Goal: Task Accomplishment & Management: Contribute content

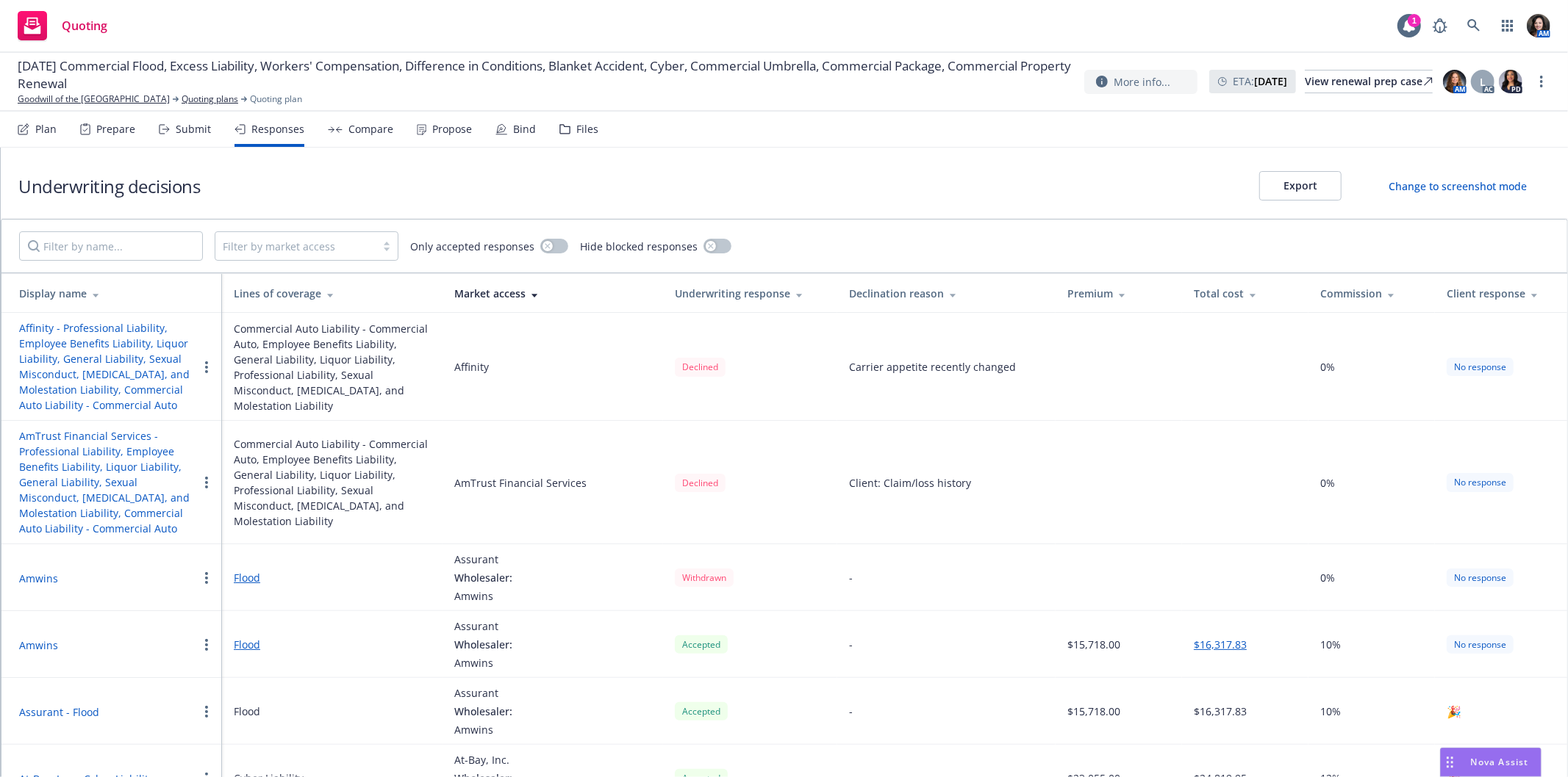
scroll to position [1694, 0]
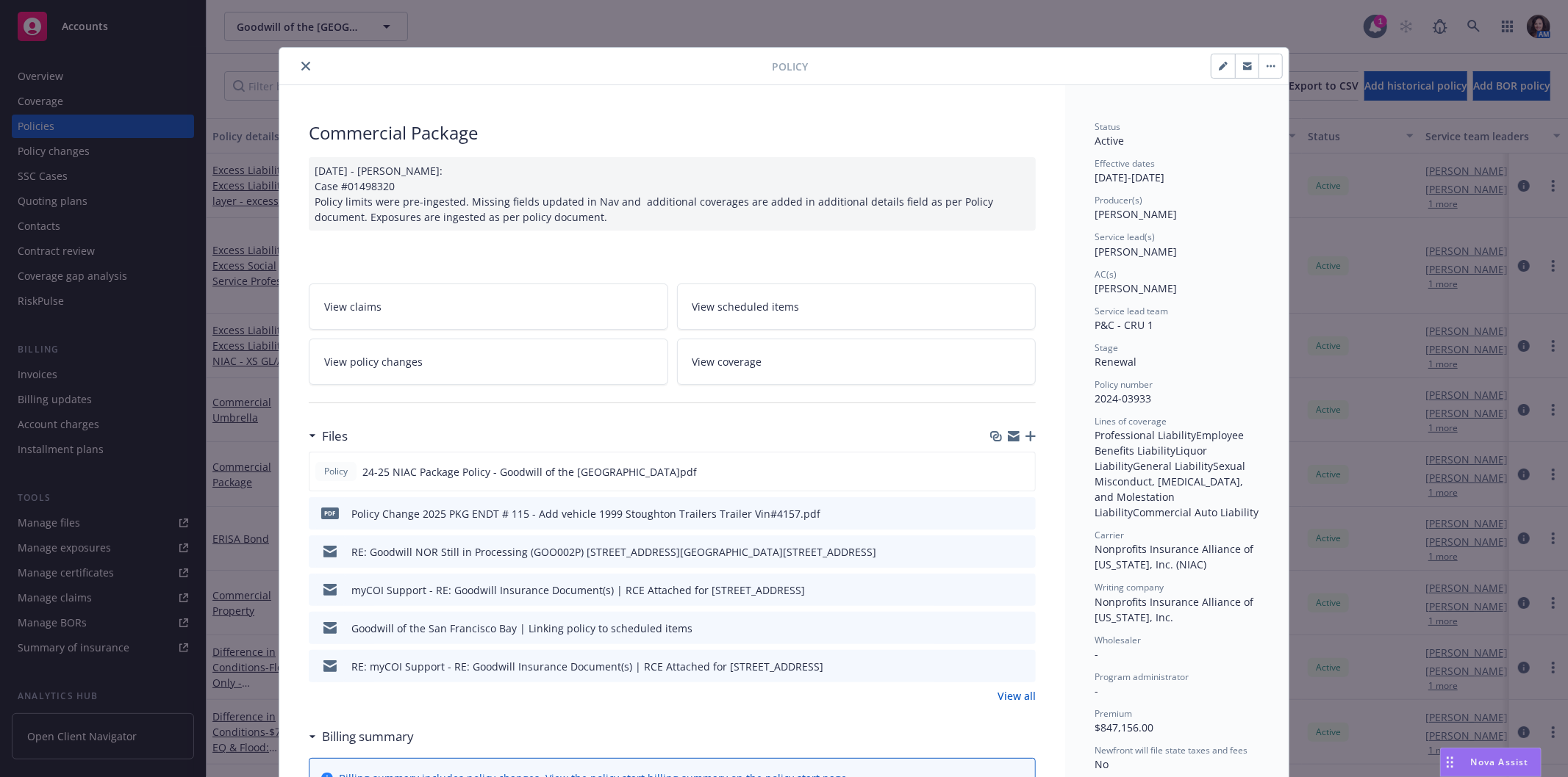
click at [306, 72] on div at bounding box center [529, 66] width 486 height 18
click at [302, 65] on icon "close" at bounding box center [305, 66] width 8 height 8
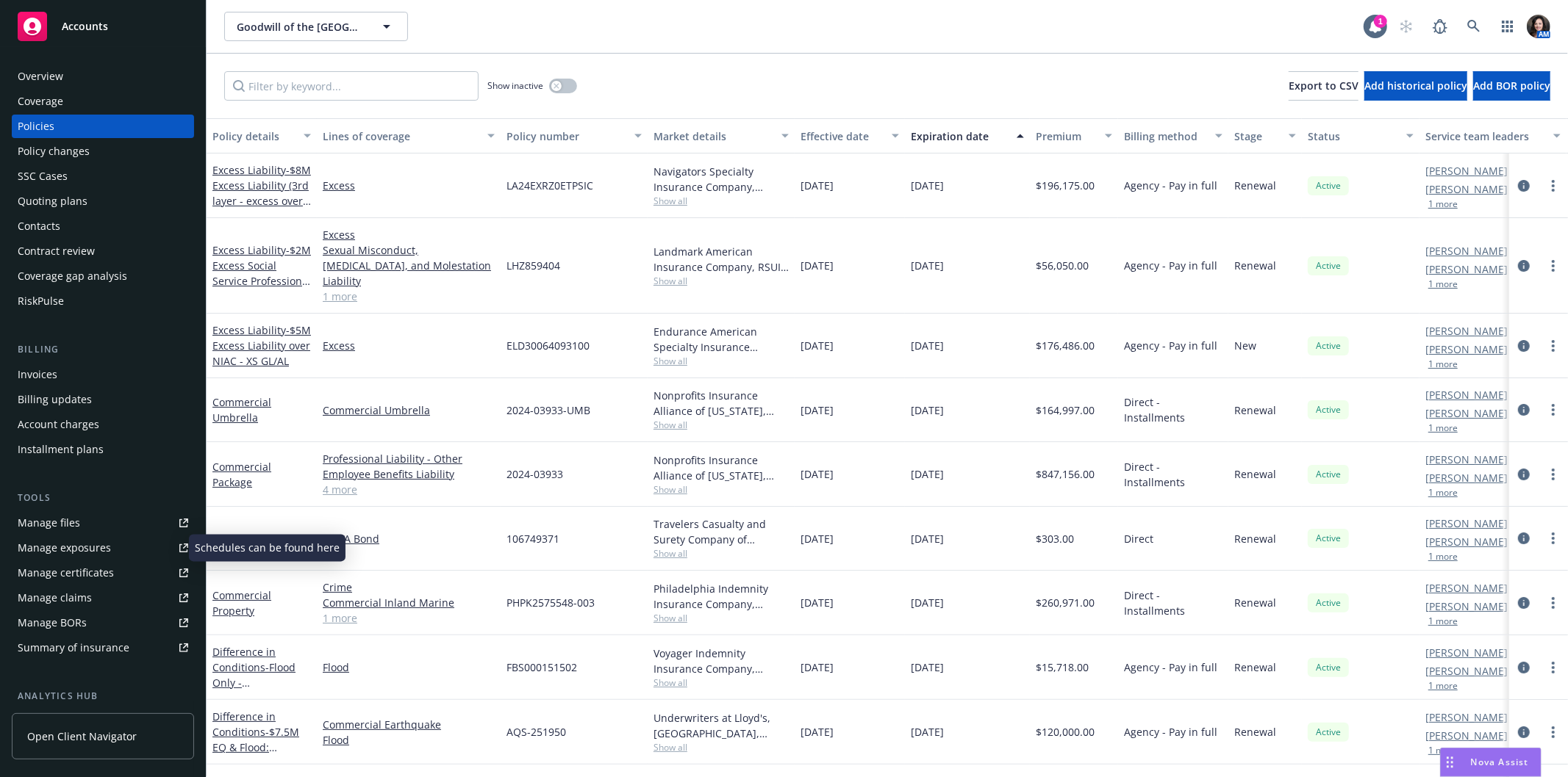
click at [82, 553] on div "Manage exposures" at bounding box center [64, 547] width 93 height 24
click at [90, 152] on div "Policy changes" at bounding box center [103, 151] width 171 height 24
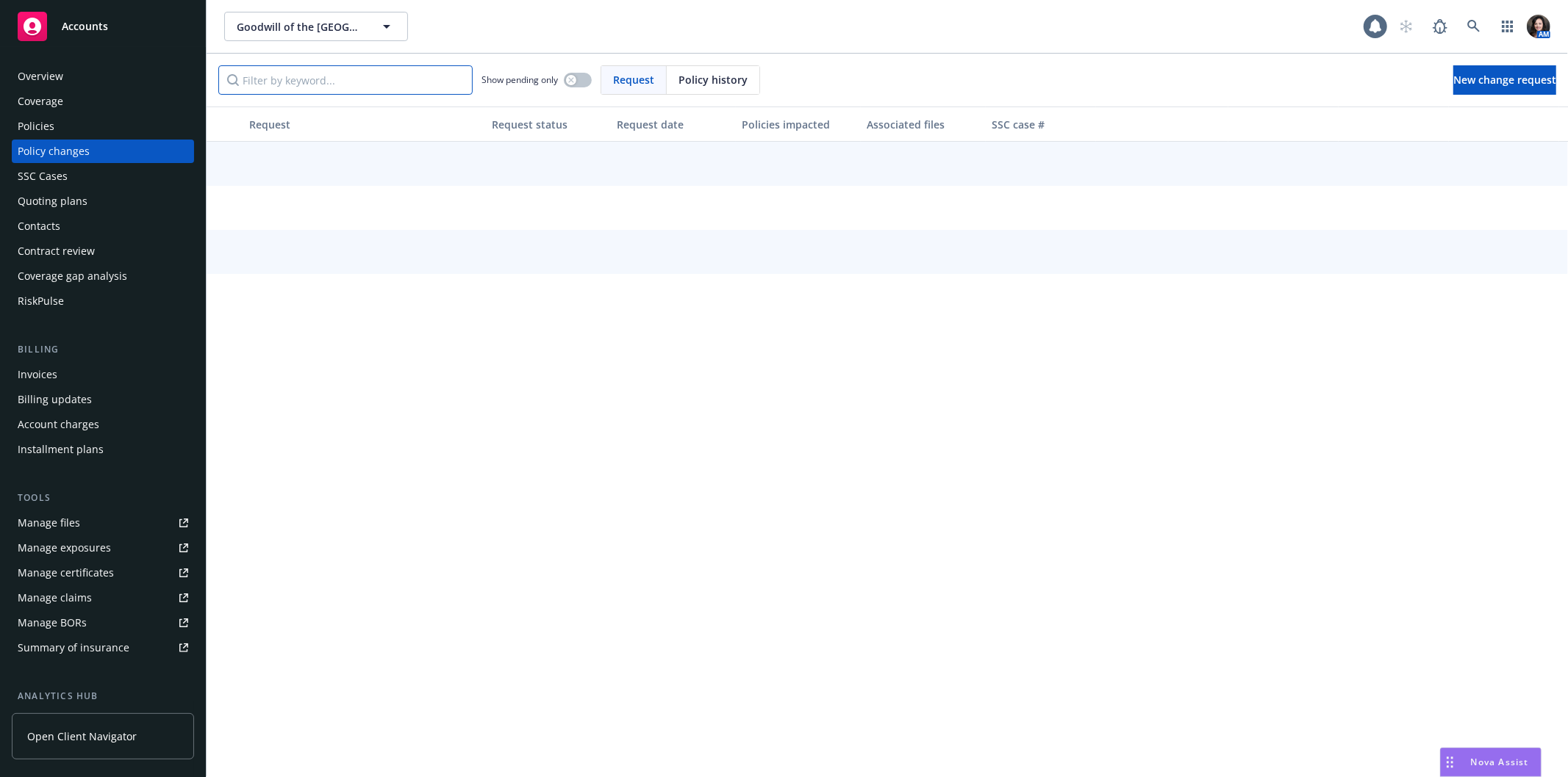
click at [282, 84] on input "Filter by keyword..." at bounding box center [346, 79] width 254 height 29
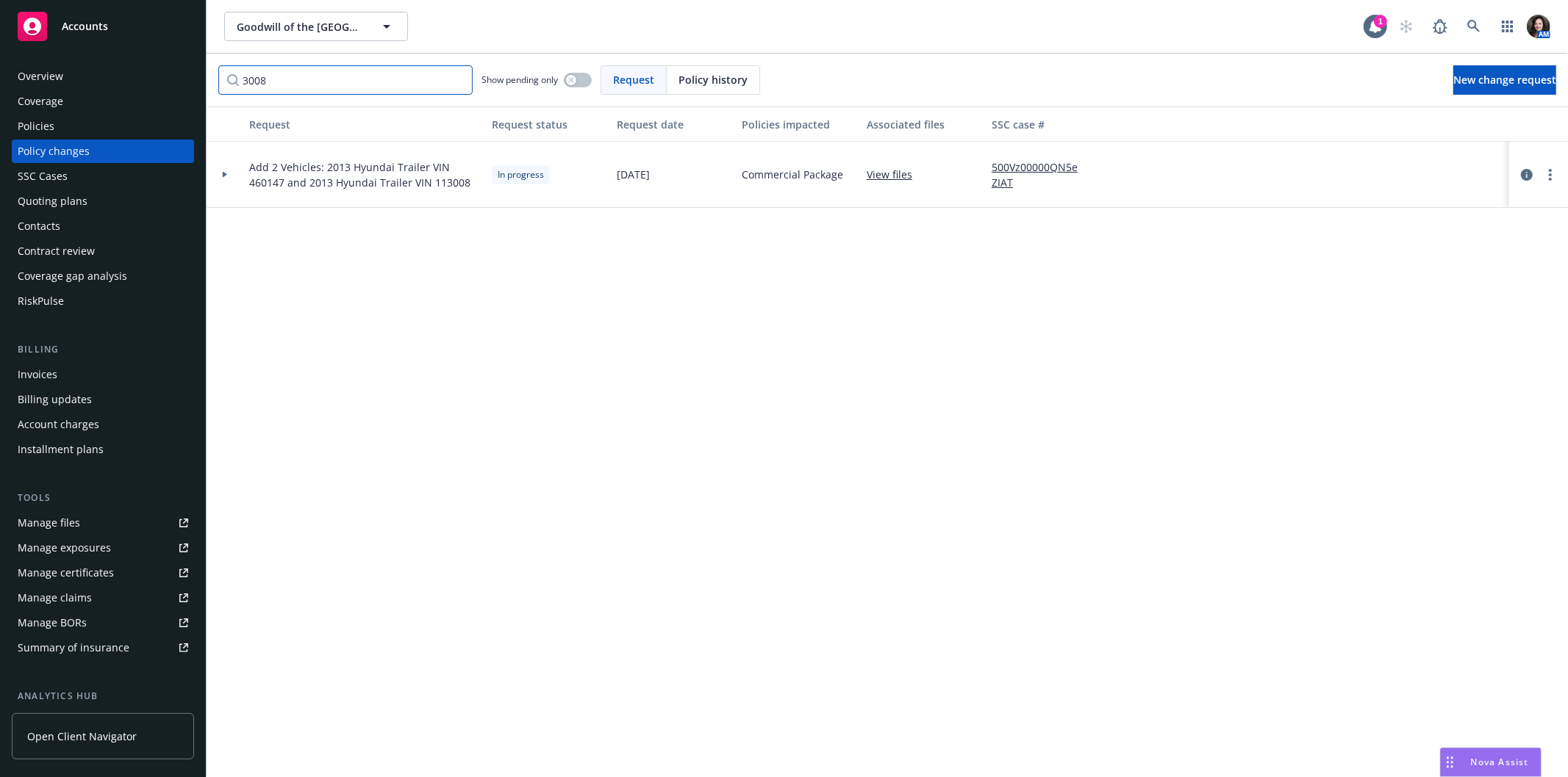
drag, startPoint x: 312, startPoint y: 78, endPoint x: 172, endPoint y: 75, distance: 140.0
click at [172, 75] on div "Accounts Overview Coverage Policies Policy changes SSC Cases Quoting plans Cont…" at bounding box center [784, 388] width 1568 height 777
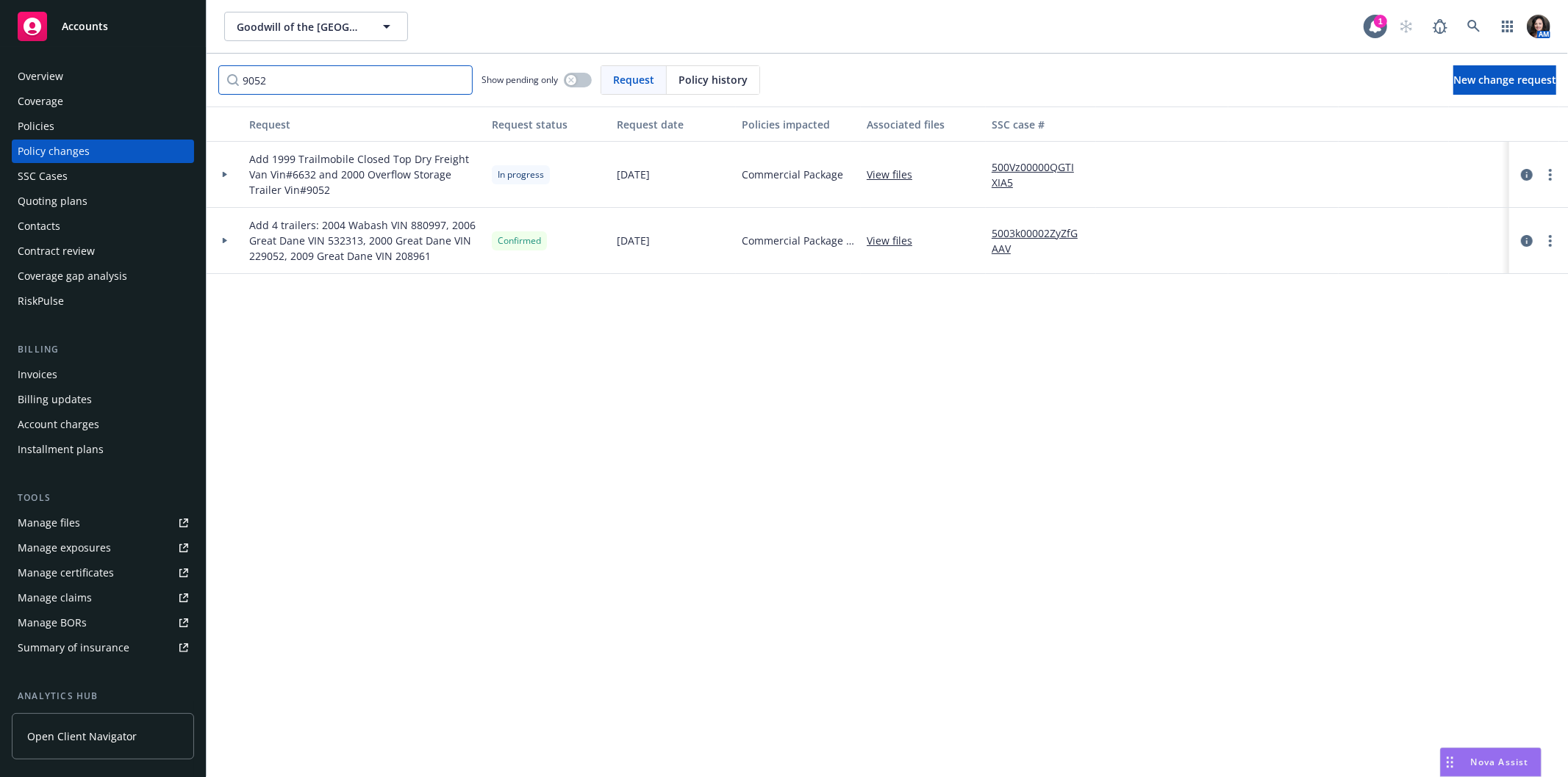
drag, startPoint x: 323, startPoint y: 82, endPoint x: 188, endPoint y: 82, distance: 135.0
click at [188, 82] on div "Accounts Overview Coverage Policies Policy changes SSC Cases Quoting plans Cont…" at bounding box center [784, 388] width 1568 height 777
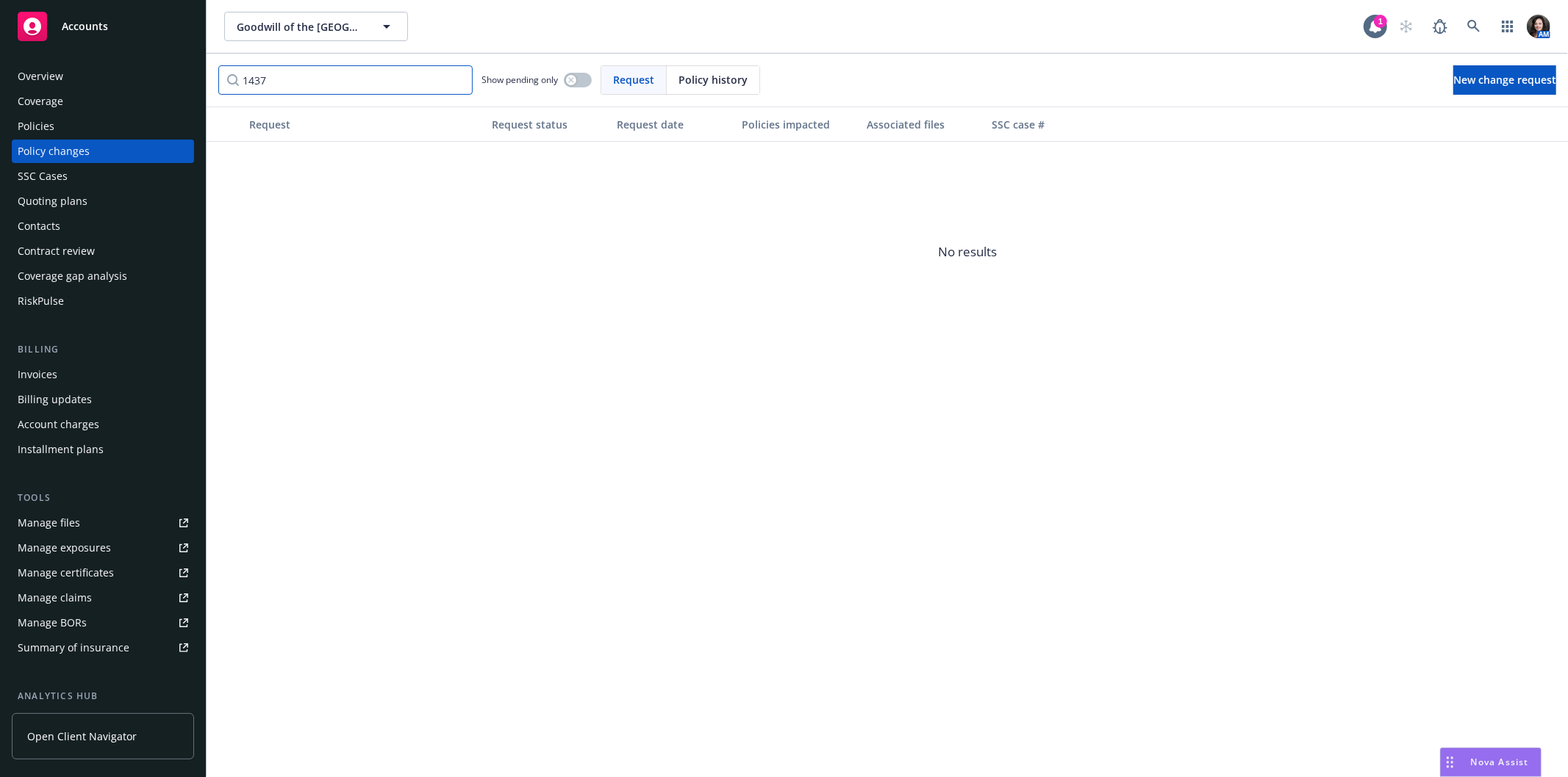
drag, startPoint x: 296, startPoint y: 77, endPoint x: 200, endPoint y: 77, distance: 96.0
click at [200, 77] on div "Accounts Overview Coverage Policies Policy changes SSC Cases Quoting plans Cont…" at bounding box center [784, 388] width 1568 height 777
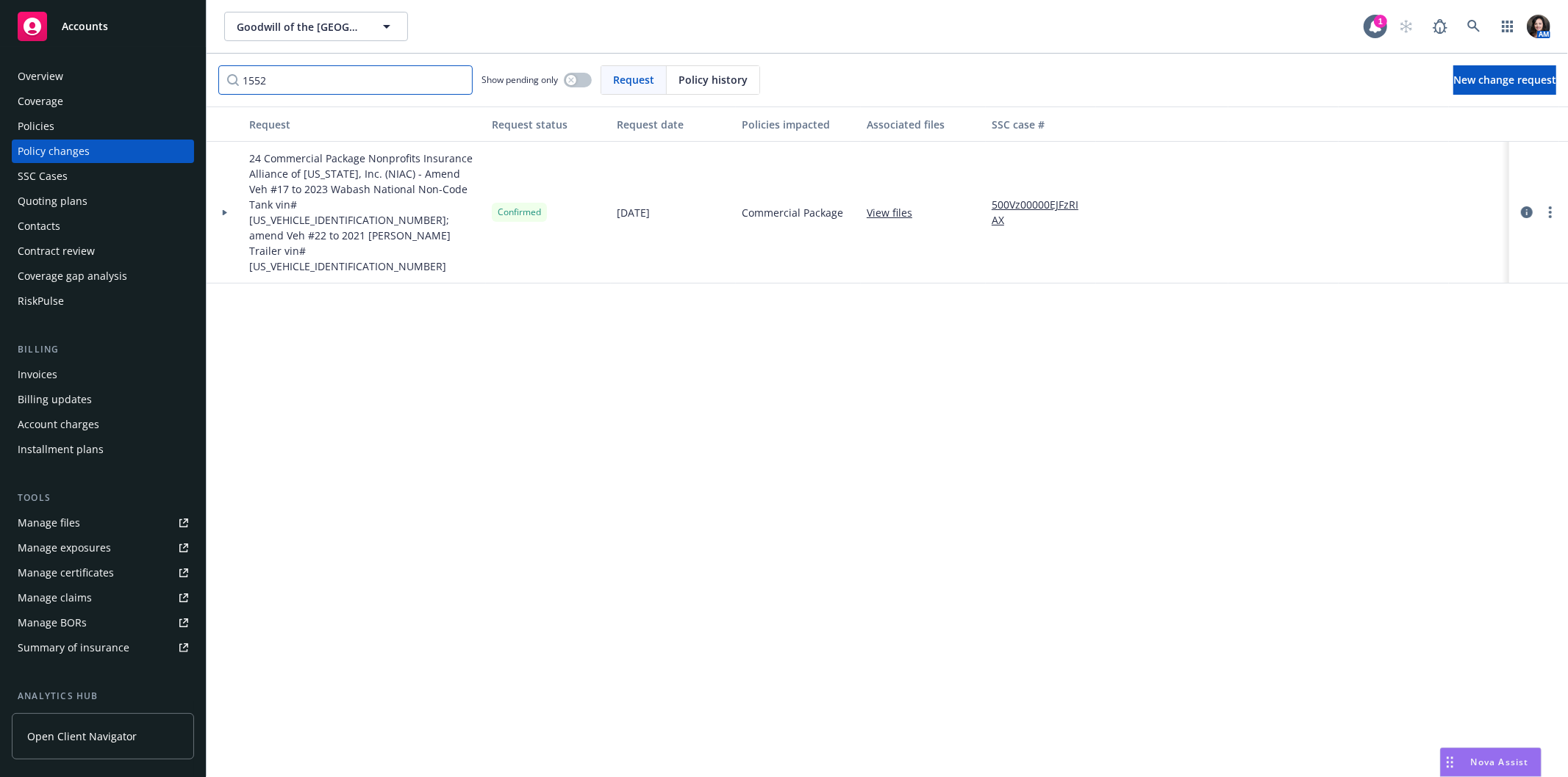
drag, startPoint x: 313, startPoint y: 78, endPoint x: 152, endPoint y: 78, distance: 161.0
click at [152, 78] on div "Accounts Overview Coverage Policies Policy changes SSC Cases Quoting plans Cont…" at bounding box center [784, 388] width 1568 height 777
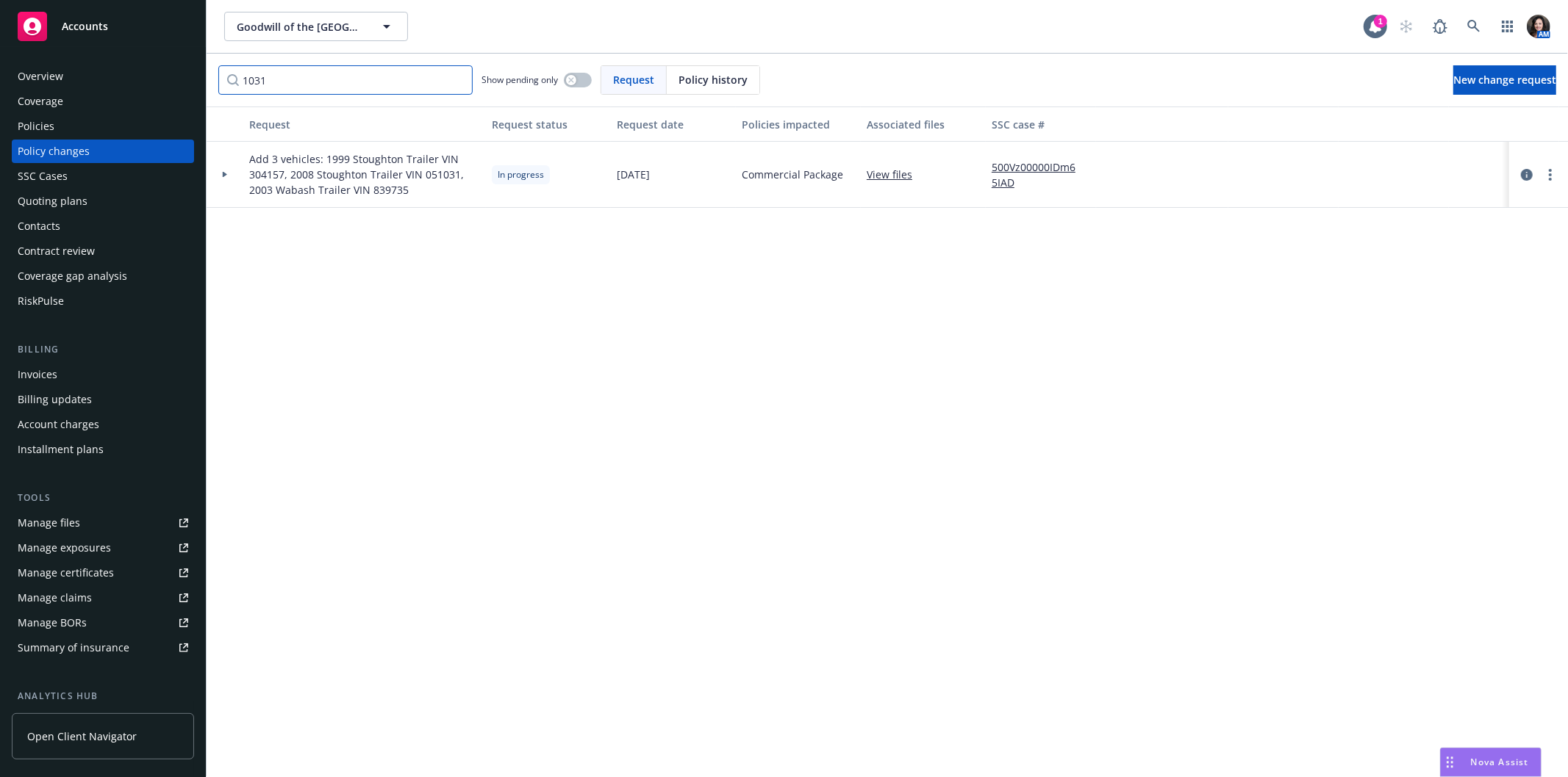
click at [286, 78] on input "1031" at bounding box center [346, 79] width 254 height 29
drag, startPoint x: 281, startPoint y: 78, endPoint x: 184, endPoint y: 68, distance: 97.5
click at [184, 68] on div "Accounts Overview Coverage Policies Policy changes SSC Cases Quoting plans Cont…" at bounding box center [784, 388] width 1568 height 777
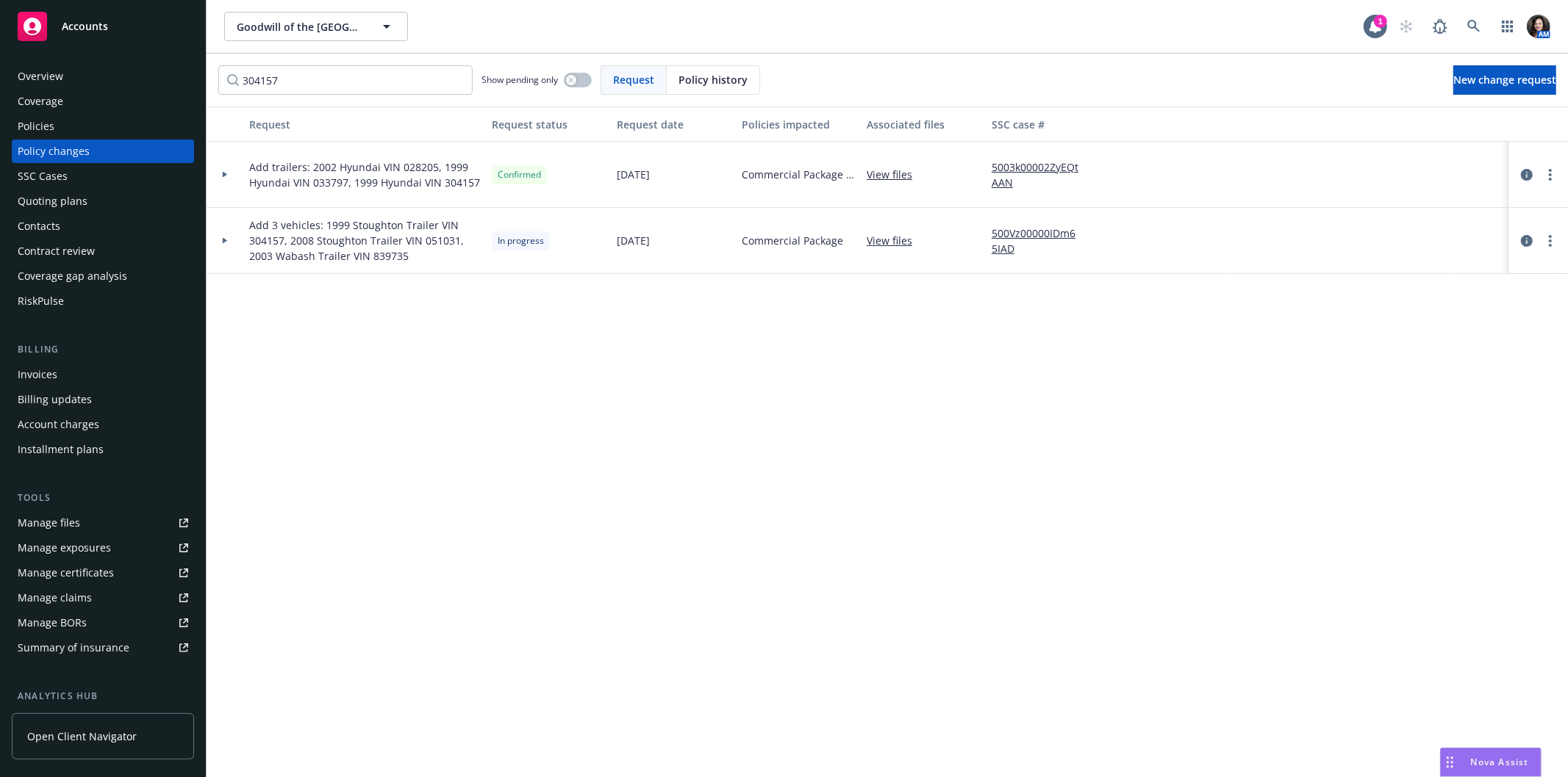
drag, startPoint x: 426, startPoint y: 243, endPoint x: 449, endPoint y: 244, distance: 23.0
click at [449, 244] on span "Add 3 vehicles: 1999 Stoughton Trailer VIN 304157, 2008 Stoughton Trailer VIN 0…" at bounding box center [364, 240] width 231 height 46
drag, startPoint x: 243, startPoint y: 238, endPoint x: 282, endPoint y: 240, distance: 39.1
click at [282, 240] on div "Add 3 vehicles: 1999 Stoughton Trailer VIN 304157, 2008 Stoughton Trailer VIN 0…" at bounding box center [364, 241] width 242 height 66
click at [893, 238] on link "View files" at bounding box center [895, 240] width 57 height 15
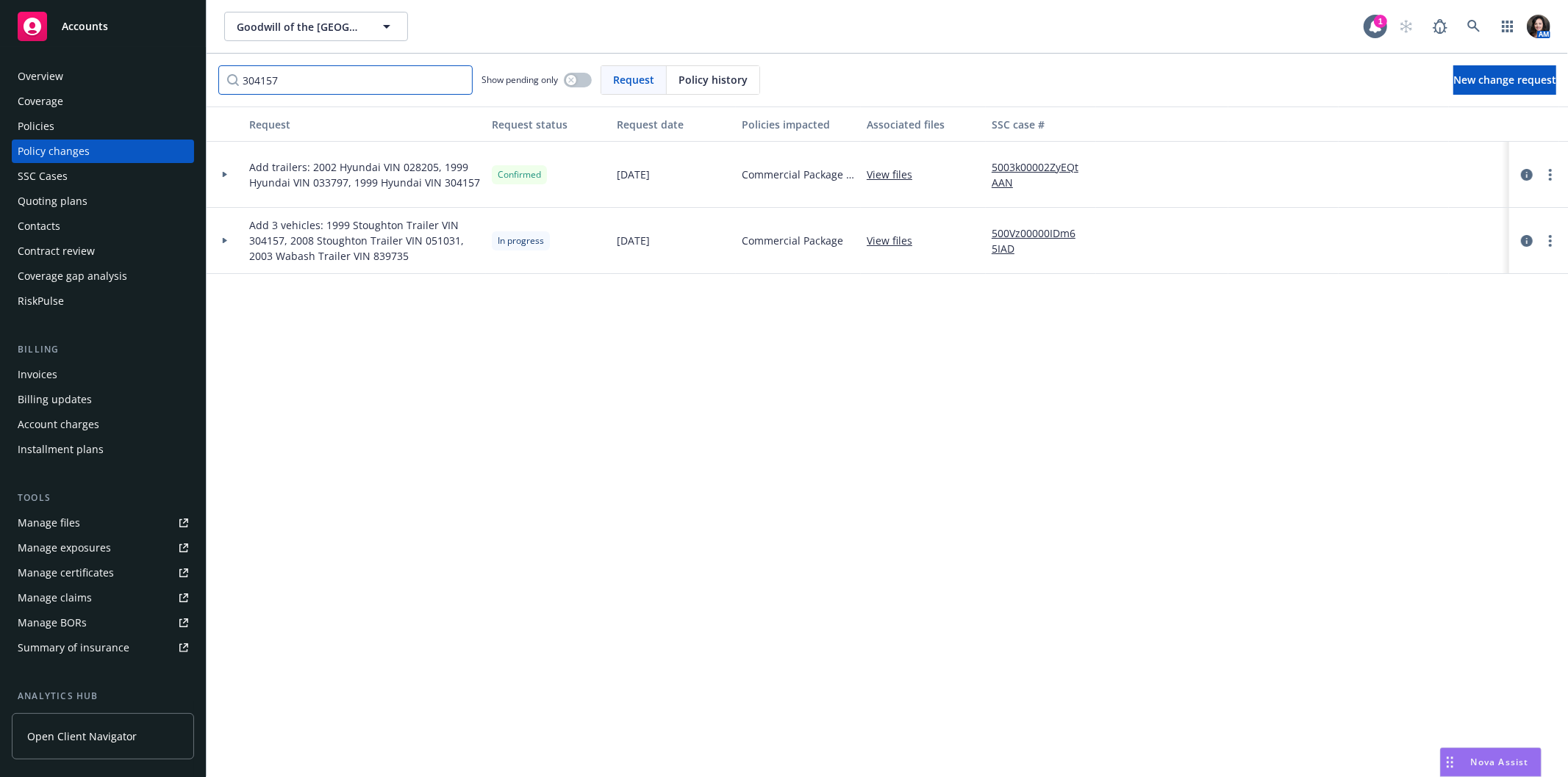
drag, startPoint x: 312, startPoint y: 82, endPoint x: 230, endPoint y: 81, distance: 82.0
click at [230, 81] on input "304157" at bounding box center [346, 79] width 254 height 29
type input "1031"
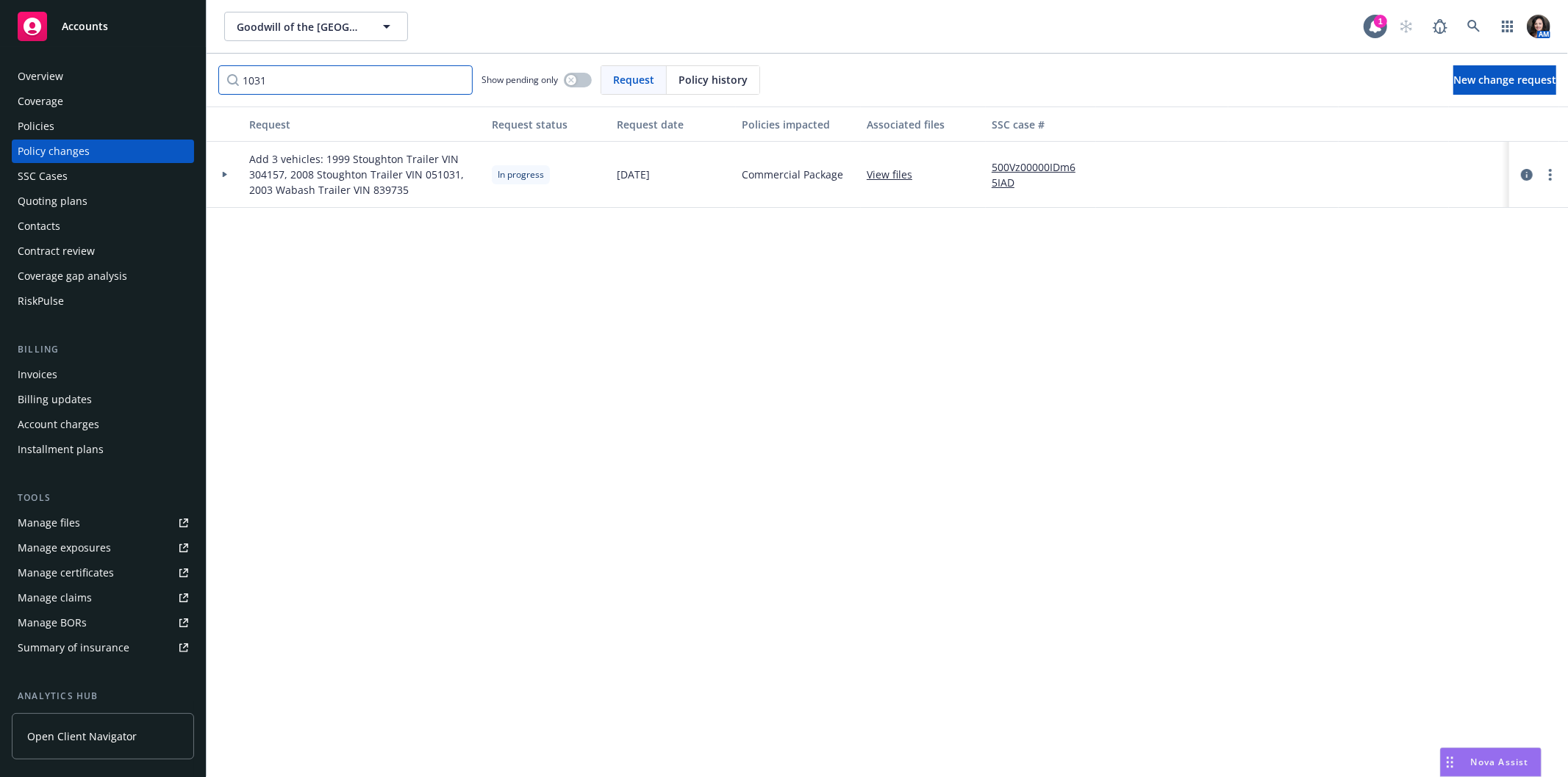
click at [456, 78] on input "1031" at bounding box center [346, 79] width 254 height 29
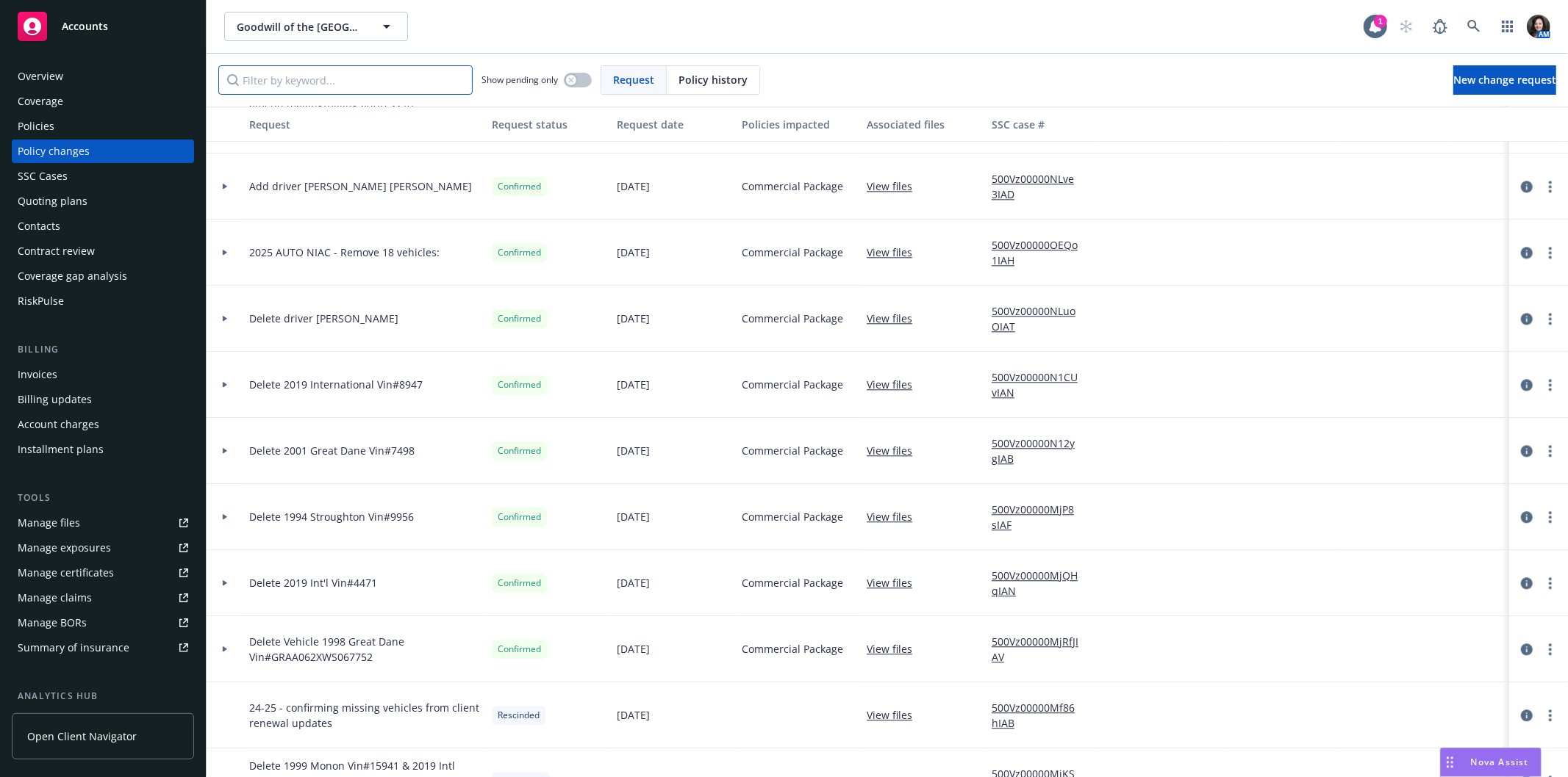
scroll to position [2938, 0]
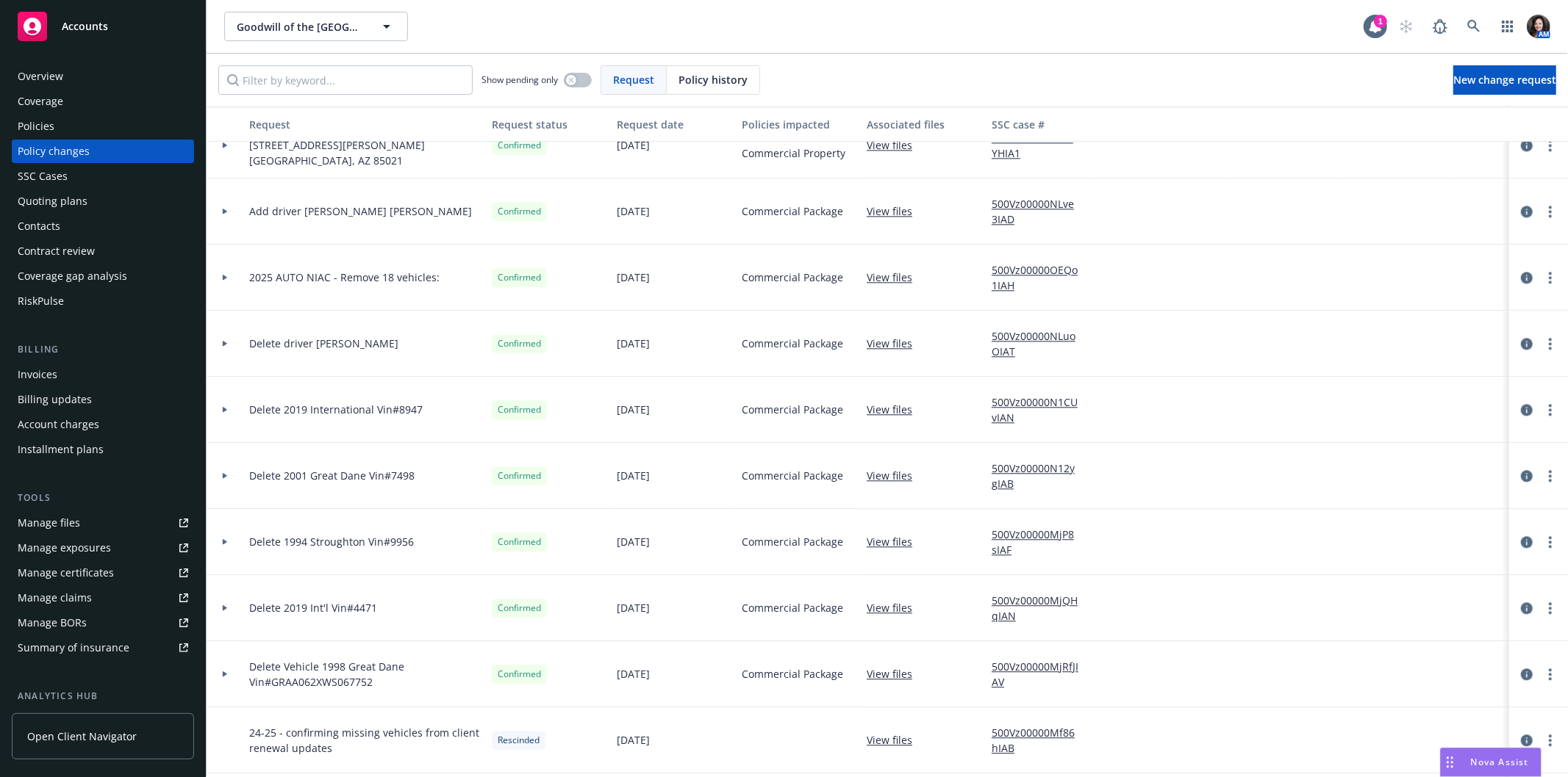
click at [887, 279] on link "View files" at bounding box center [895, 277] width 57 height 15
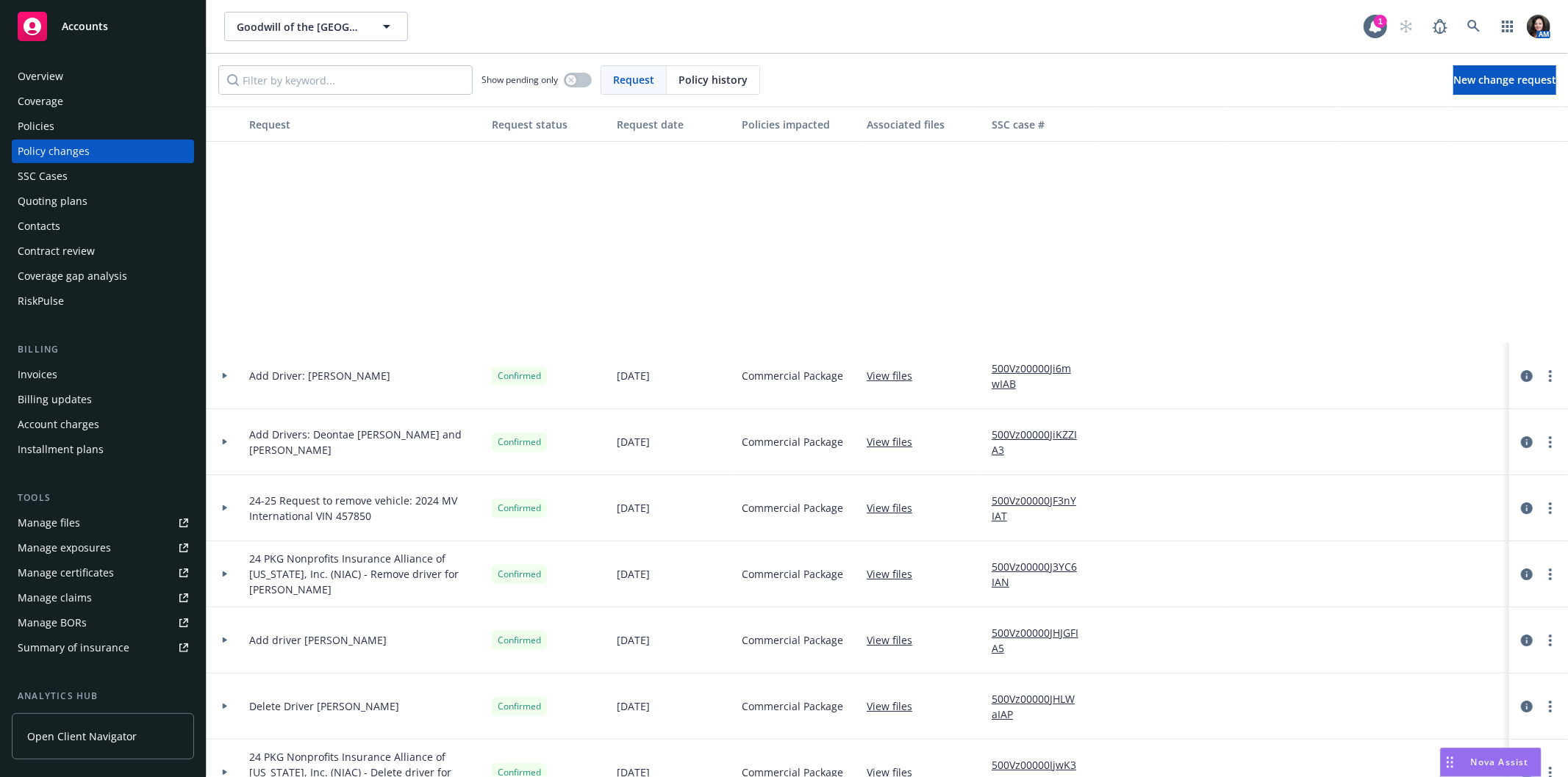
scroll to position [4734, 0]
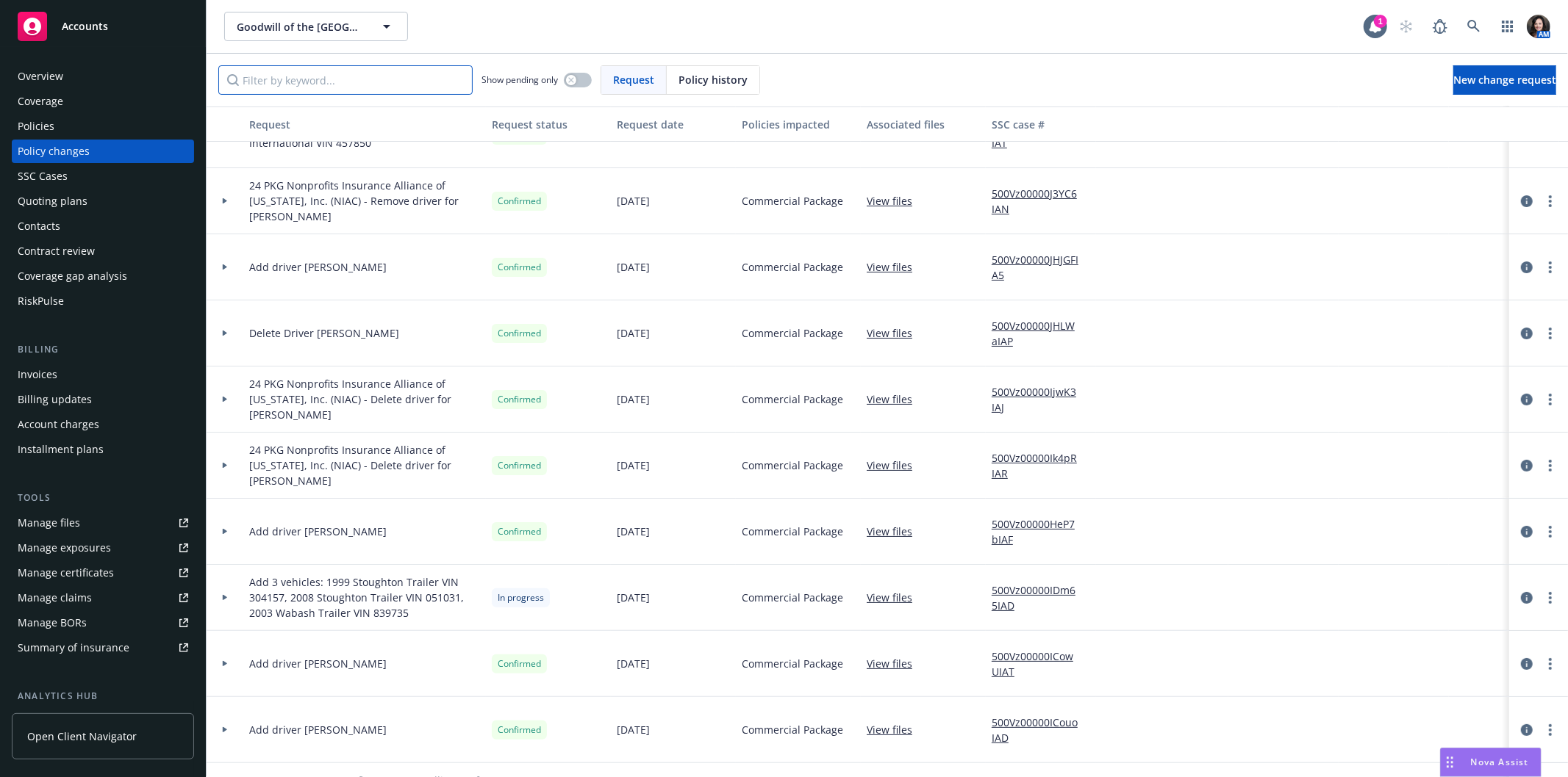
click at [353, 79] on input "Filter by keyword..." at bounding box center [346, 79] width 254 height 29
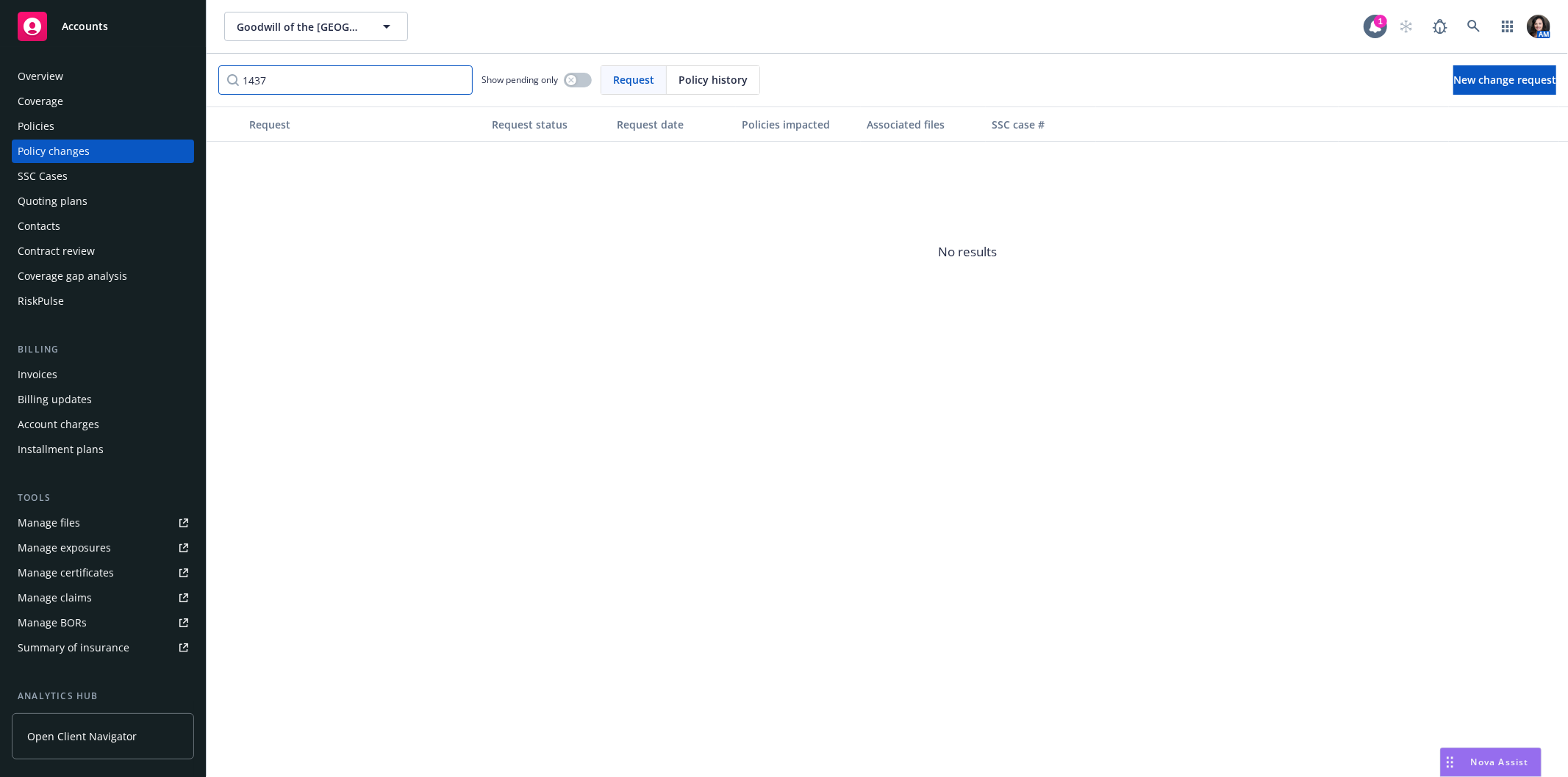
type input "1437"
click at [457, 81] on input "1437" at bounding box center [346, 79] width 254 height 29
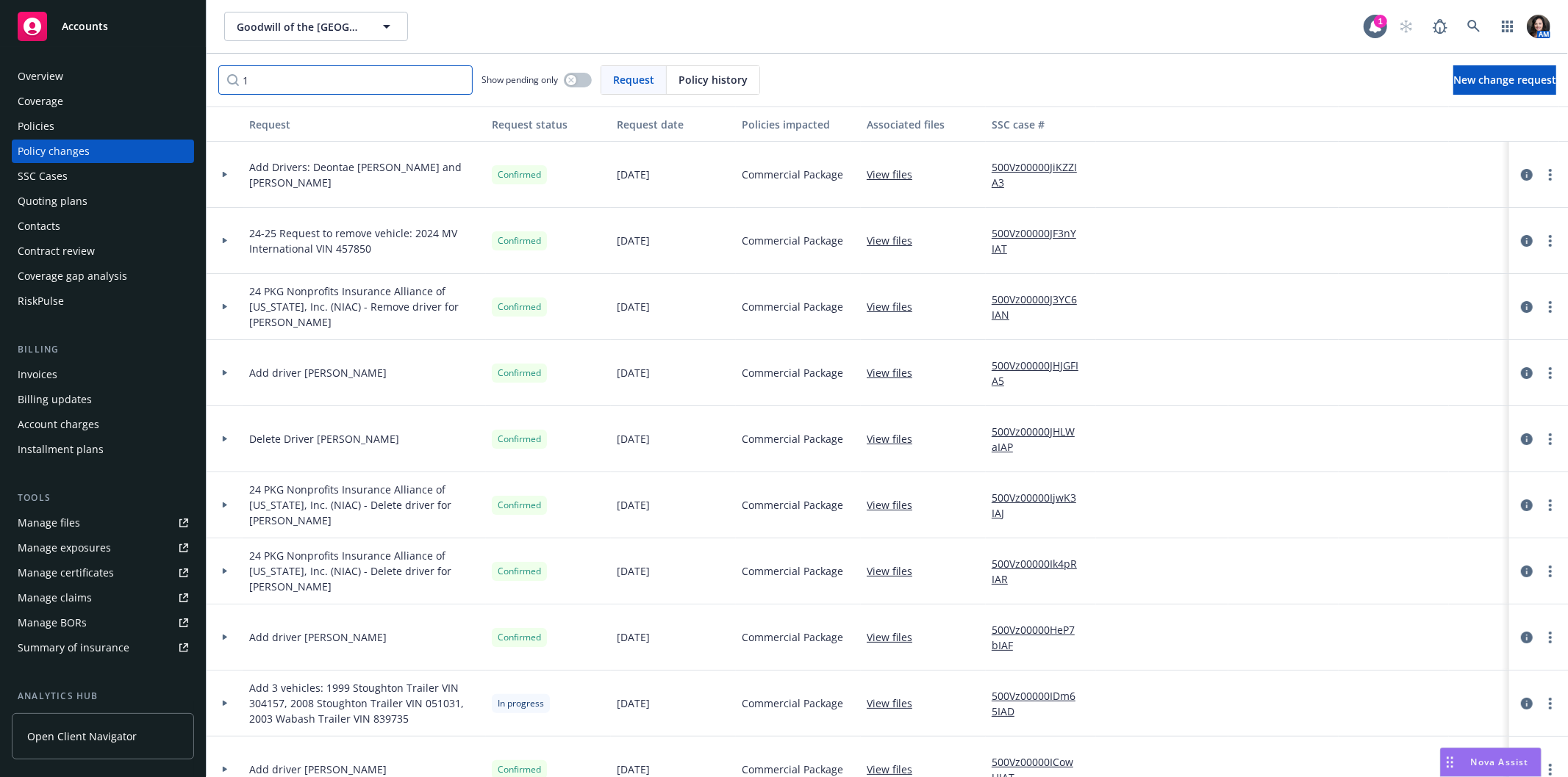
type input "18"
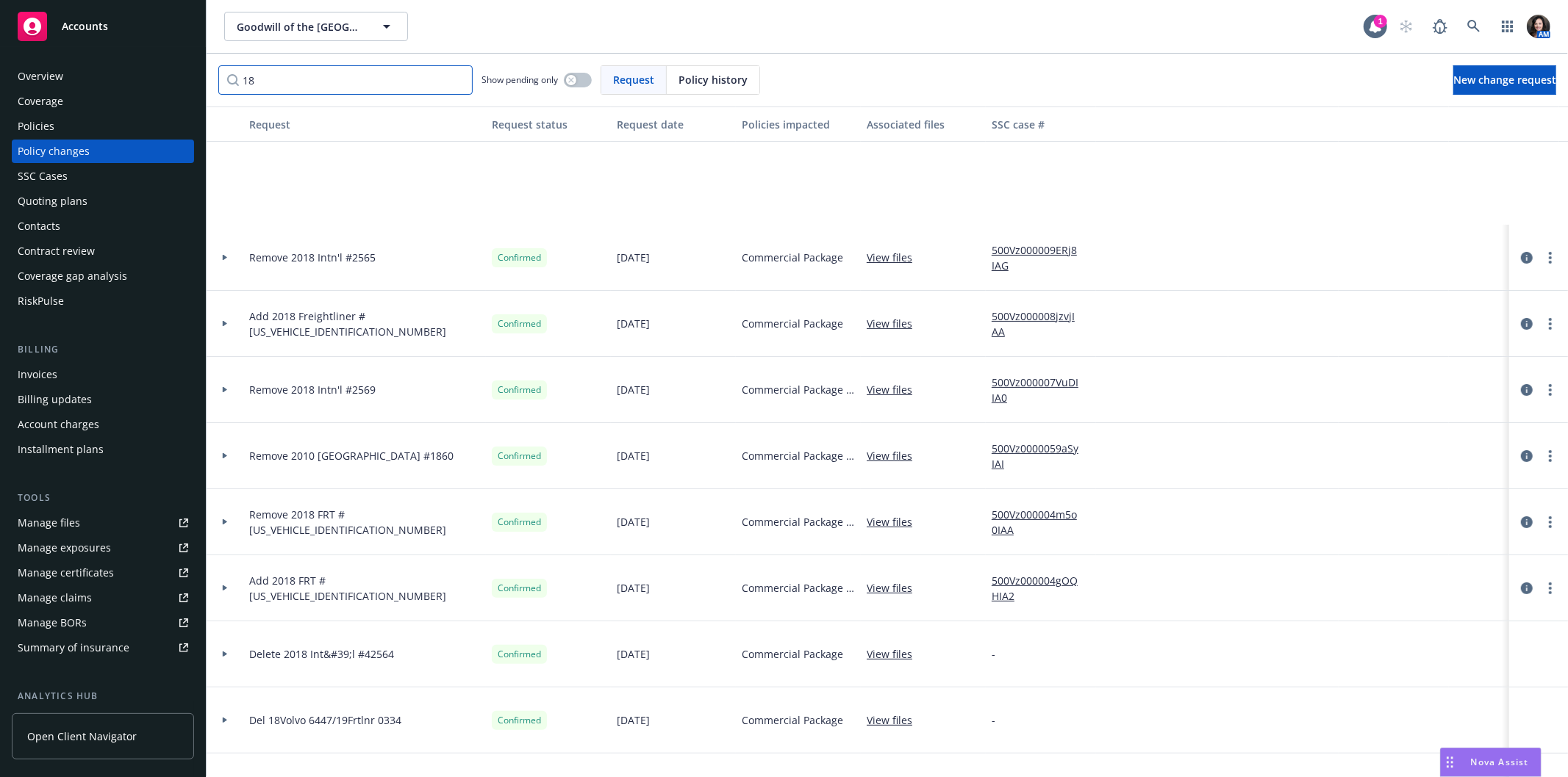
scroll to position [0, 0]
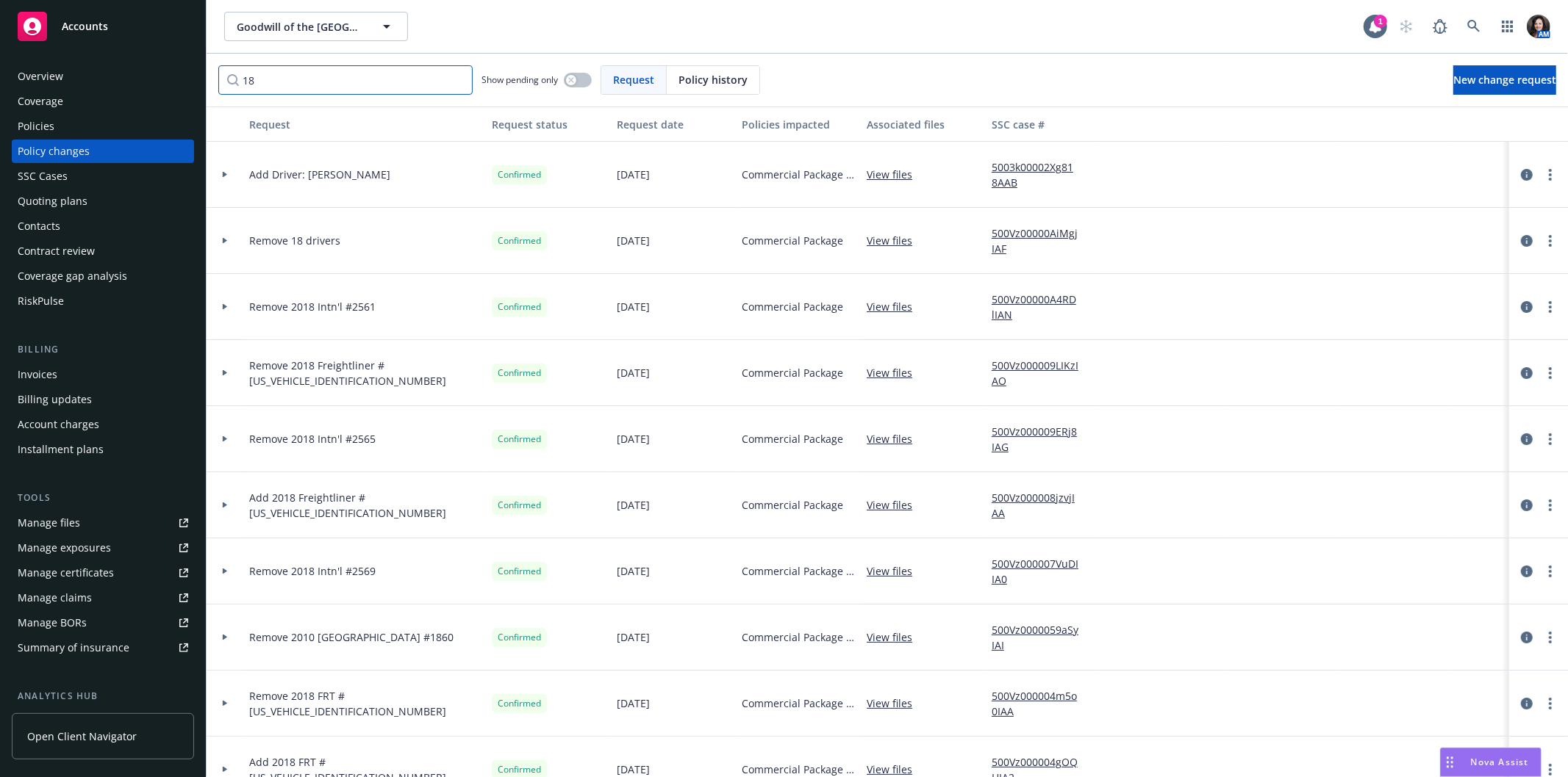
click at [457, 76] on input "18" at bounding box center [346, 79] width 254 height 29
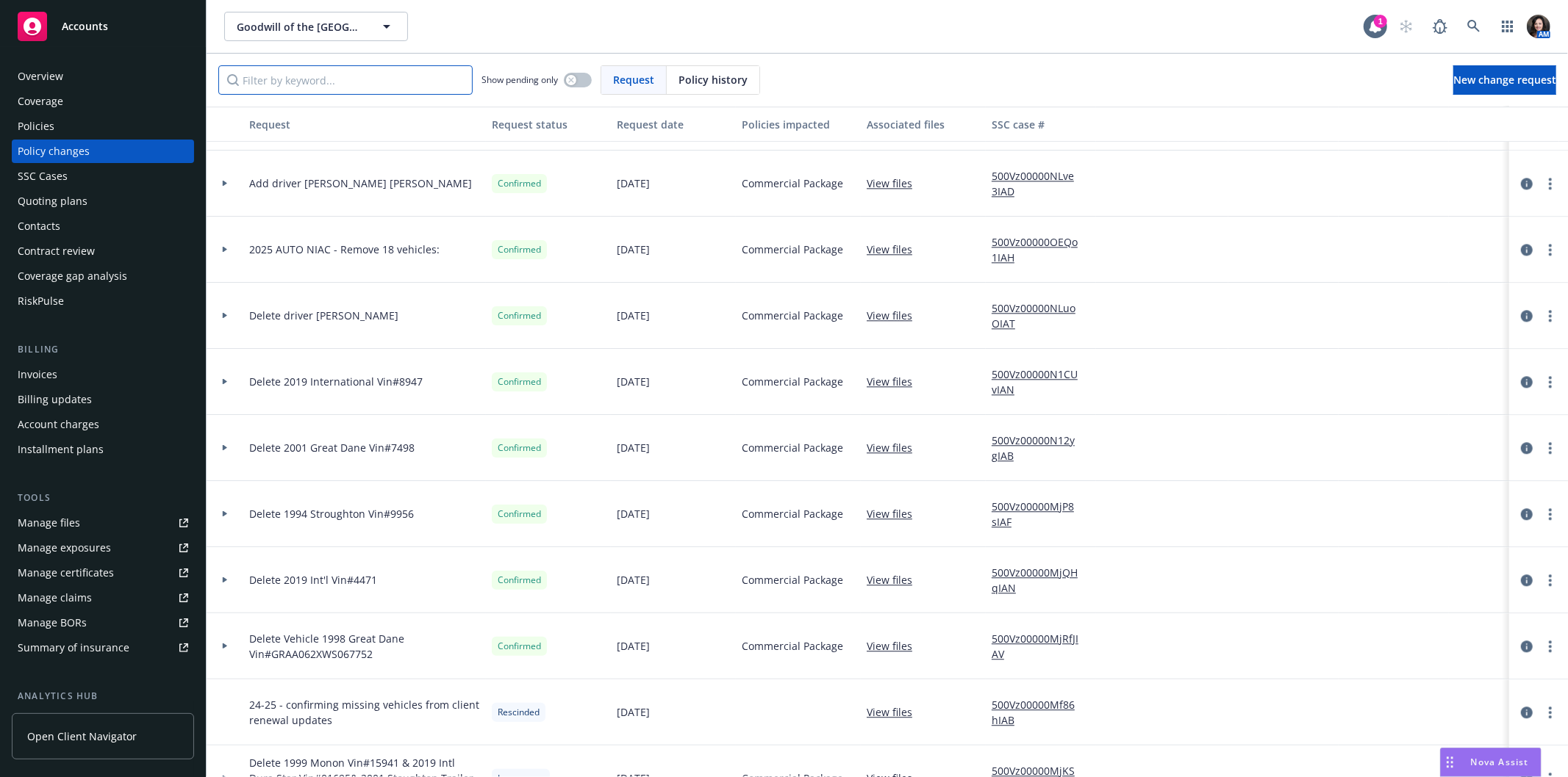
scroll to position [2938, 0]
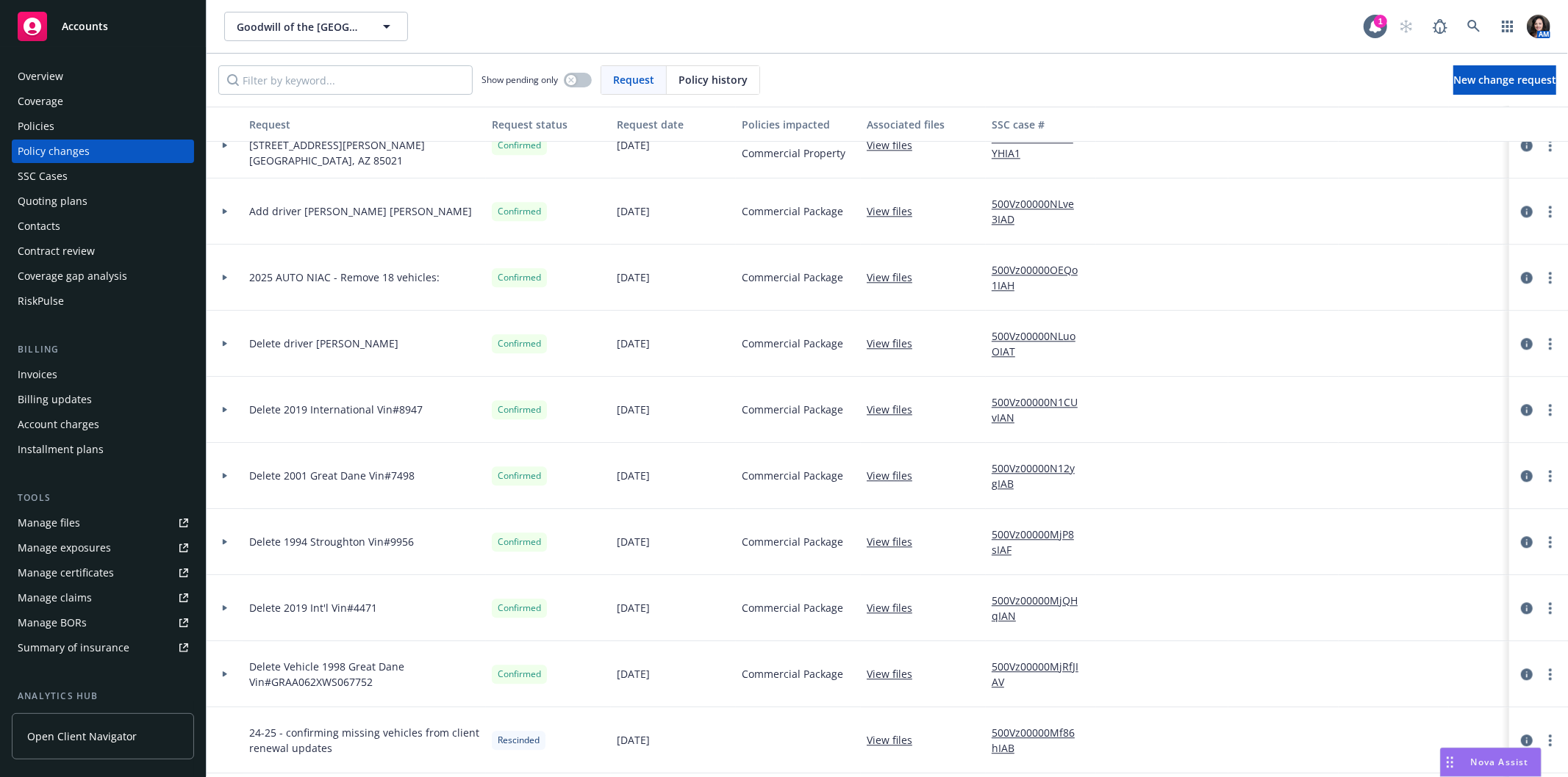
click at [895, 269] on link "View files" at bounding box center [895, 277] width 57 height 15
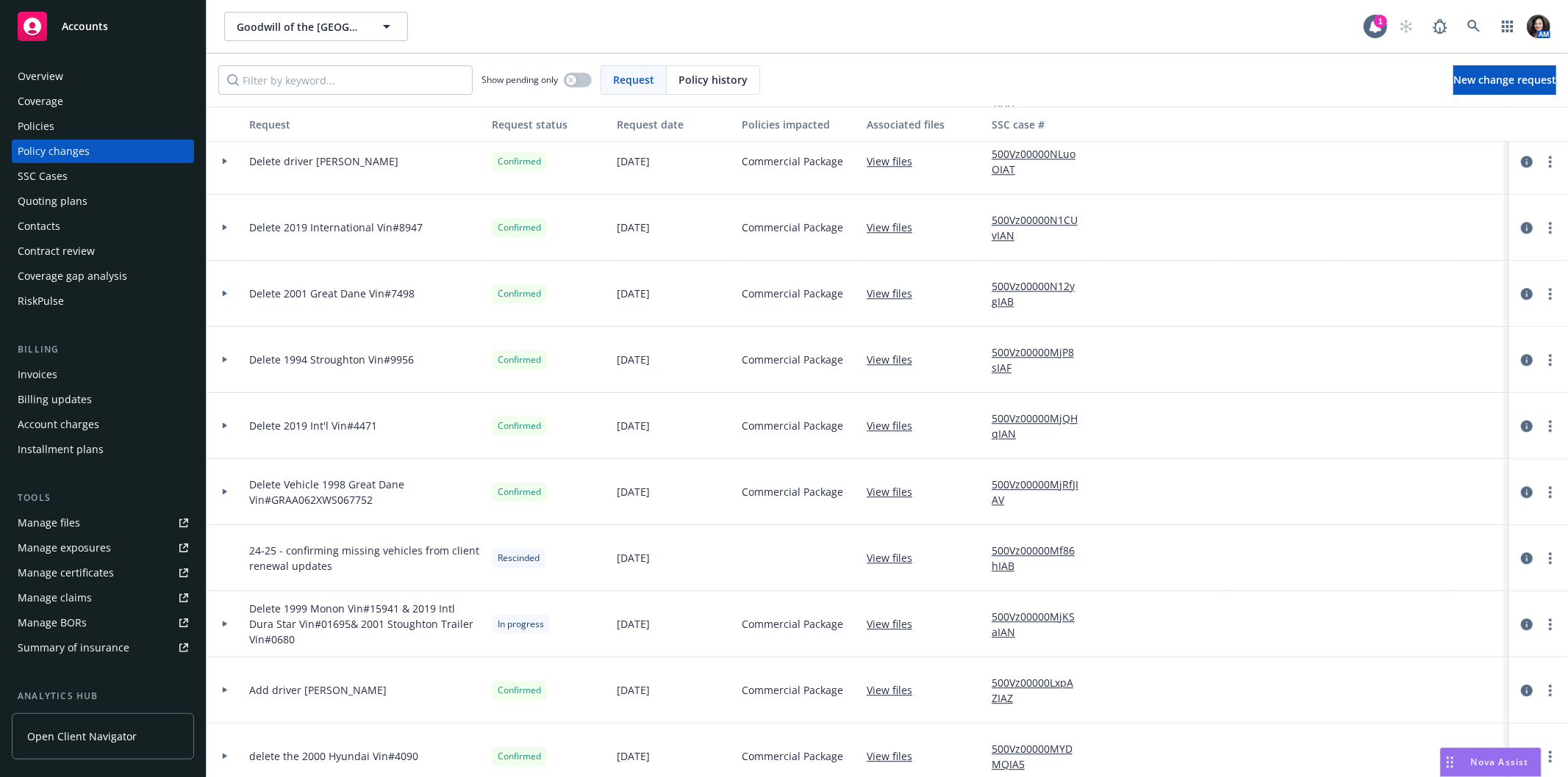
scroll to position [3183, 0]
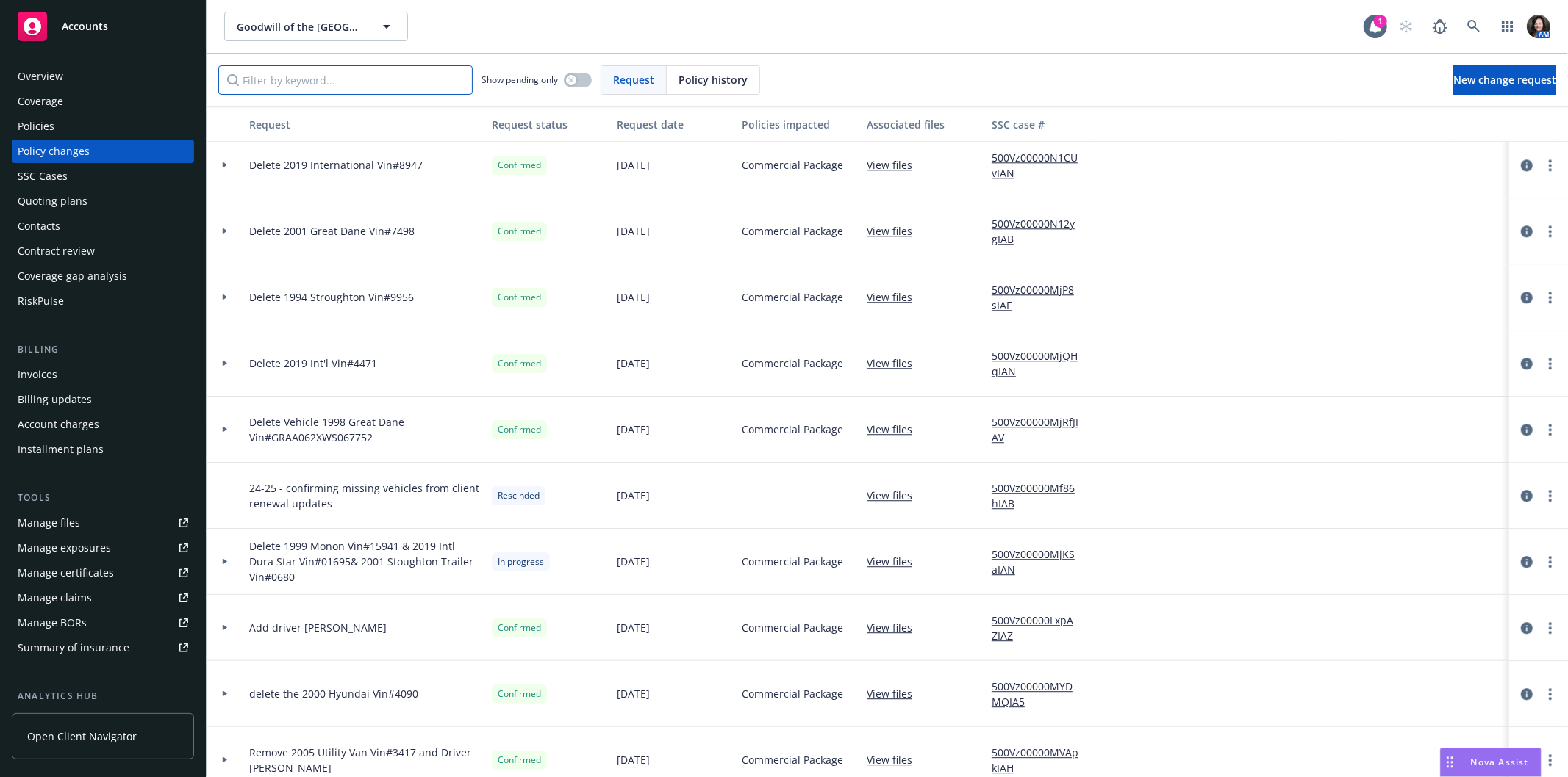
click at [365, 84] on input "Filter by keyword..." at bounding box center [346, 79] width 254 height 29
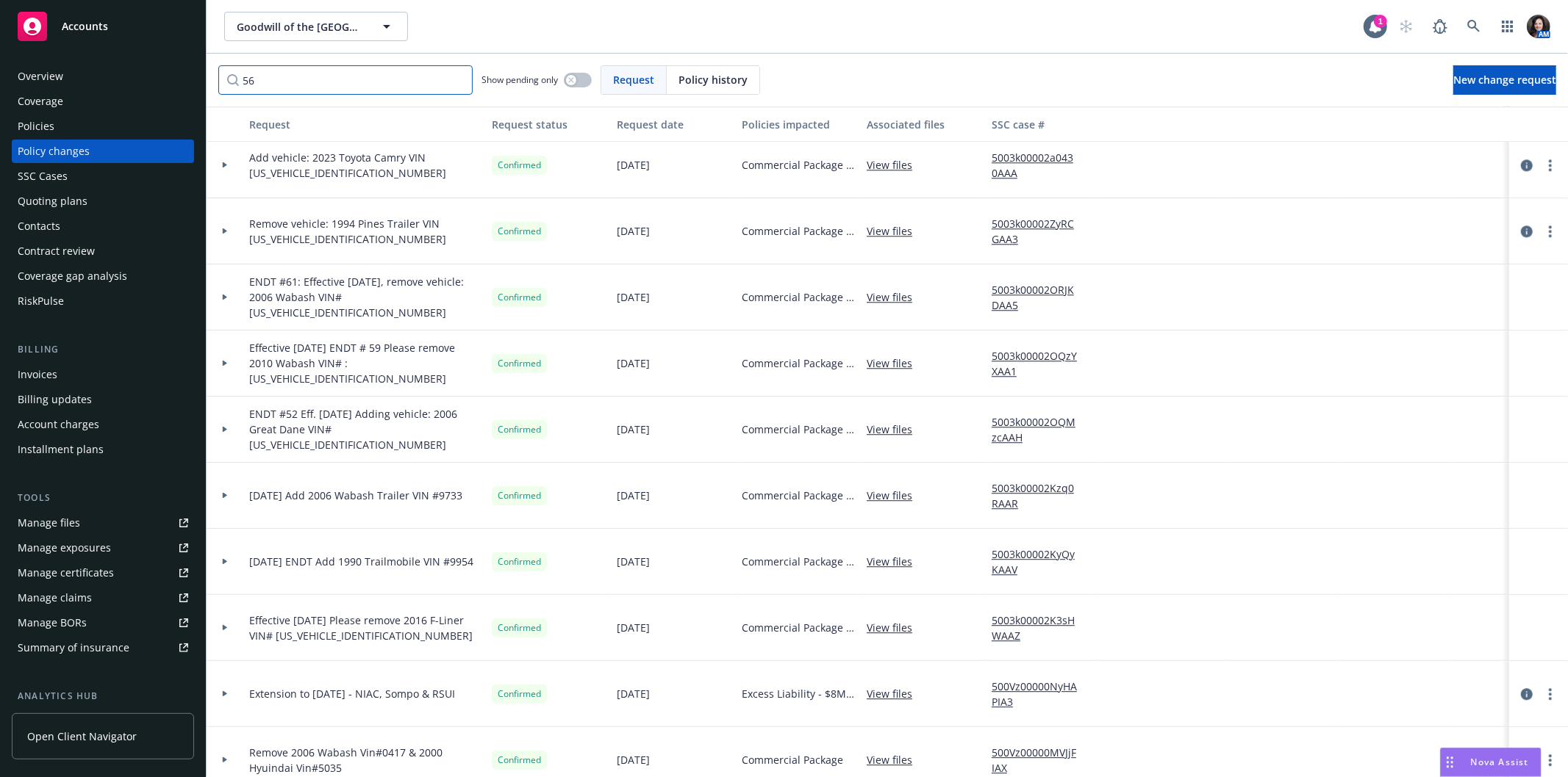
type input "563"
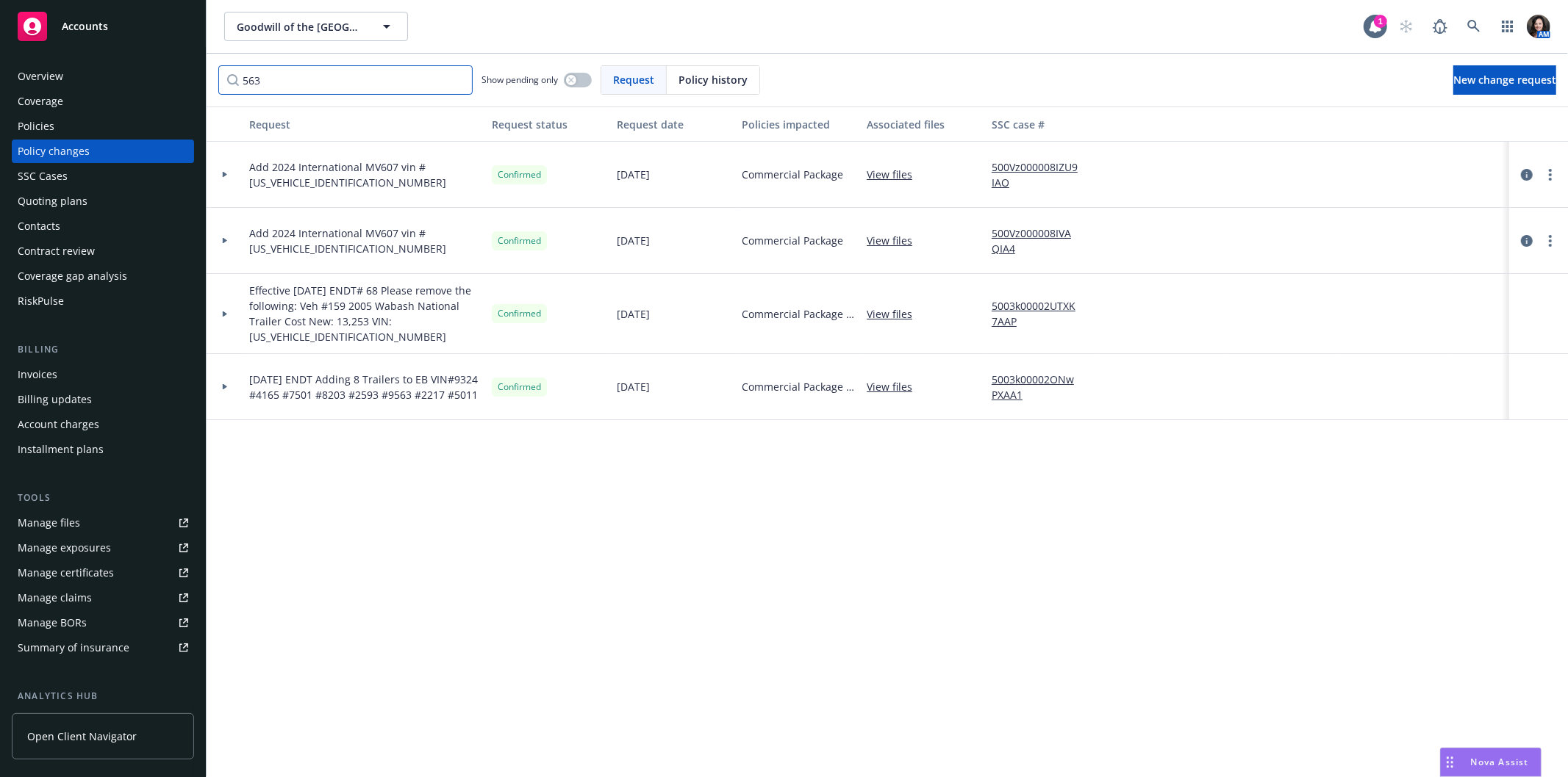
scroll to position [0, 0]
click at [456, 82] on input "563" at bounding box center [346, 79] width 254 height 29
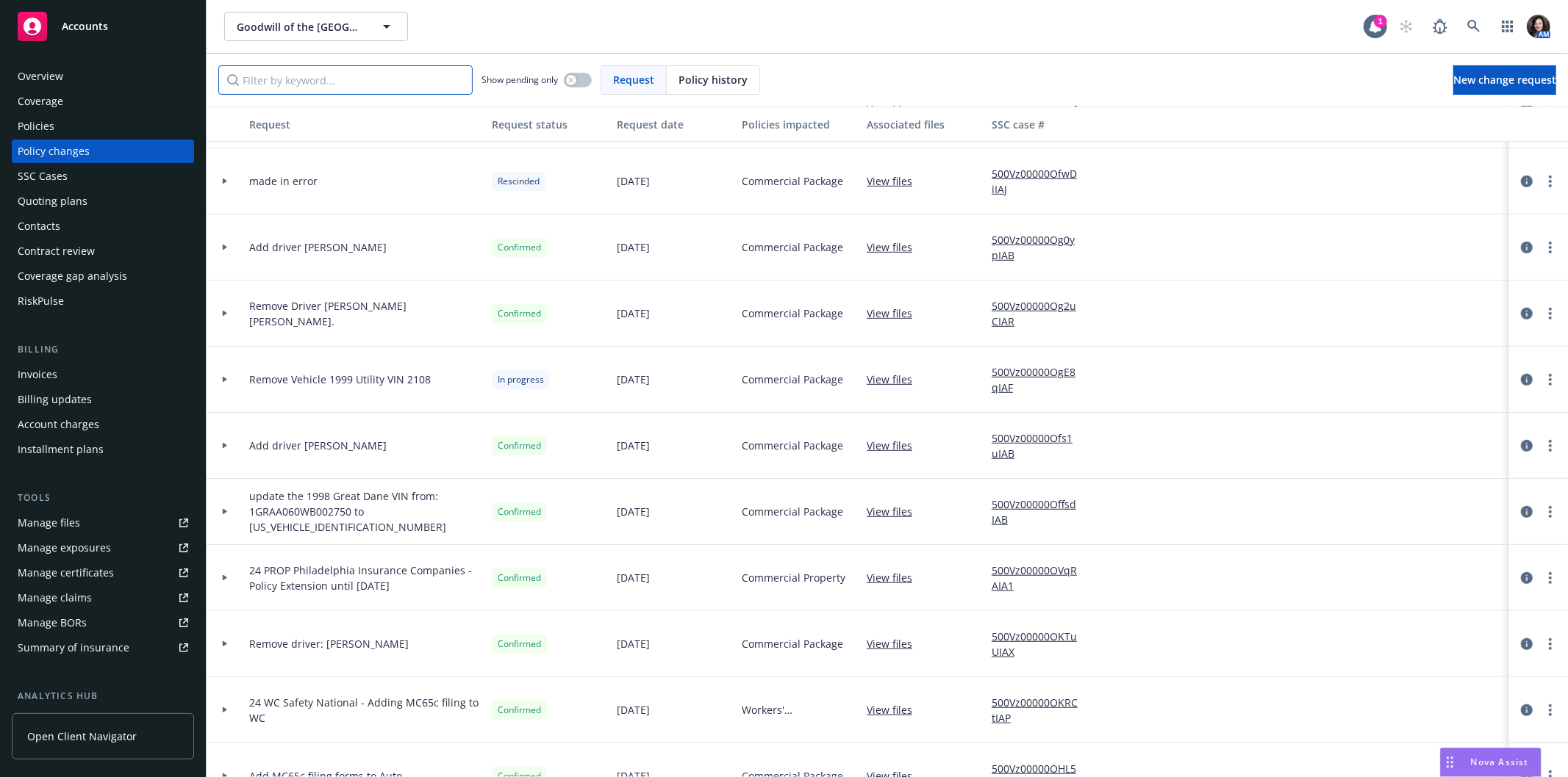
scroll to position [653, 0]
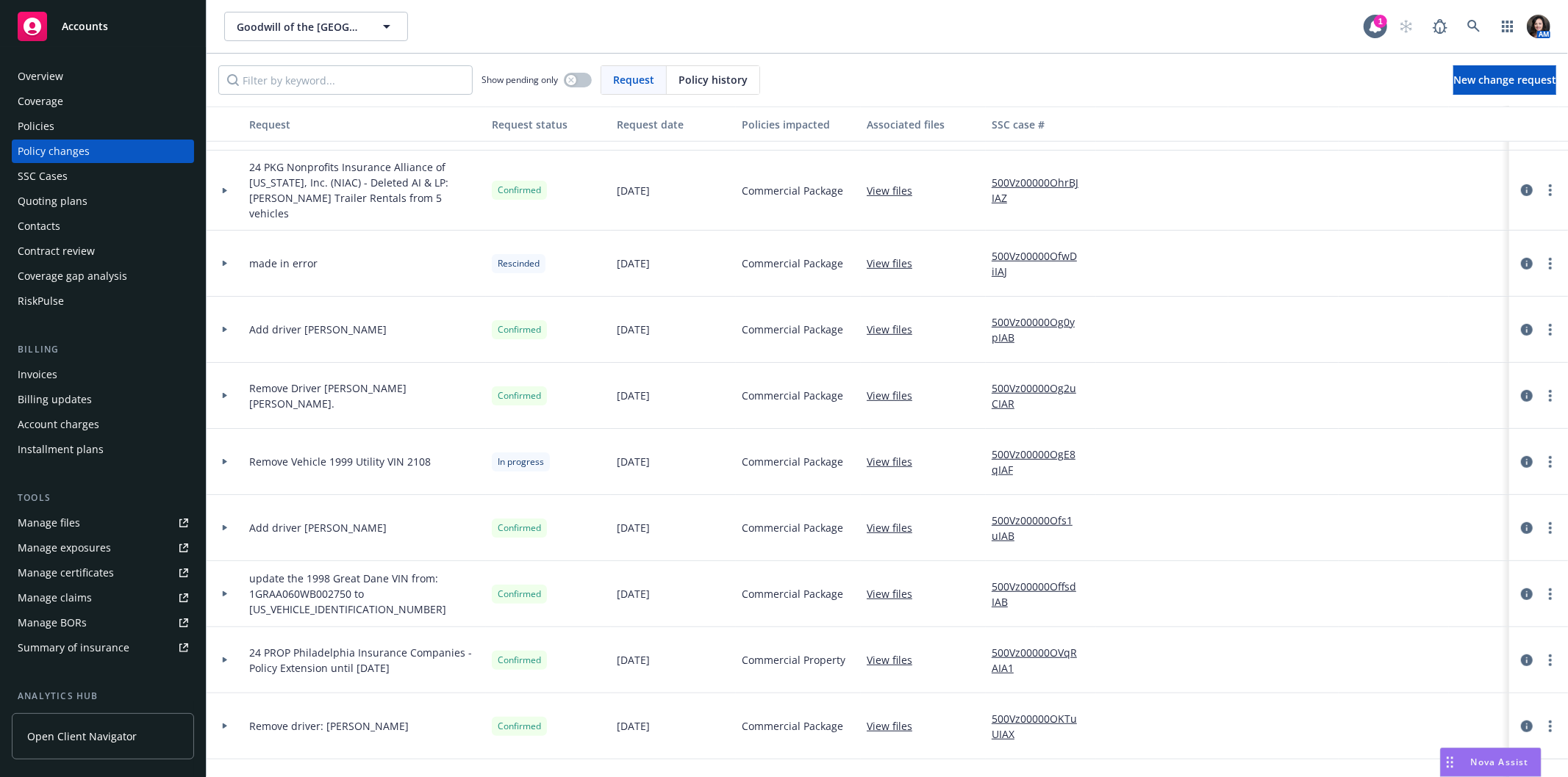
click at [887, 183] on link "View files" at bounding box center [895, 190] width 57 height 15
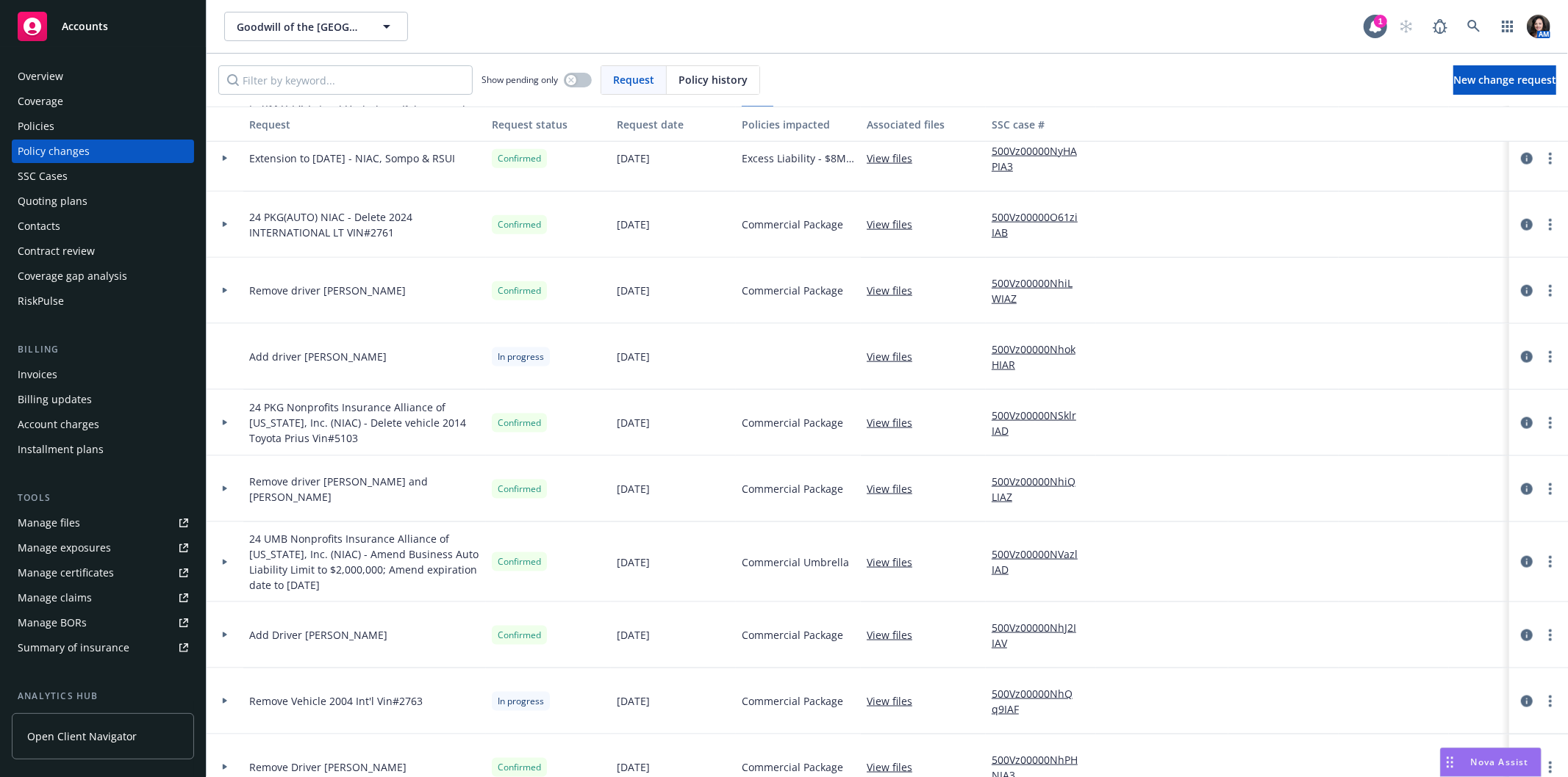
scroll to position [1632, 0]
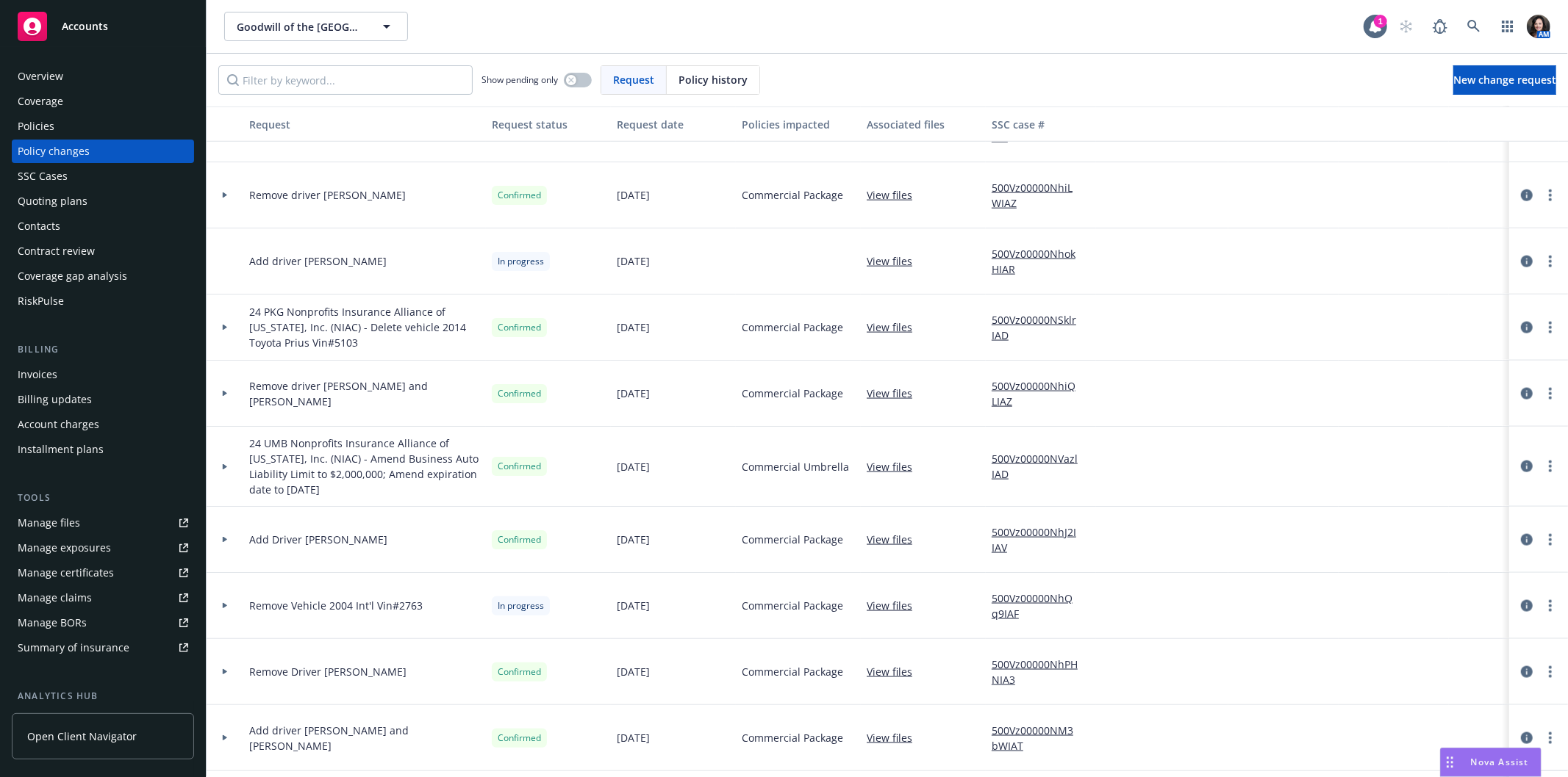
click at [65, 546] on div "Manage exposures" at bounding box center [64, 547] width 93 height 24
click at [25, 119] on div "Policies" at bounding box center [36, 126] width 37 height 24
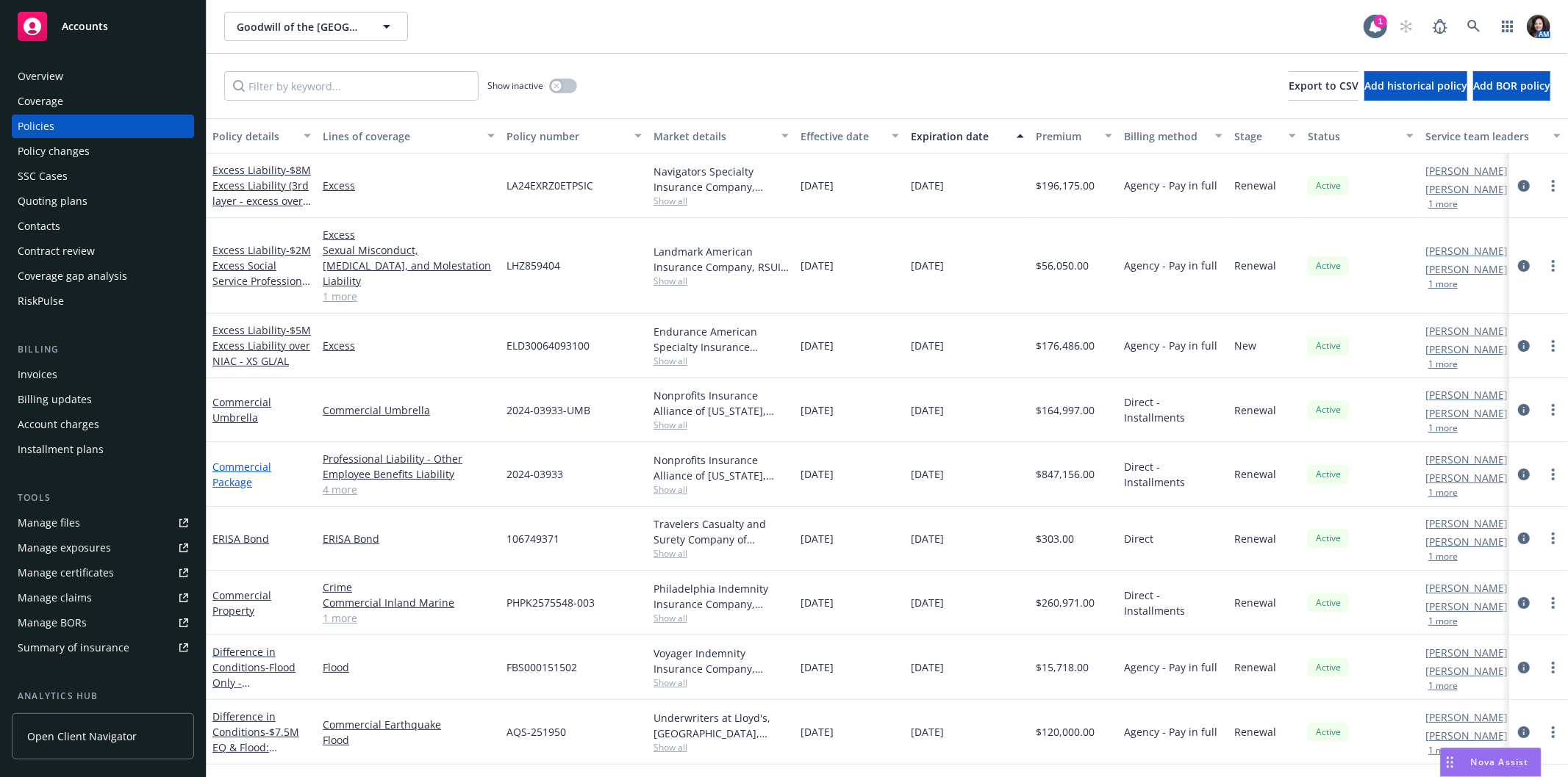
click at [246, 464] on link "Commercial Package" at bounding box center [241, 474] width 58 height 29
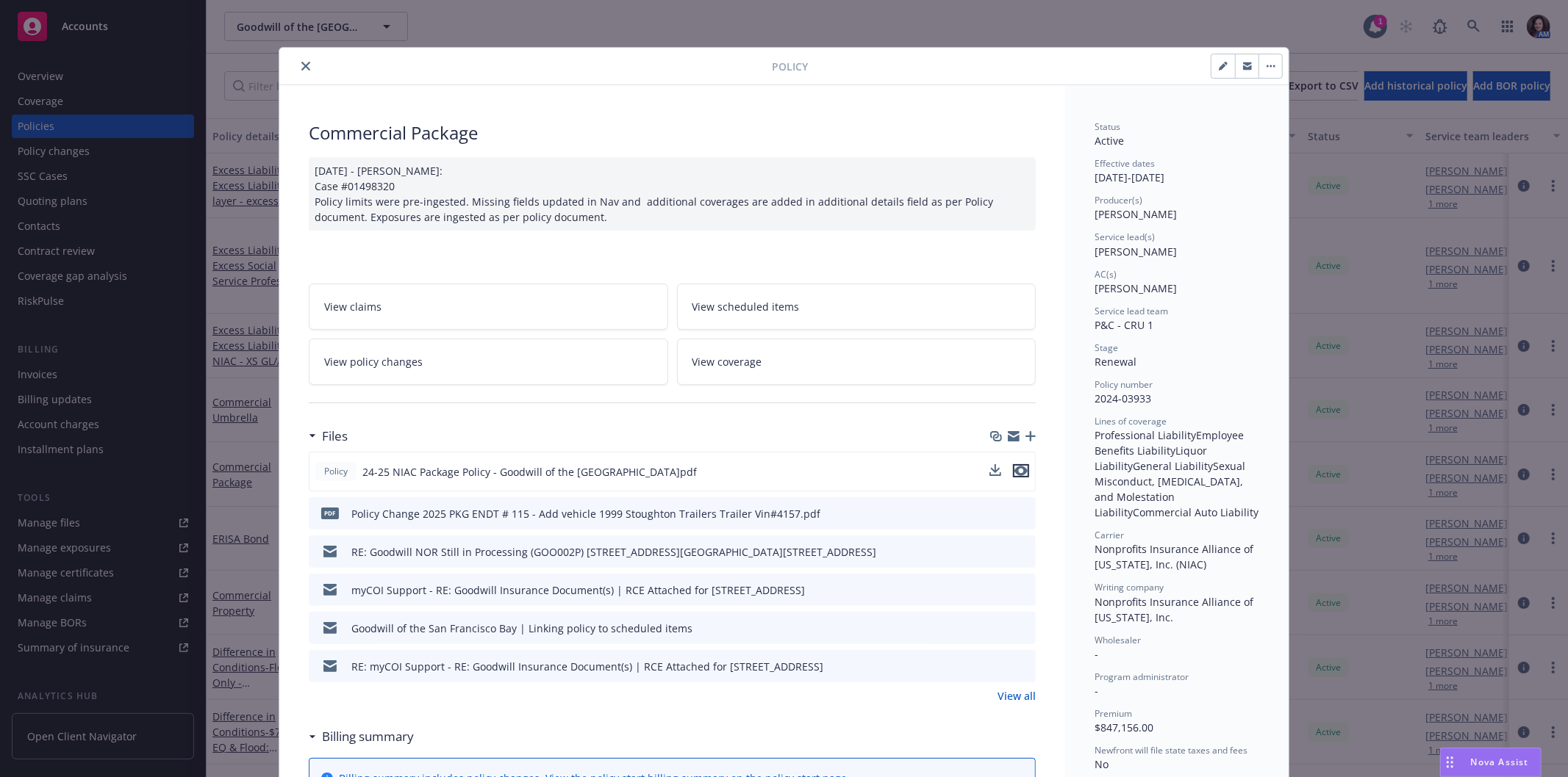
click at [1021, 466] on icon "preview file" at bounding box center [1021, 471] width 13 height 10
click at [302, 69] on icon "close" at bounding box center [305, 66] width 8 height 8
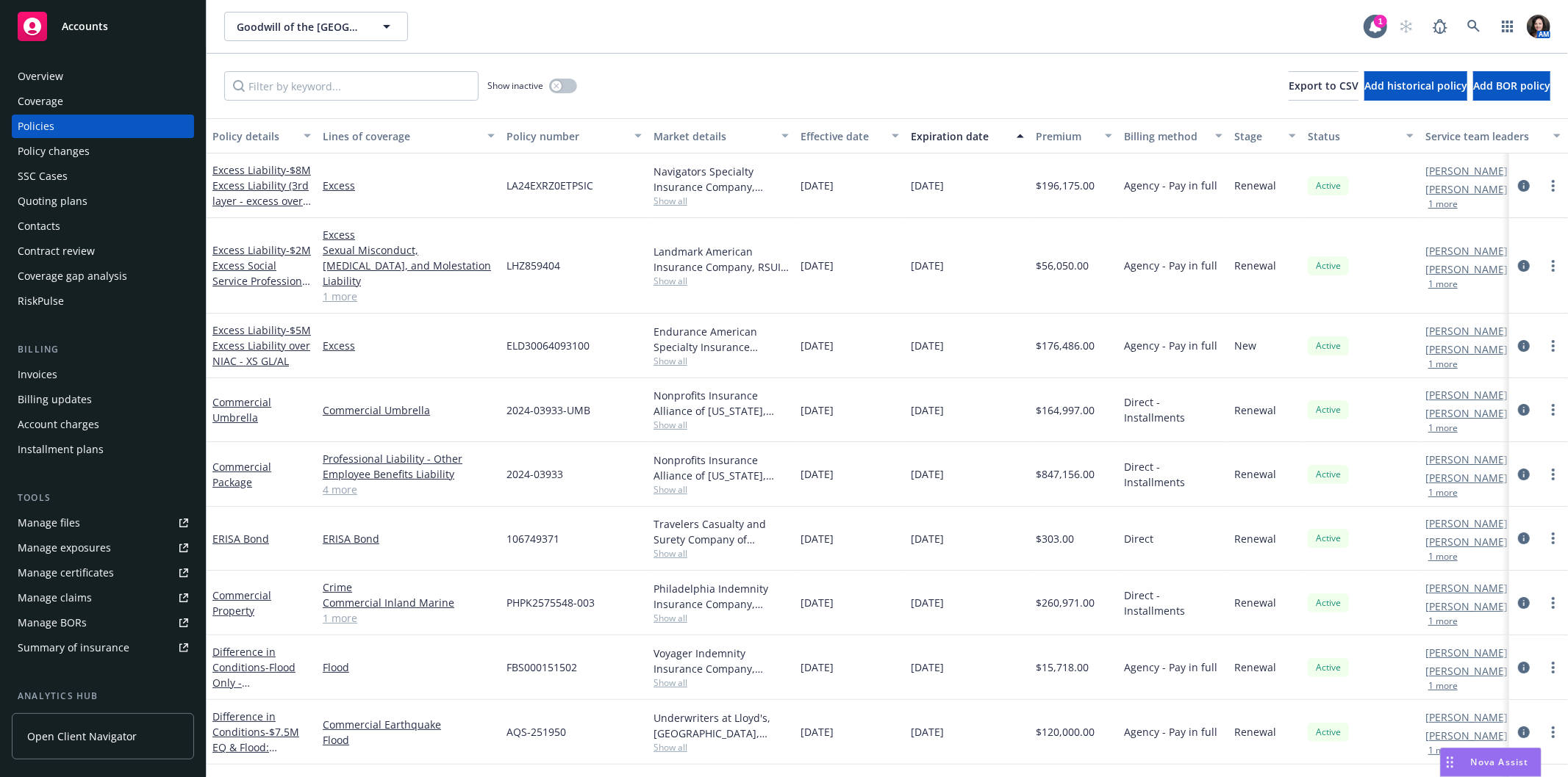
click at [130, 152] on div "Policy changes" at bounding box center [103, 151] width 171 height 24
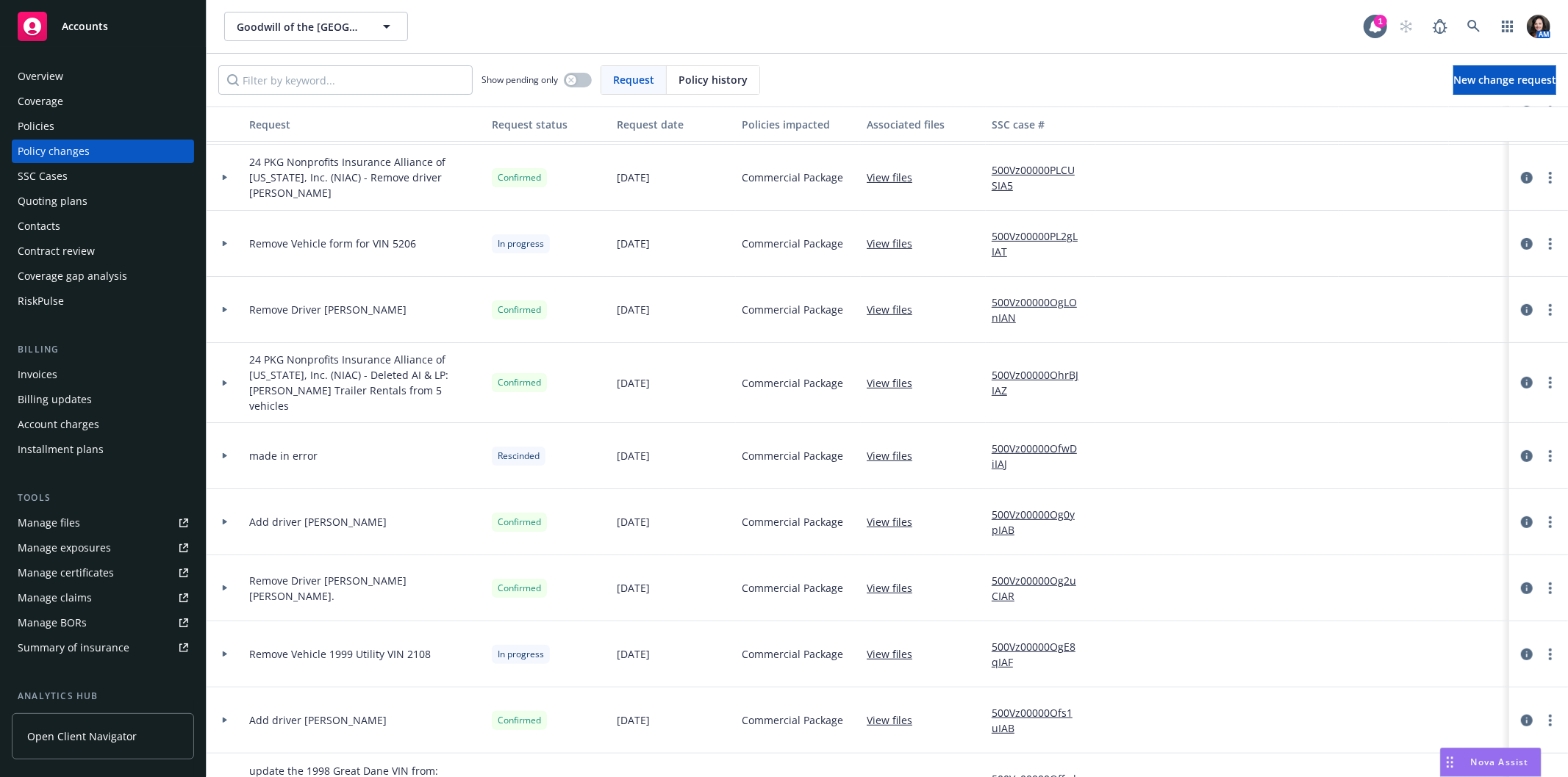
scroll to position [489, 0]
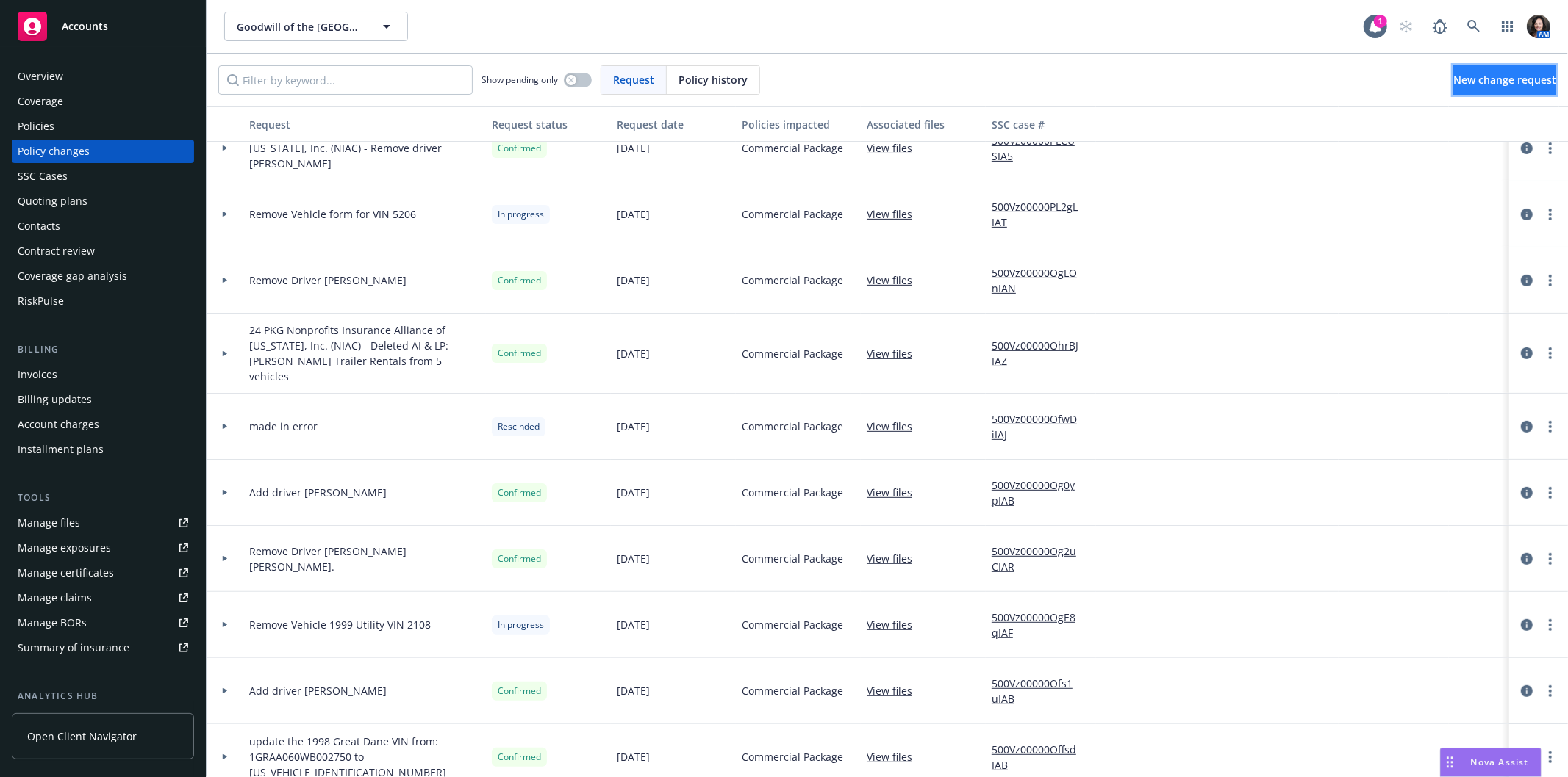
click at [1494, 74] on span "New change request" at bounding box center [1504, 79] width 103 height 14
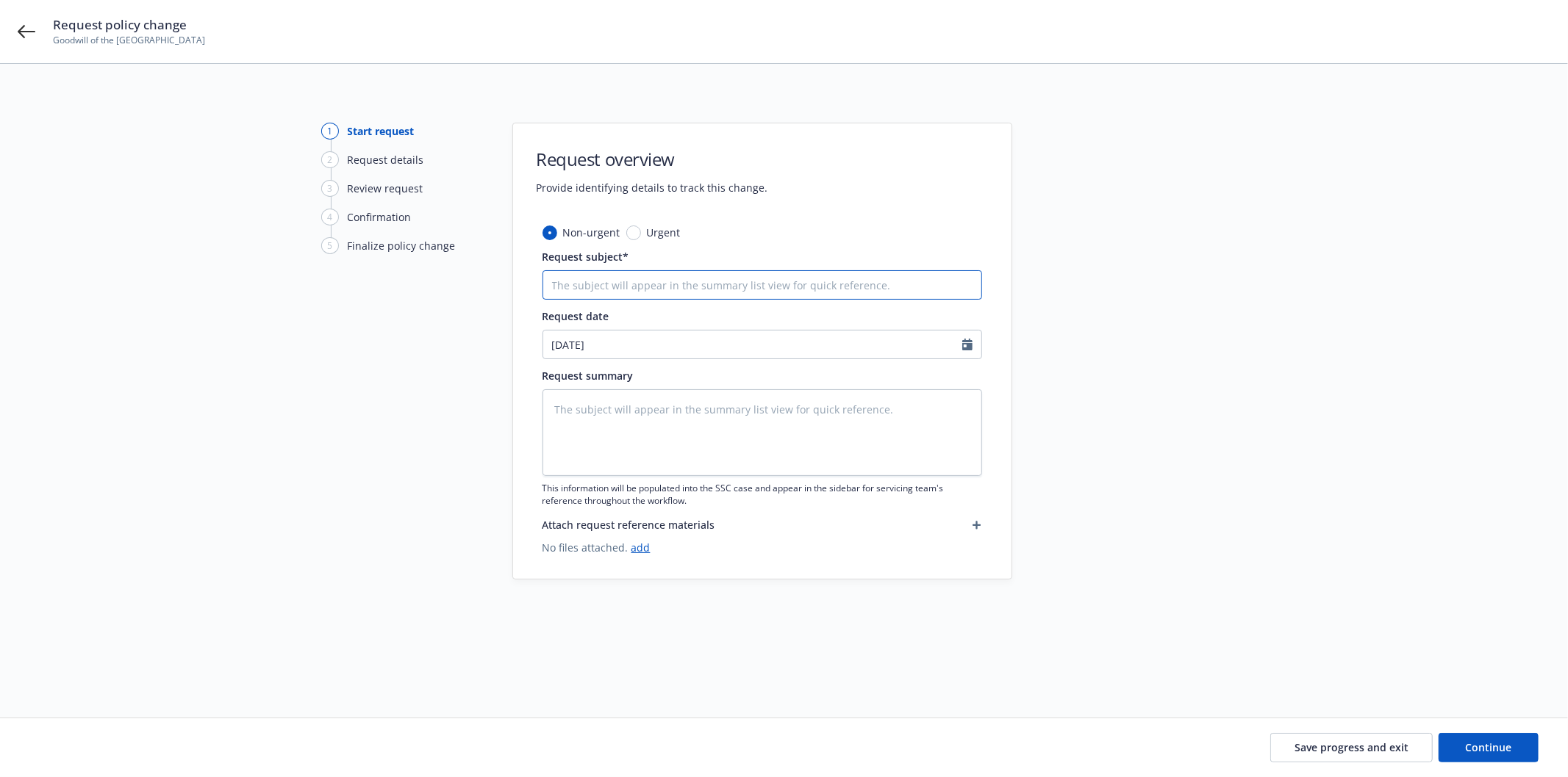
click at [626, 285] on input "Request subject*" at bounding box center [762, 284] width 439 height 29
type textarea "x"
type input "A"
type textarea "x"
type input "Ad"
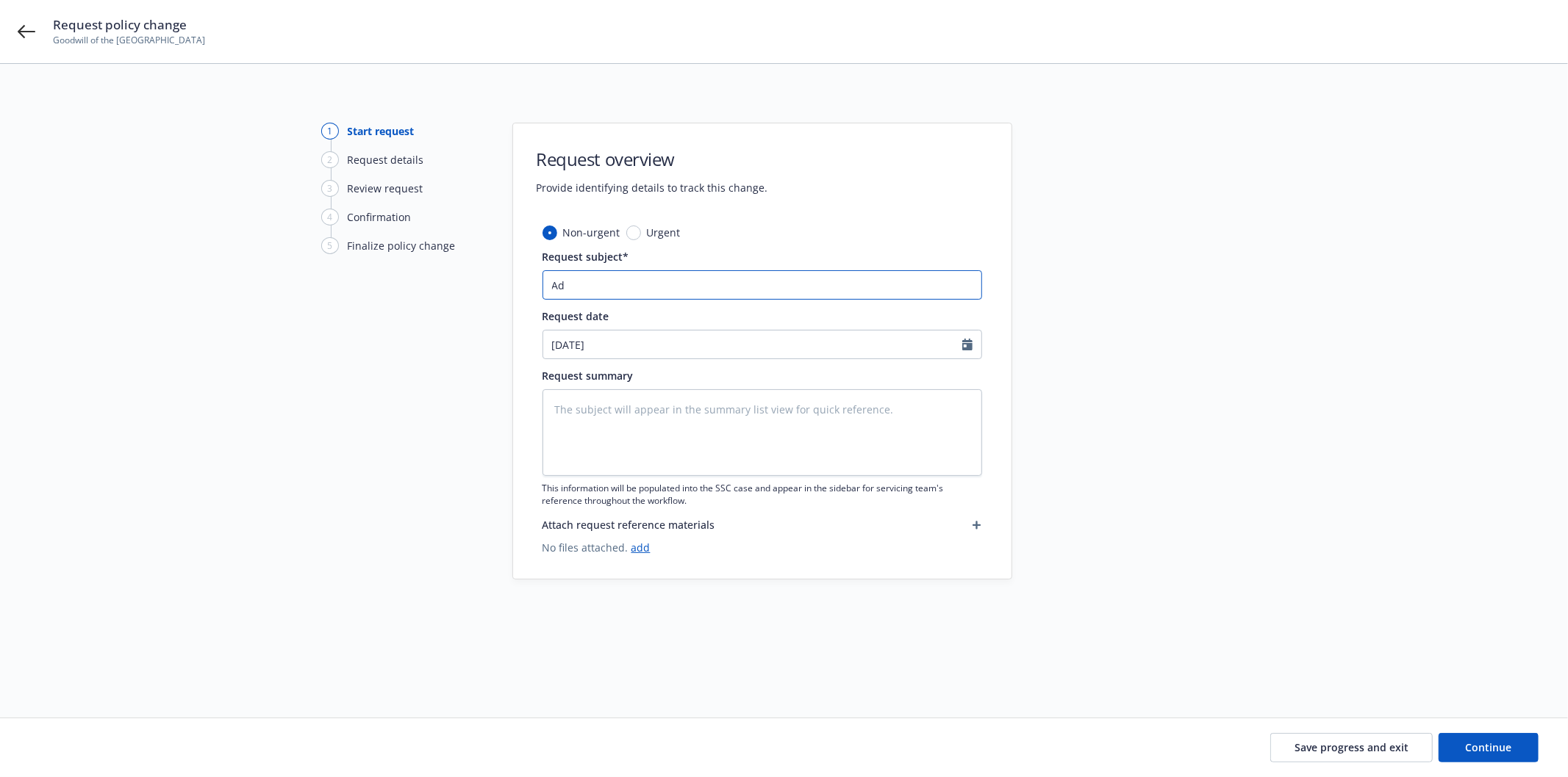
type textarea "x"
type input "Add"
type textarea "x"
type input "Add"
type textarea "x"
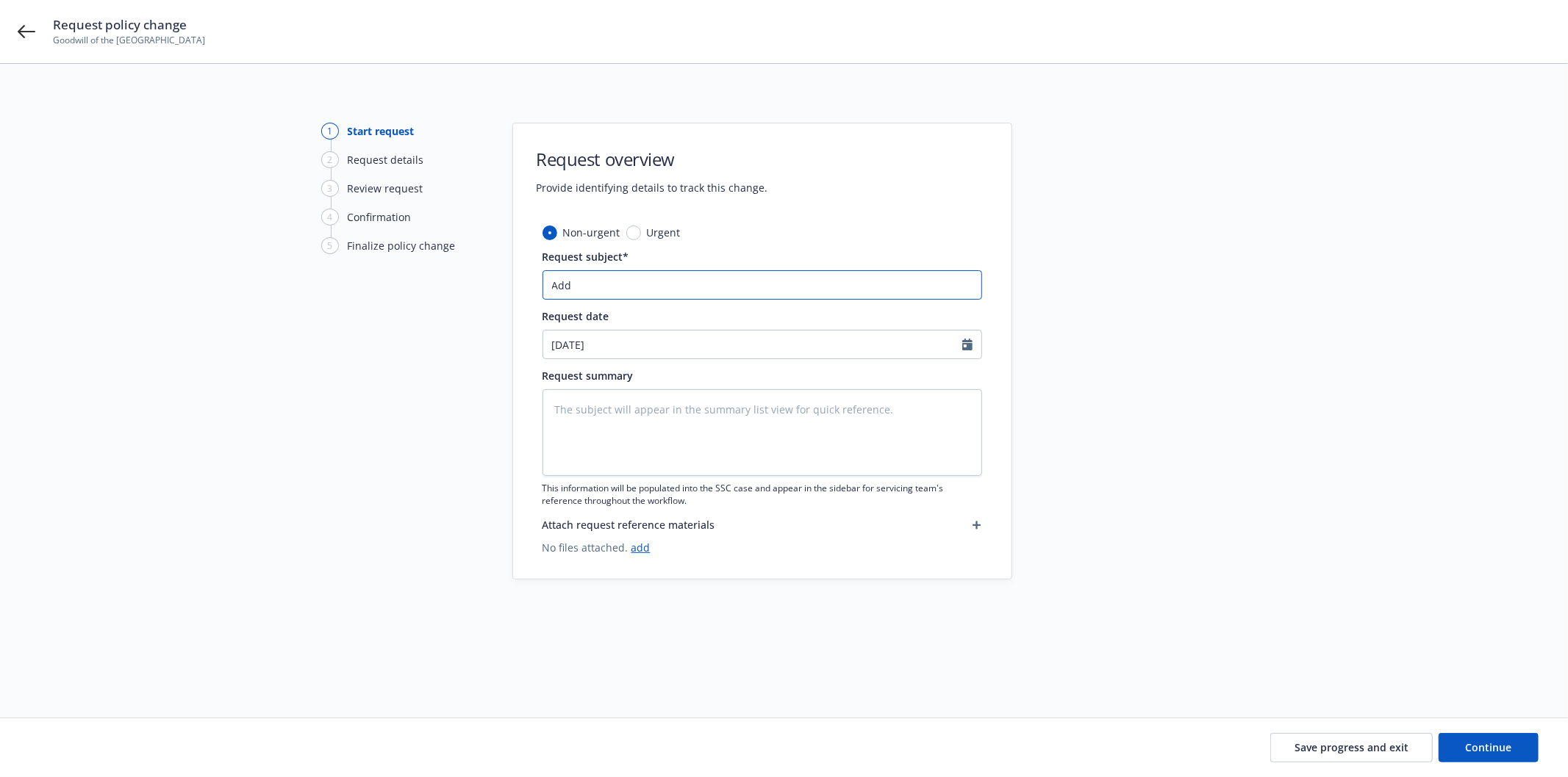
type input "Add 5"
type textarea "x"
type input "Add 5"
type textarea "x"
type input "Add 5 V"
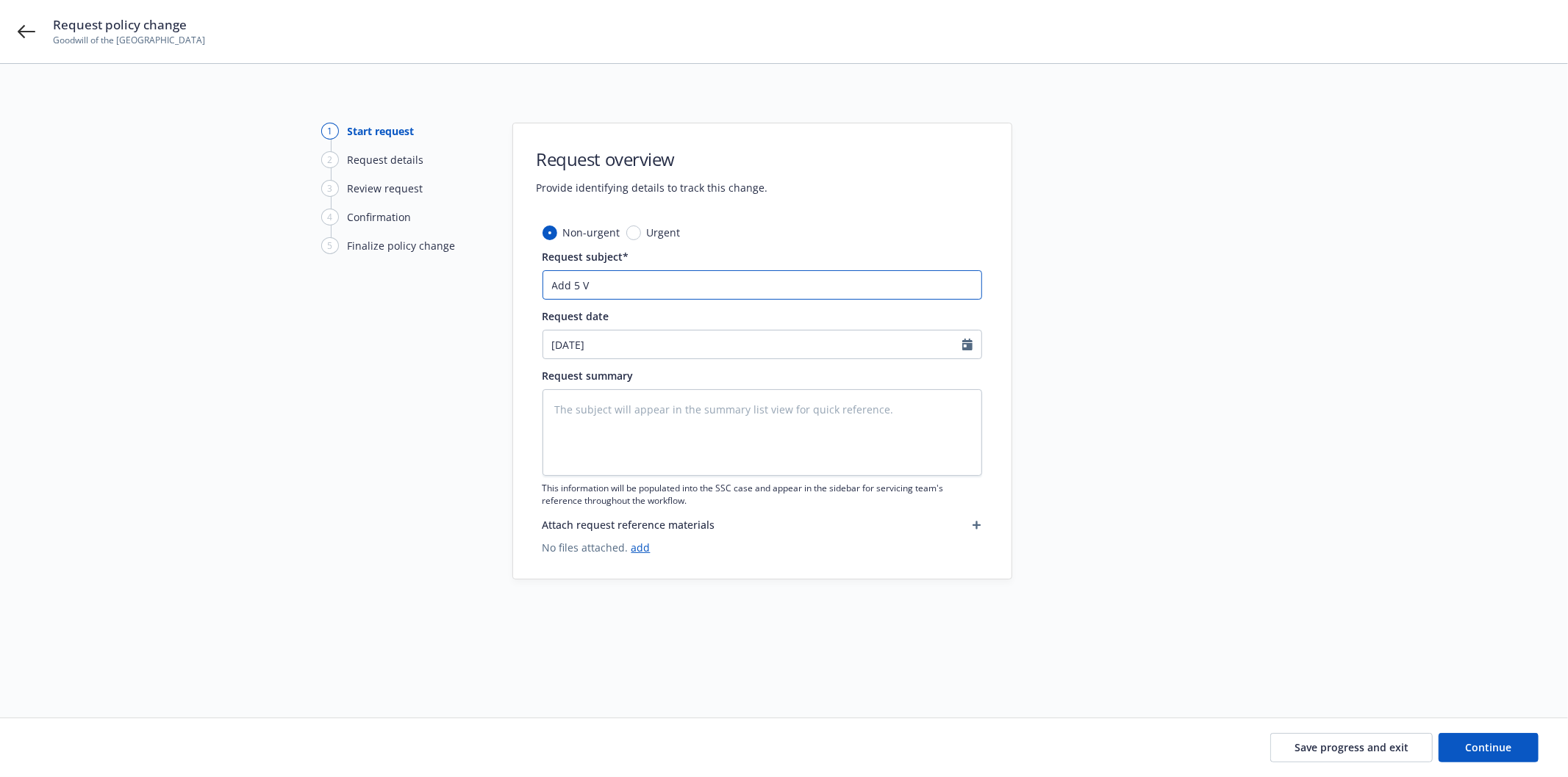
type textarea "x"
type input "Add 5 Vh"
type textarea "x"
type input "Add 5 Vhe"
type textarea "x"
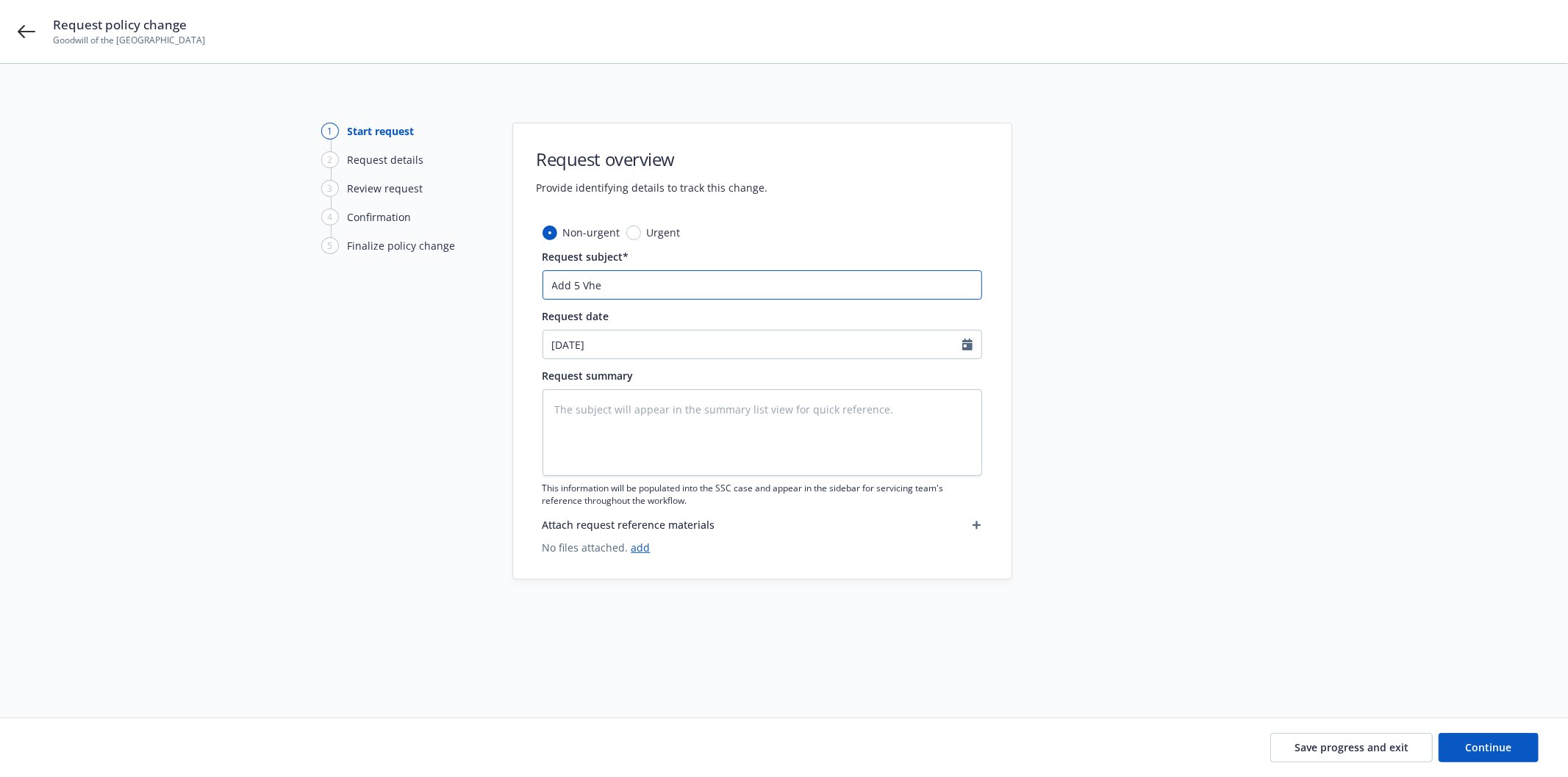
type input "Add 5 Vhei"
type textarea "x"
type input "Add 5 Vheil"
type textarea "x"
type input "Add 5 Vhei"
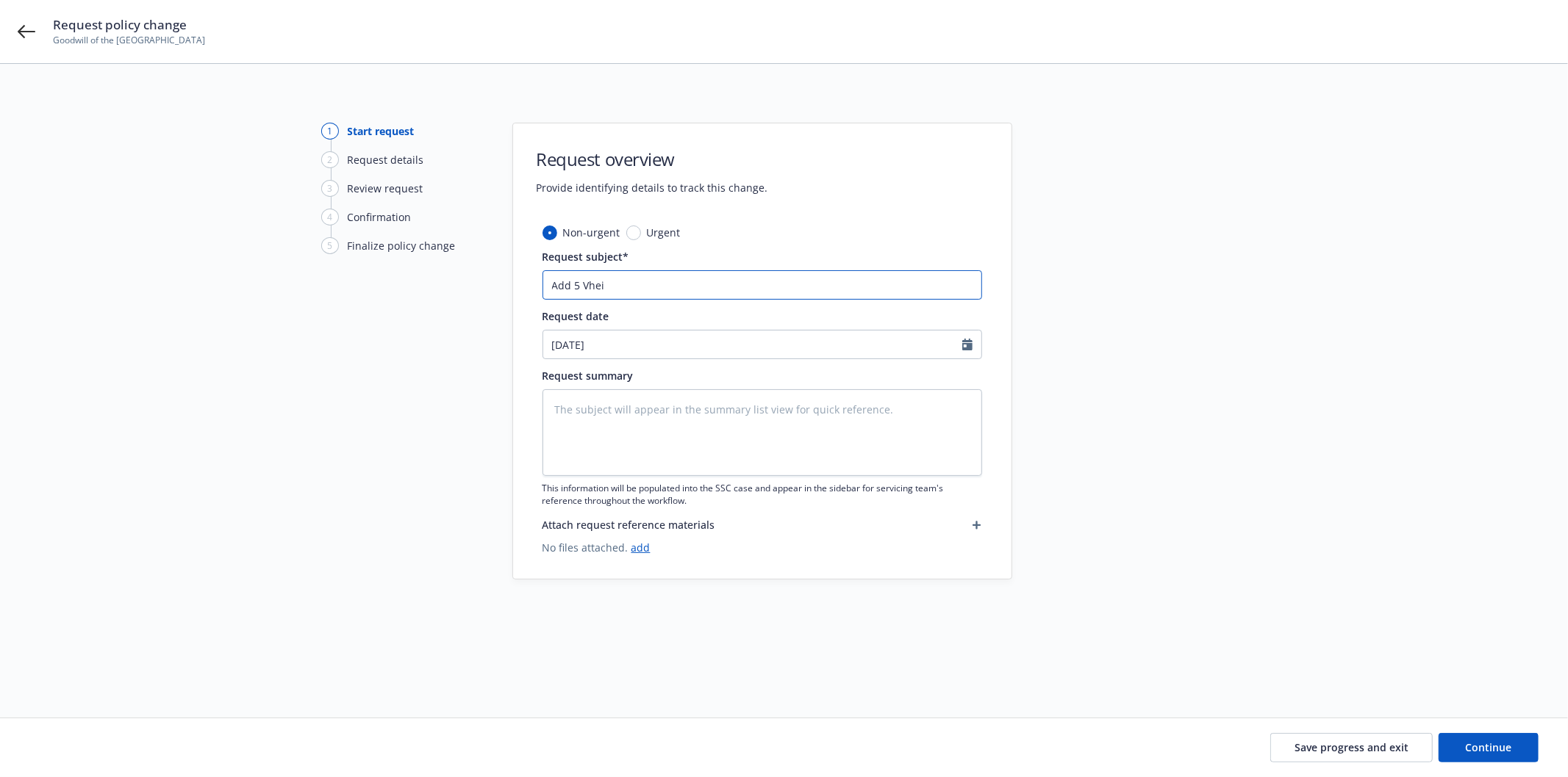
type textarea "x"
type input "Add 5 Vhe"
type textarea "x"
type input "Add 5 Vh"
type textarea "x"
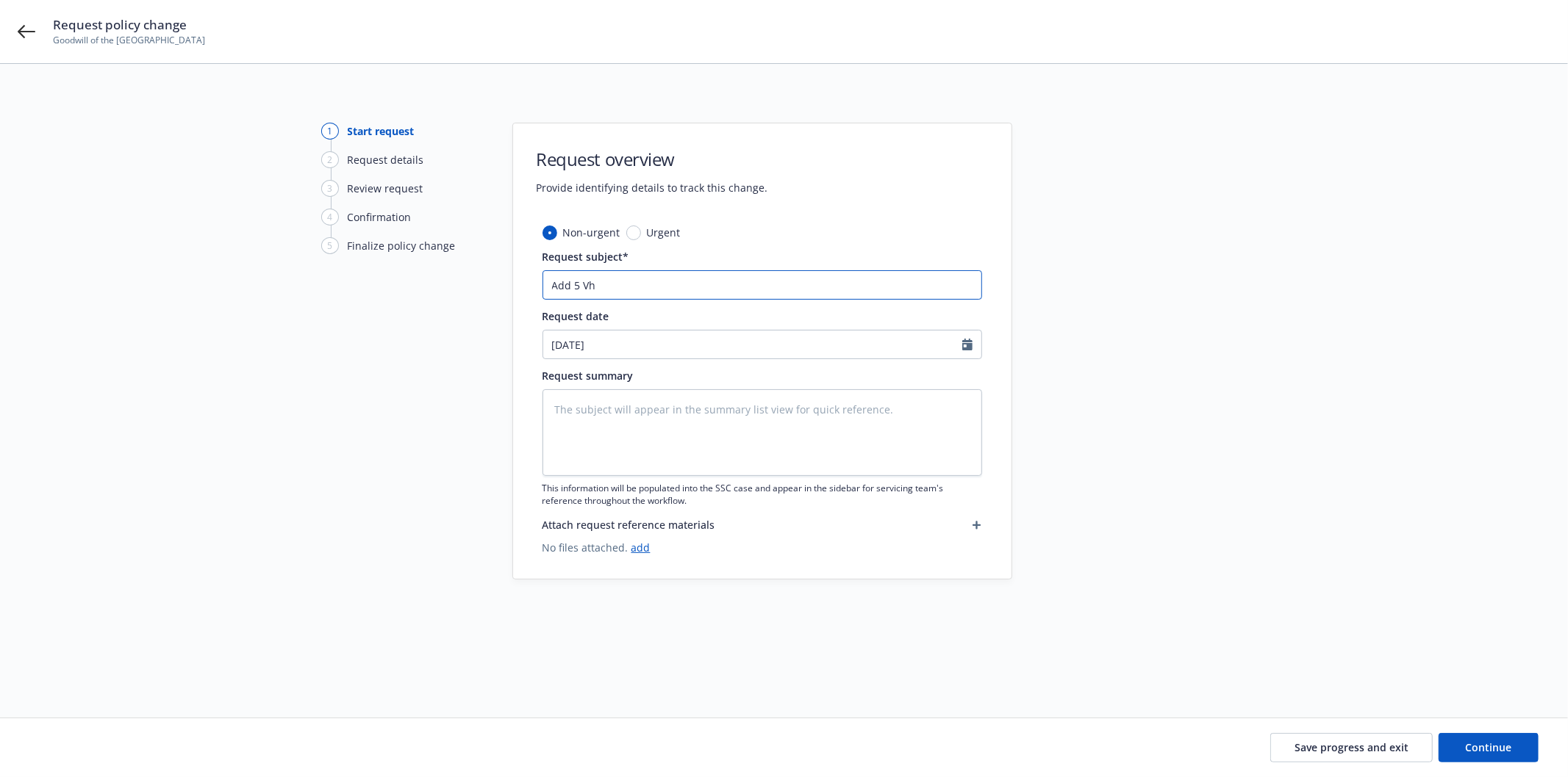
type input "Add 5 V"
type textarea "x"
type input "Add 5 Ve"
type textarea "x"
type input "Add 5 Veh"
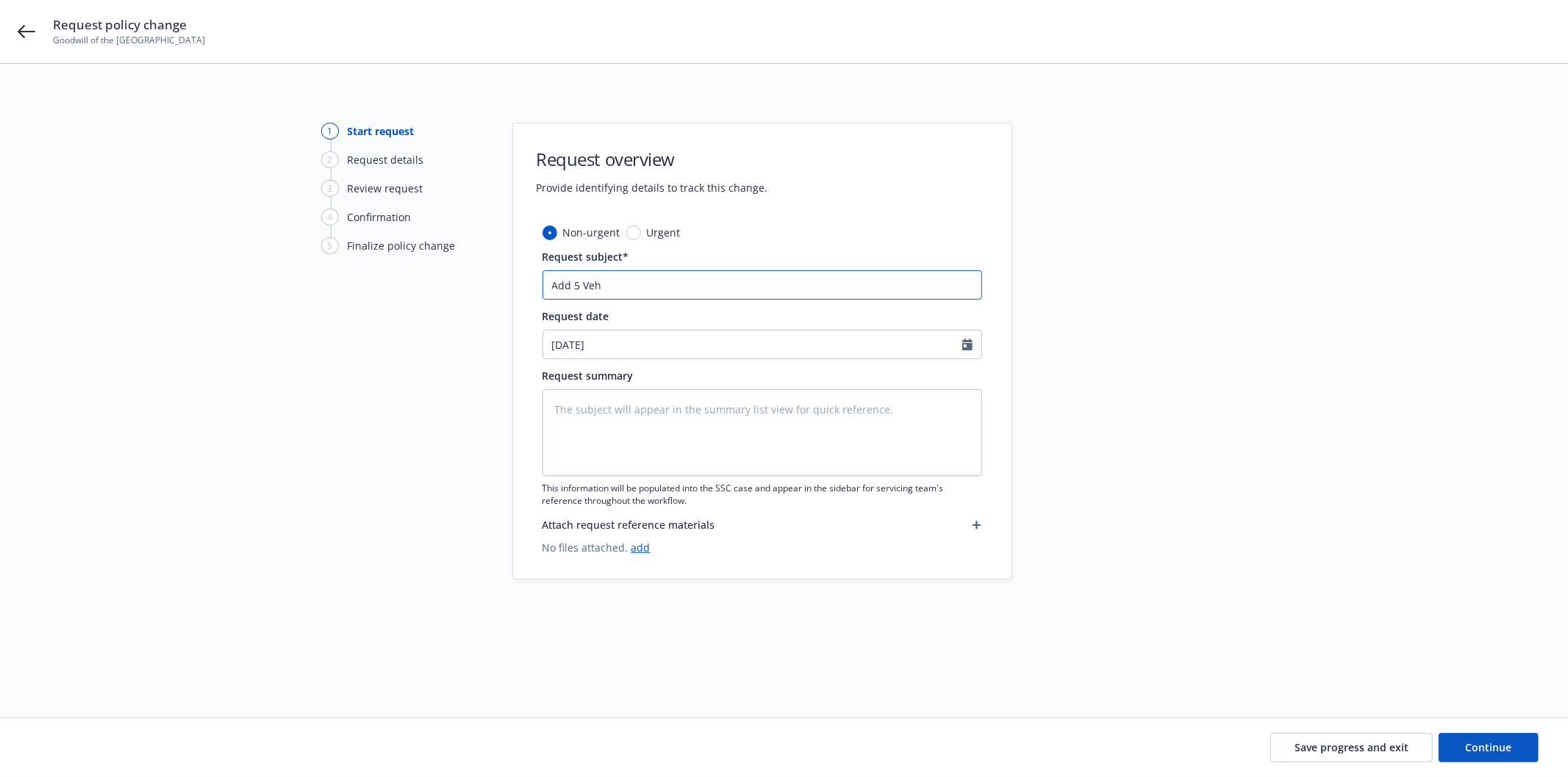
type textarea "x"
type input "Add 5 Vehc"
type textarea "x"
type input "Add 5 Vehcl"
type textarea "x"
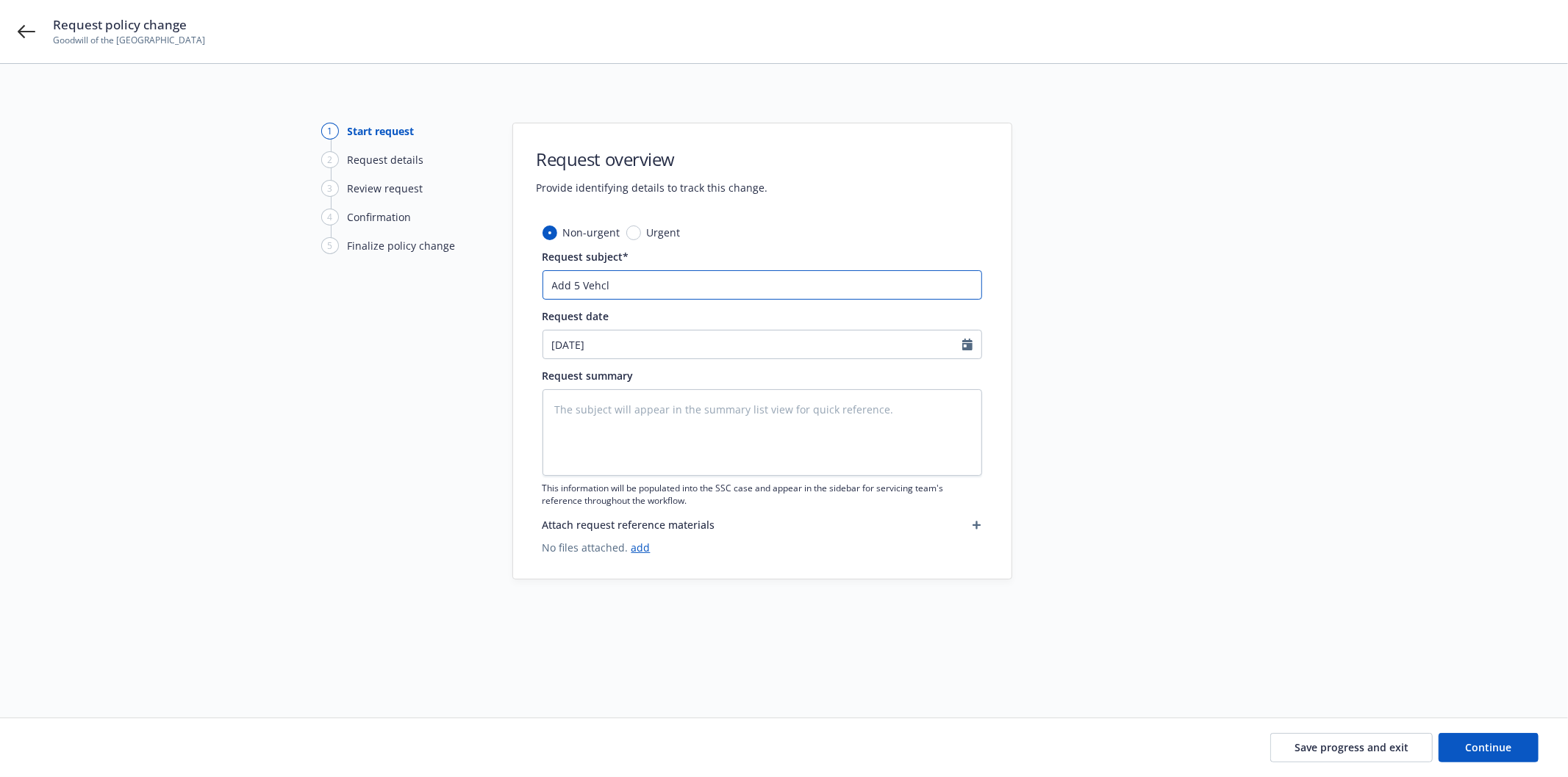
type input "Add 5 Vehcle"
type textarea "x"
type input "Add 5 Vehcles"
type textarea "x"
type input "Add 5 Vehcle"
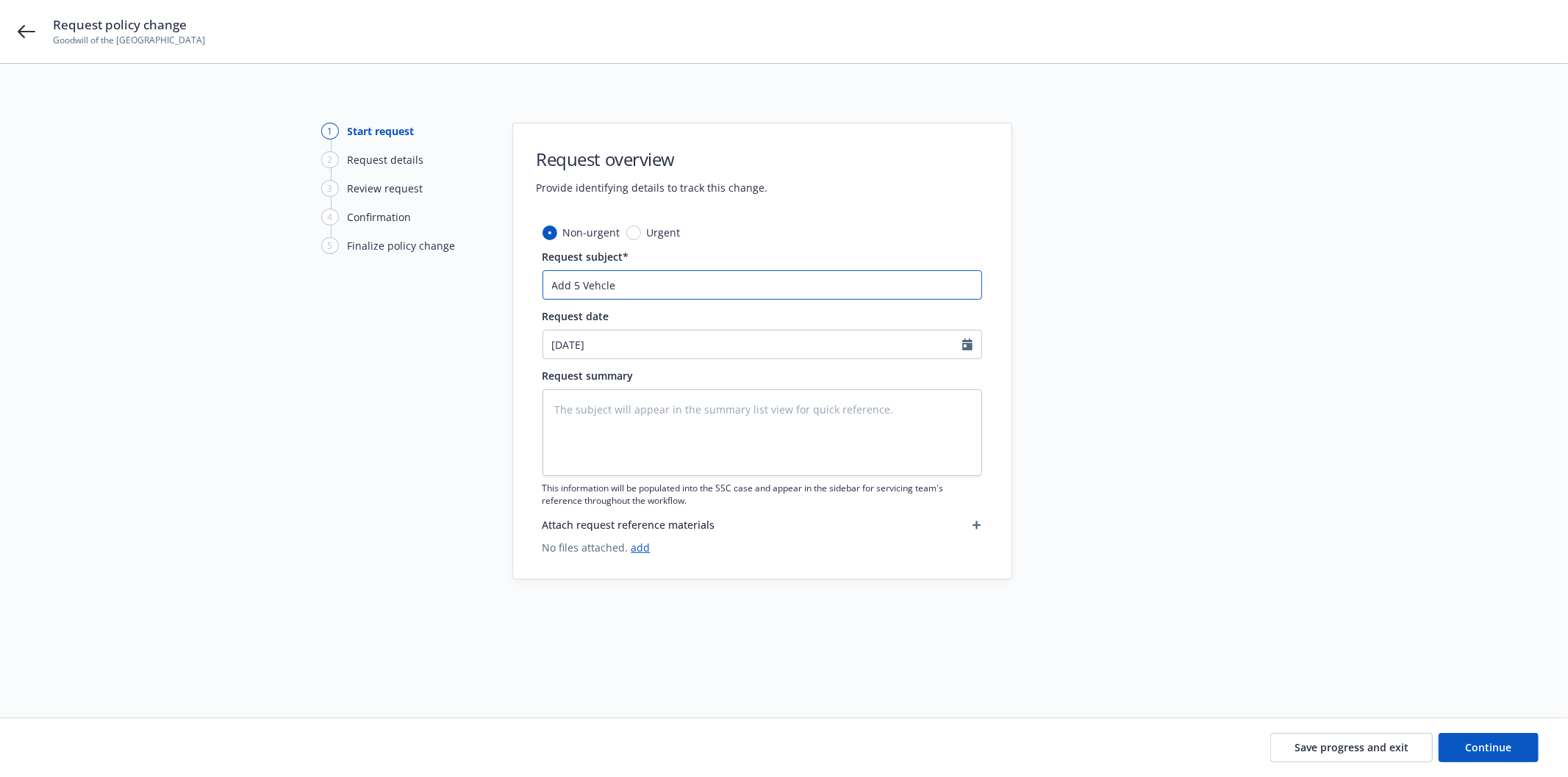
type textarea "x"
type input "Add 5 Vehcl"
type textarea "x"
type input "Add 5 Vehc"
type textarea "x"
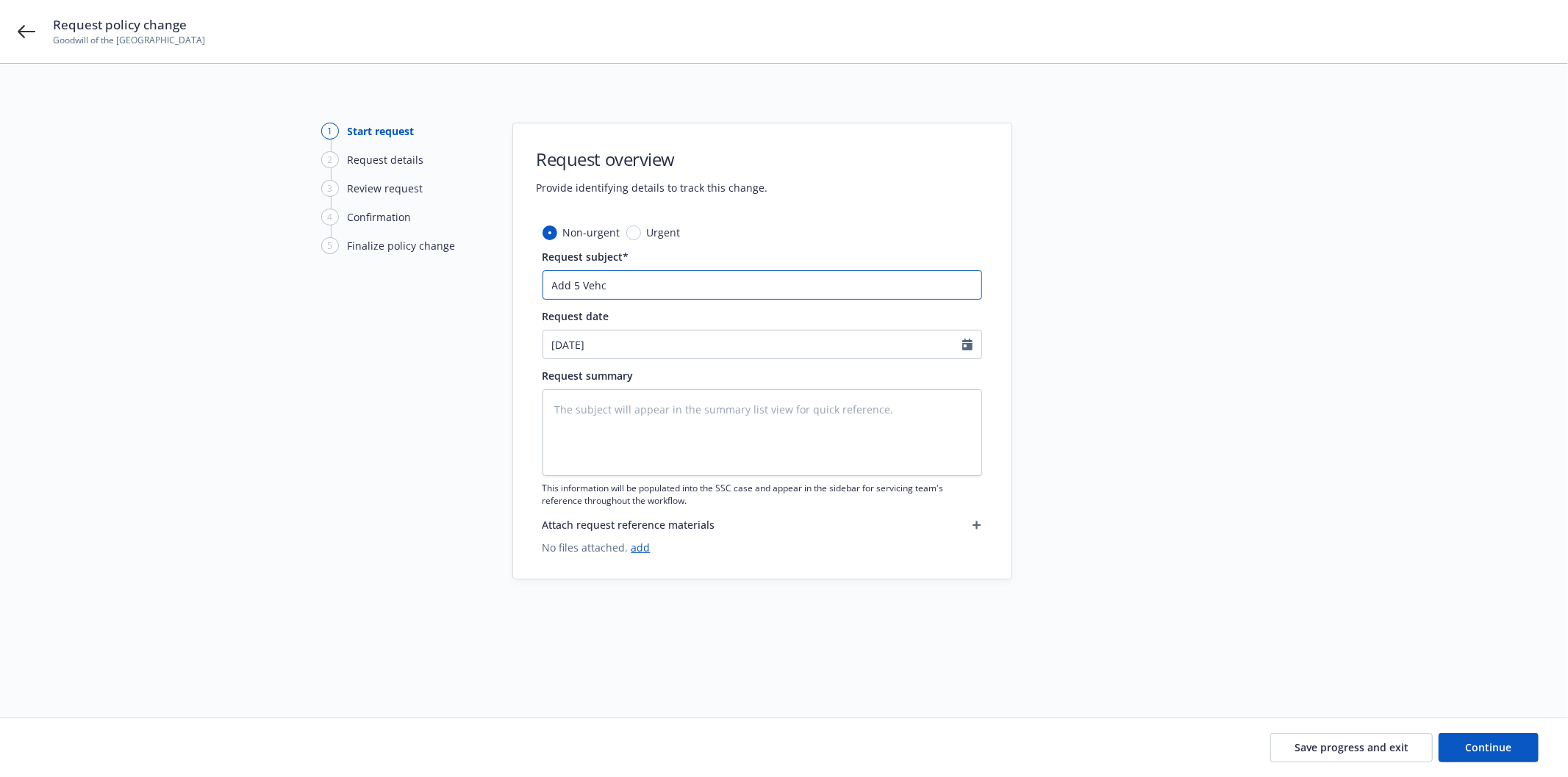
type input "Add 5 Veh"
type textarea "x"
type input "Add 5 Vehi"
type textarea "x"
type input "Add 5 Vehic"
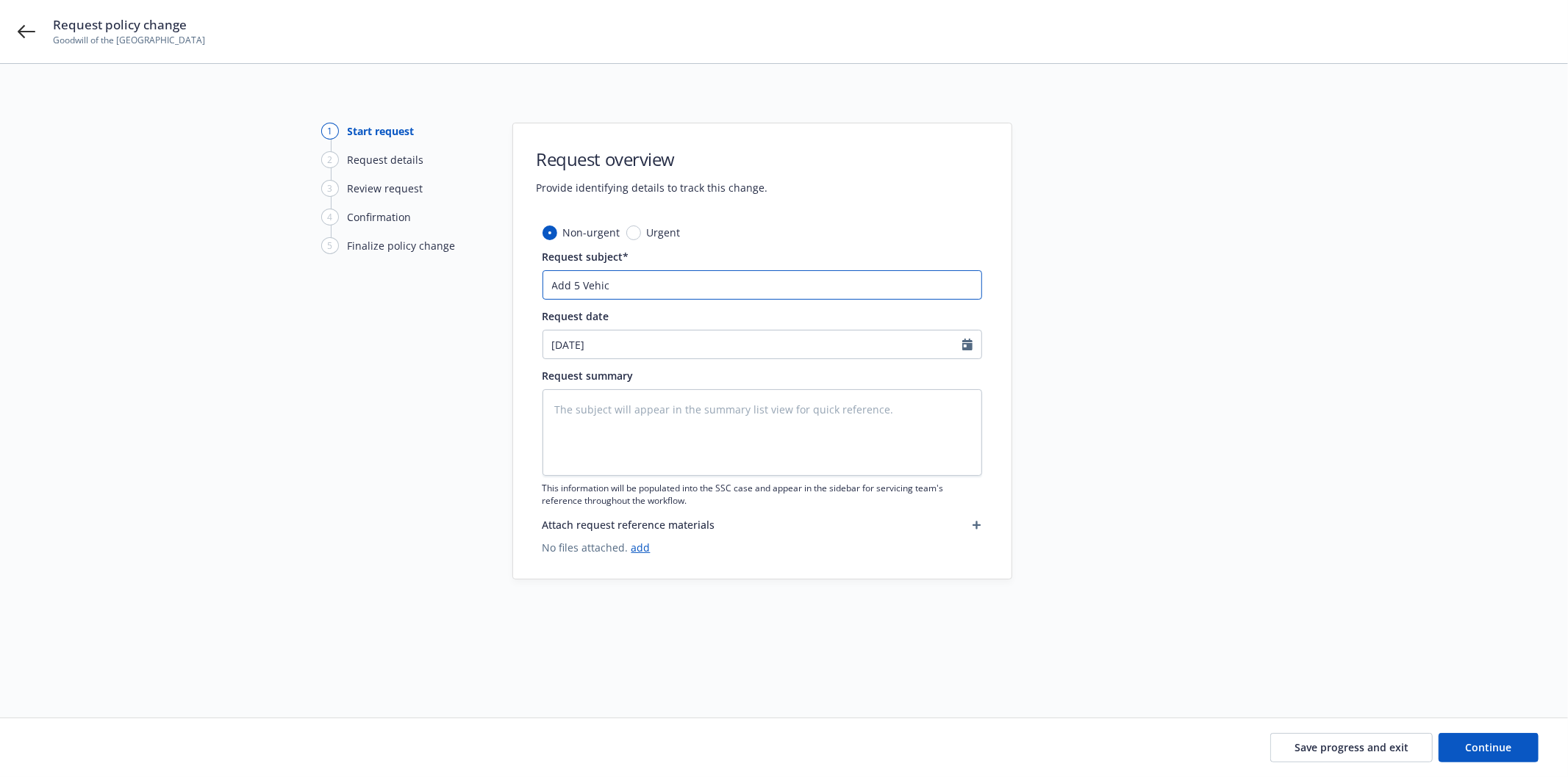
type textarea "x"
type input "Add 5 Vehicl"
type textarea "x"
type input "Add 5 Vehicle"
type textarea "x"
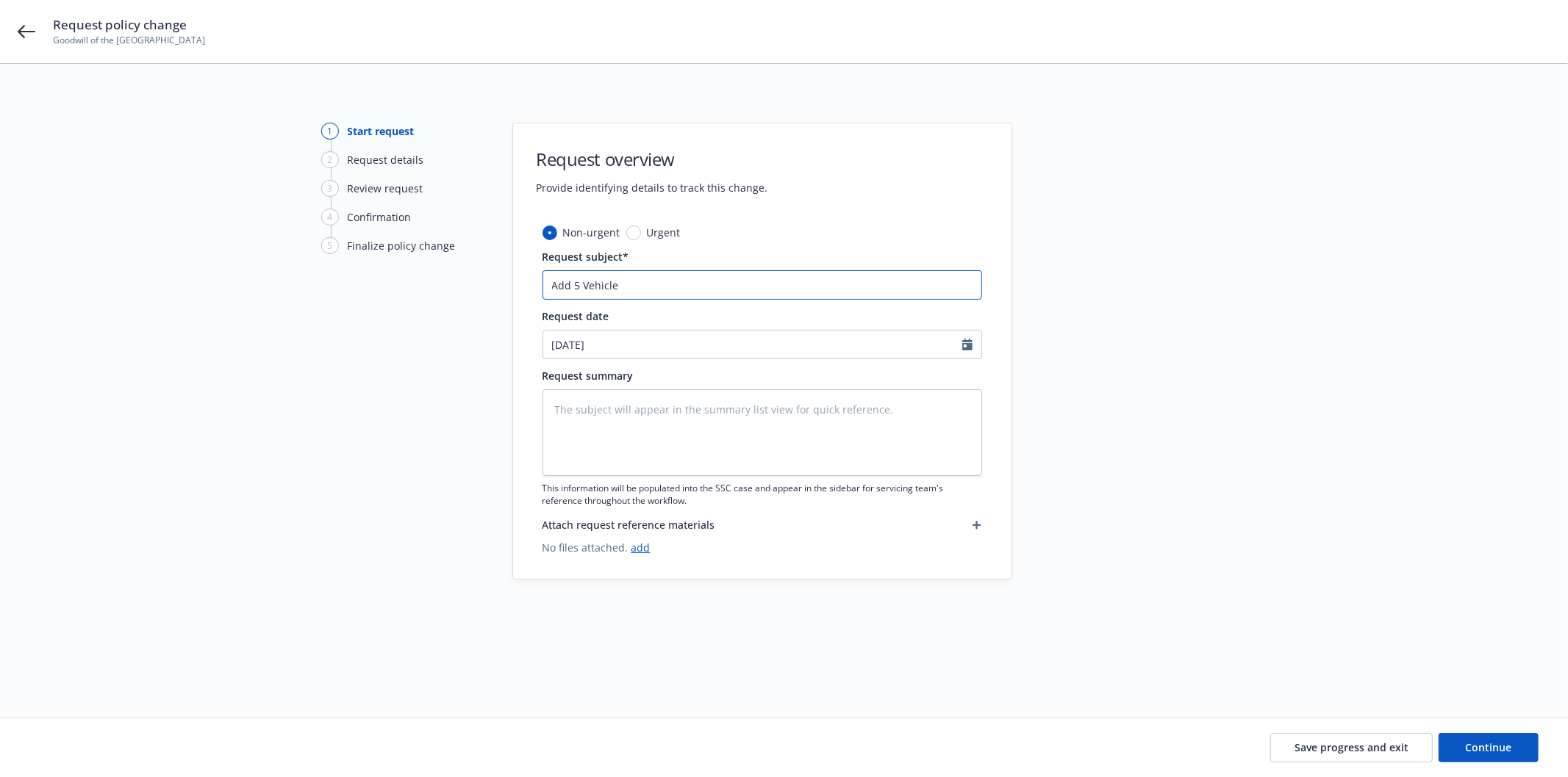
type input "Add 5 Vehicle:"
type textarea "x"
type input "Add 5 Vehicle"
type textarea "x"
type input "Add 5 Vehicles"
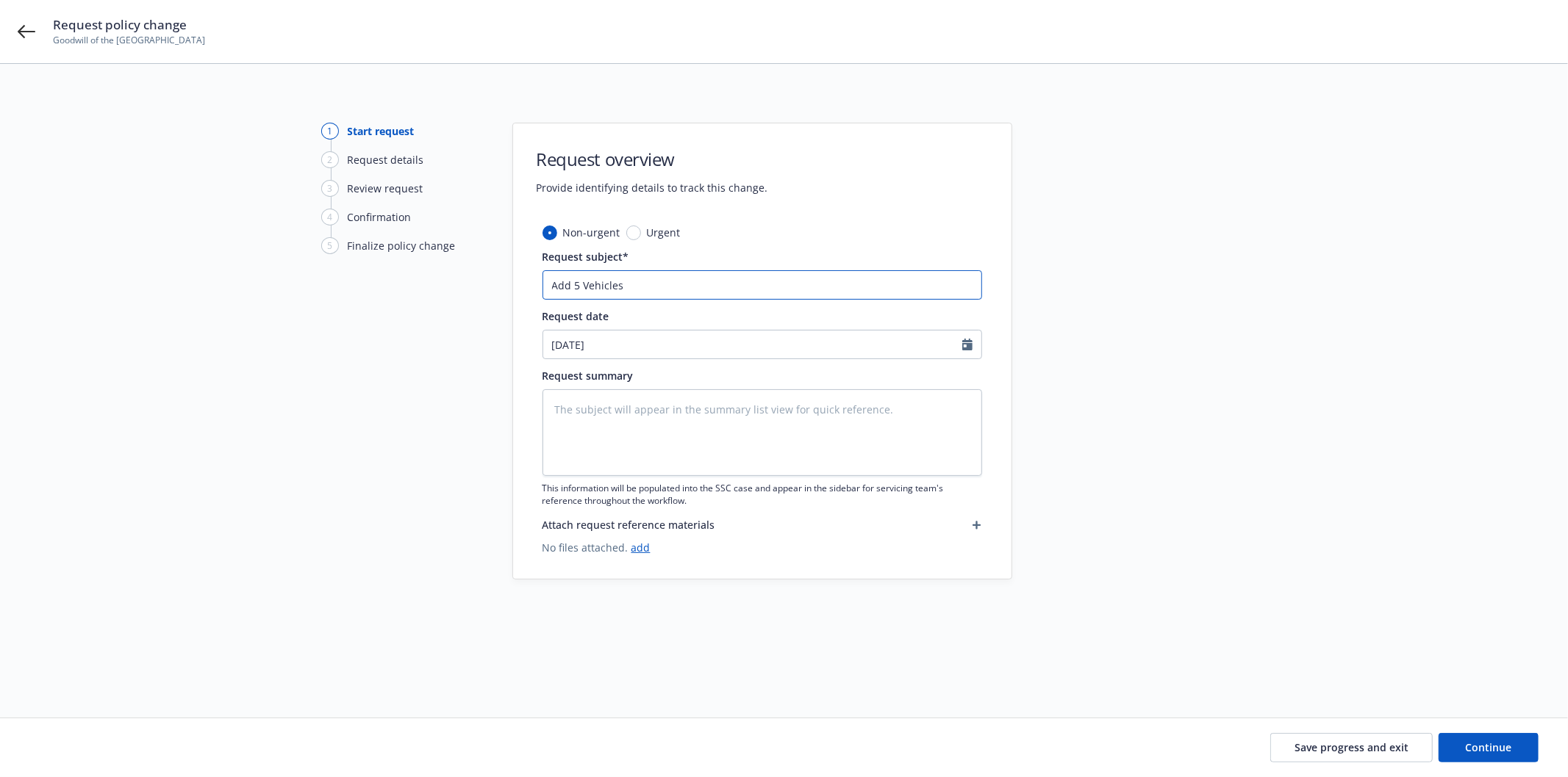
type textarea "x"
type input "Add 5 Vehicles:"
type textarea "x"
type input "Add 5 Vehicles:"
type textarea "x"
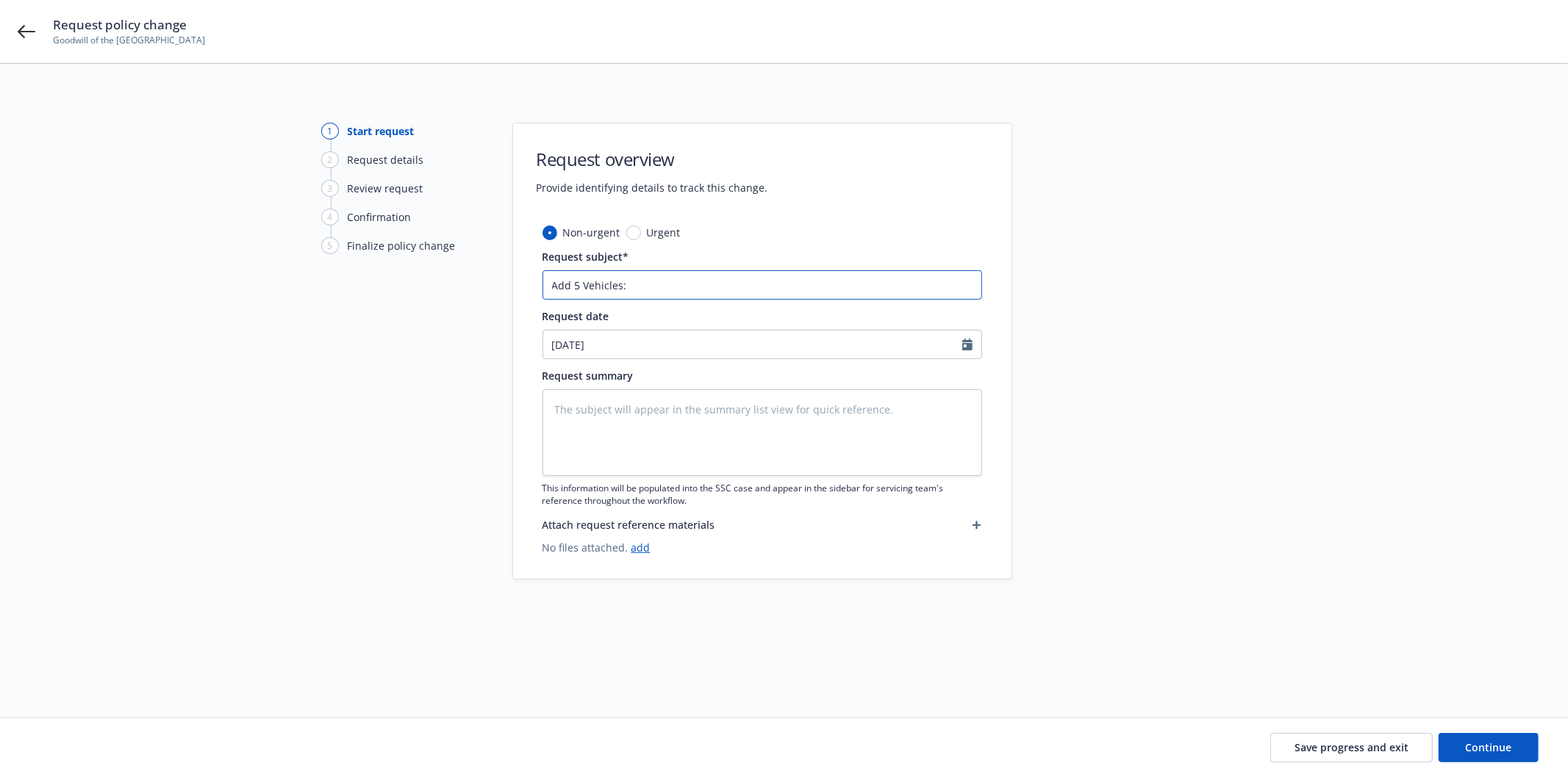
type input "Add 5 Vehicles: 2"
type textarea "x"
type input "Add 5 Vehicles: 20"
type textarea "x"
type input "Add 5 Vehicles: 200"
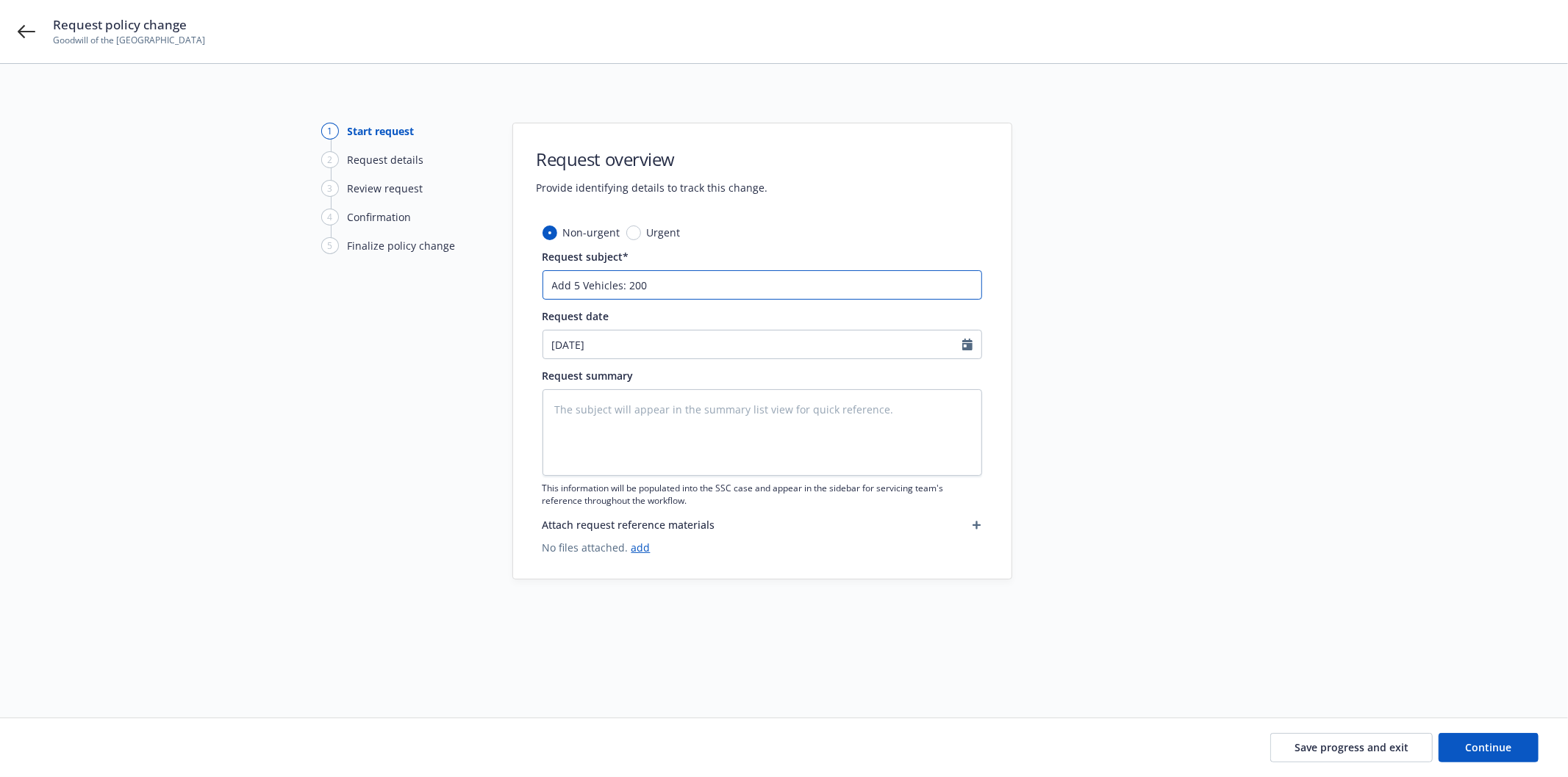
type textarea "x"
type input "Add 5 Vehicles: 2001"
type textarea "x"
type input "Add 5 Vehicles: 2001"
type textarea "x"
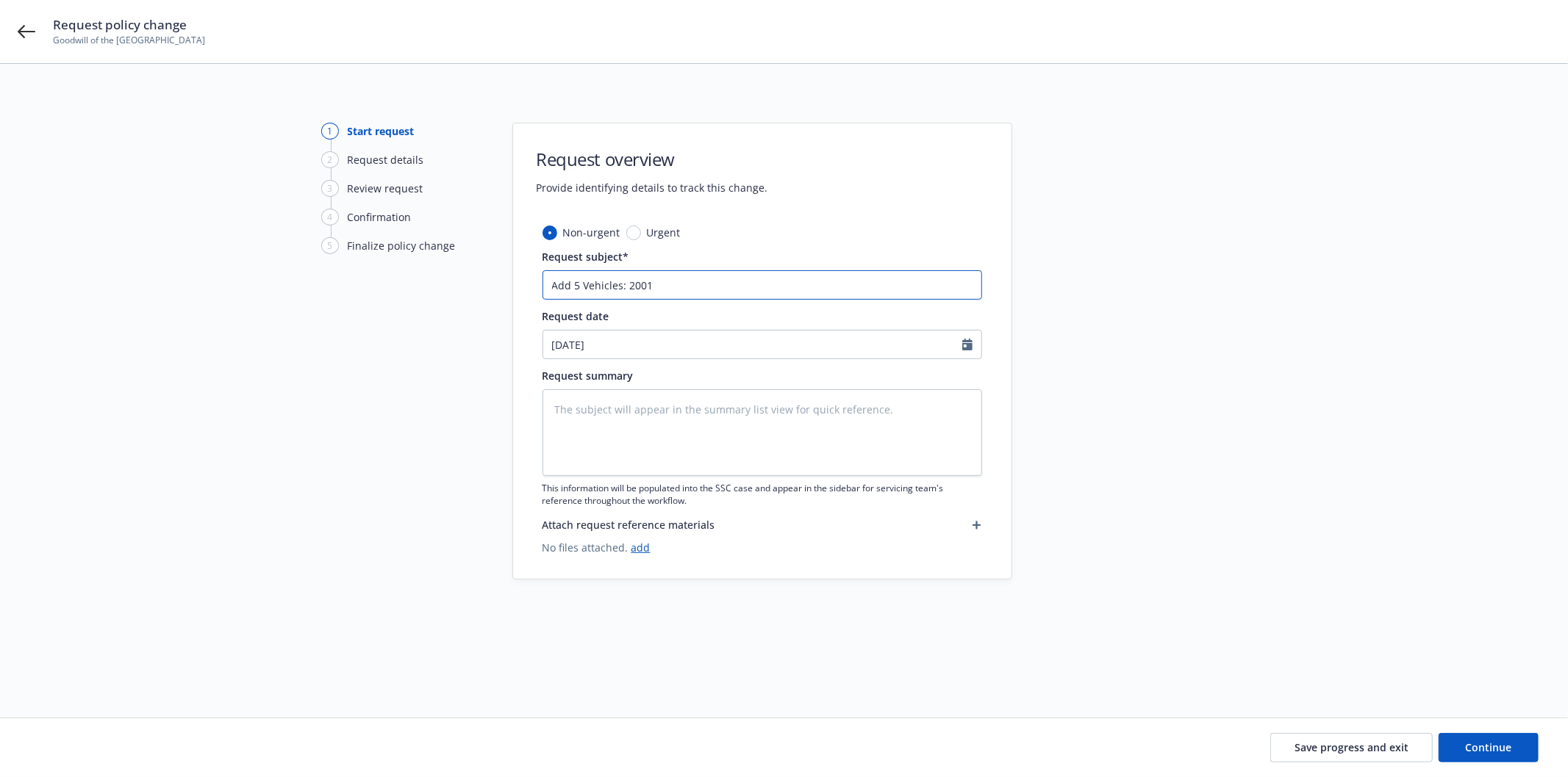
type input "Add 5 Vehicles: 2001 H"
type textarea "x"
type input "Add 5 Vehicles: 2001 Hy"
type textarea "x"
type input "Add 5 Vehicles: 2001 Hyu"
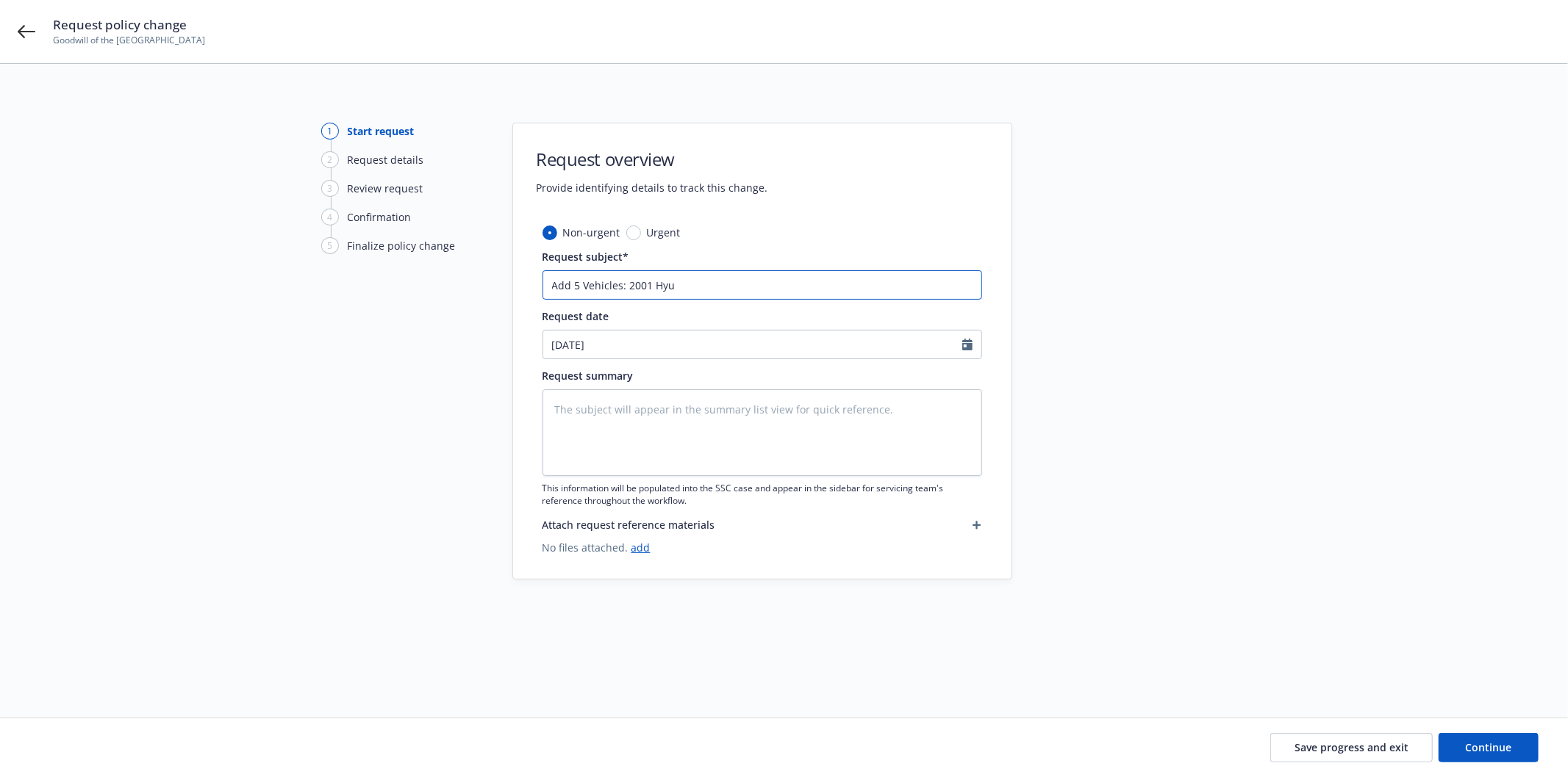
type textarea "x"
type input "Add 5 Vehicles: 2001 Hyud"
type textarea "x"
type input "Add 5 Vehicles: 2001 Hyuda"
type textarea "x"
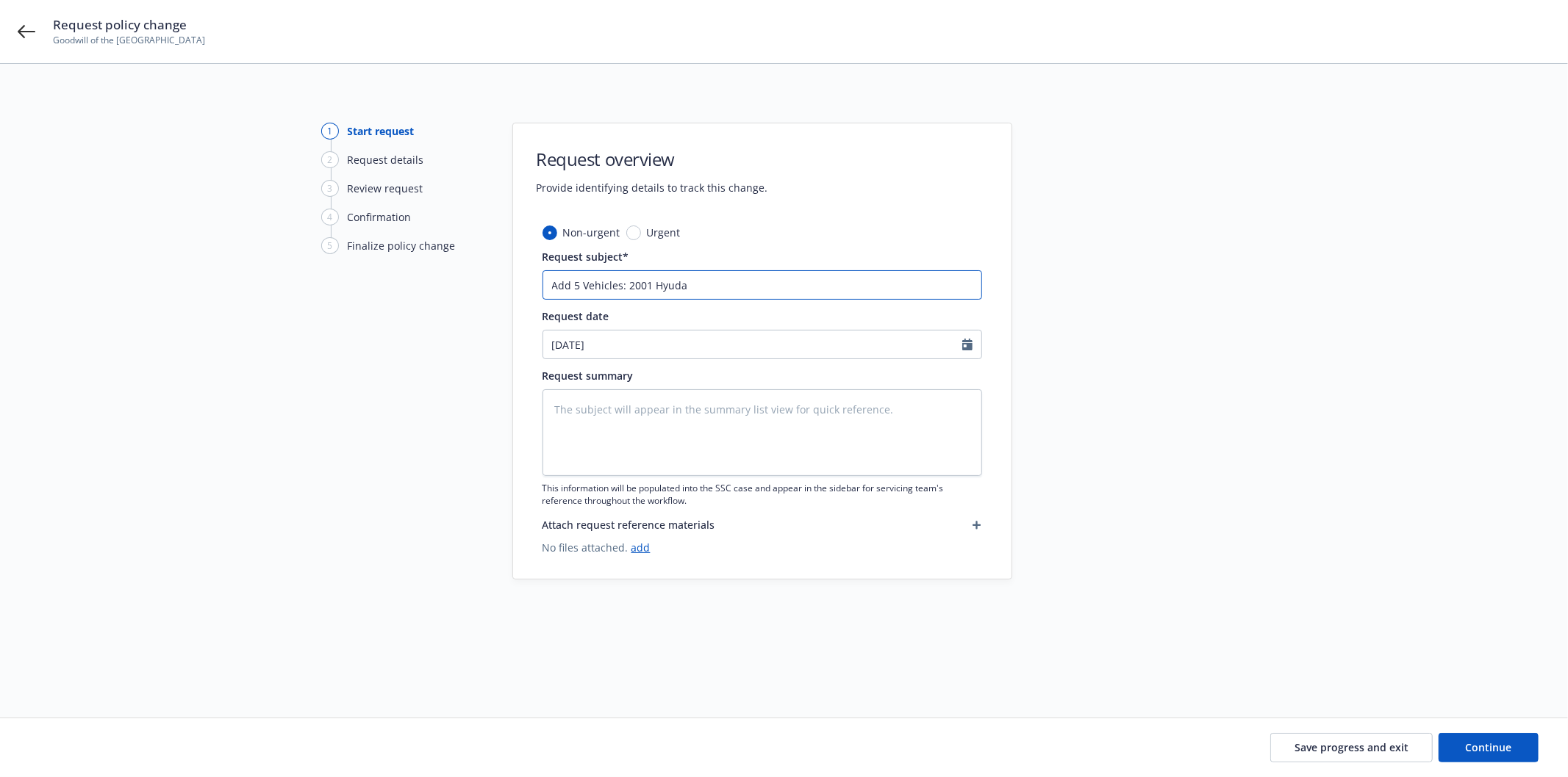
type input "Add 5 Vehicles: 2001 Hyuda"
type textarea "x"
type input "Add 5 Vehicles: 2001 Hyuda"
type textarea "x"
type input "Add 5 Vehicles: 2001 Hyudai"
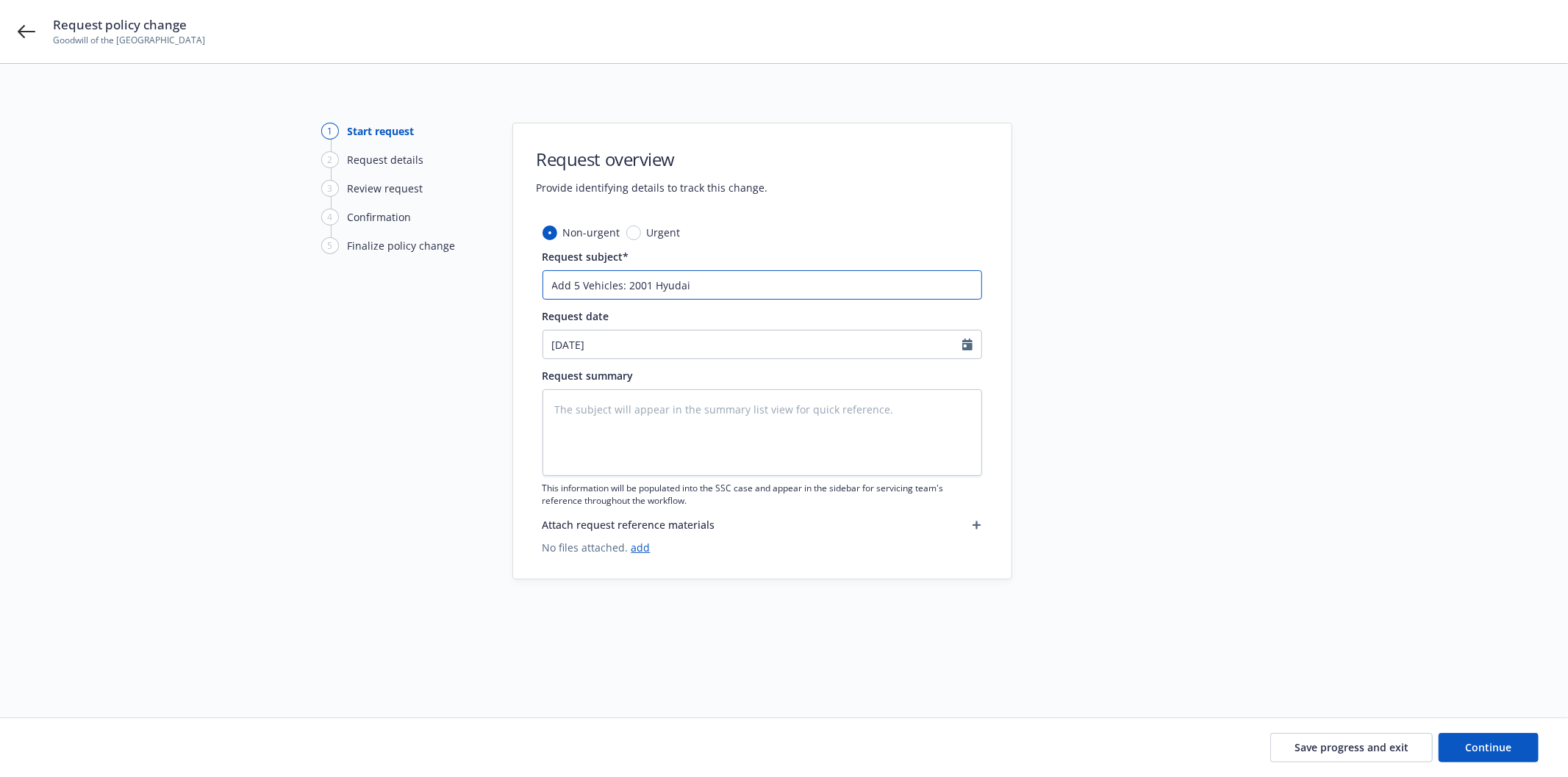
type textarea "x"
type input "Add 5 Vehicles: 2001 Hyudai"
type textarea "x"
type input "Add 5 Vehicles: 2001 Hyudai T"
type textarea "x"
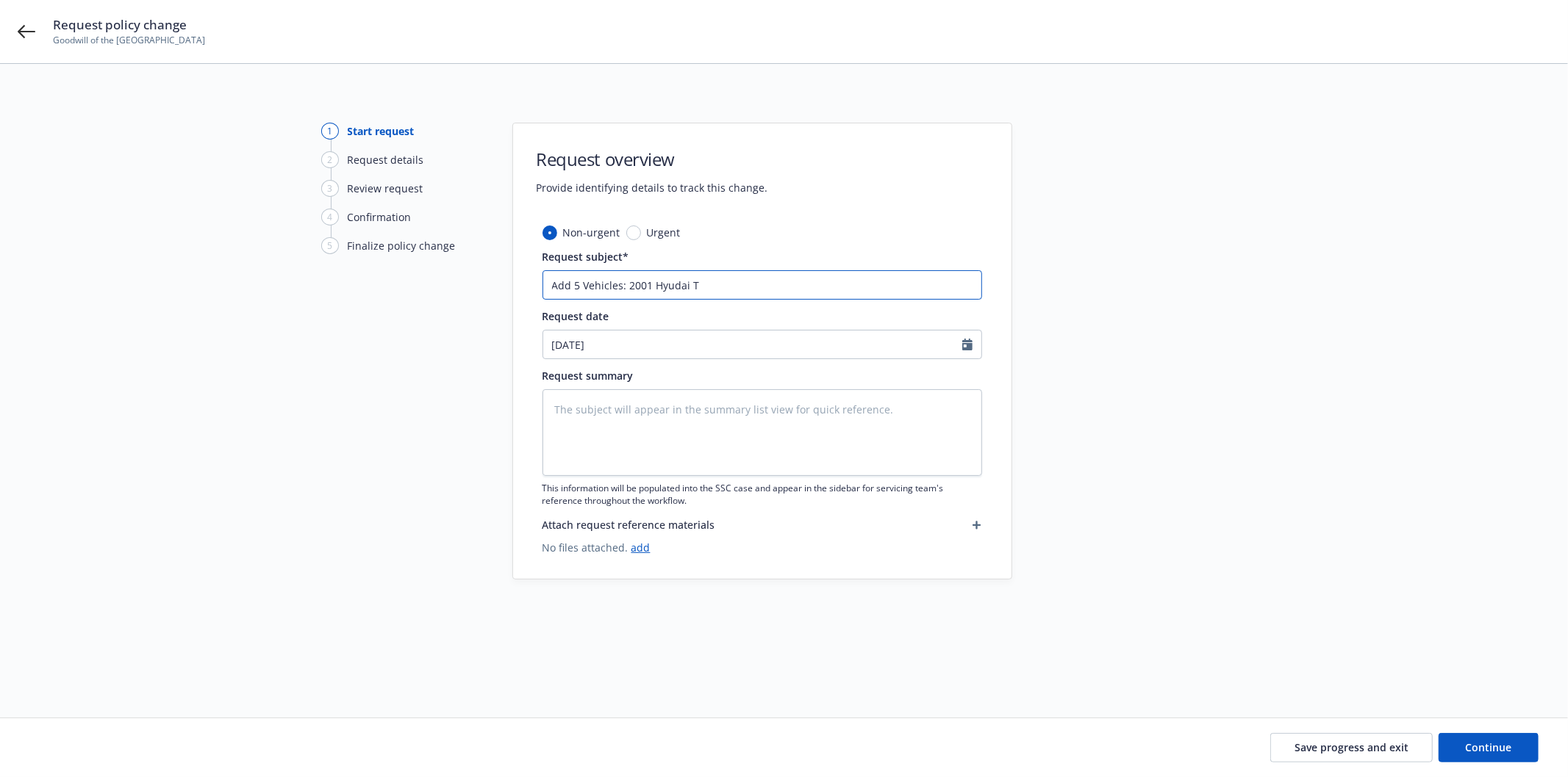
type input "Add 5 Vehicles: 2001 Hyudai"
type textarea "x"
type input "Add 5 Vehicles: 2001 Hyudai"
type textarea "x"
type input "Add 5 Vehicles: 2001 Hyuda"
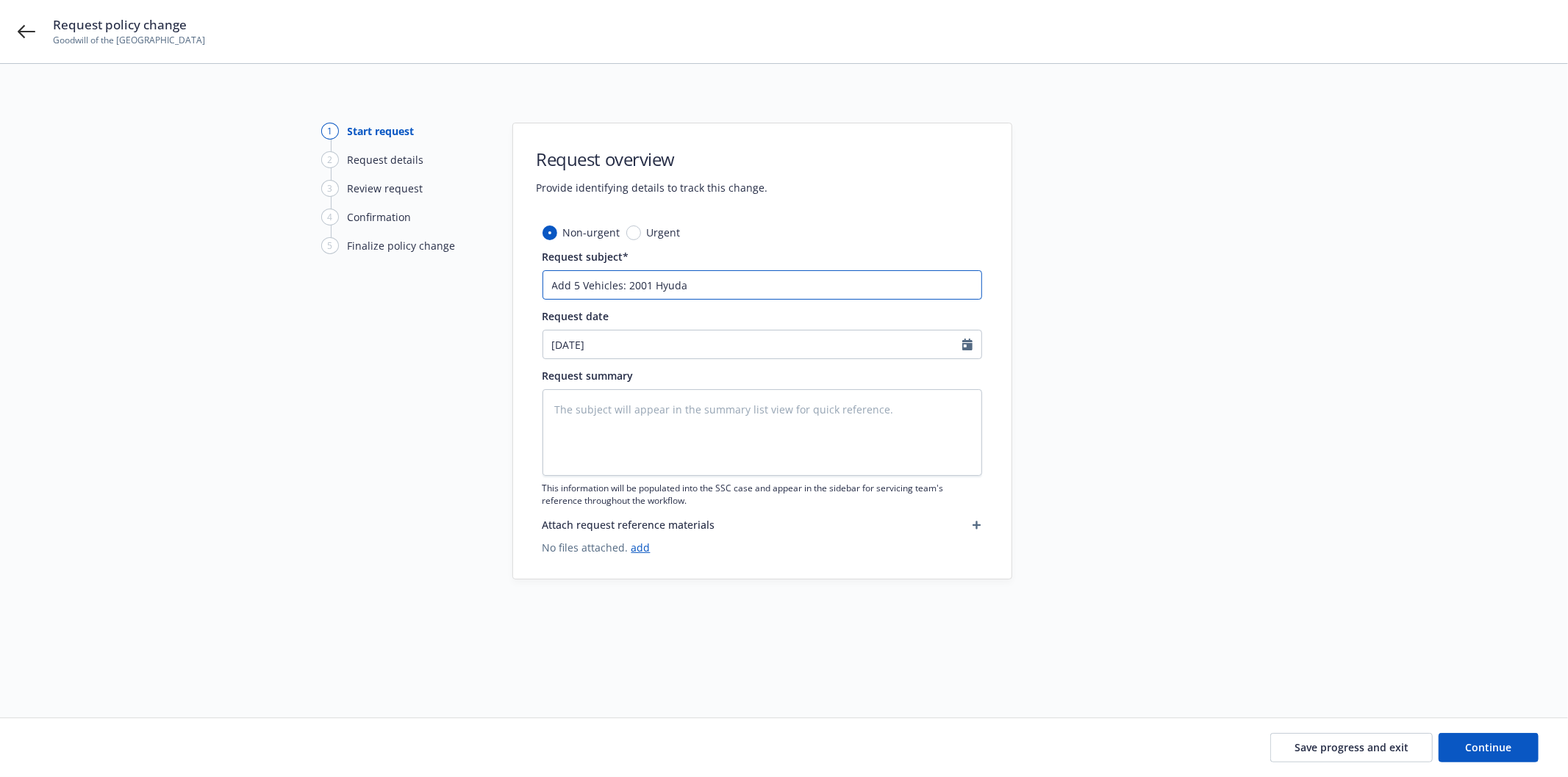
type textarea "x"
type input "Add 5 Vehicles: 2001 Hyud"
type textarea "x"
type input "Add 5 Vehicles: 2001 Hyu"
type textarea "x"
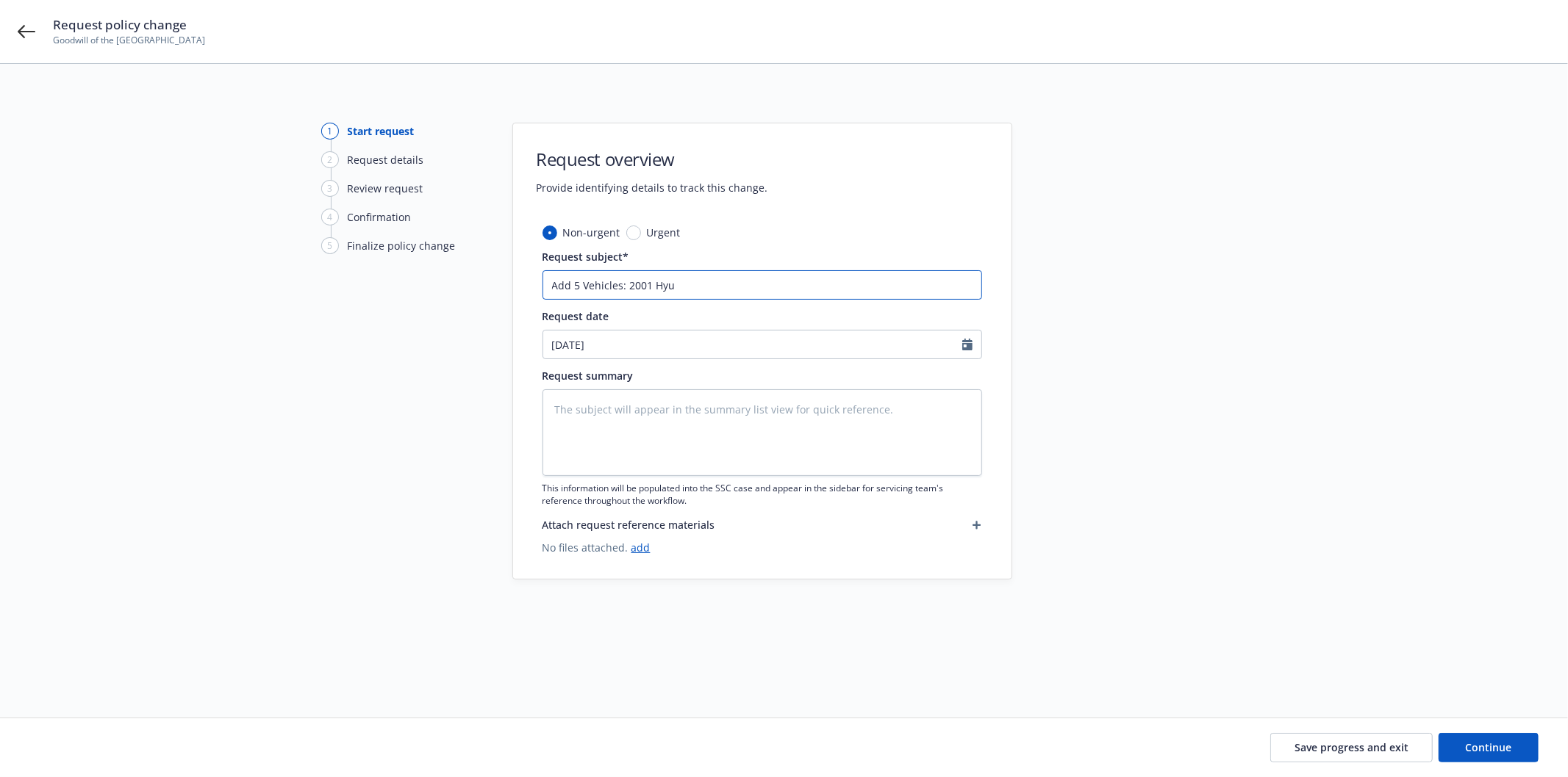
type input "Add 5 Vehicles: 2001 Hyun"
type textarea "x"
type input "Add 5 Vehicles: 2001 Hyuna"
type textarea "x"
type input "Add 5 Vehicles: 2001 Hyun"
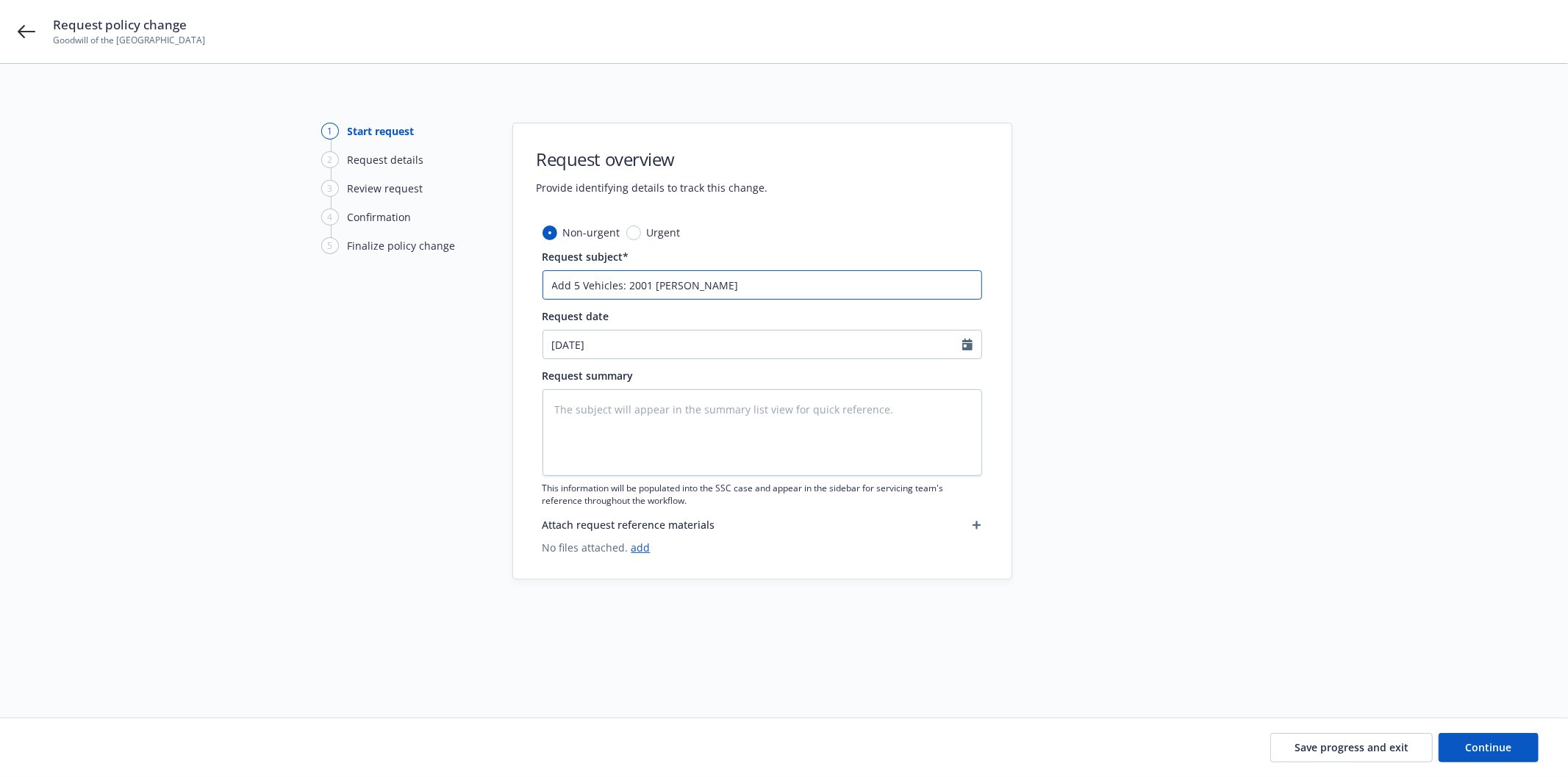
type textarea "x"
type input "Add 5 Vehicles: 2001 Hyund"
type textarea "x"
type input "Add 5 Vehicles: 2001 Hyunda"
type textarea "x"
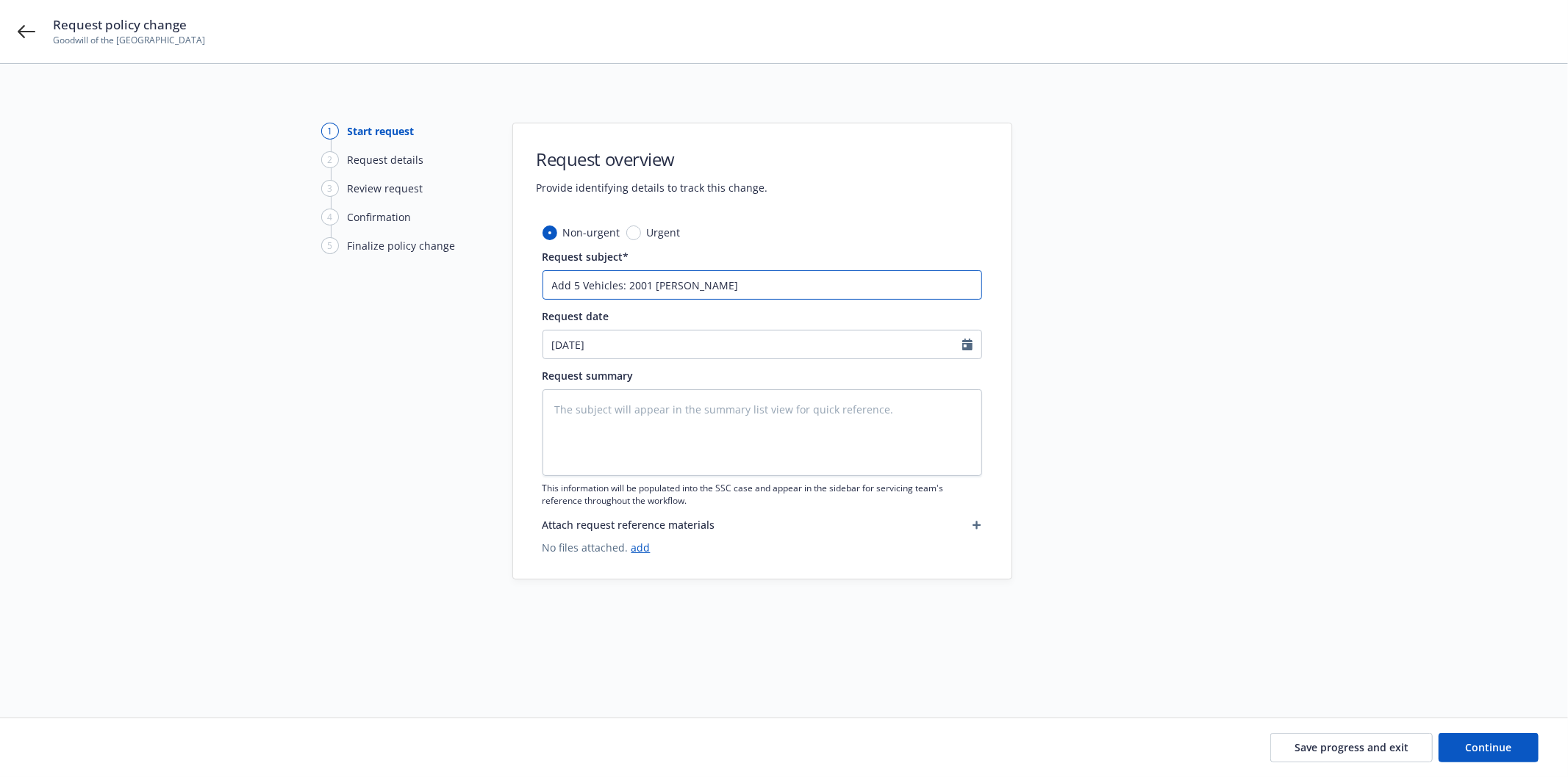
type input "Add 5 Vehicles: 2001 Hyundai"
type textarea "x"
type input "Add 5 Vehicles: 2001 Hyundai"
type textarea "x"
type input "Add 5 Vehicles: 2001 Hyundai T"
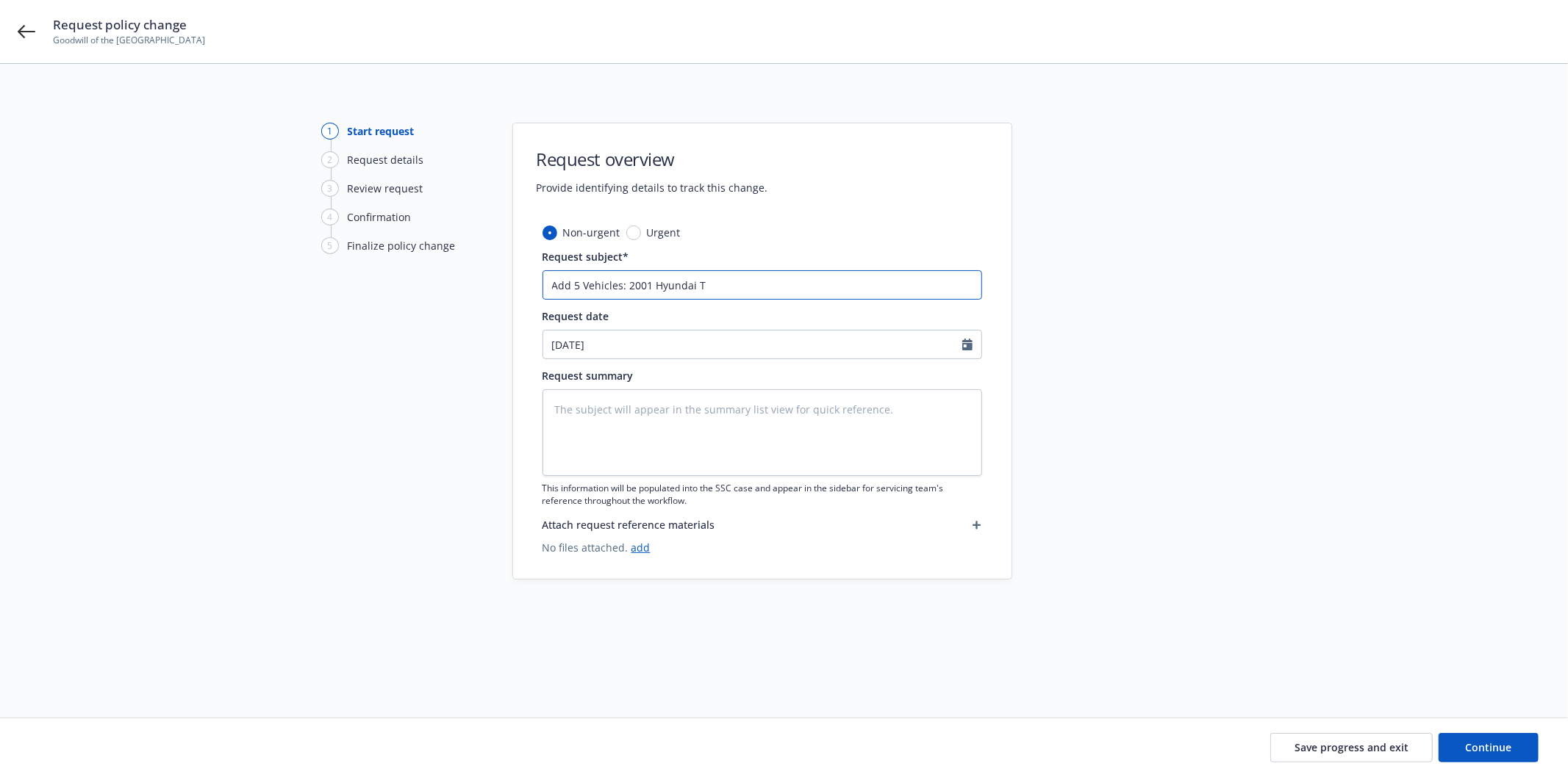
type textarea "x"
type input "Add 5 Vehicles: 2001 Hyundai Tt"
type textarea "x"
type input "Add 5 Vehicles: 2001 Hyundai Tta"
type textarea "x"
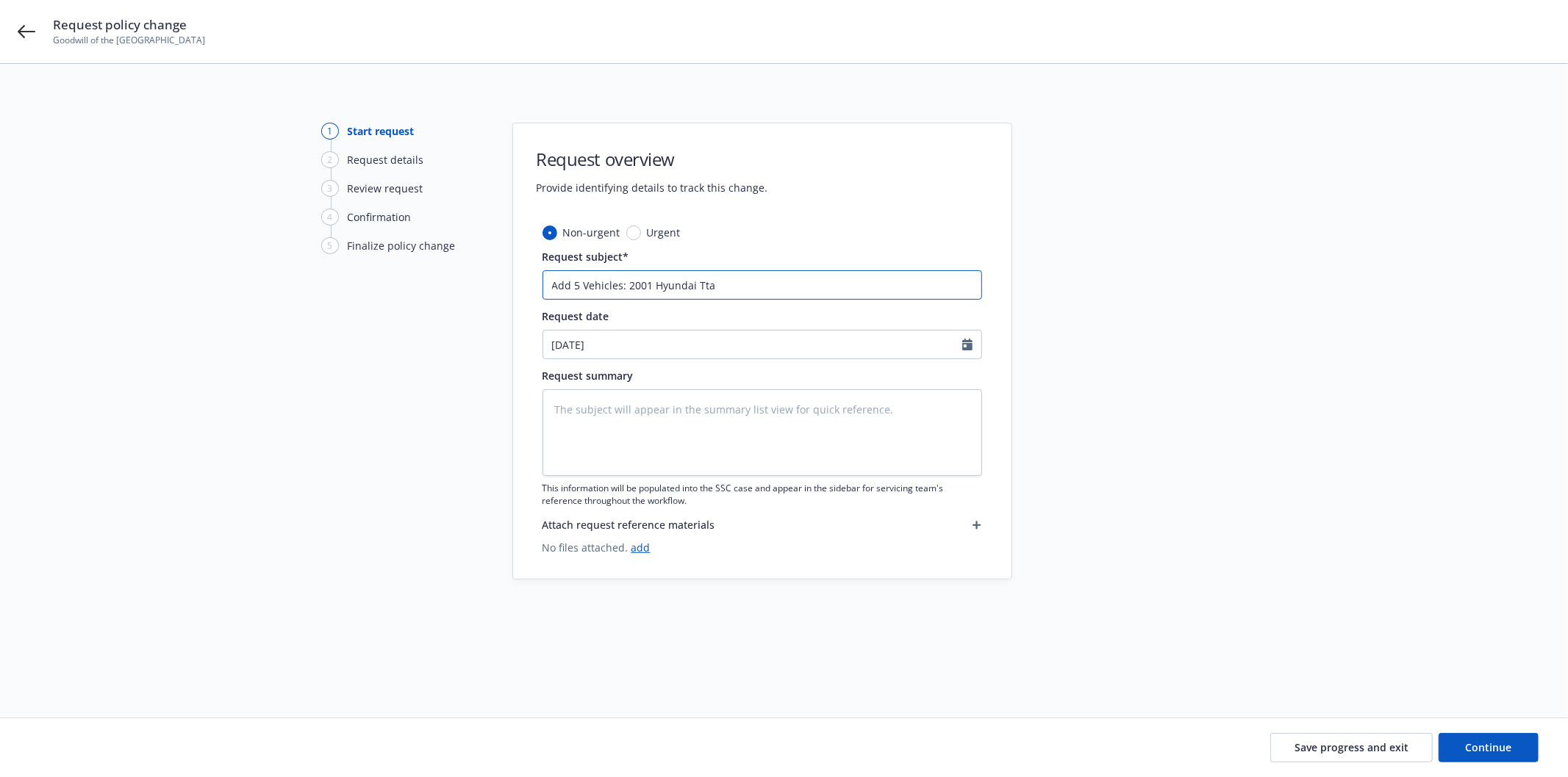
type input "Add 5 Vehicles: 2001 Hyundai Ttai"
type textarea "x"
type input "Add 5 Vehicles: 2001 Hyundai Tta"
type textarea "x"
type input "Add 5 Vehicles: 2001 Hyundai Tt"
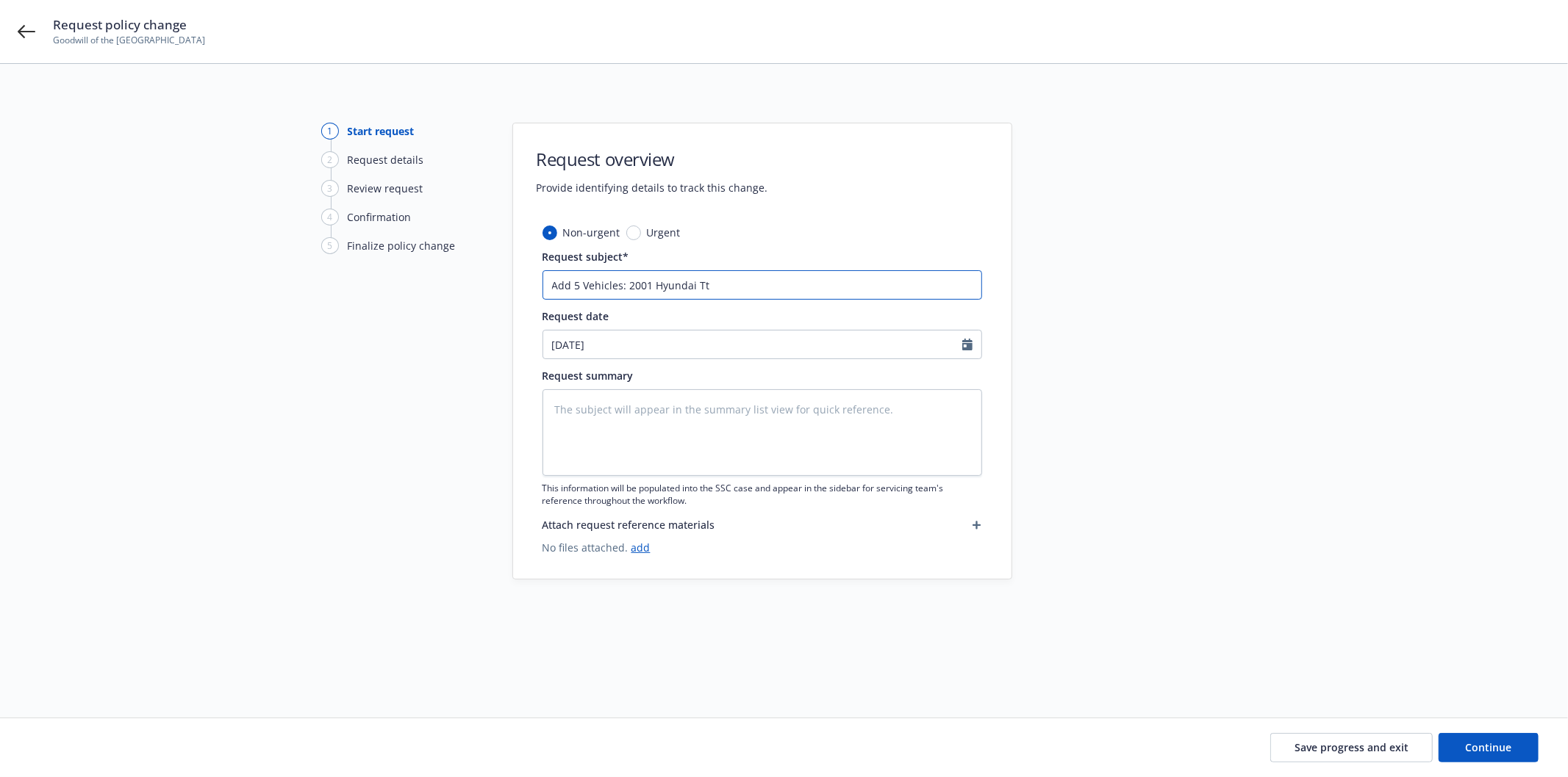
type textarea "x"
type input "Add 5 Vehicles: 2001 Hyundai T"
type textarea "x"
type input "Add 5 Vehicles: 2001 Hyundai Tr"
type textarea "x"
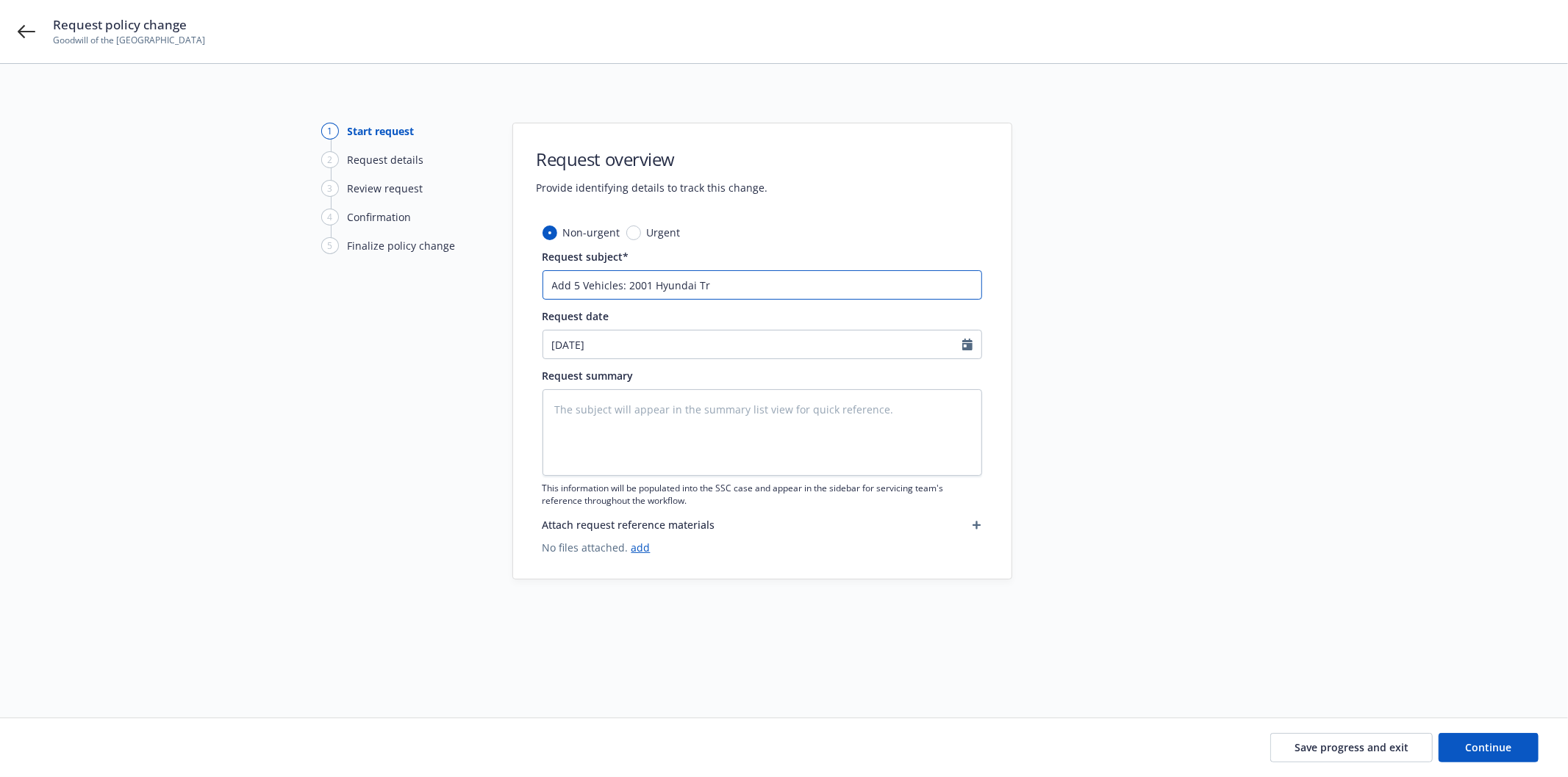
type input "Add 5 Vehicles: 2001 Hyundai Tra"
type textarea "x"
type input "Add 5 Vehicles: 2001 Hyundai Trai"
type textarea "x"
type input "Add 5 Vehicles: 2001 Hyundai Trail"
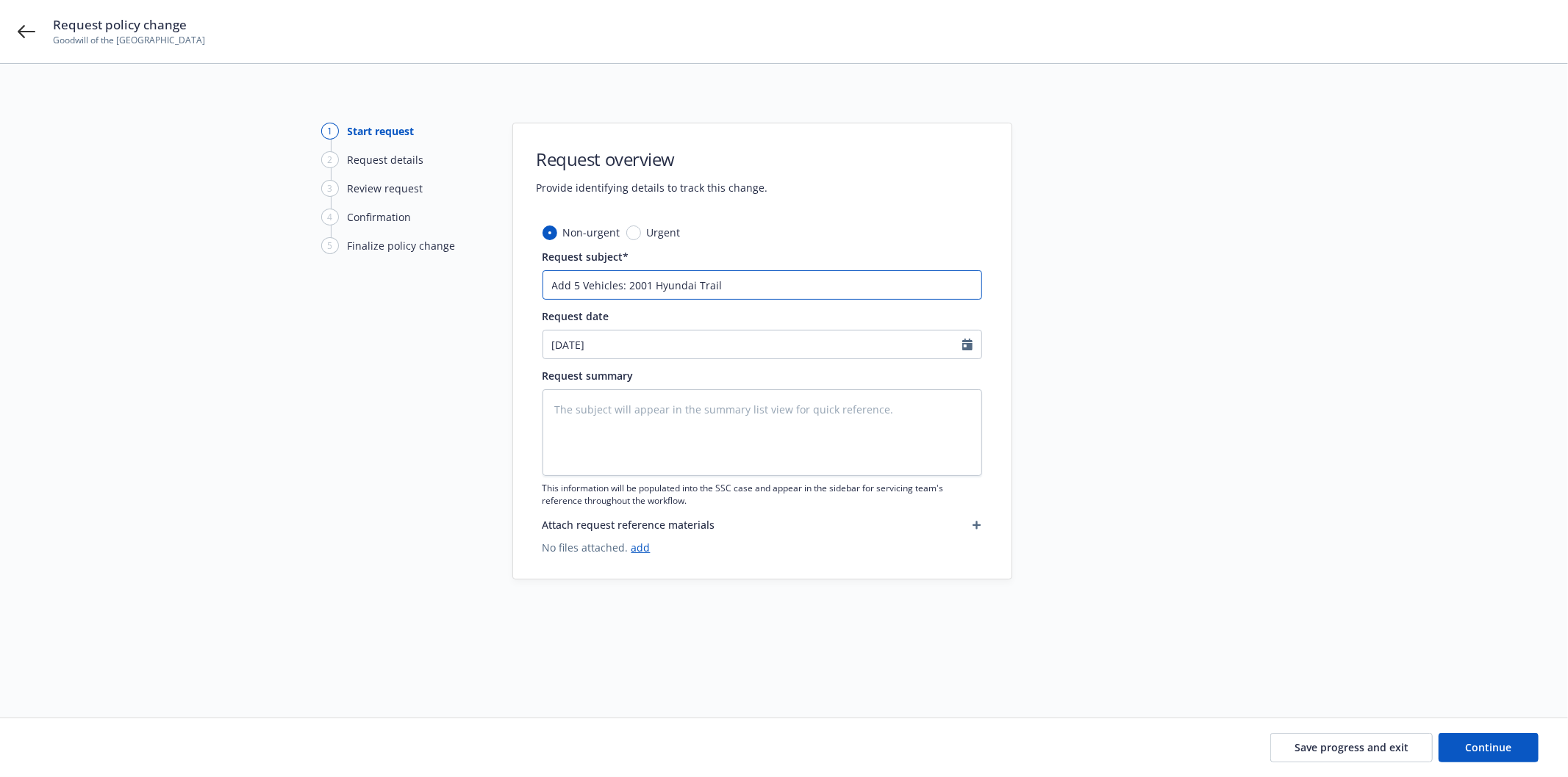
type textarea "x"
type input "Add 5 Vehicles: 2001 Hyundai Traile"
type textarea "x"
type input "Add 5 Vehicles: 2001 Hyundai Trailer"
type textarea "x"
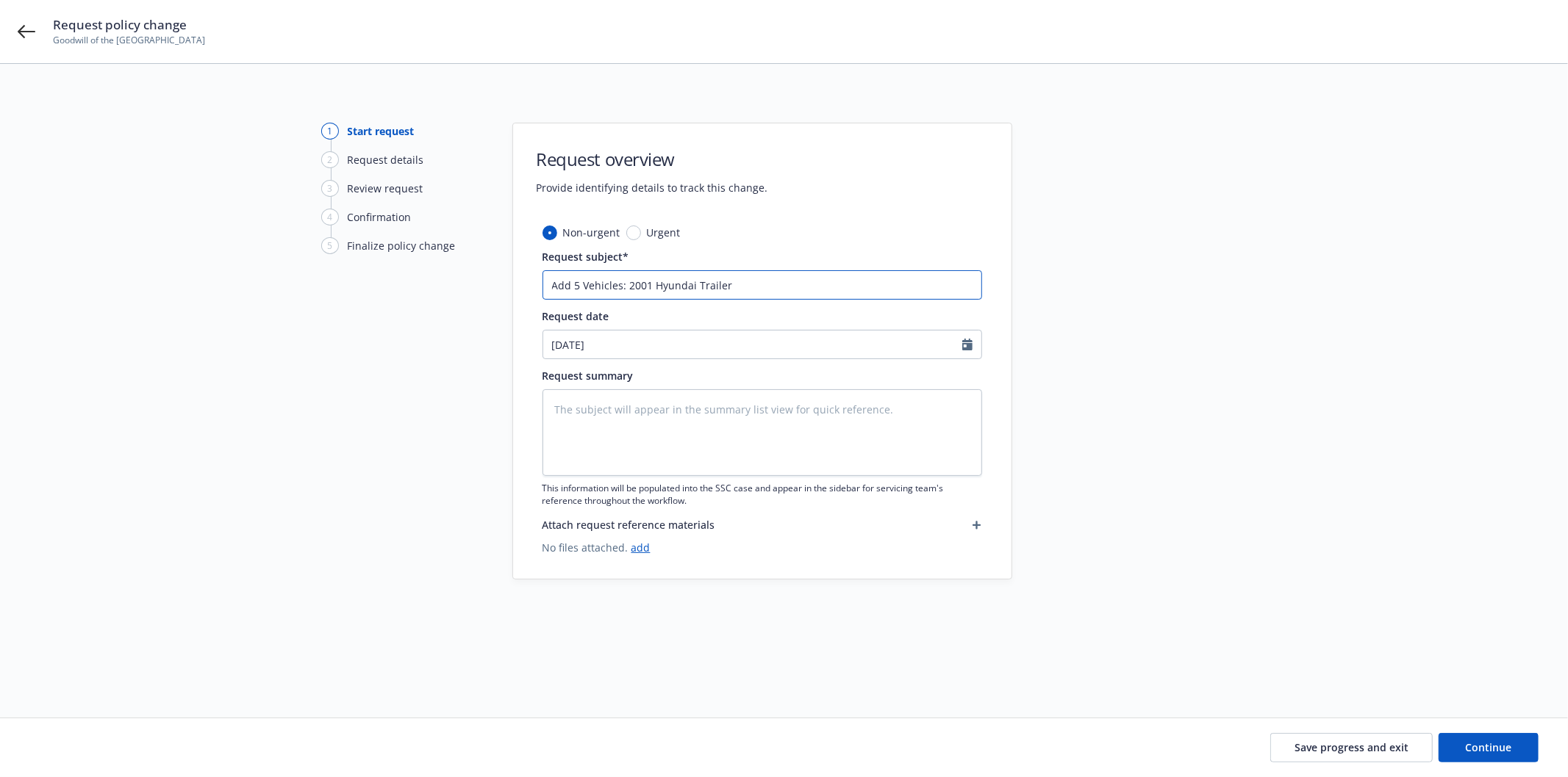
type input "Add 5 Vehicles: 2001 Hyundai Trailer"
type textarea "x"
type input "Add 5 Vehicles: 2001 Hyundai Trailer V"
type textarea "x"
type input "Add 5 Vehicles: 2001 Hyundai Trailer VI"
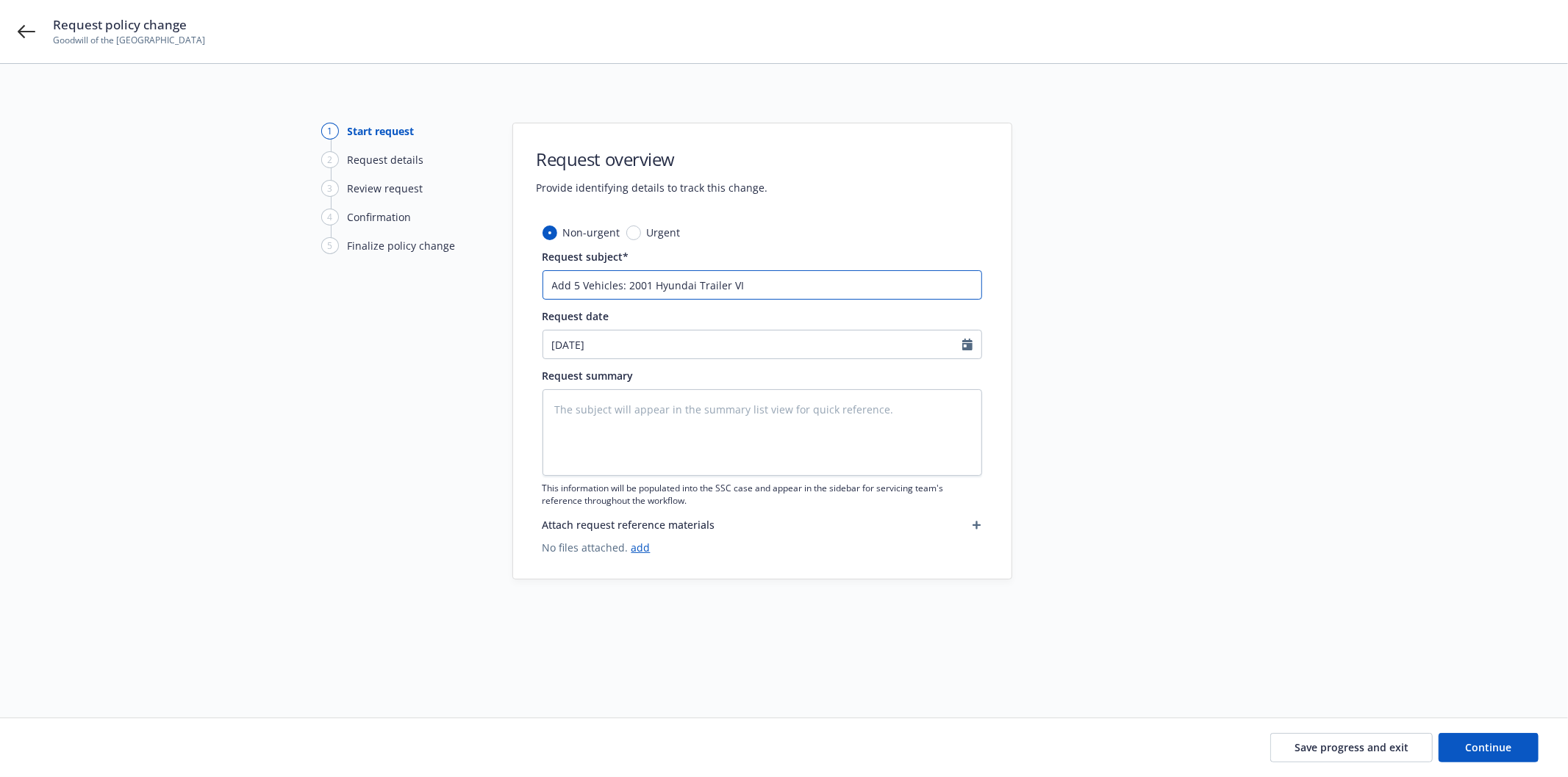
type textarea "x"
type input "Add 5 Vehicles: 2001 Hyundai Trailer VIN"
type textarea "x"
type input "Add 5 Vehicles: 2001 Hyundai Trailer VIN"
type textarea "x"
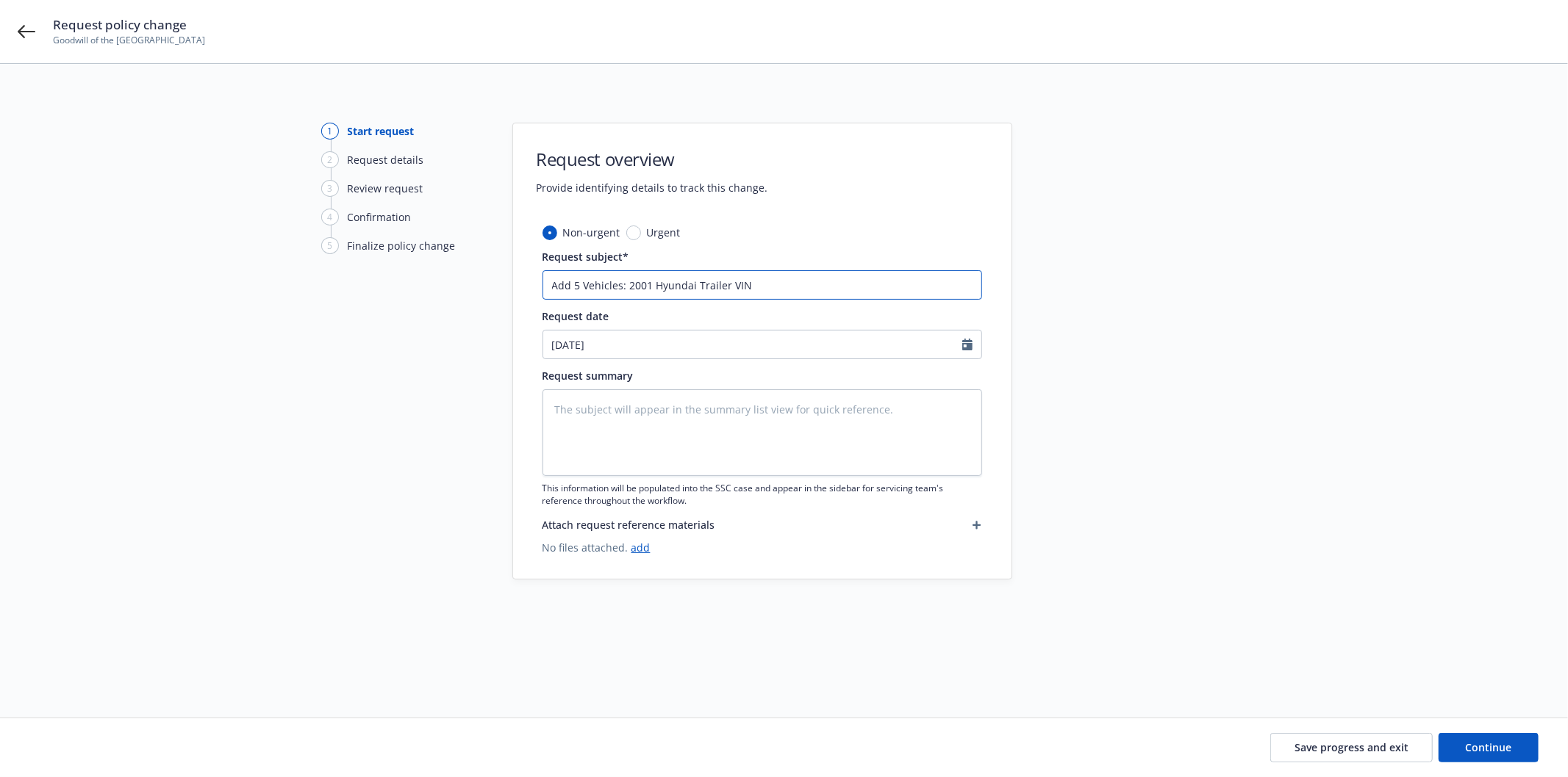
type input "Add 5 Vehicles: 2001 Hyundai Trailer VIN 3"
type textarea "x"
type input "Add 5 Vehicles: 2001 Hyundai Trailer VIN 35"
type textarea "x"
type input "Add 5 Vehicles: 2001 Hyundai Trailer VIN 350"
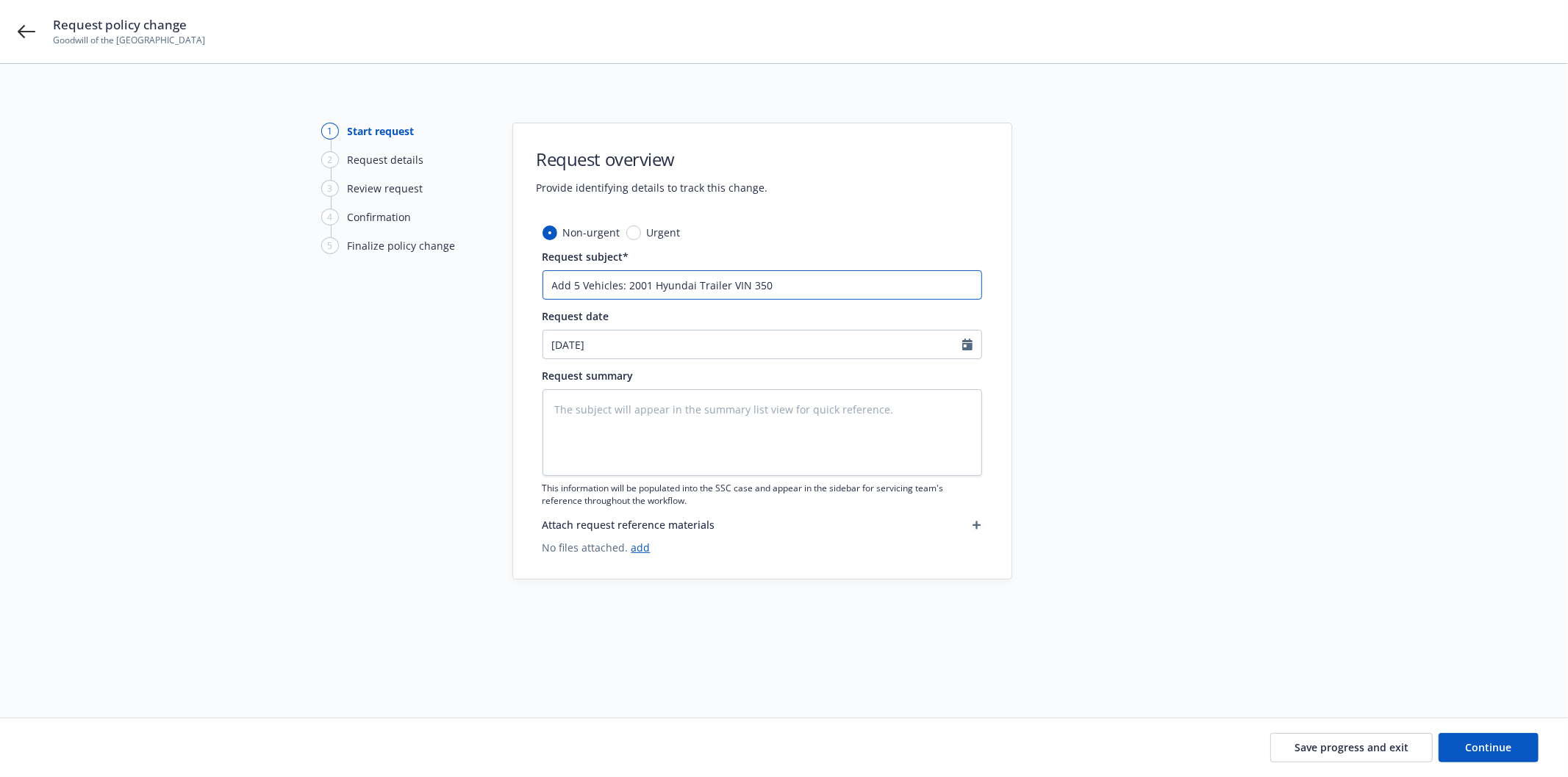
type textarea "x"
type input "Add 5 Vehicles: 2001 Hyundai Trailer VIN 3501"
type textarea "x"
type input "Add 5 Vehicles: 2001 Hyundai Trailer VIN 35018"
type textarea "x"
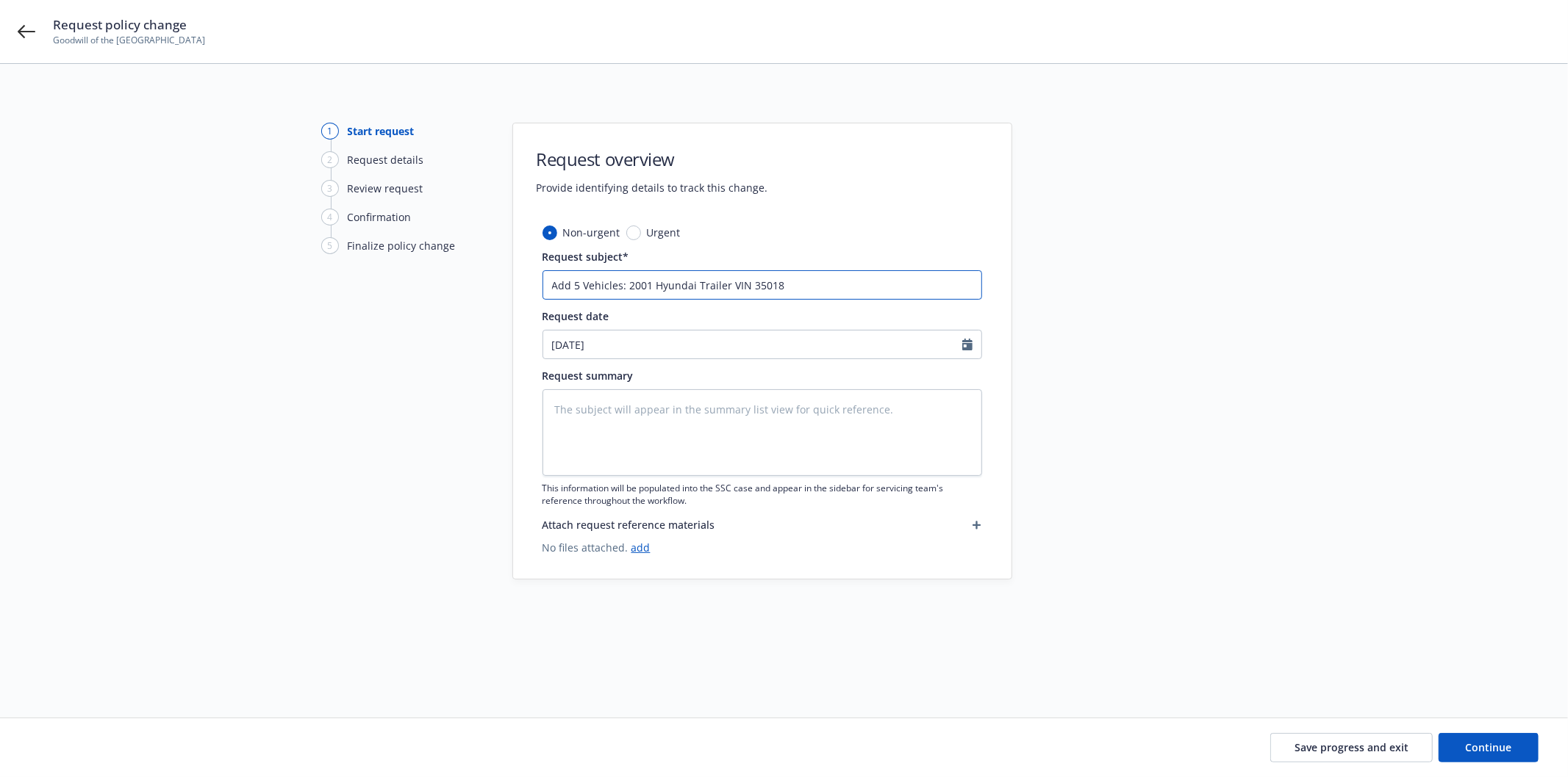
type input "Add 5 Vehicles: 2001 Hyundai Trailer VIN 35018,"
type textarea "x"
type input "Add 5 Vehicles: 2001 Hyundai Trailer VIN 35018,"
type textarea "x"
type input "Add 5 Vehicles: 2001 Hyundai Trailer VIN 35018, 2"
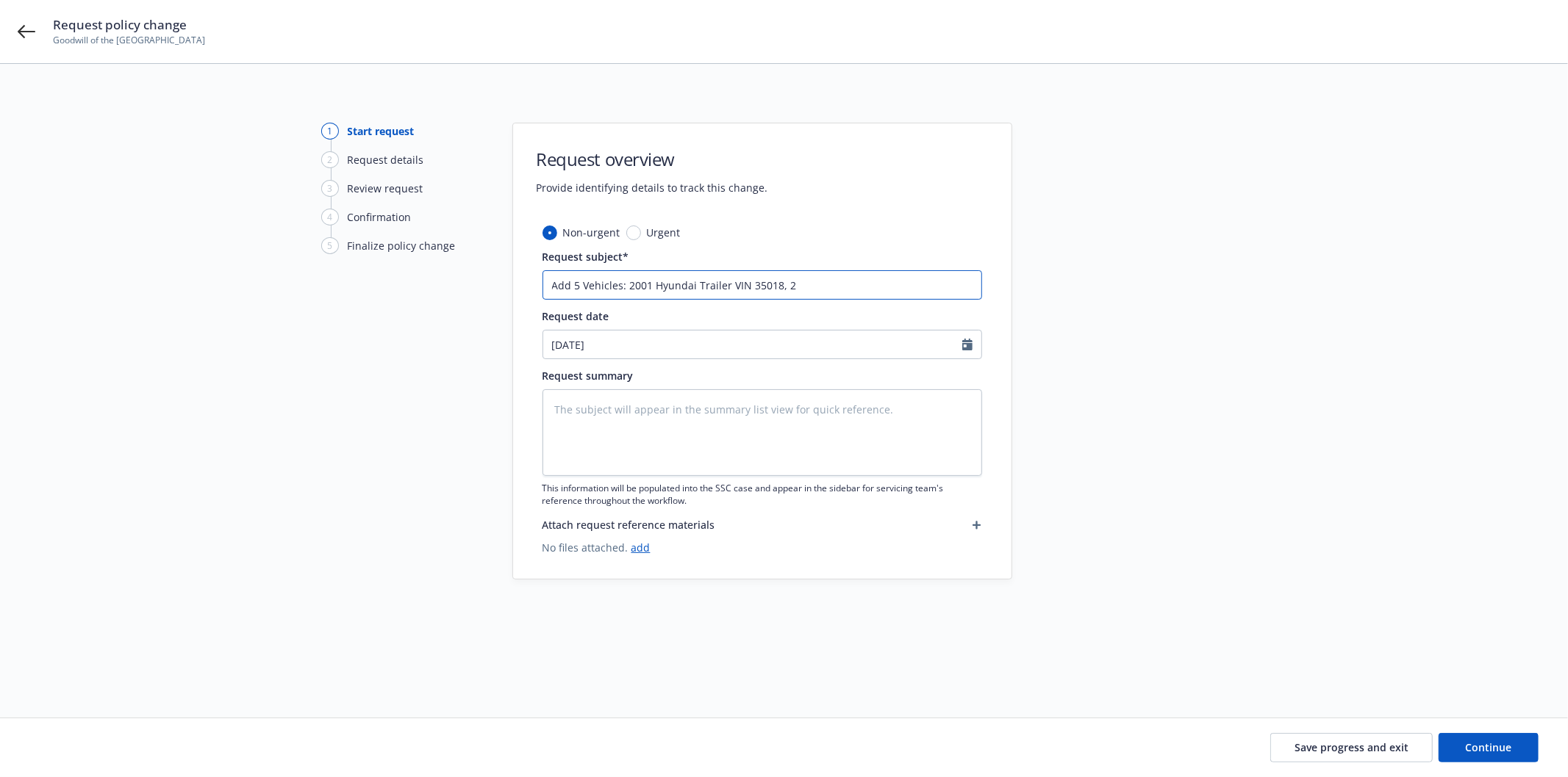
type textarea "x"
type input "Add 5 Vehicles: 2001 Hyundai Trailer VIN 35018, 20"
type textarea "x"
type input "Add 5 Vehicles: 2001 Hyundai Trailer VIN 35018, 200"
type textarea "x"
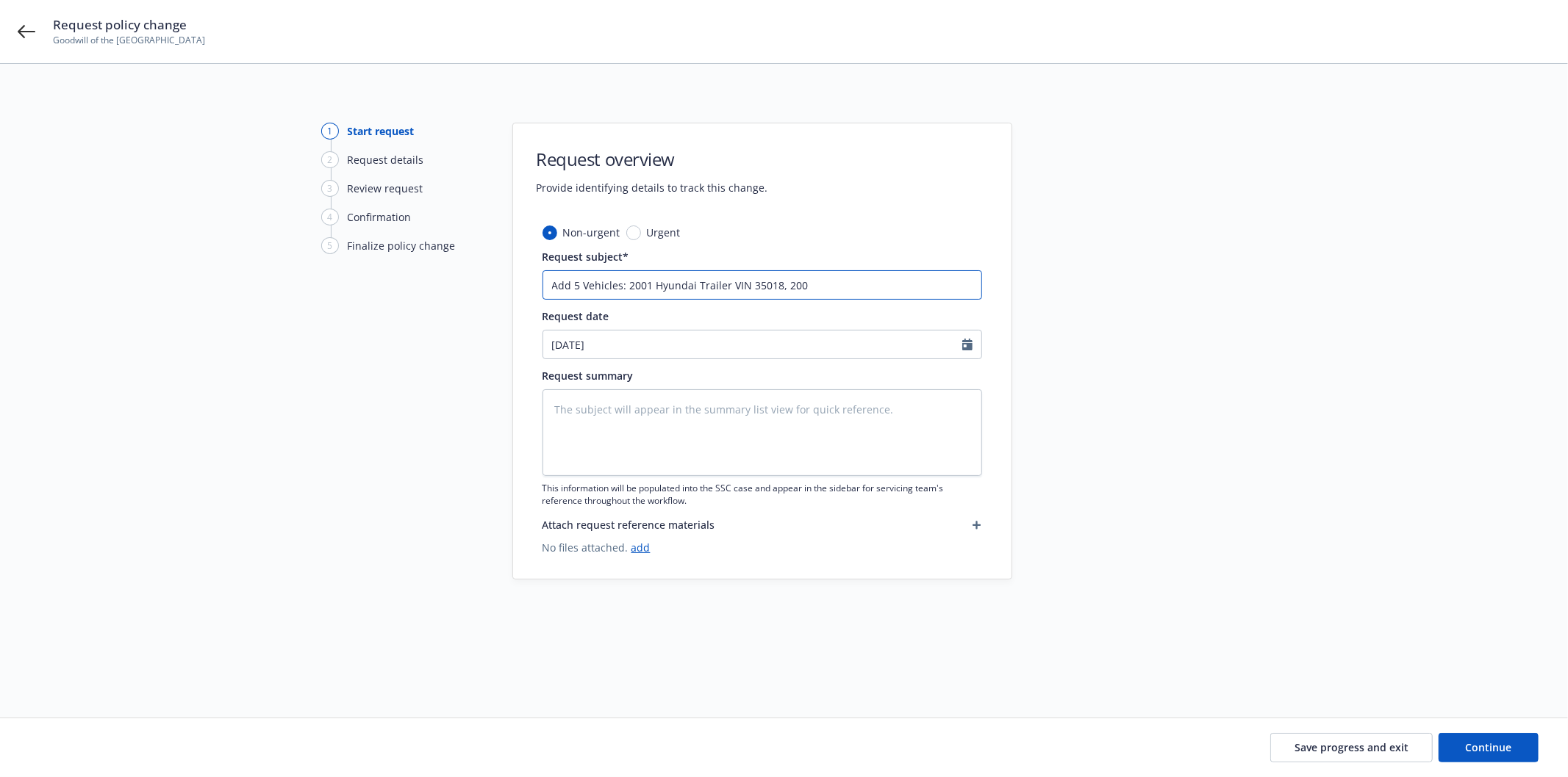
type input "Add 5 Vehicles: 2001 Hyundai Trailer VIN 35018, 2006"
type textarea "x"
type input "Add 5 Vehicles: 2001 Hyundai Trailer VIN 35018, 2006"
type textarea "x"
type input "Add 5 Vehicles: 2001 Hyundai Trailer VIN 35018, 2006 G"
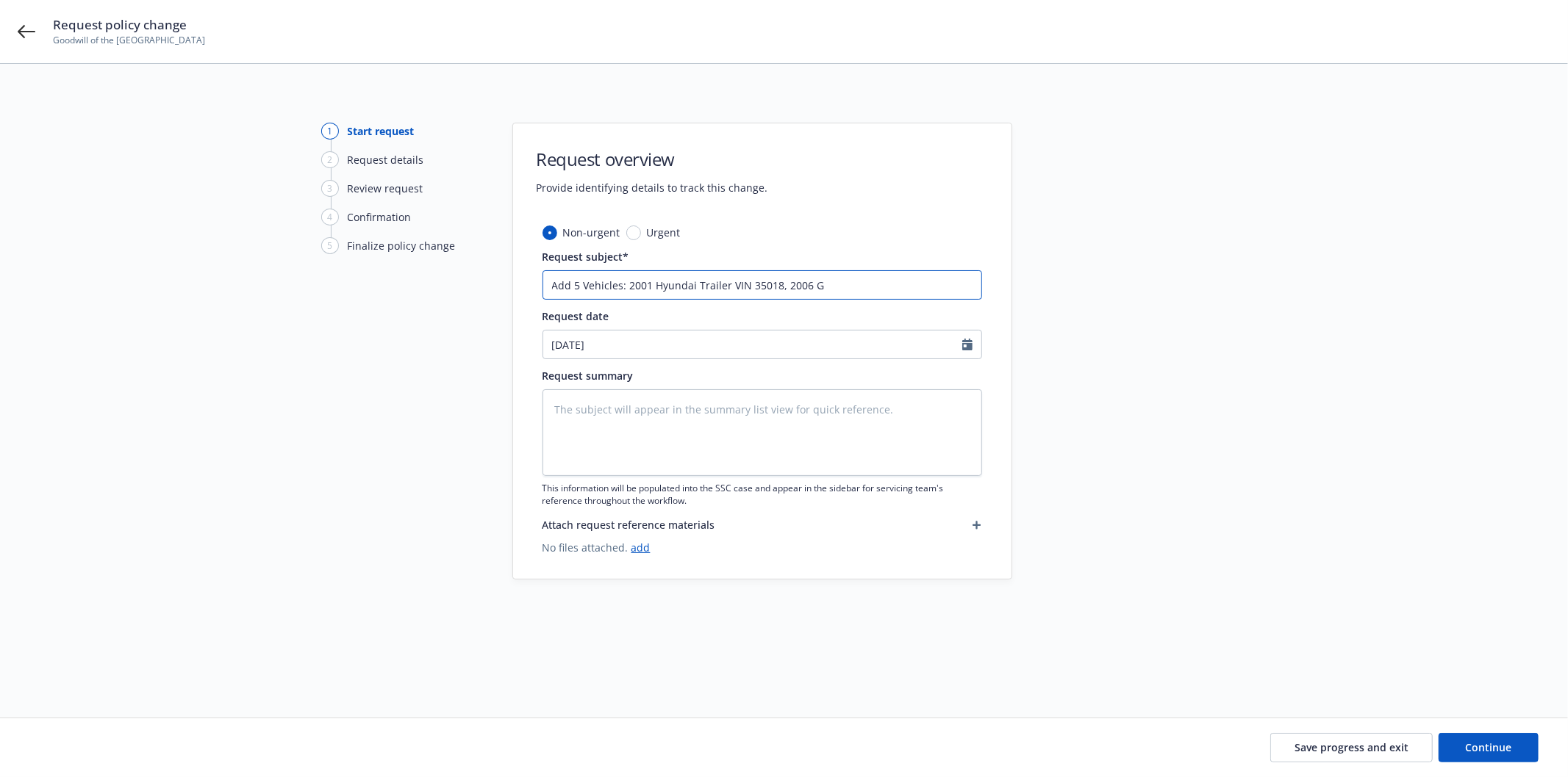
type textarea "x"
type input "Add 5 Vehicles: 2001 Hyundai Trailer VIN 35018, 2006 Gr"
type textarea "x"
type input "Add 5 Vehicles: 2001 Hyundai Trailer VIN 35018, 2006 Gre"
type textarea "x"
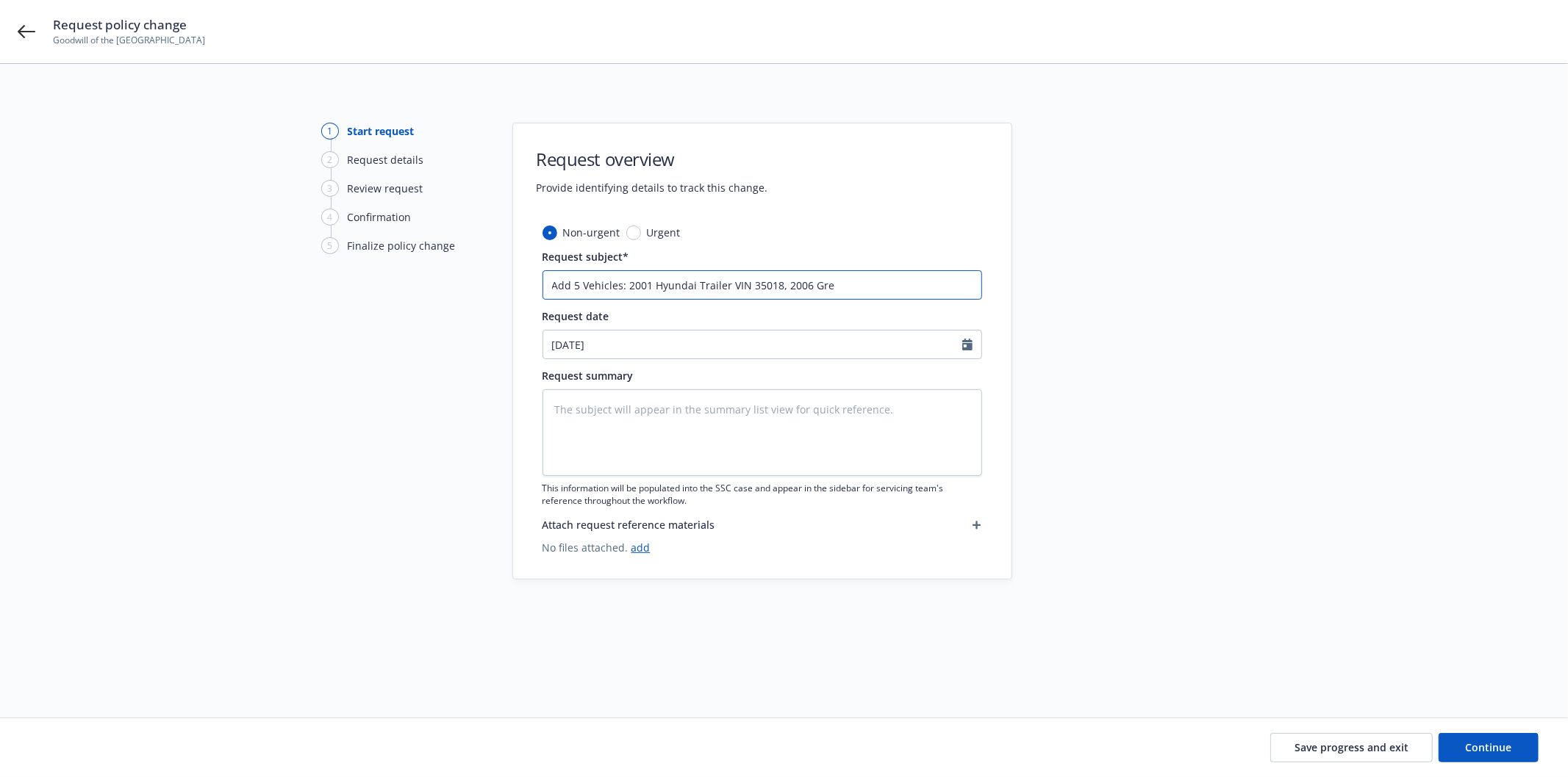
type input "Add 5 Vehicles: 2001 Hyundai Trailer VIN 35018, 2006 Grea"
type textarea "x"
type input "Add 5 Vehicles: 2001 Hyundai Trailer VIN 35018, 2006 Great"
type textarea "x"
type input "Add 5 Vehicles: 2001 Hyundai Trailer VIN 35018, 2006 Great"
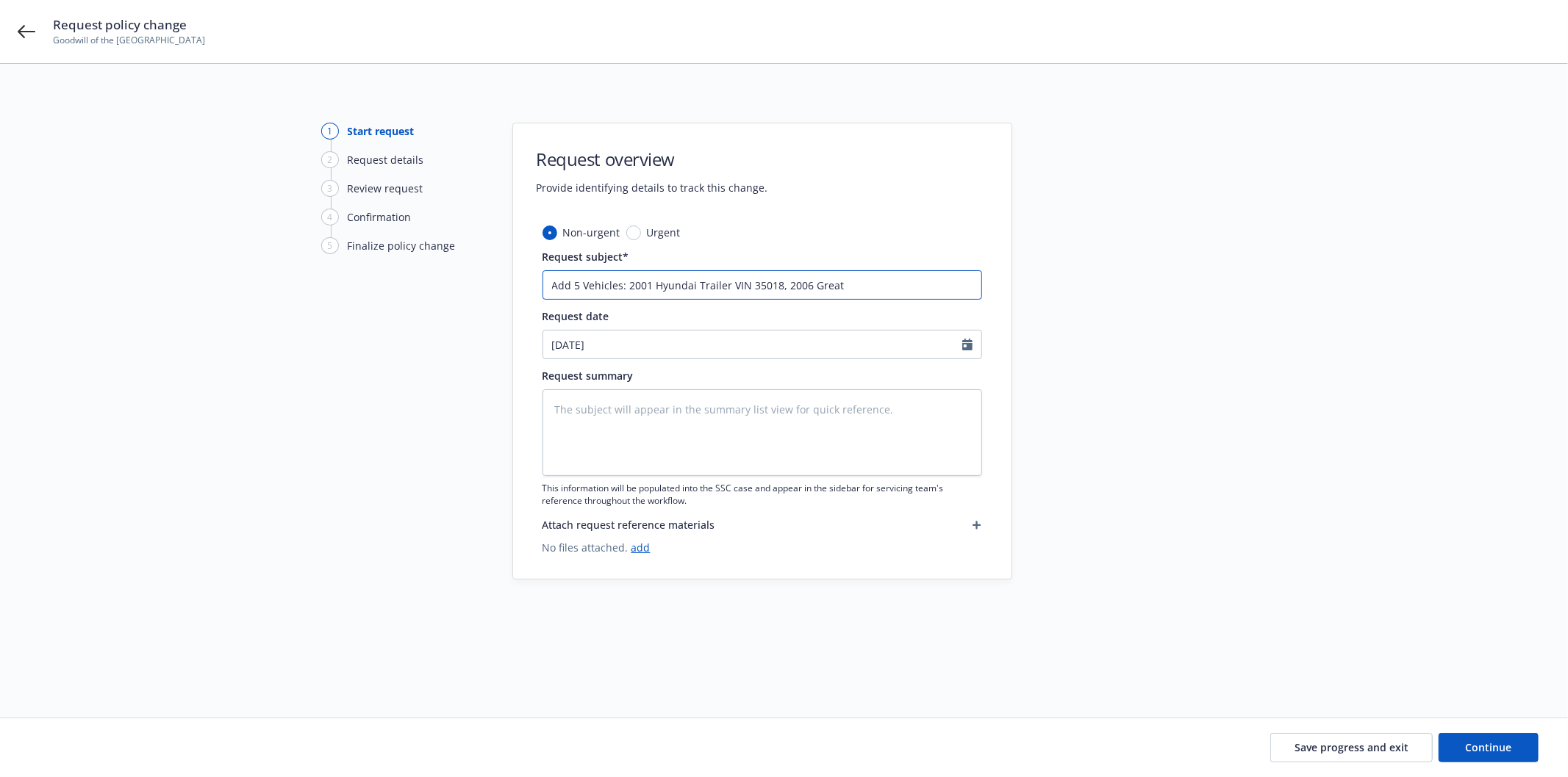
type textarea "x"
drag, startPoint x: 563, startPoint y: 286, endPoint x: 580, endPoint y: 286, distance: 17.0
click at [564, 286] on input "Add 5 Vehicles: 2001 Hyundai Trailer VIN 35018, 2006 Great Dane Trailer VIN 323…" at bounding box center [762, 284] width 439 height 29
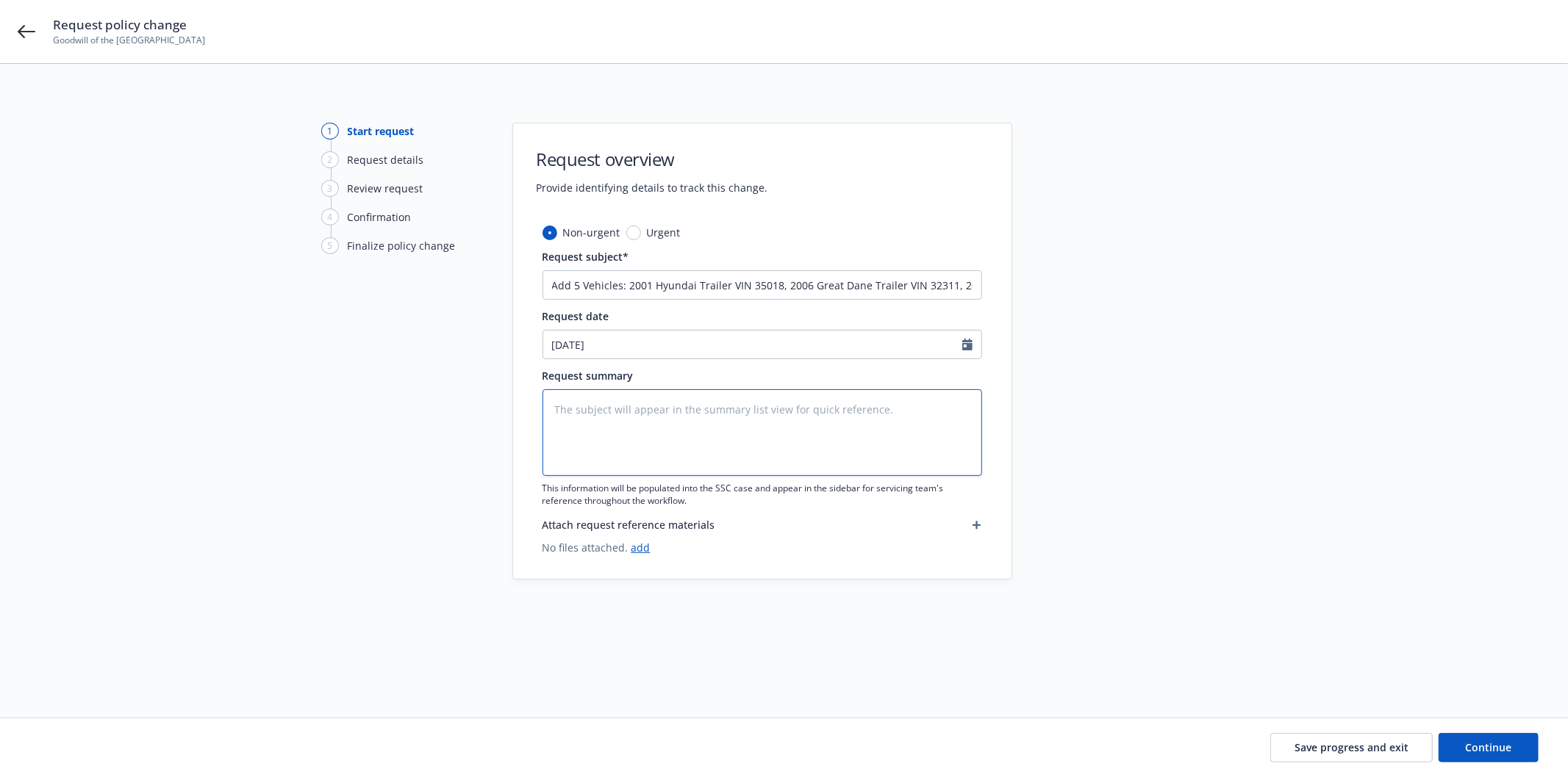
click at [590, 404] on textarea at bounding box center [762, 432] width 439 height 87
paste textarea "Effective 8/7/25, please add the following vehicles: 2001 Hyundai Trailer VIN 3…"
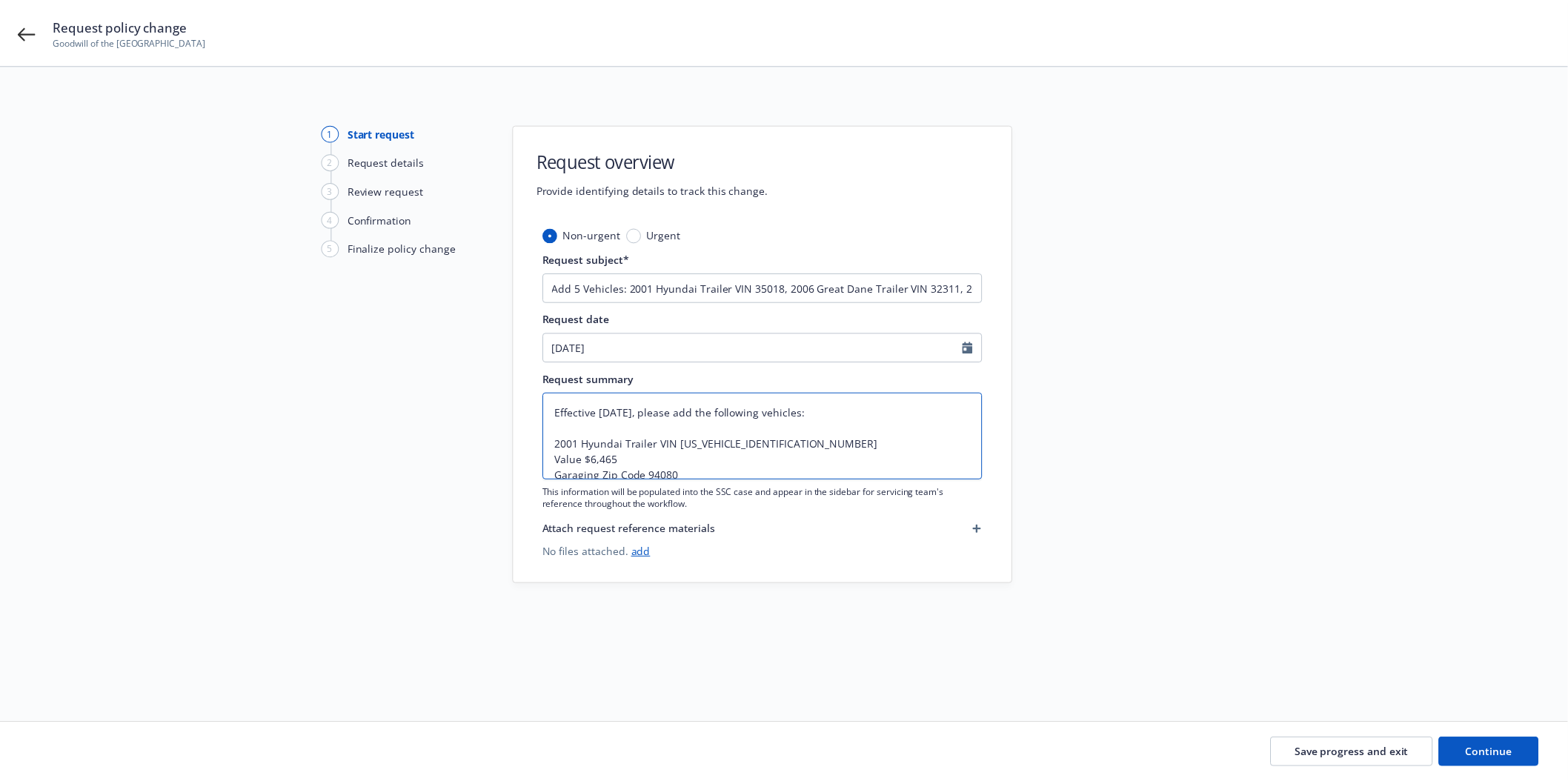
scroll to position [70, 0]
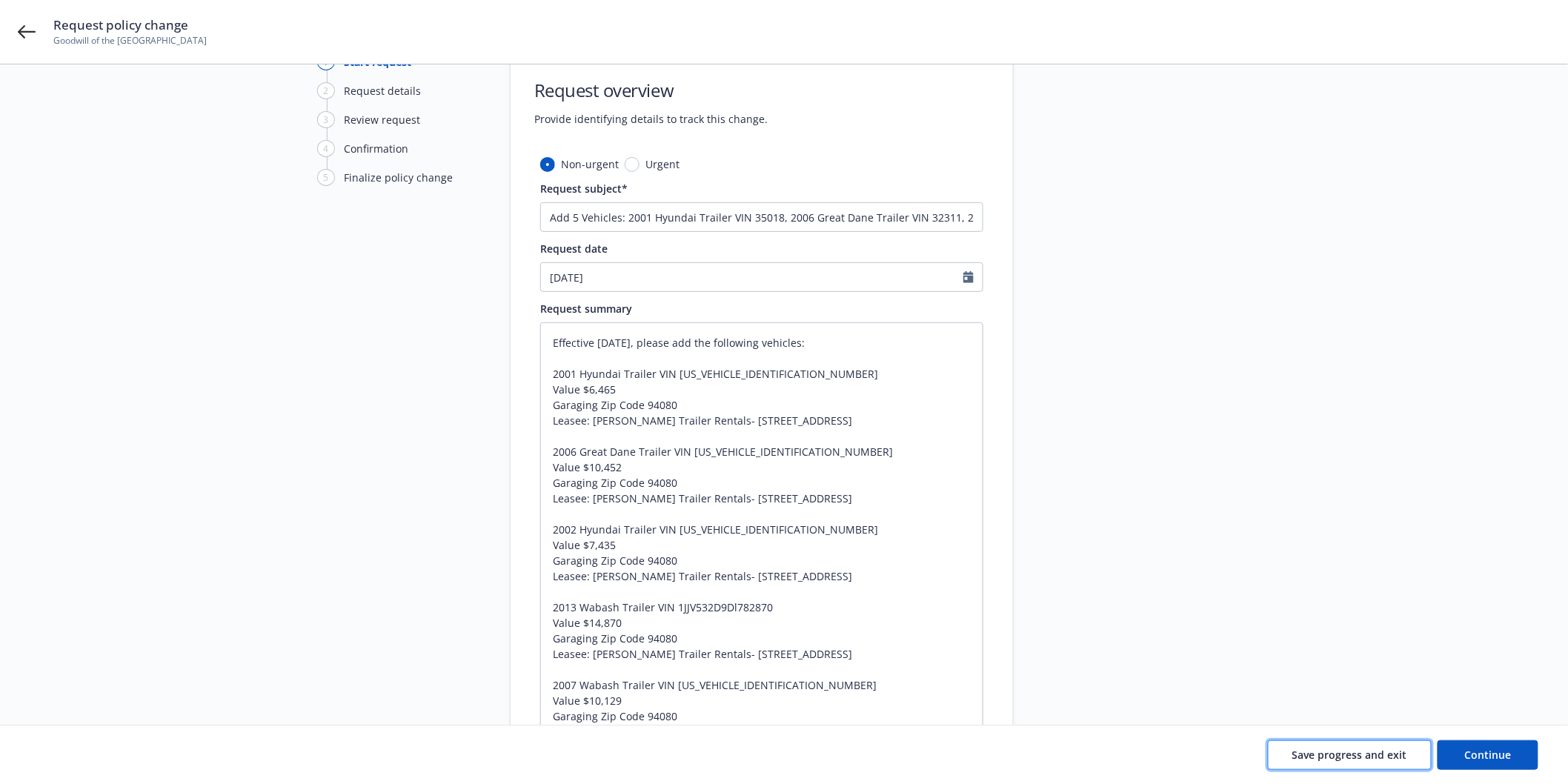
click at [1350, 762] on button "Save progress and exit" at bounding box center [1350, 754] width 163 height 29
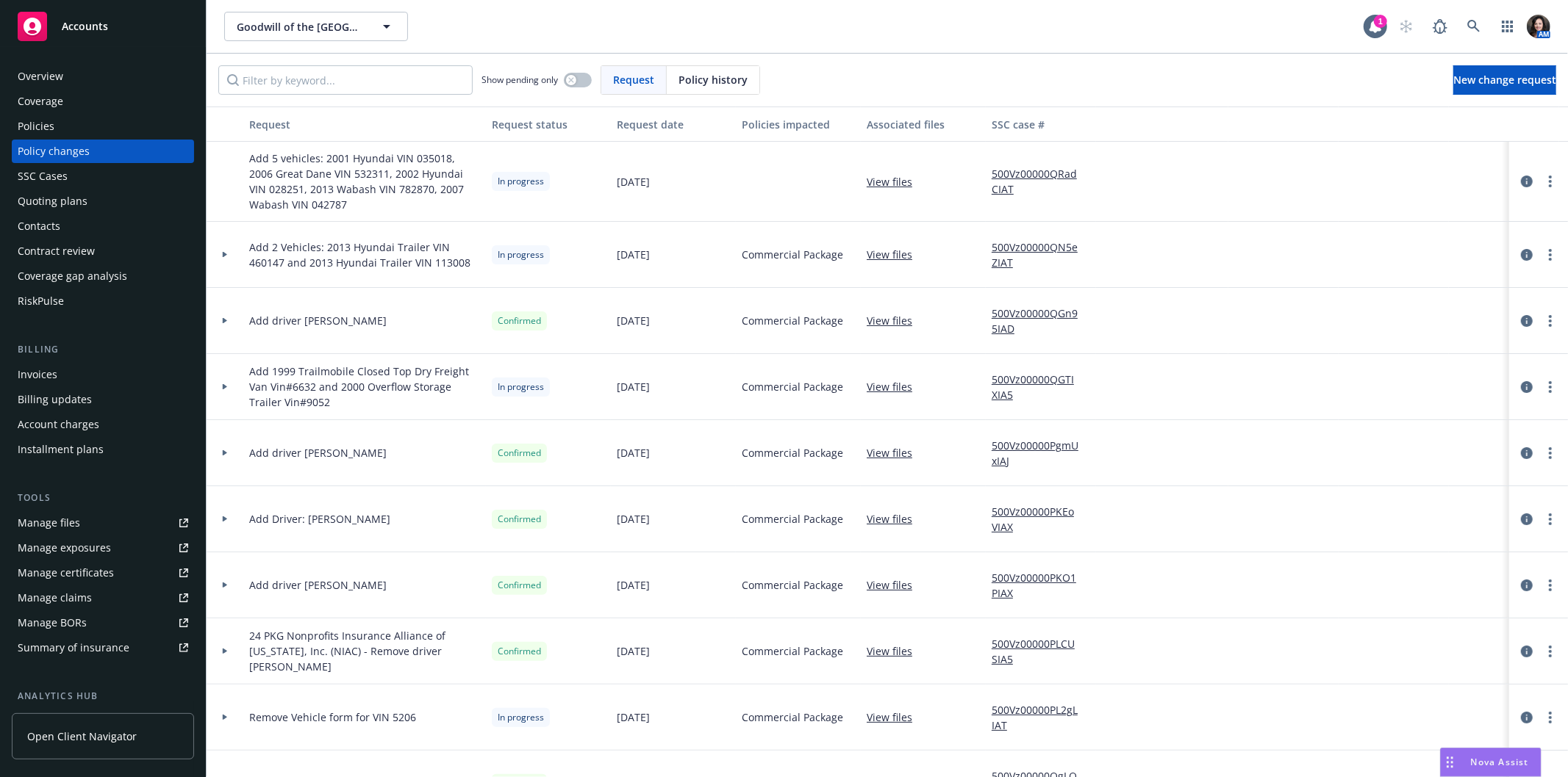
click at [888, 179] on link "View files" at bounding box center [895, 182] width 57 height 15
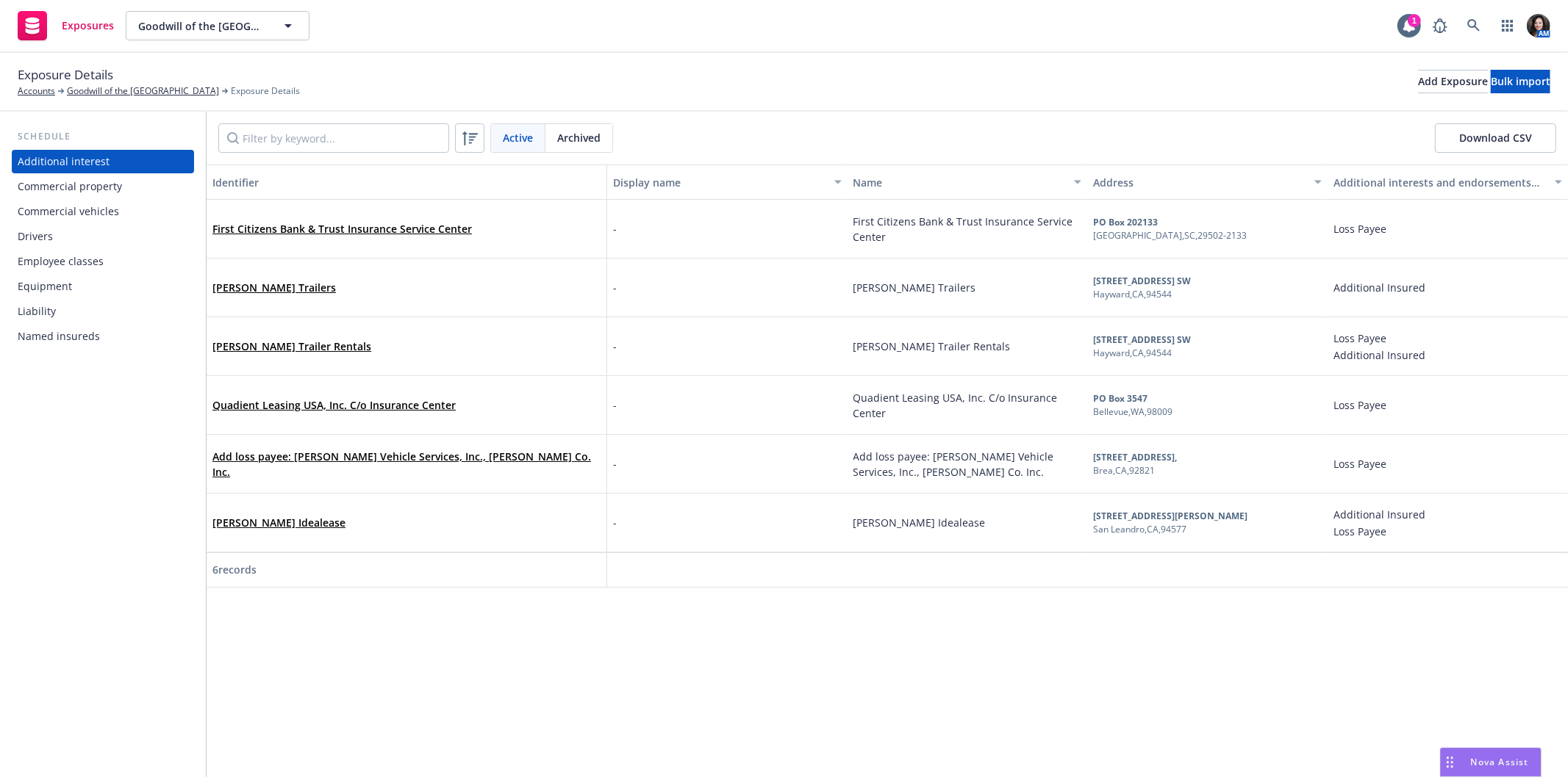
click at [52, 201] on div "Commercial vehicles" at bounding box center [69, 211] width 102 height 24
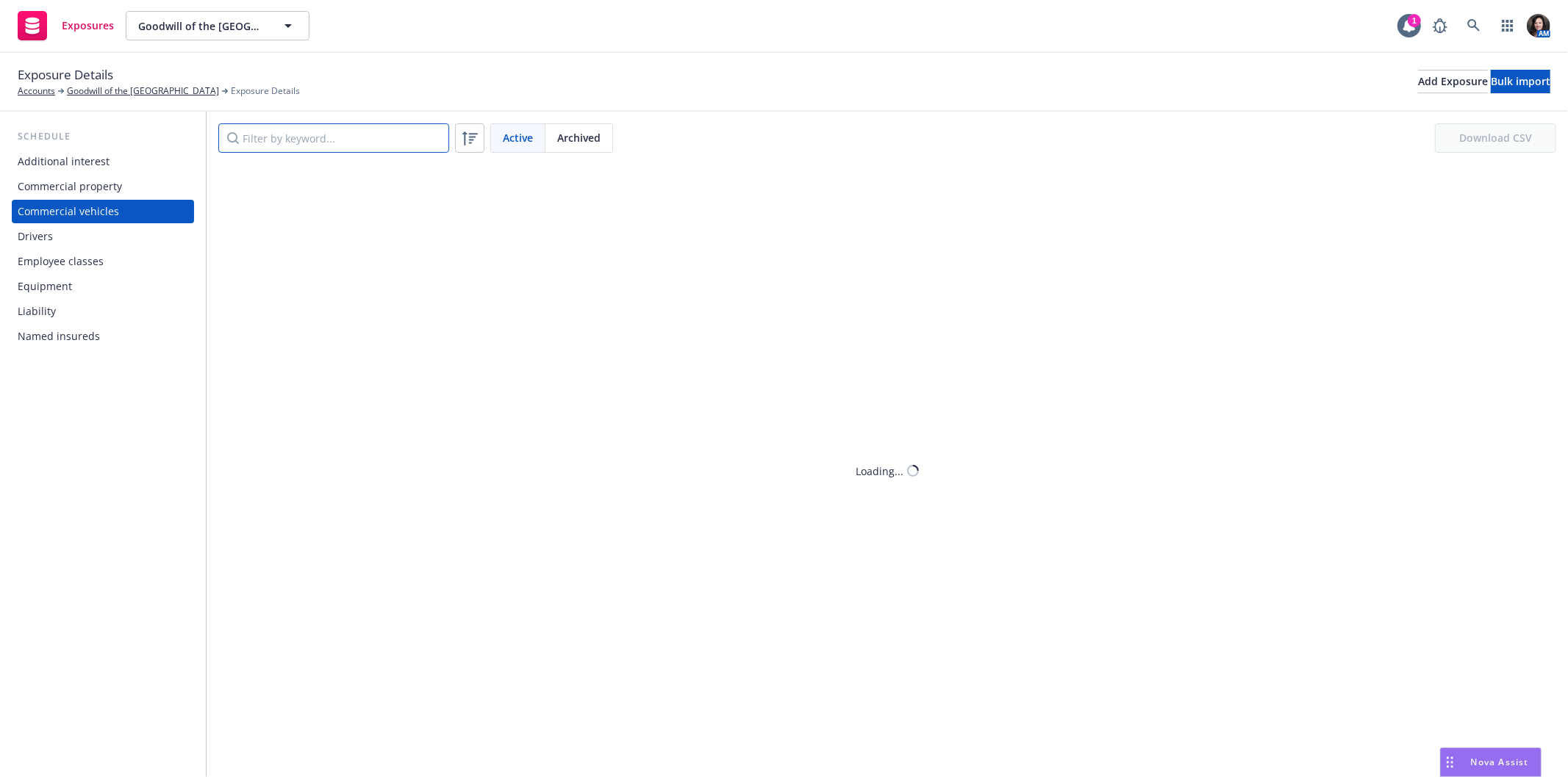
click at [354, 144] on input "Filter by keyword..." at bounding box center [334, 138] width 231 height 29
type input "40089"
click at [575, 128] on div "Archived" at bounding box center [579, 138] width 67 height 28
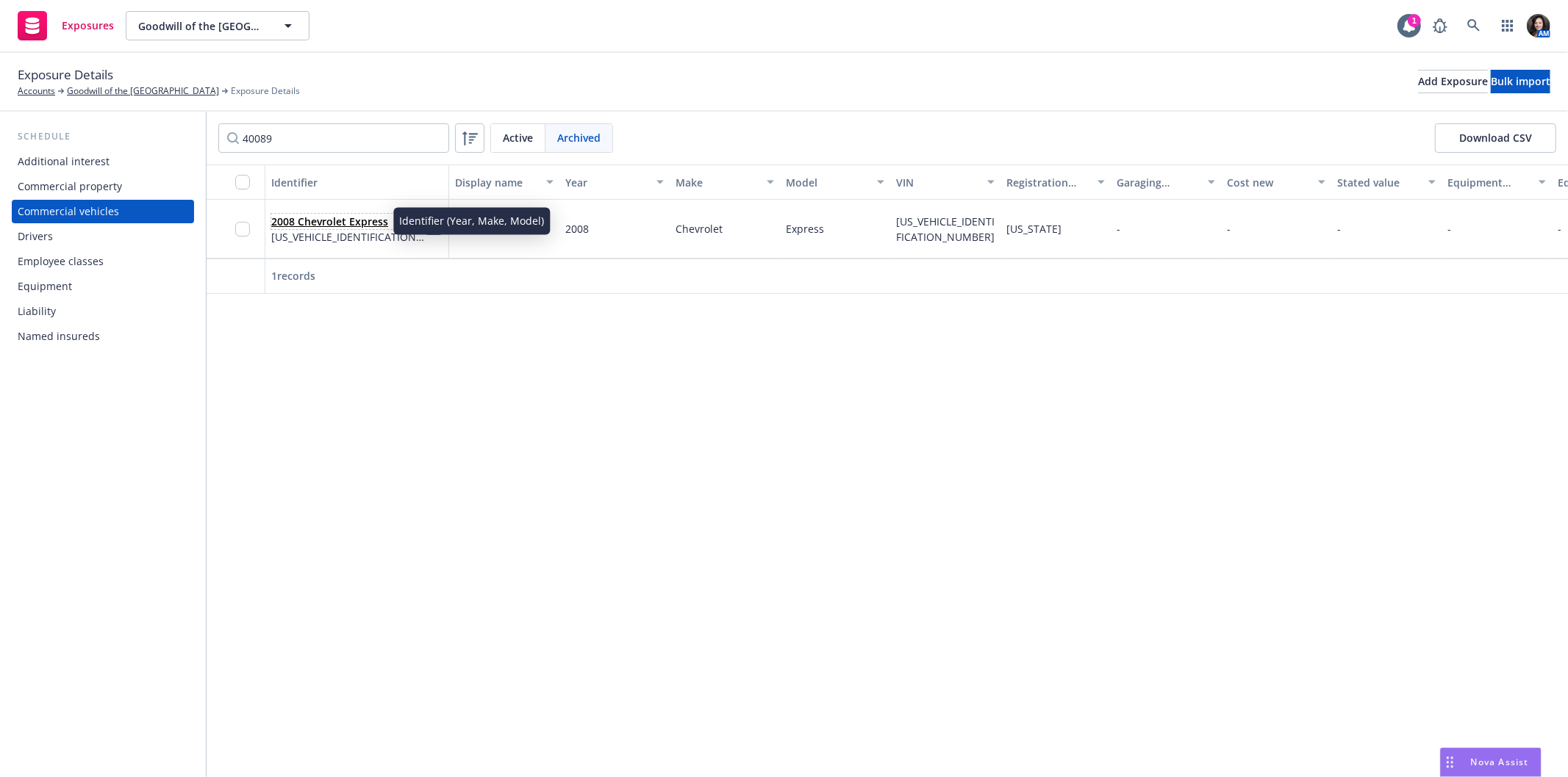
click at [291, 219] on link "2008 Chevrolet Express" at bounding box center [330, 221] width 117 height 14
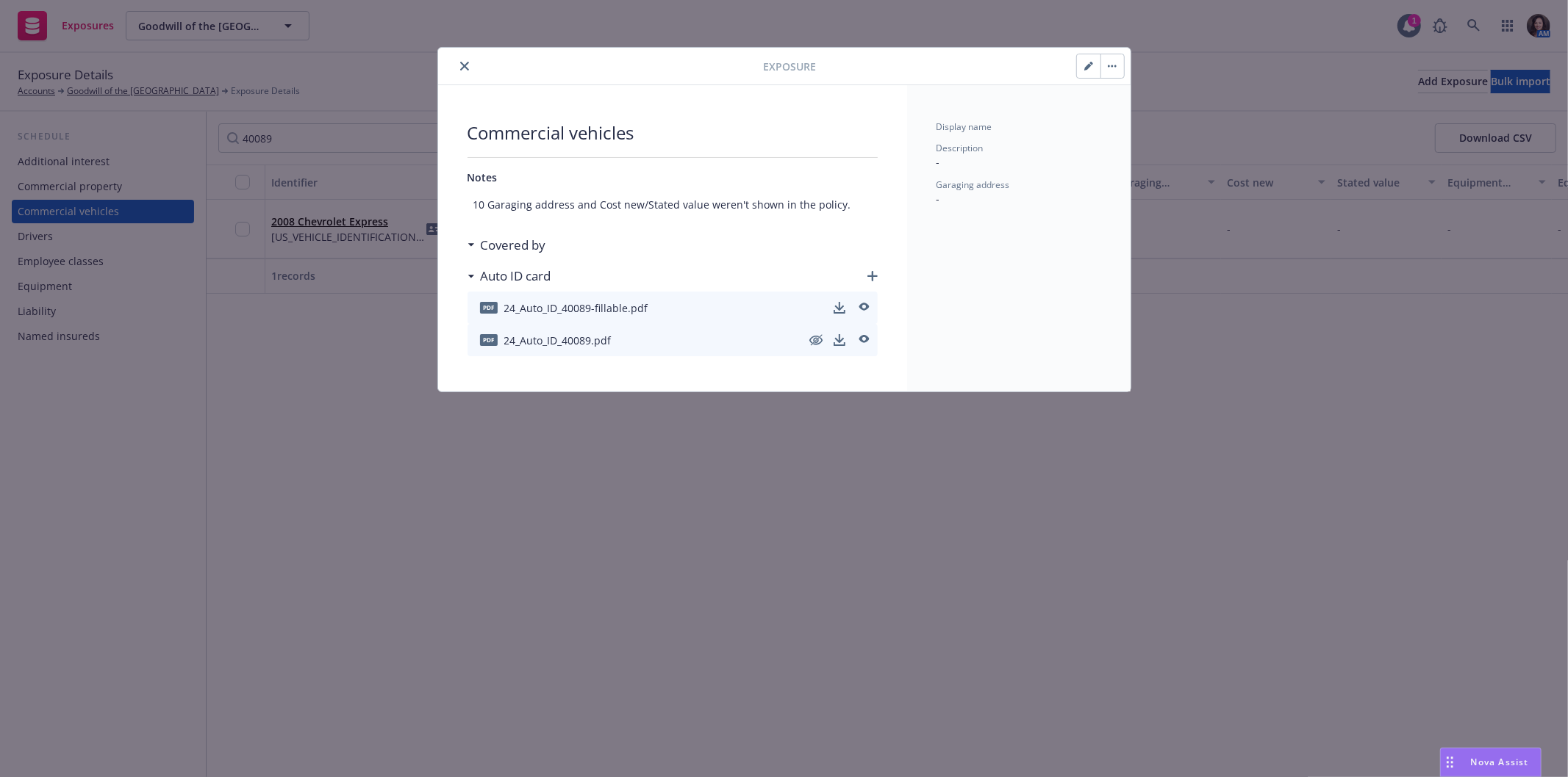
click at [1114, 65] on icon "button" at bounding box center [1111, 66] width 8 height 3
click at [1115, 101] on link "Unarchive" at bounding box center [1149, 105] width 97 height 29
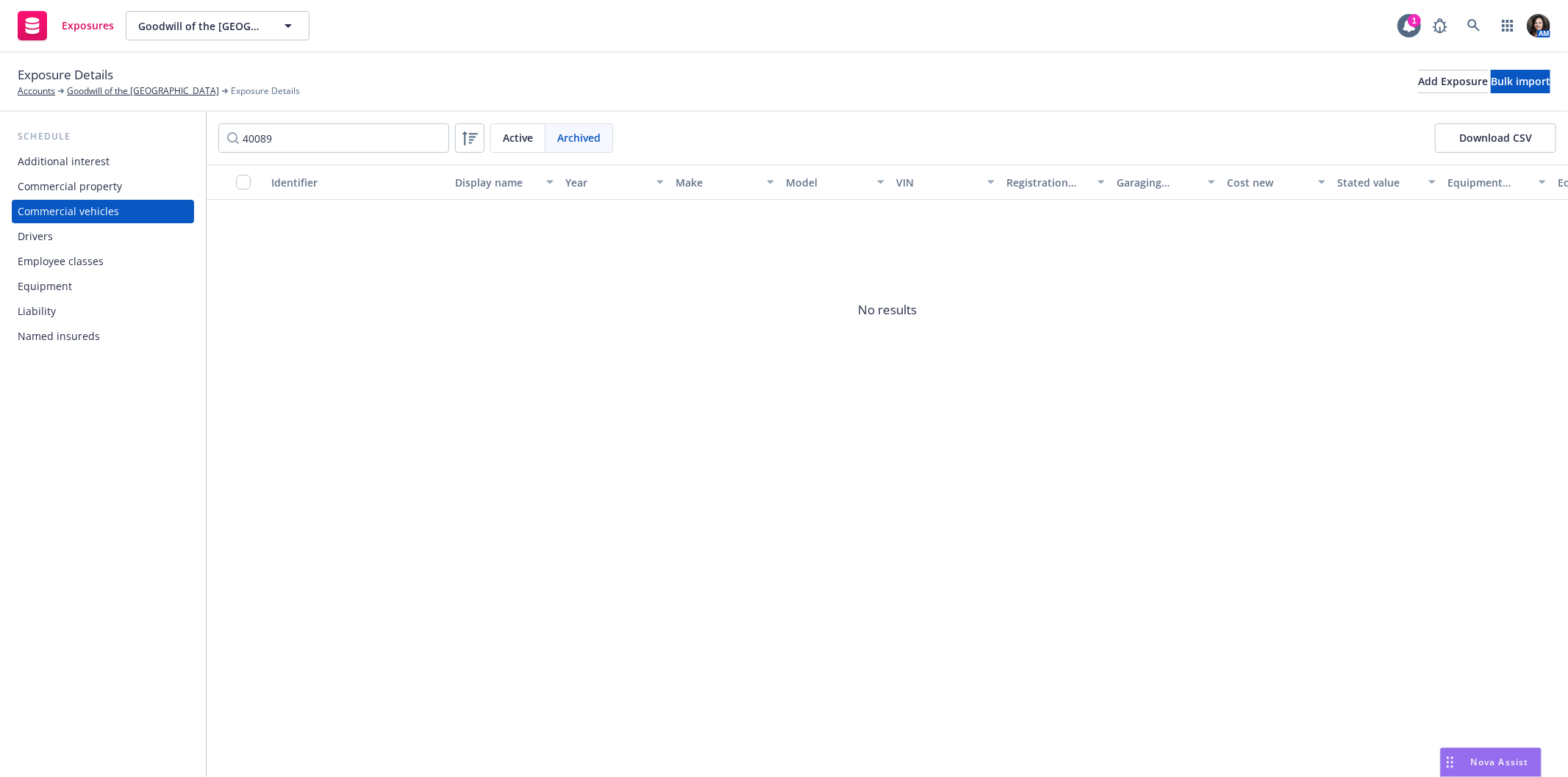
click at [511, 137] on span "Active" at bounding box center [518, 138] width 30 height 15
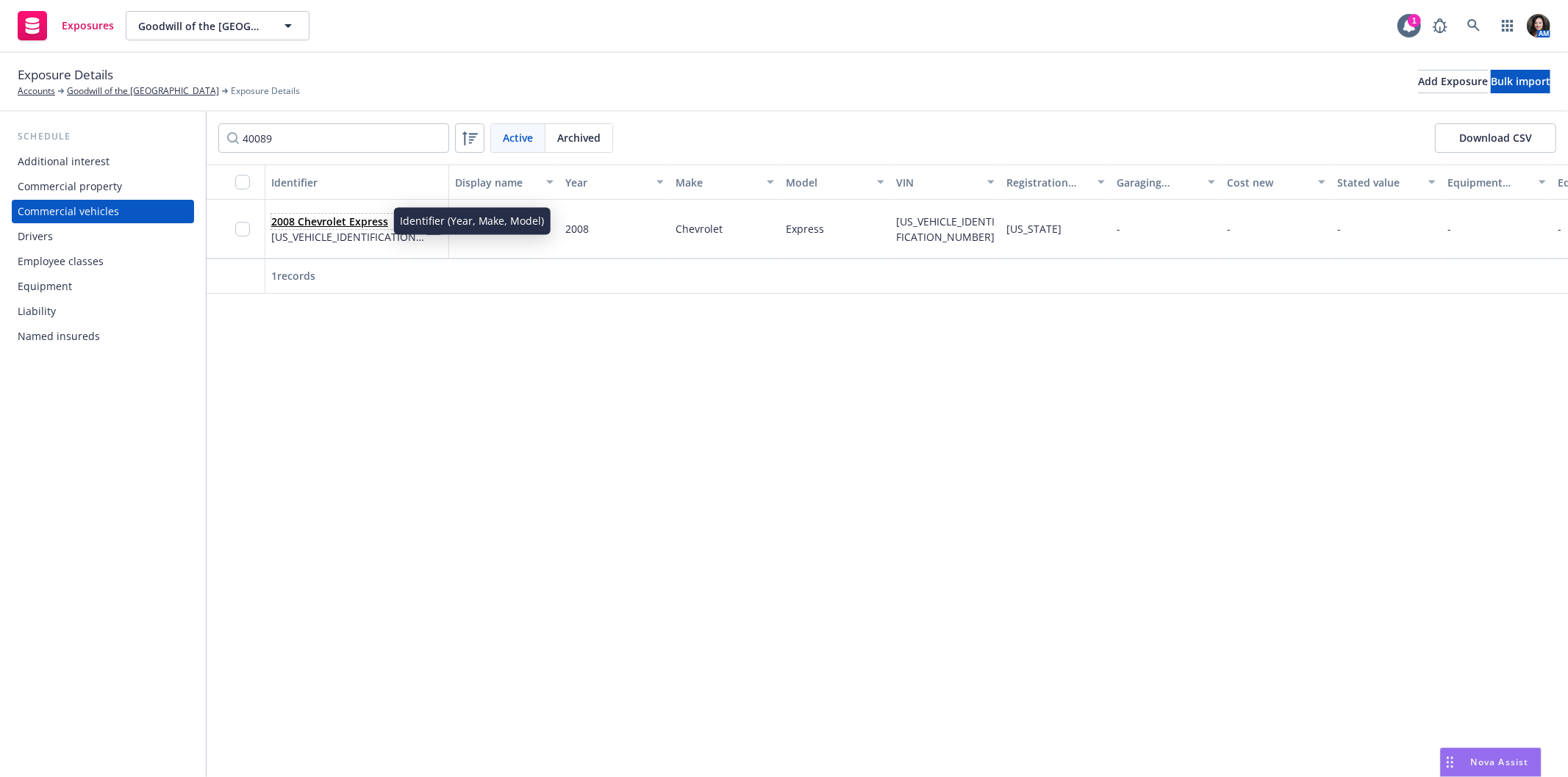
click at [335, 219] on link "2008 Chevrolet Express" at bounding box center [330, 221] width 117 height 14
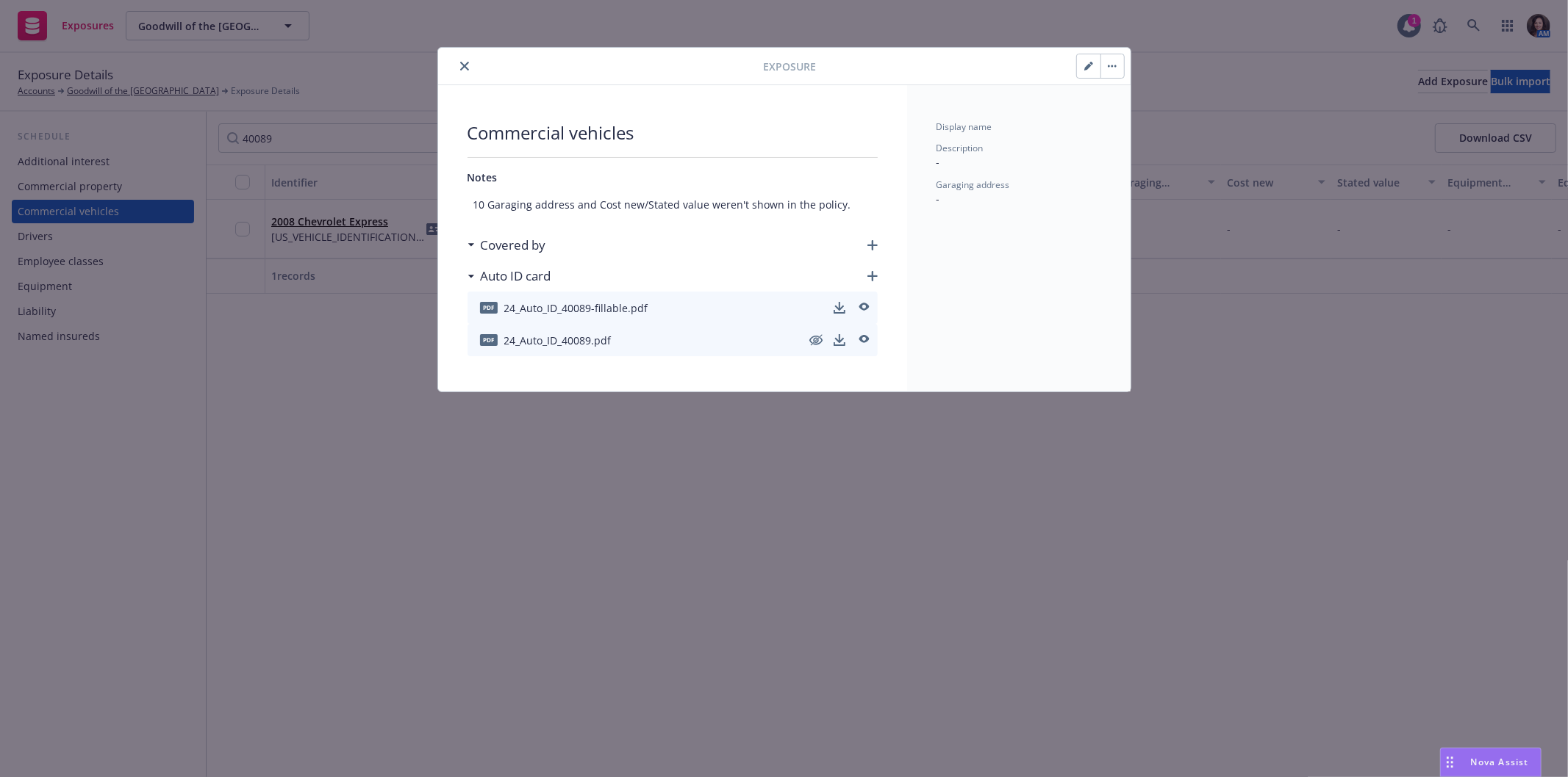
click at [869, 251] on div "Covered by" at bounding box center [672, 245] width 410 height 31
click at [875, 240] on icon "button" at bounding box center [872, 245] width 10 height 10
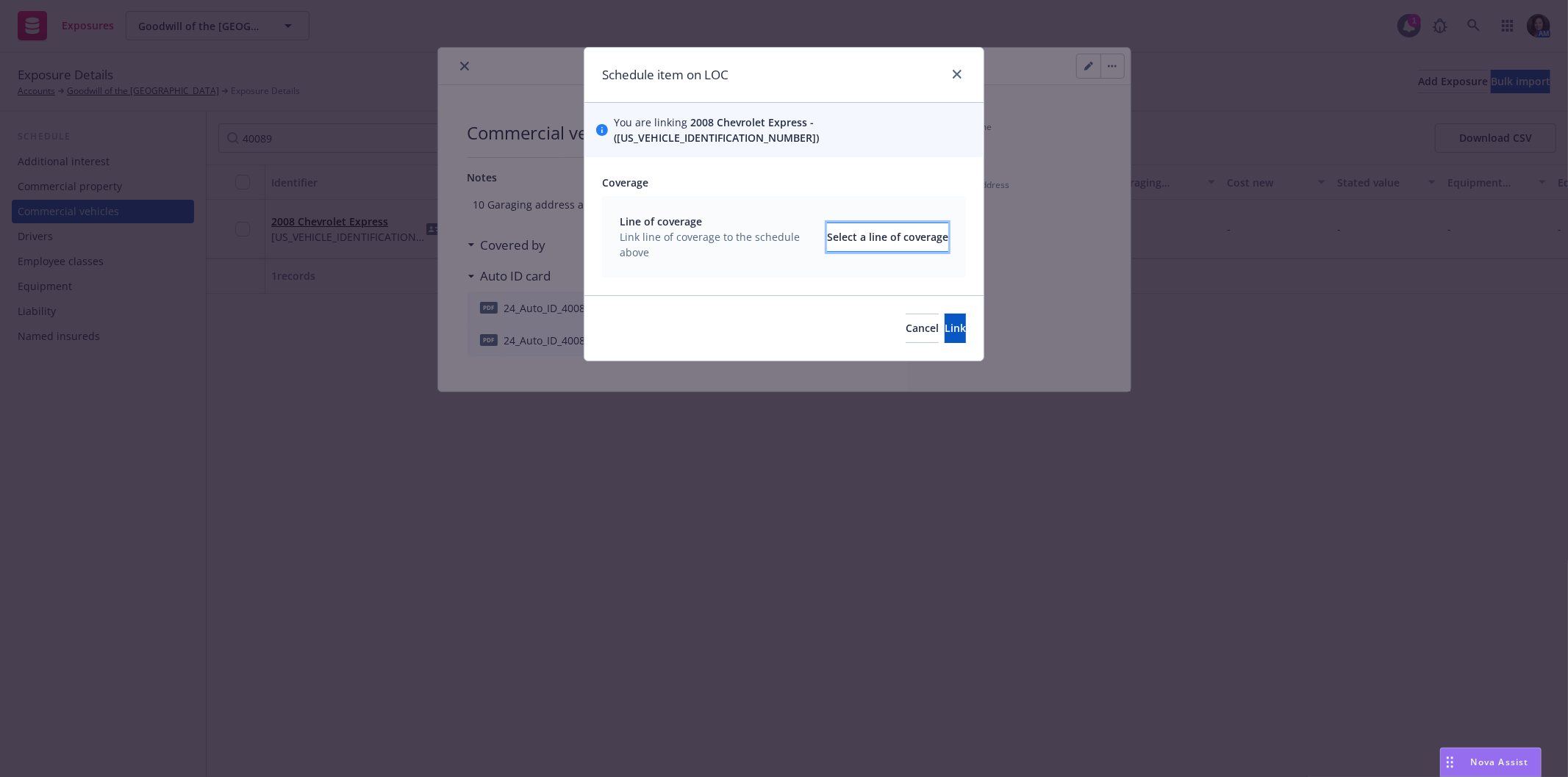
click at [861, 223] on div "Select a line of coverage" at bounding box center [887, 237] width 122 height 28
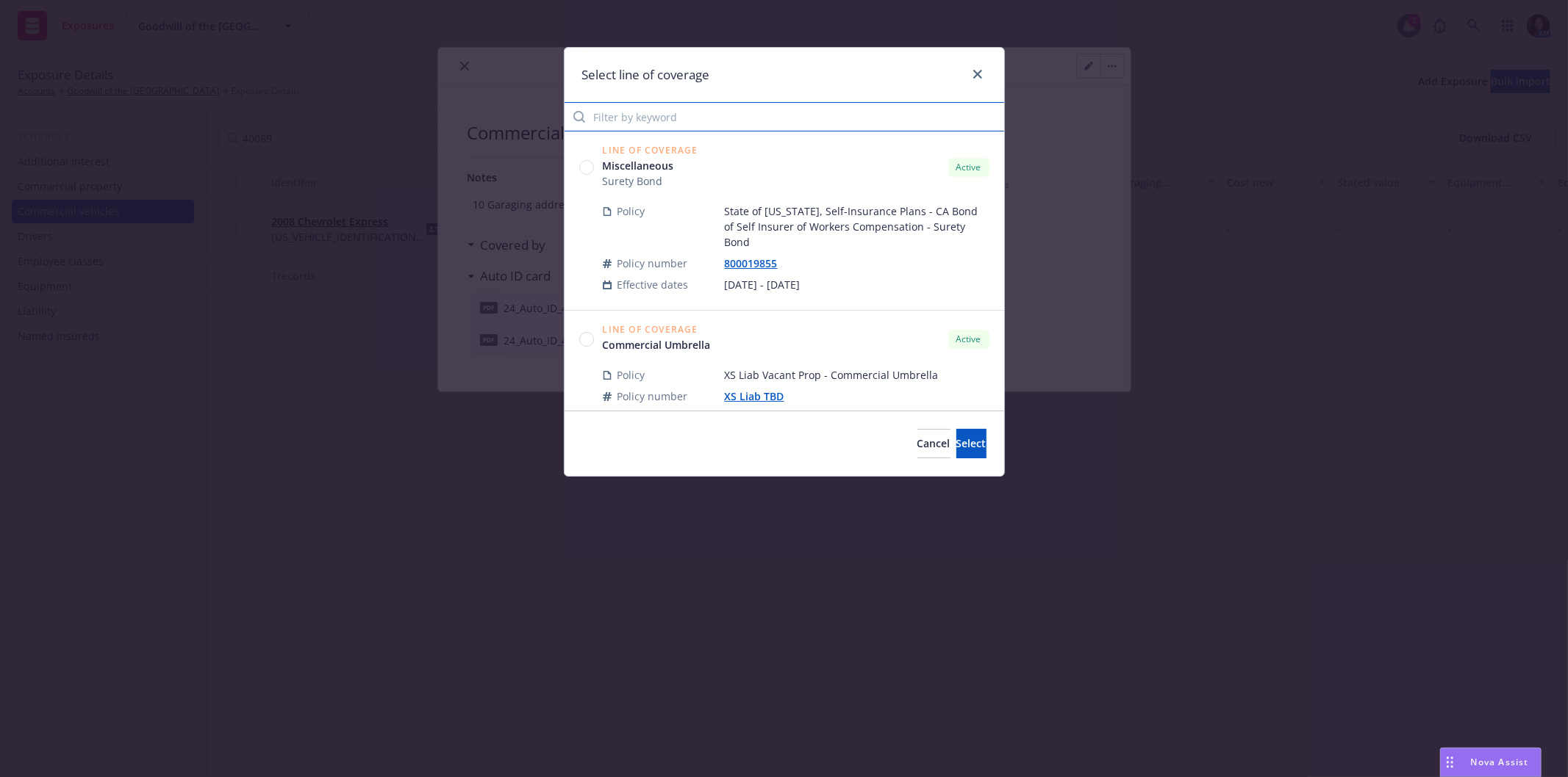
click at [706, 119] on input "Filter by keyword" at bounding box center [784, 116] width 439 height 29
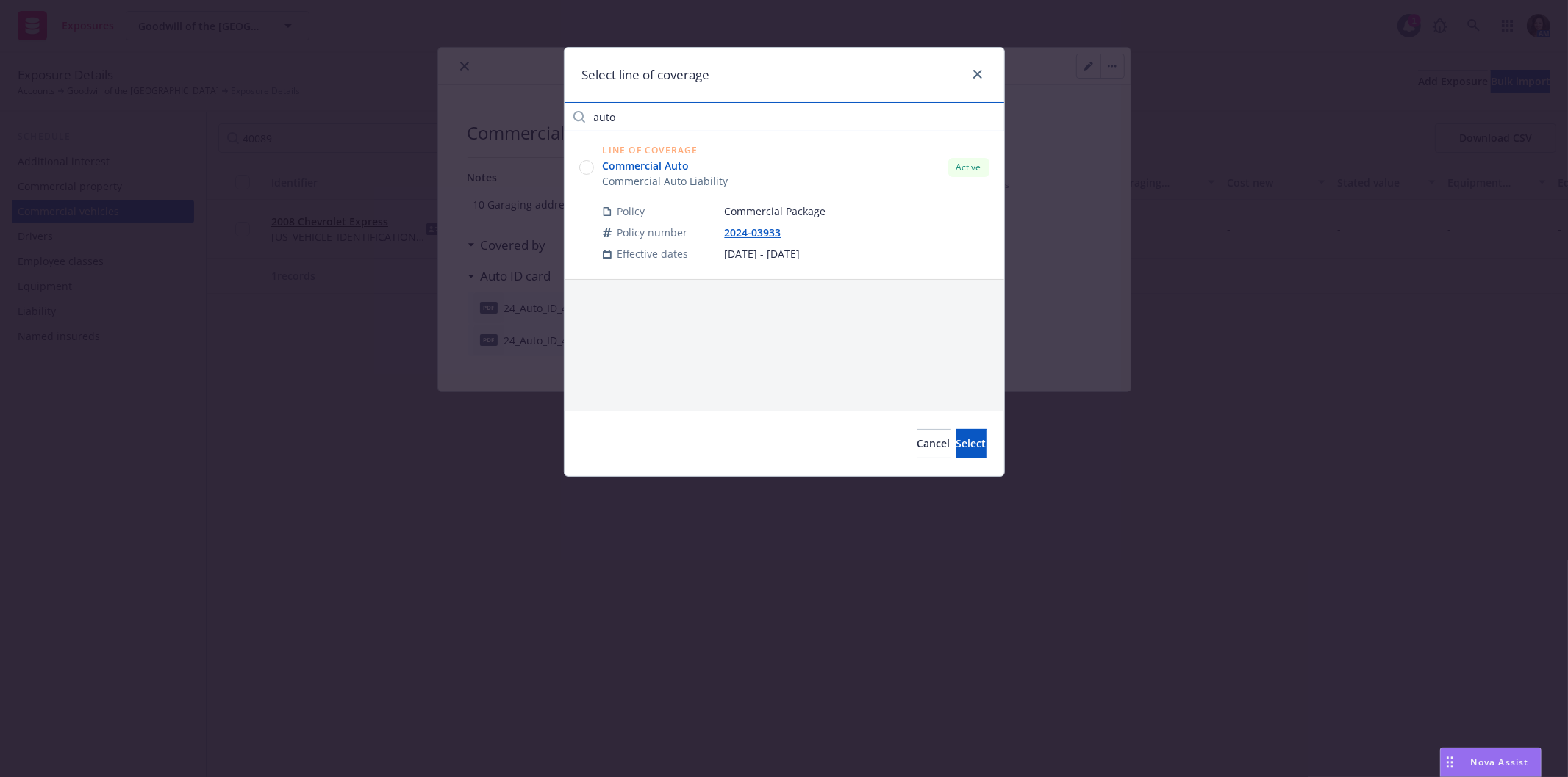
type input "auto"
click at [686, 164] on link "Commercial Auto" at bounding box center [665, 166] width 125 height 15
click at [956, 444] on span "Select" at bounding box center [972, 443] width 30 height 14
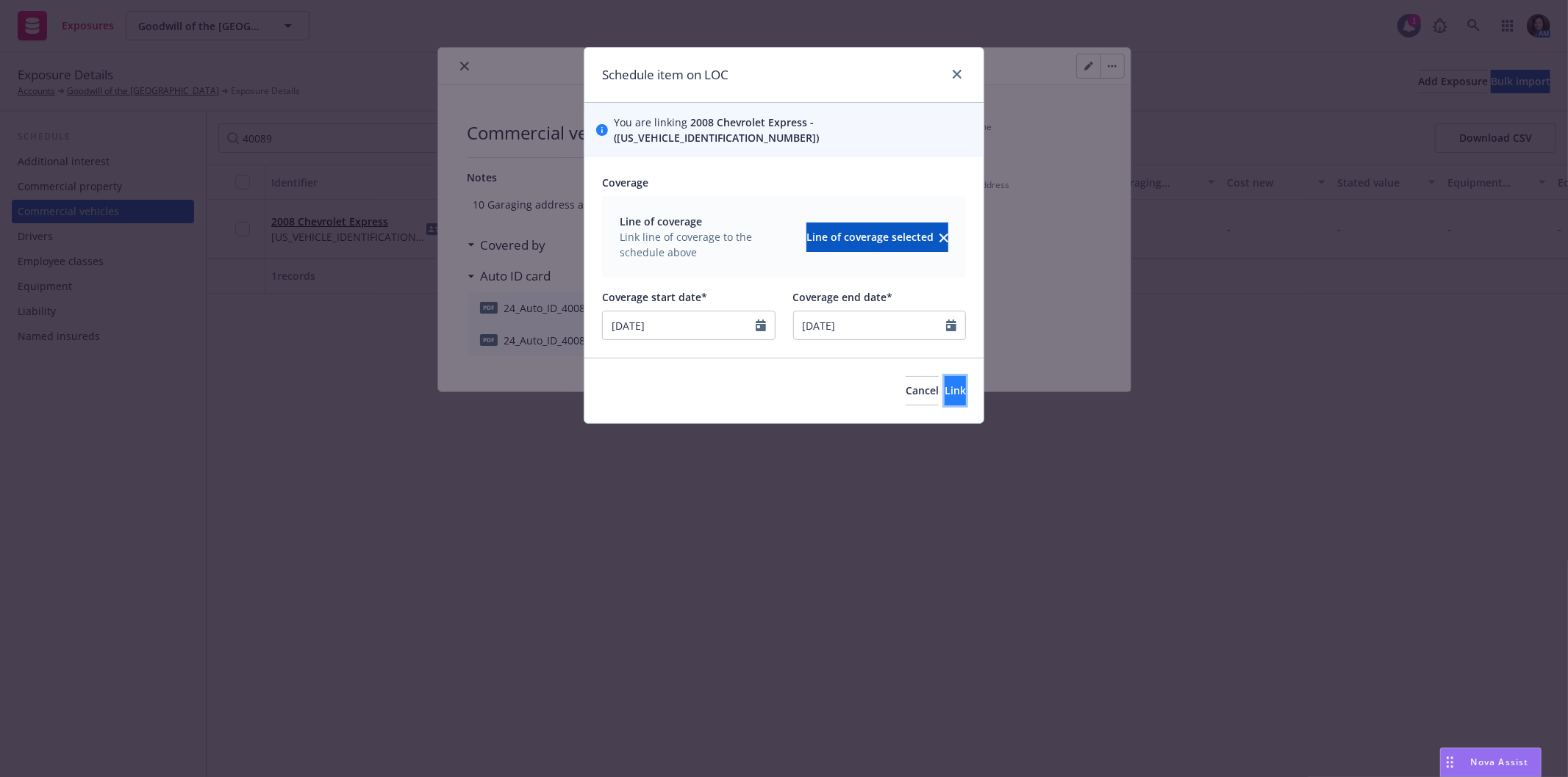
click at [944, 383] on span "Link" at bounding box center [955, 390] width 22 height 14
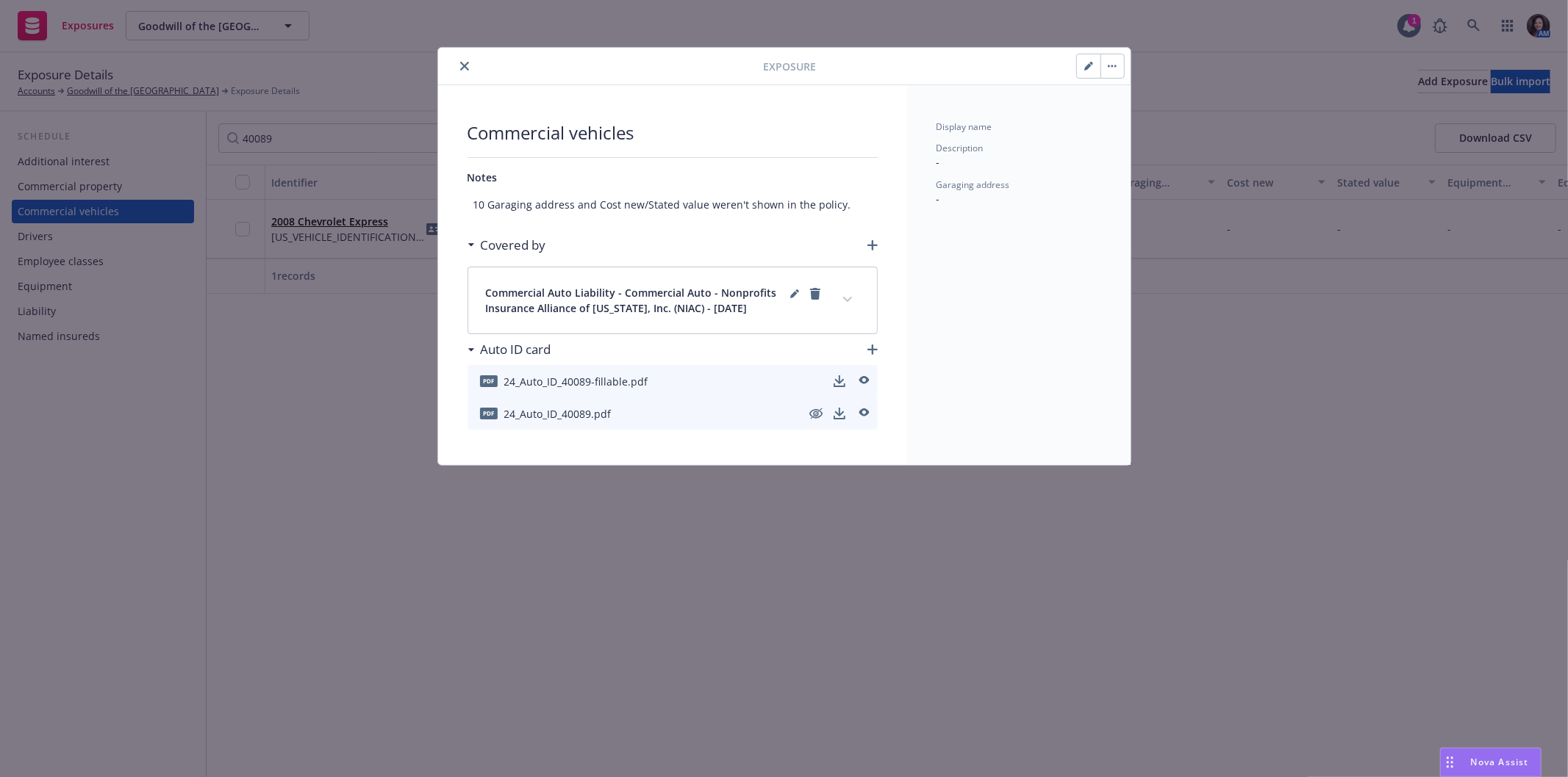
click at [459, 69] on button "close" at bounding box center [465, 66] width 18 height 18
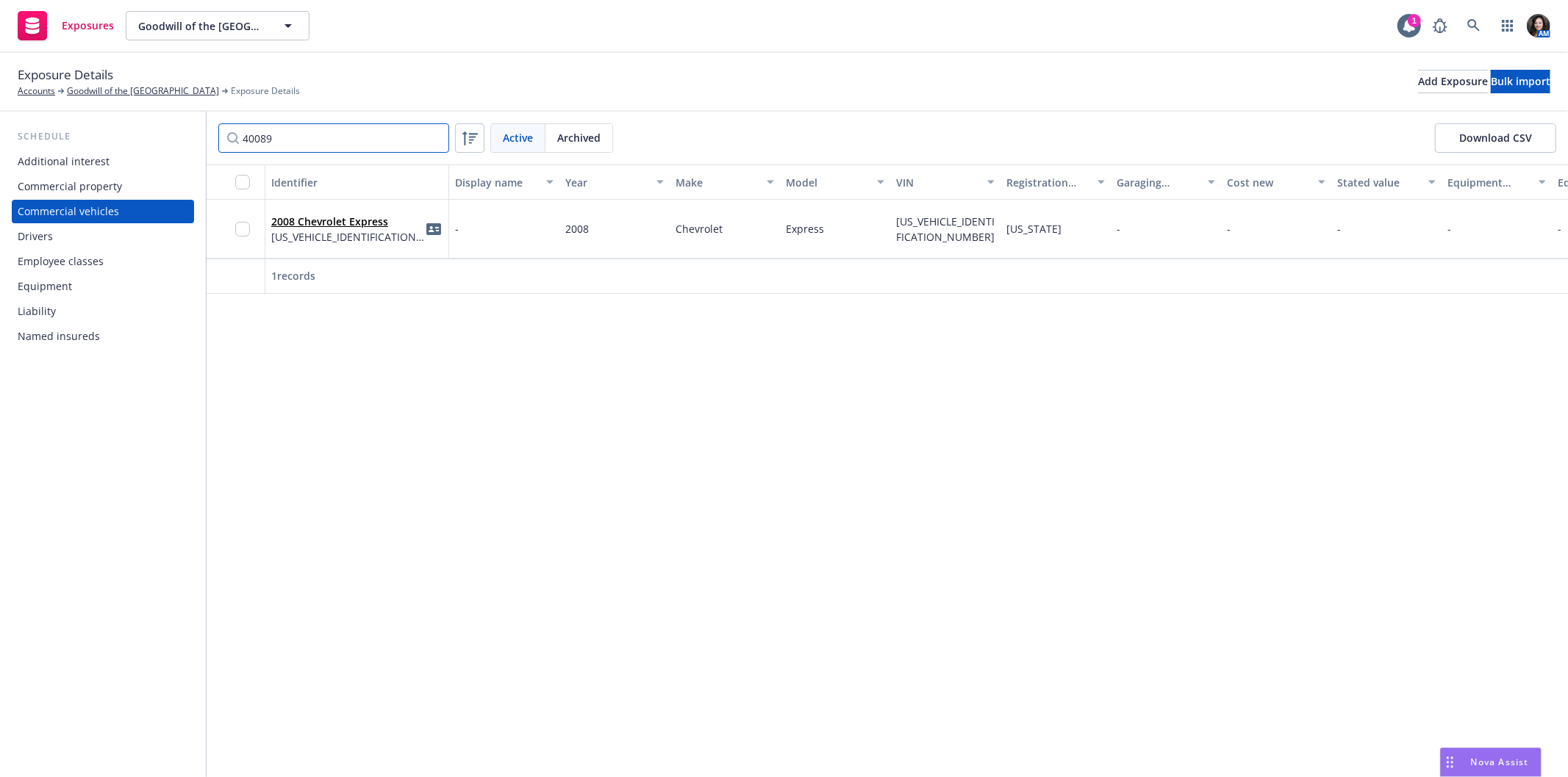
drag, startPoint x: 376, startPoint y: 134, endPoint x: 194, endPoint y: 125, distance: 182.2
click at [194, 125] on div "Schedule Additional interest Commercial property Commercial vehicles Drivers Em…" at bounding box center [784, 445] width 1568 height 666
type input "80087"
click at [594, 138] on span "Archived" at bounding box center [579, 138] width 43 height 15
click at [311, 219] on link "2010 Dodge Grand Caravan" at bounding box center [339, 221] width 136 height 14
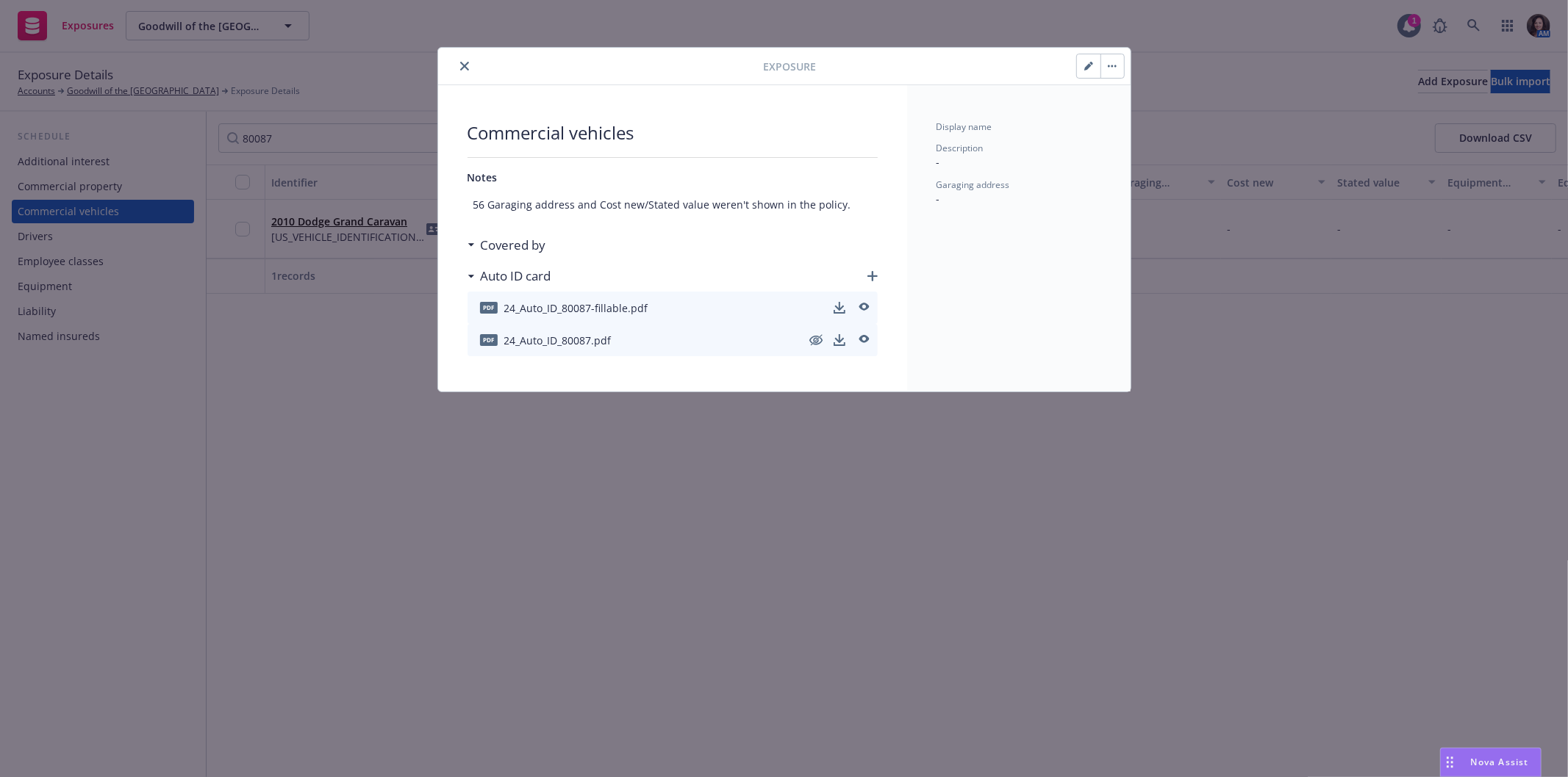
click at [1104, 64] on button "button" at bounding box center [1112, 66] width 24 height 24
click at [1129, 96] on link "Unarchive" at bounding box center [1149, 105] width 97 height 29
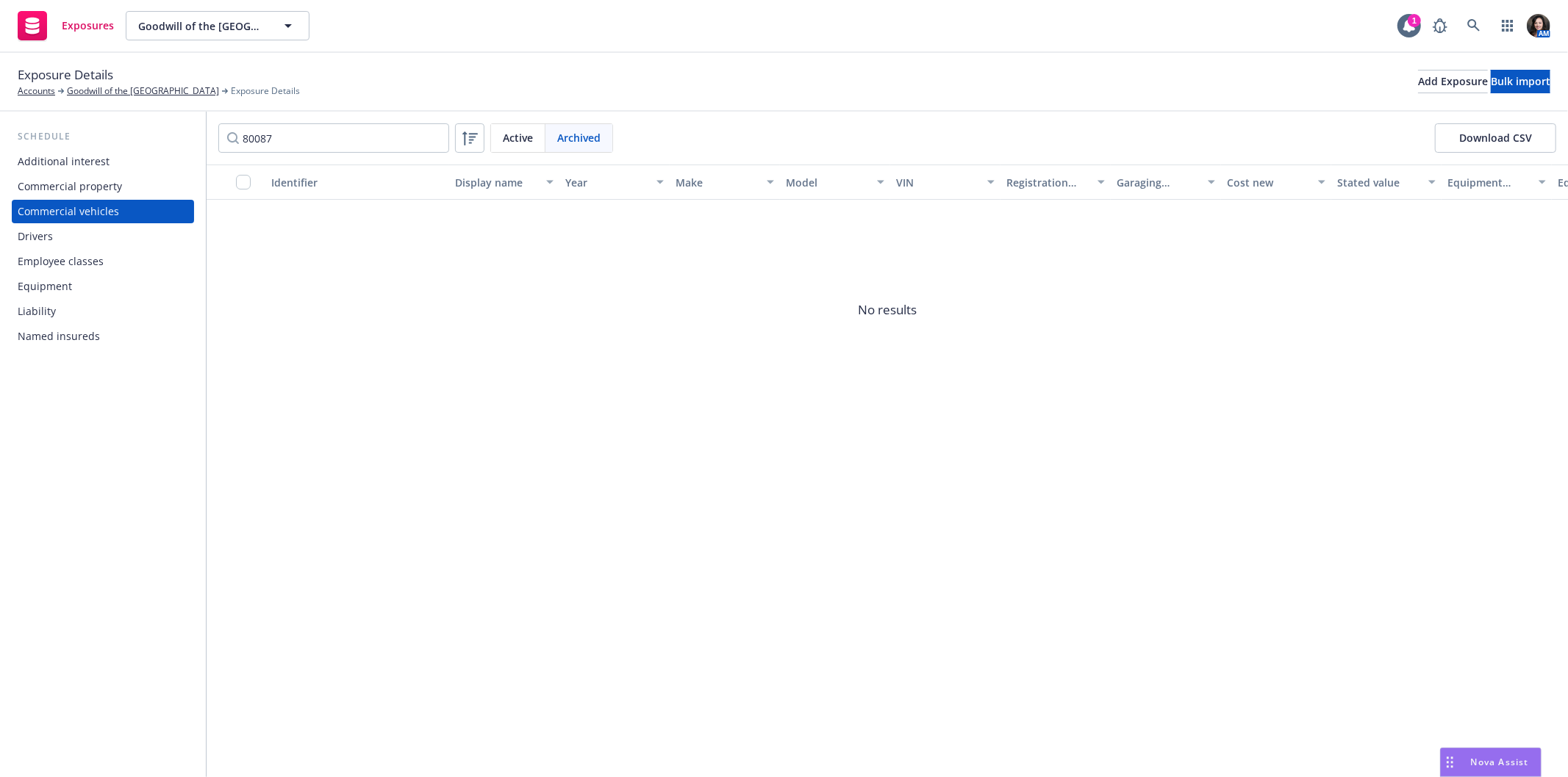
click at [493, 133] on div "Active" at bounding box center [518, 138] width 55 height 28
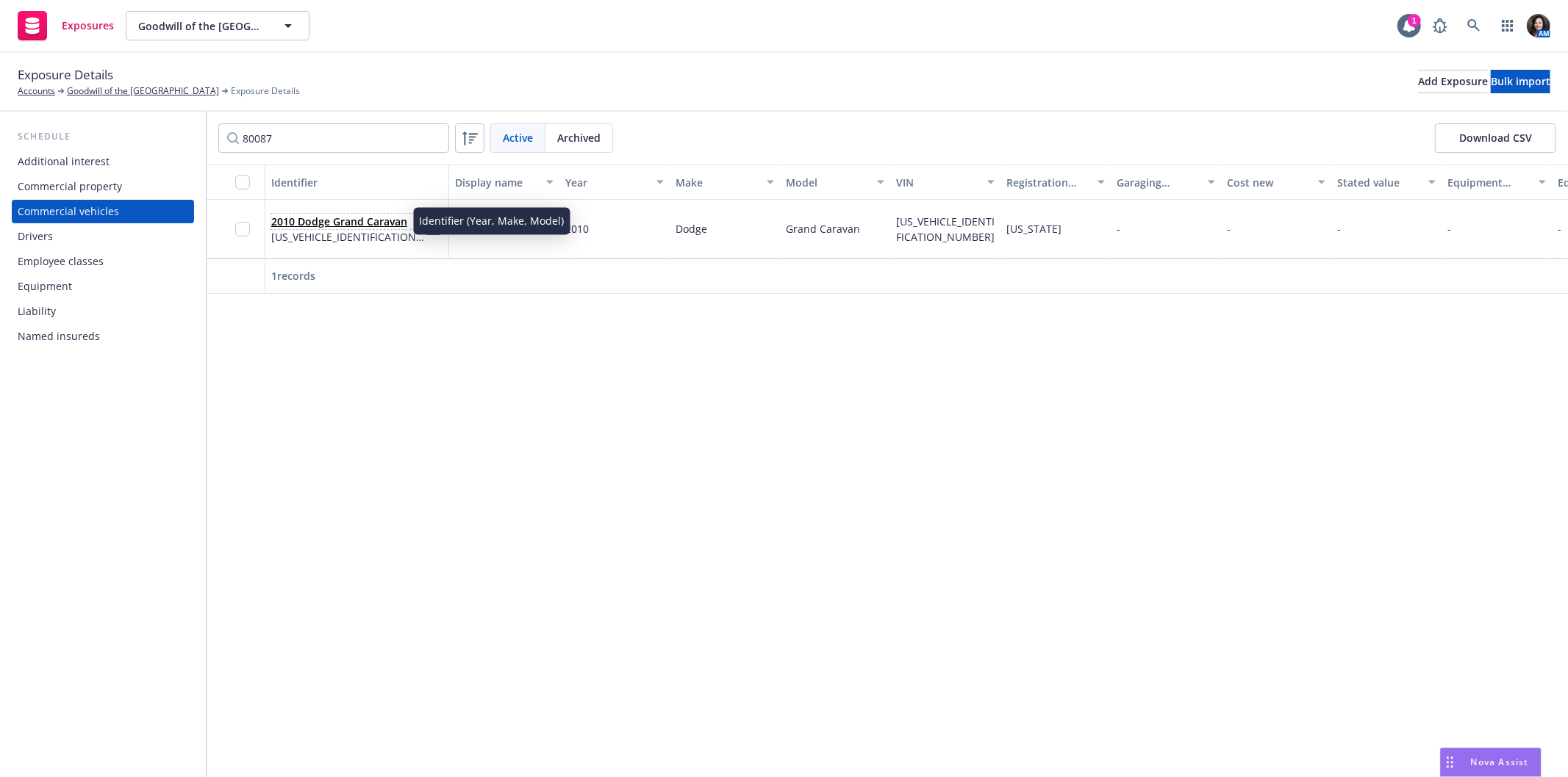
click at [376, 215] on link "2010 Dodge Grand Caravan" at bounding box center [339, 221] width 136 height 14
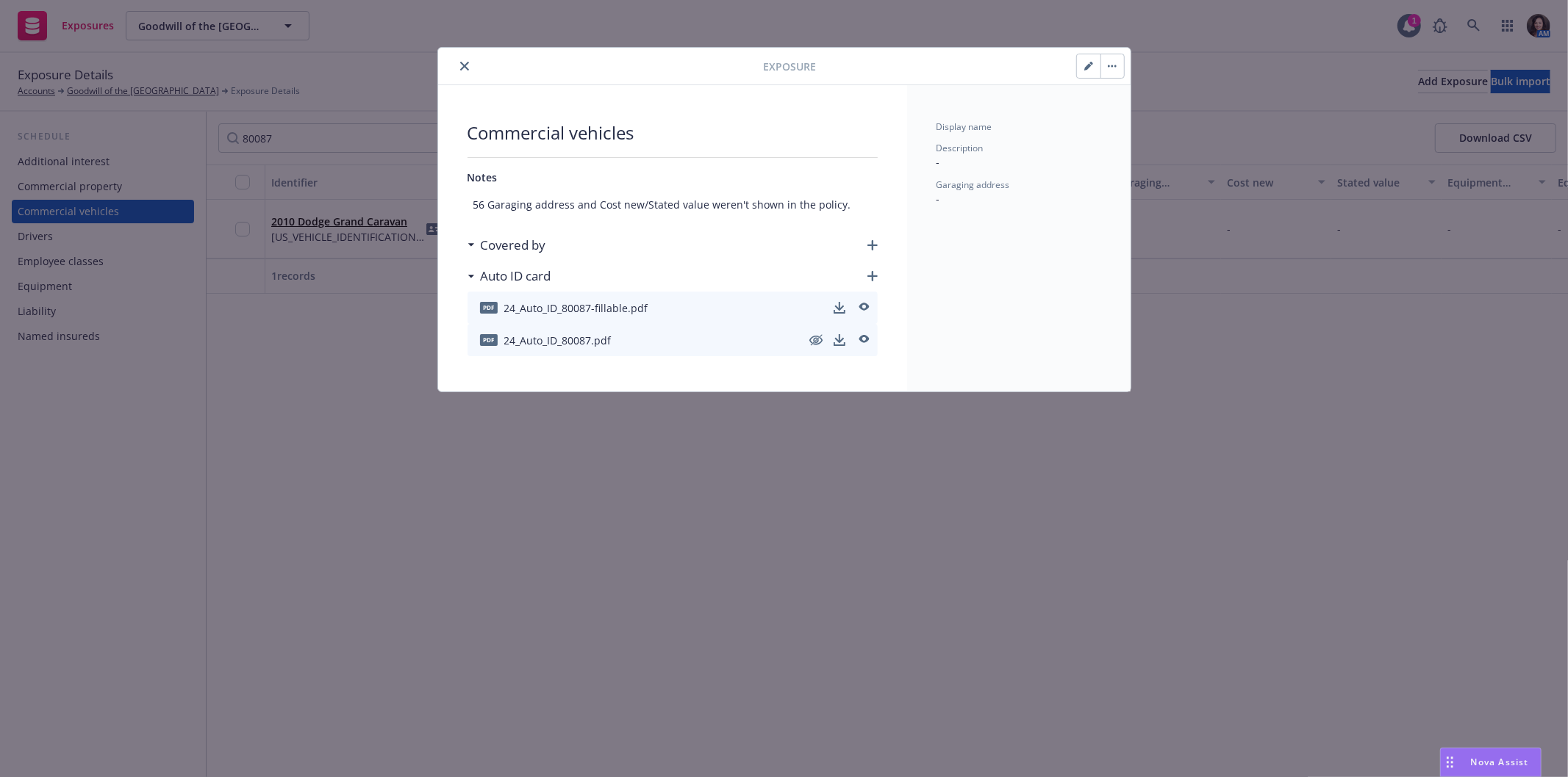
click at [870, 246] on icon "button" at bounding box center [872, 245] width 10 height 10
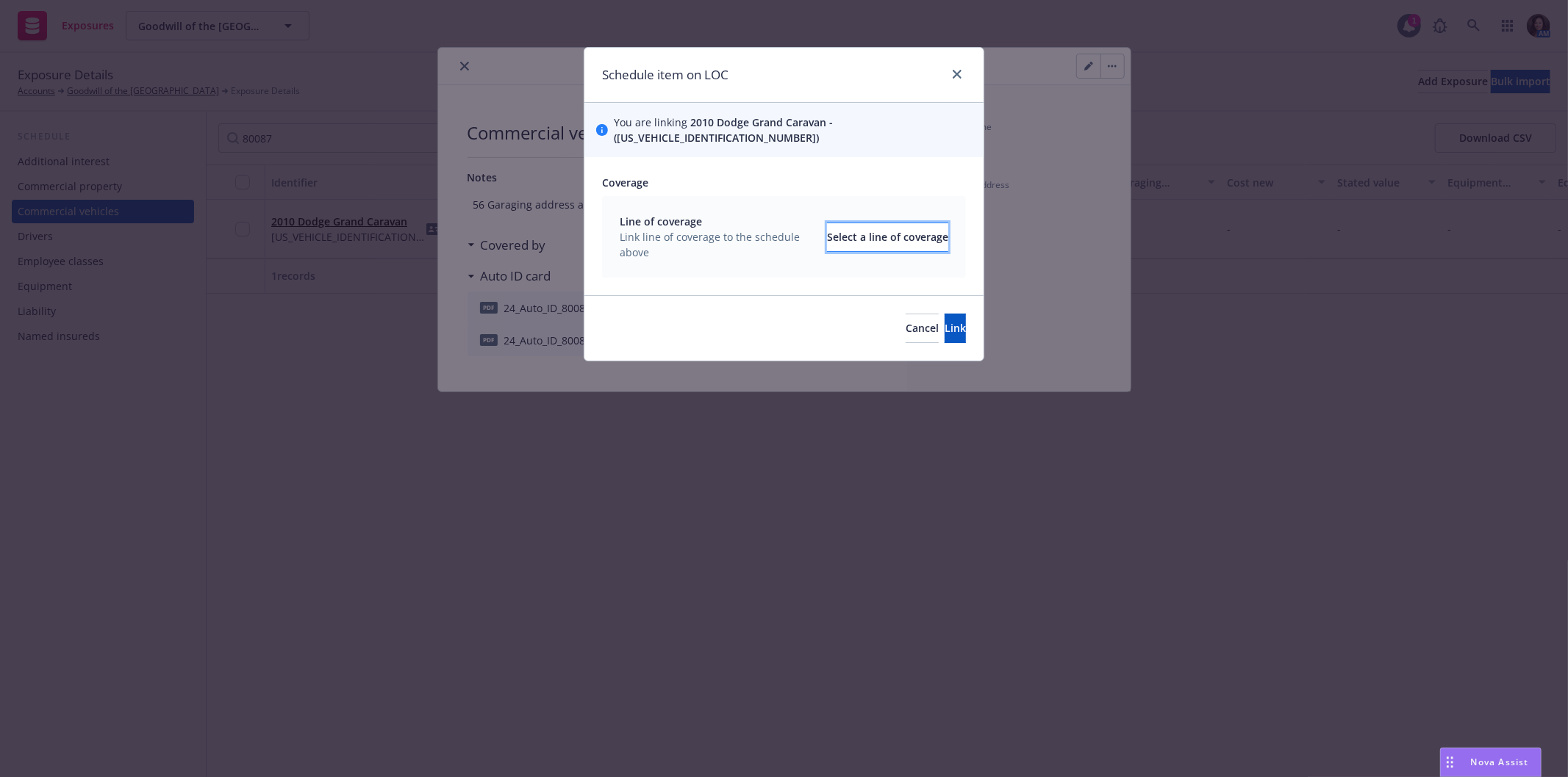
click at [872, 228] on div "Select a line of coverage" at bounding box center [887, 237] width 122 height 28
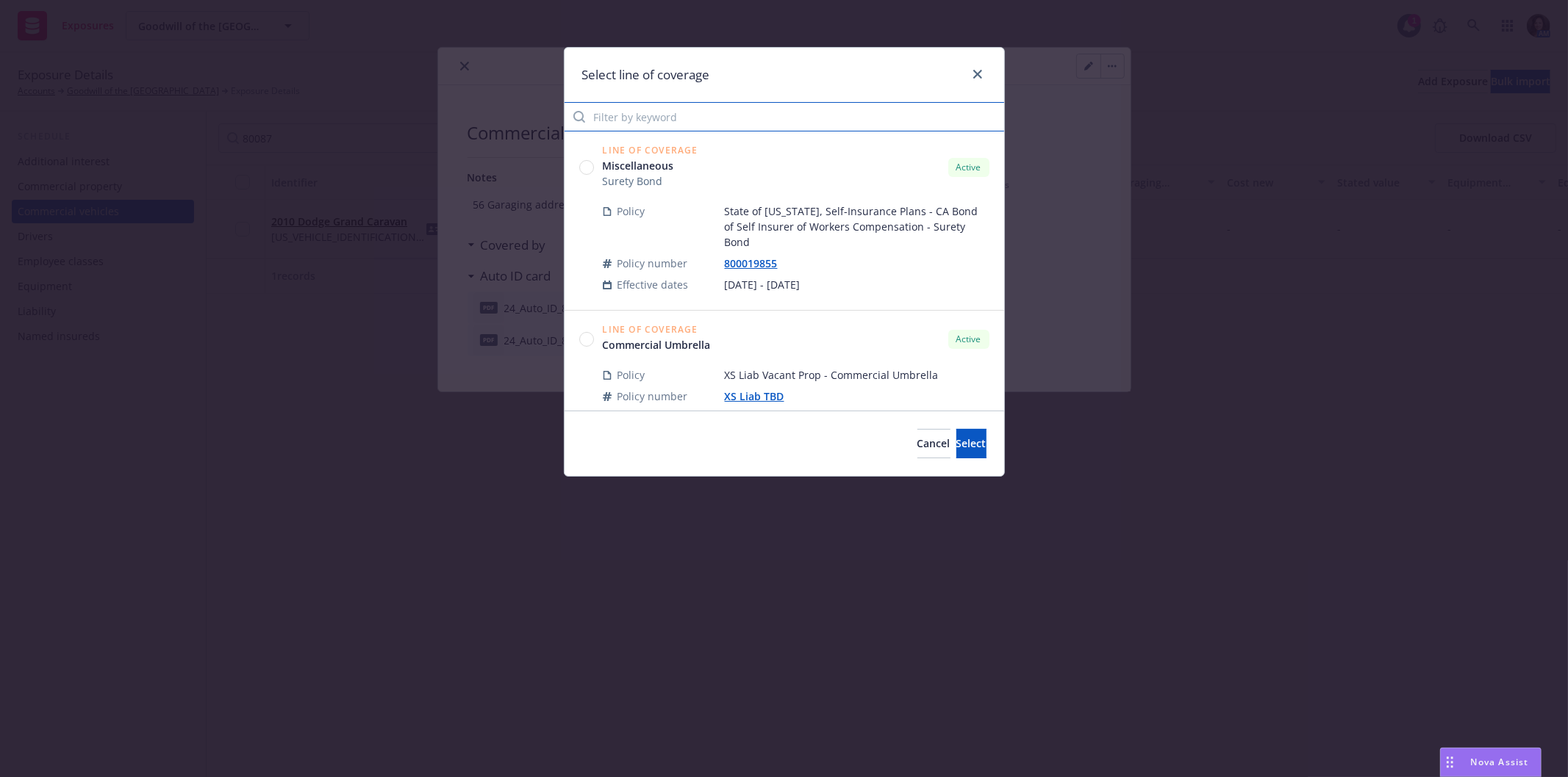
click at [672, 108] on input "Filter by keyword" at bounding box center [784, 116] width 439 height 29
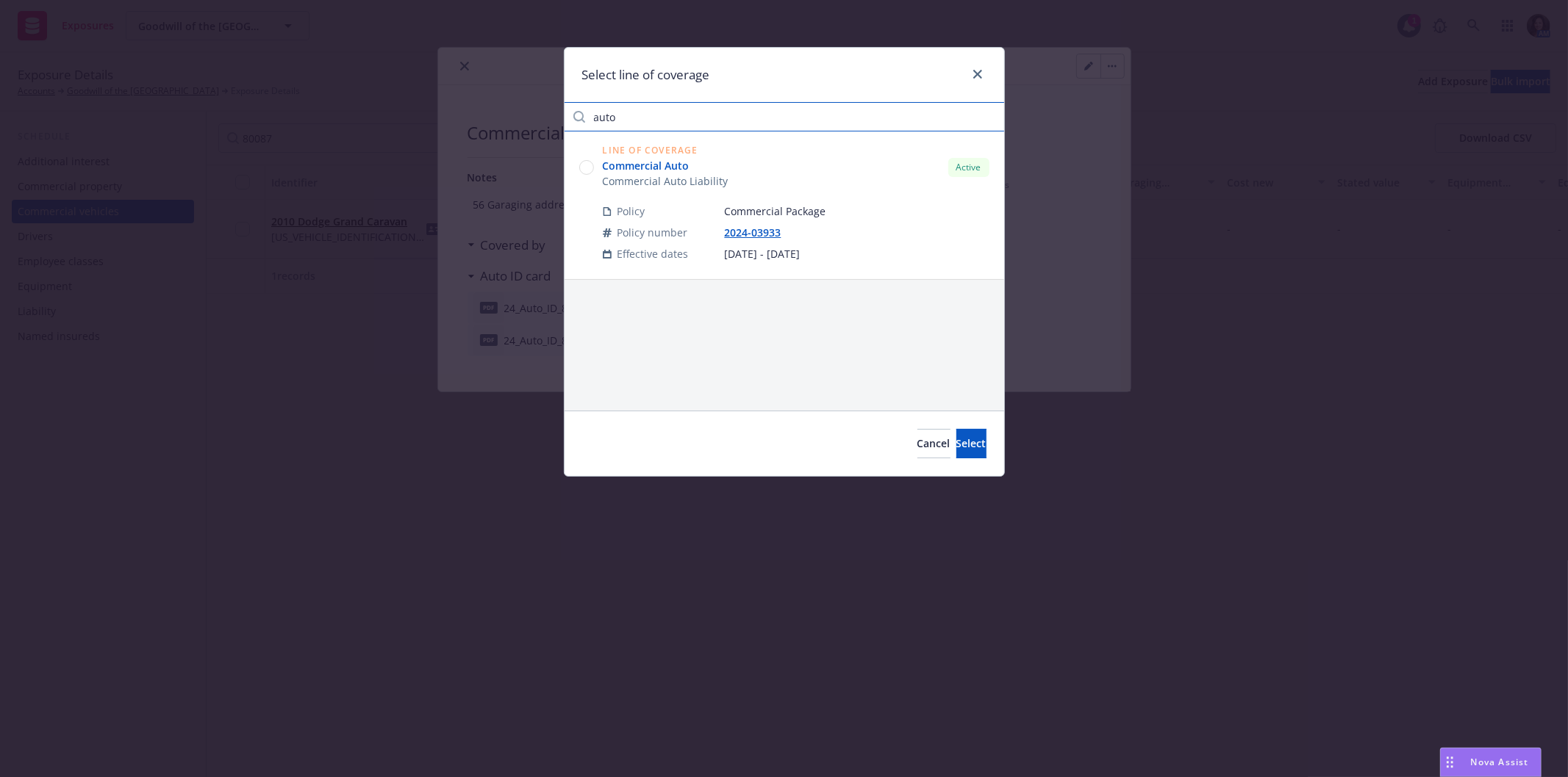
type input "auto"
click at [643, 169] on link "Commercial Auto" at bounding box center [665, 166] width 125 height 15
click at [972, 443] on button "Select" at bounding box center [972, 444] width 30 height 29
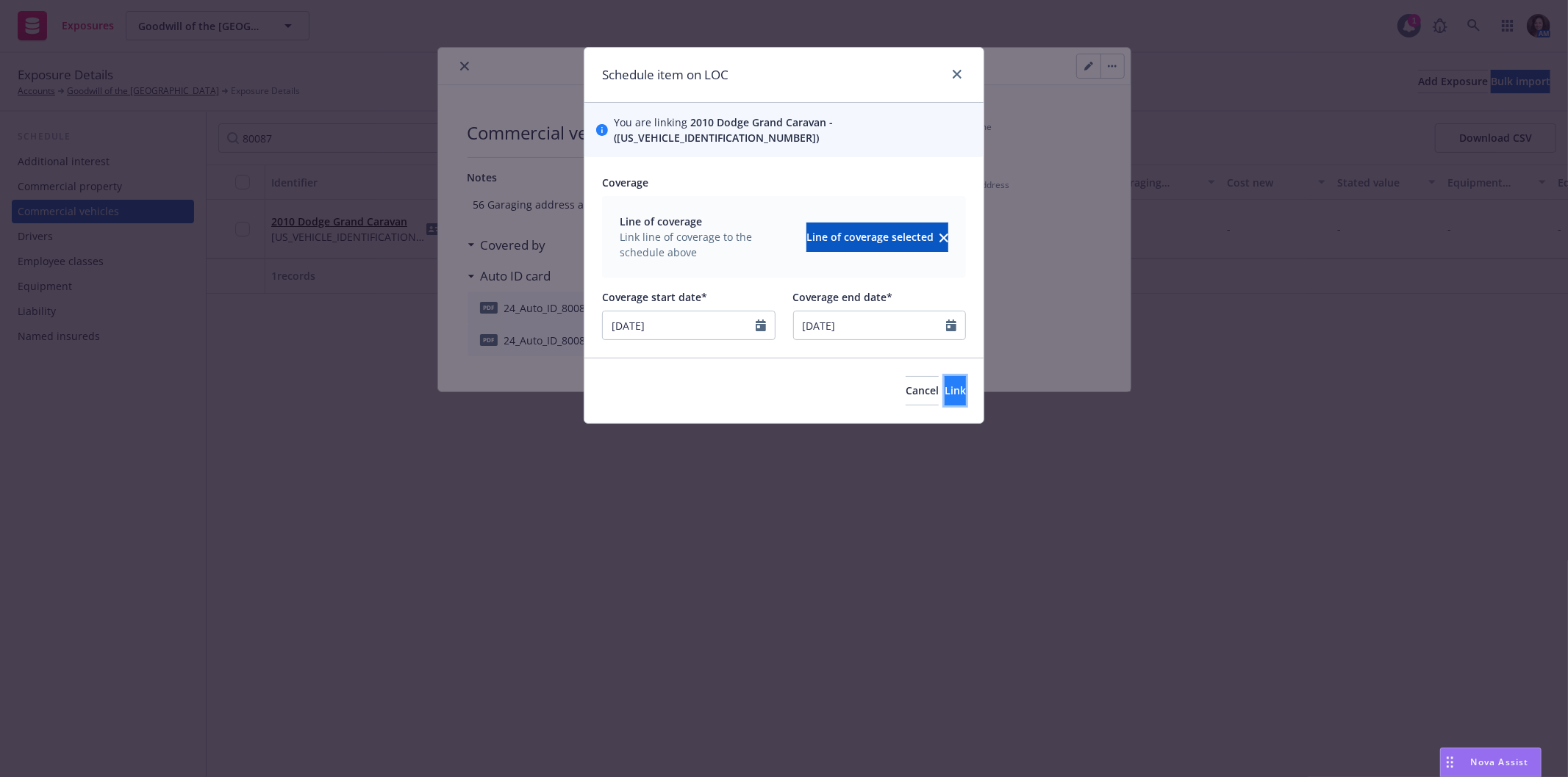
click at [948, 378] on button "Link" at bounding box center [955, 390] width 22 height 29
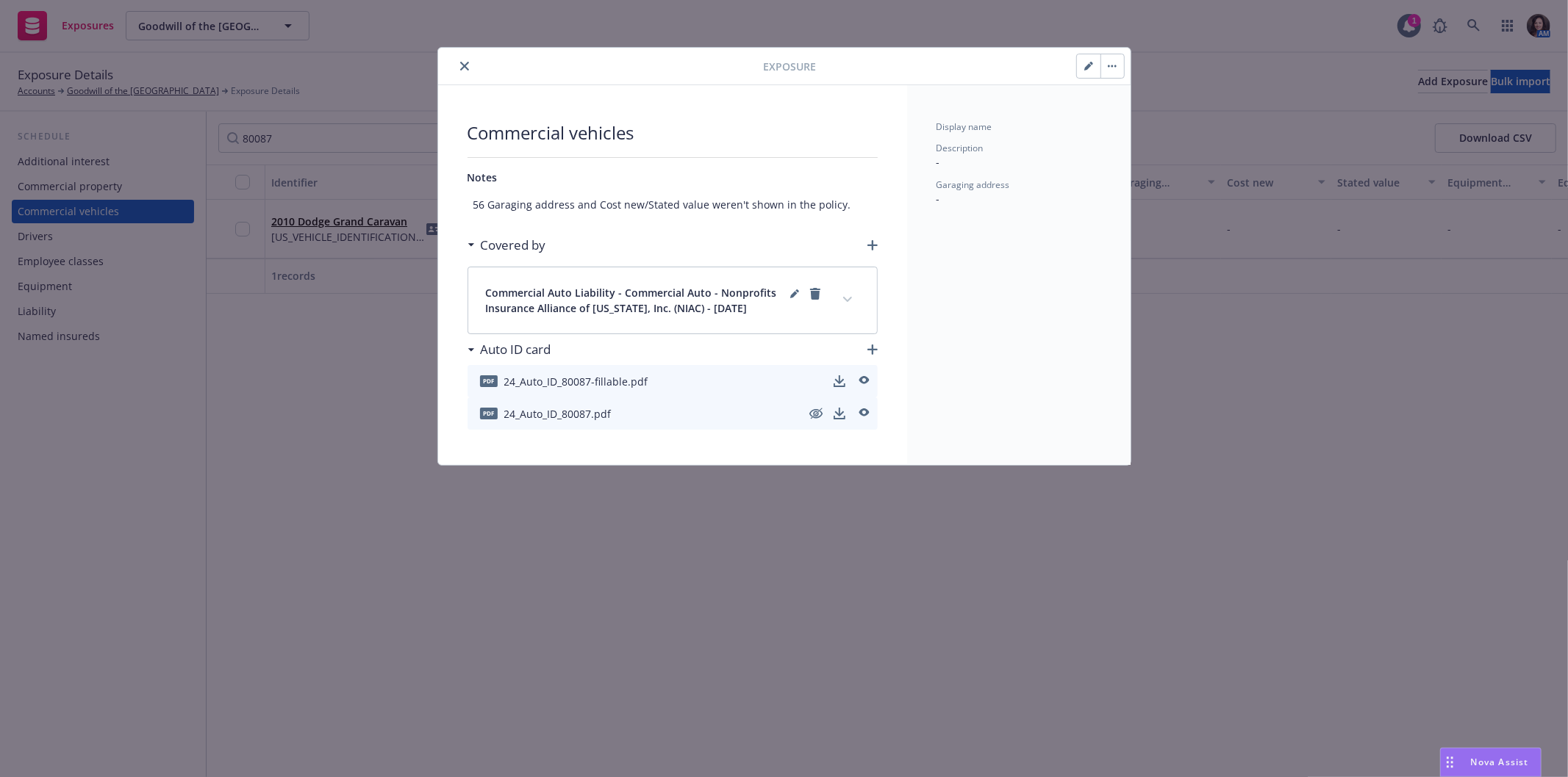
click at [461, 66] on icon "close" at bounding box center [464, 66] width 8 height 8
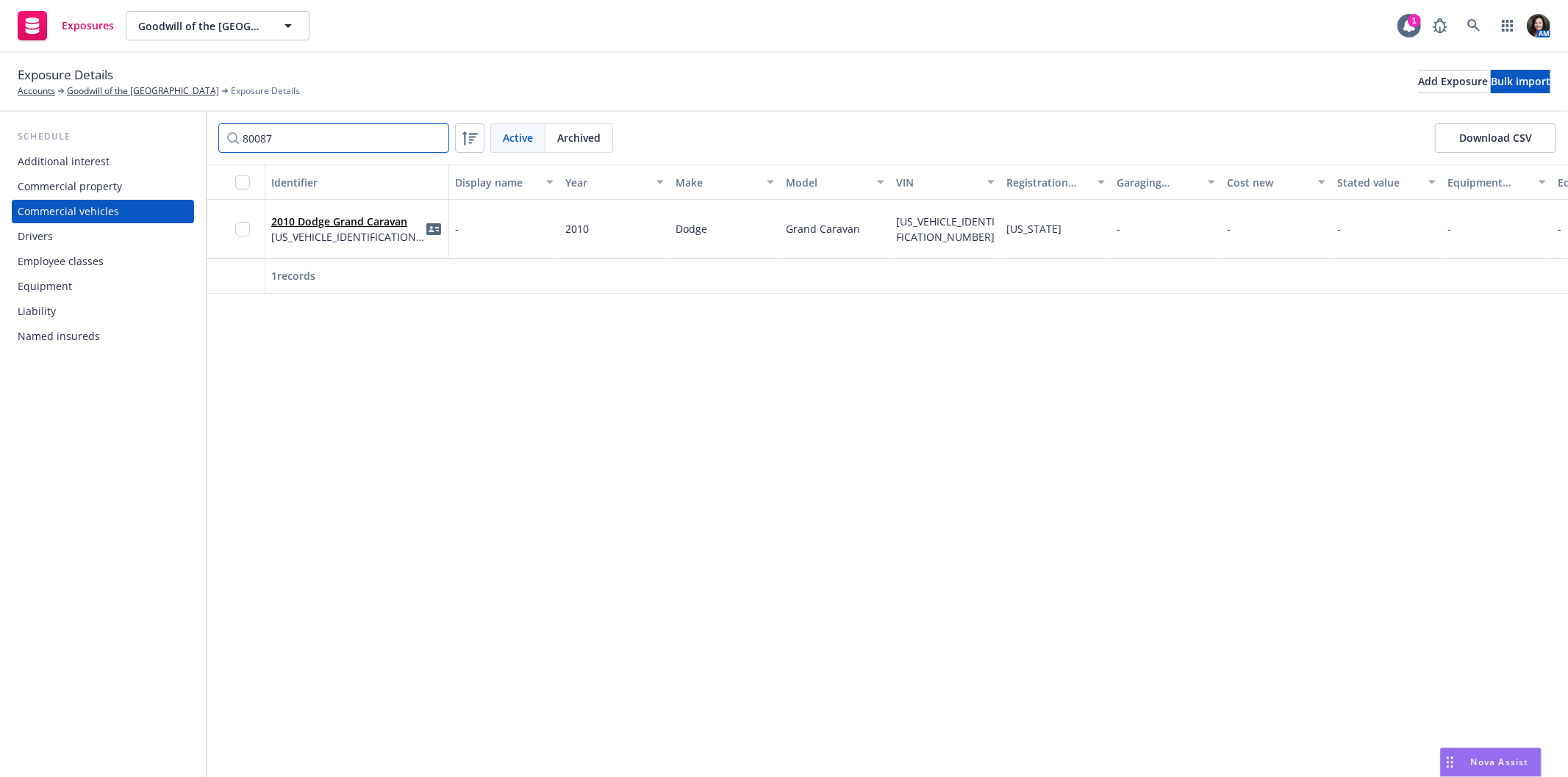
drag, startPoint x: 323, startPoint y: 131, endPoint x: 158, endPoint y: 142, distance: 165.4
click at [158, 142] on div "Schedule Additional interest Commercial property Commercial vehicles Drivers Em…" at bounding box center [784, 445] width 1568 height 666
drag, startPoint x: 295, startPoint y: 125, endPoint x: 387, endPoint y: 105, distance: 94.1
click at [125, 112] on div "Schedule Additional interest Commercial property Commercial vehicles Drivers Em…" at bounding box center [784, 445] width 1568 height 666
click at [594, 142] on span "Archived" at bounding box center [579, 138] width 43 height 15
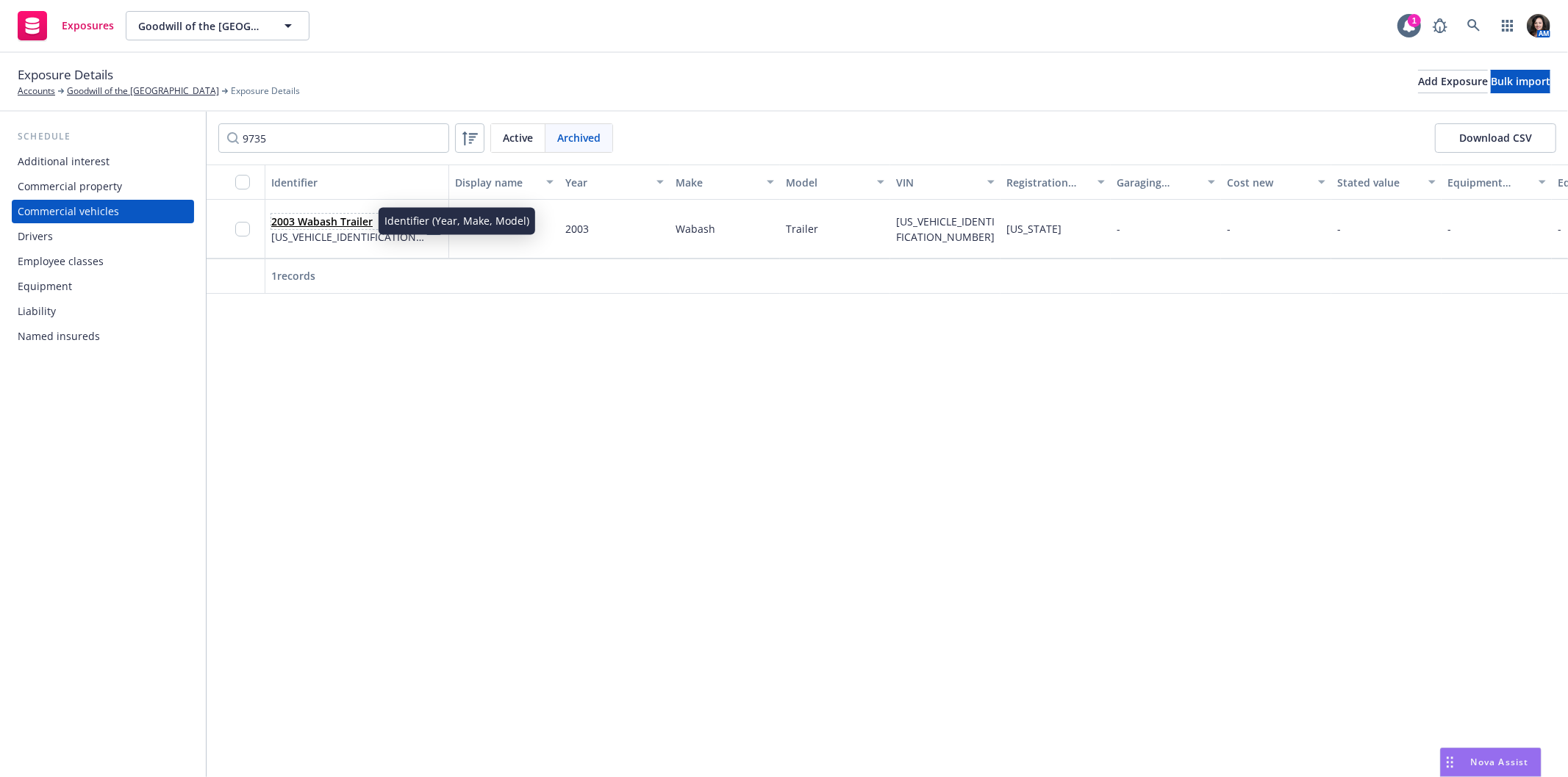
click at [322, 219] on link "2003 Wabash Trailer" at bounding box center [322, 221] width 102 height 14
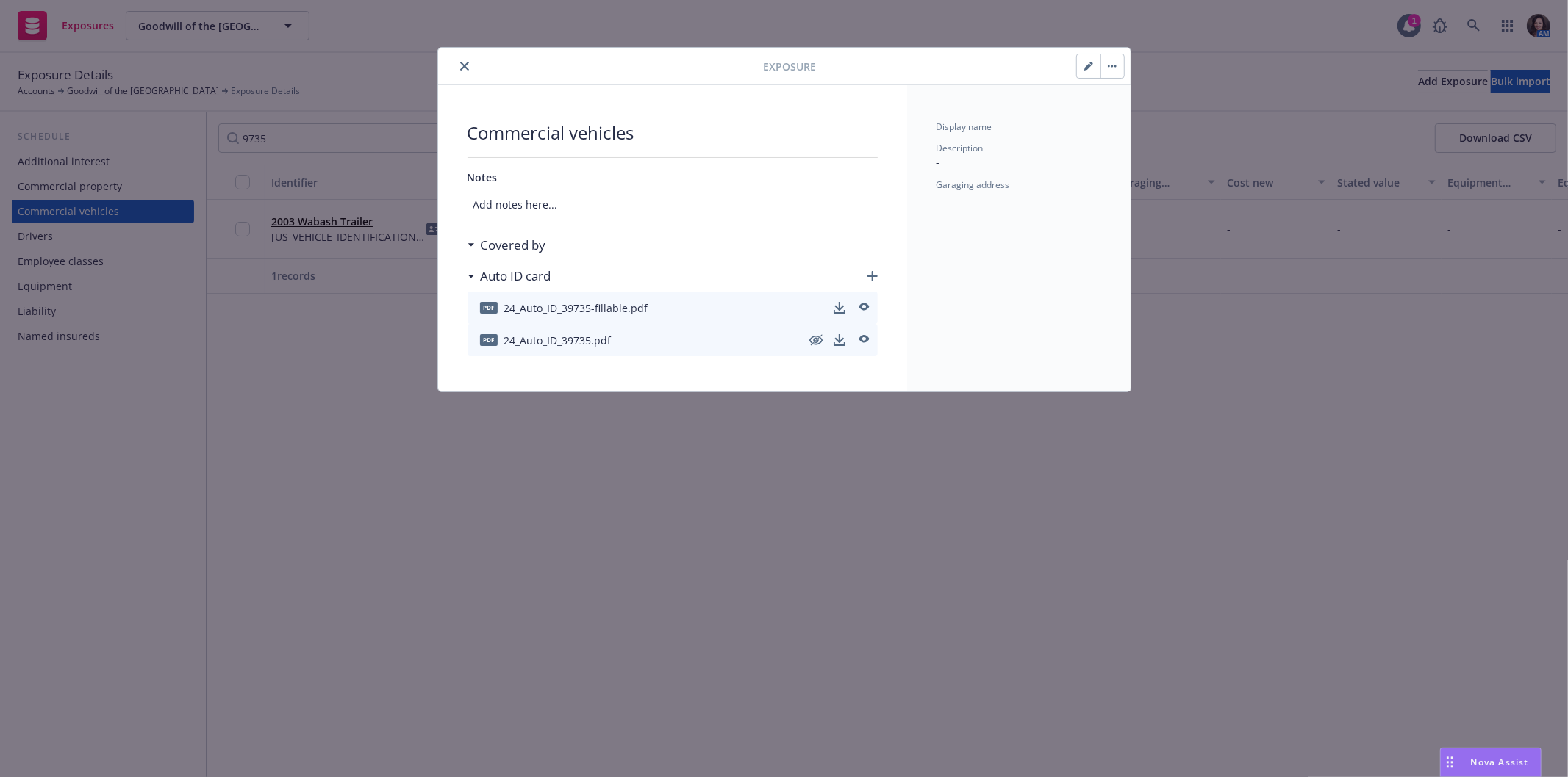
click at [1115, 69] on button "button" at bounding box center [1112, 66] width 24 height 24
click at [1116, 96] on link "Unarchive" at bounding box center [1149, 105] width 97 height 29
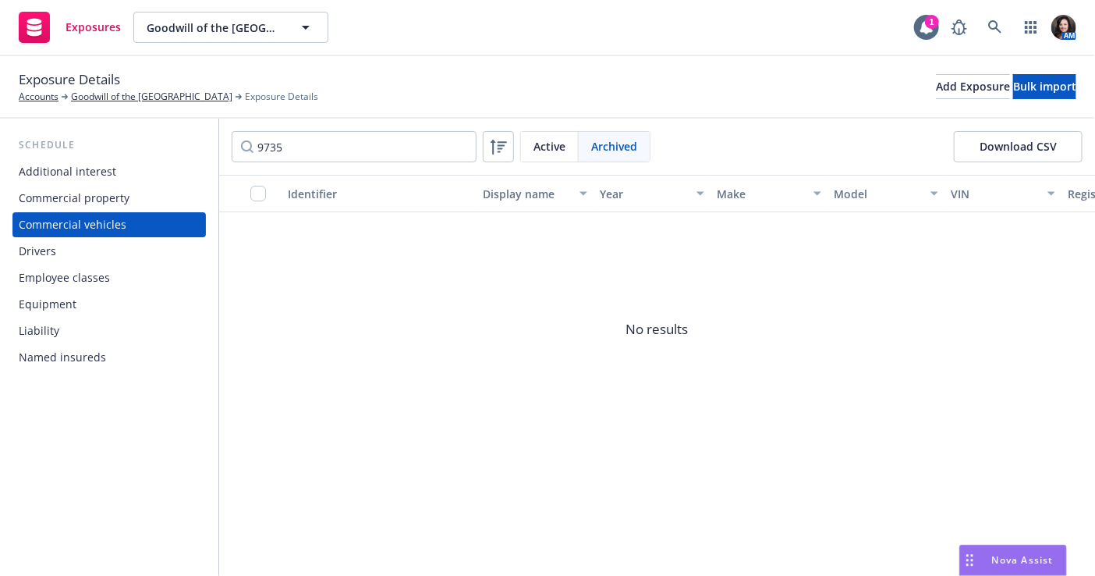
click at [638, 149] on div "Archived" at bounding box center [614, 147] width 71 height 30
click at [548, 146] on span "Active" at bounding box center [550, 146] width 32 height 16
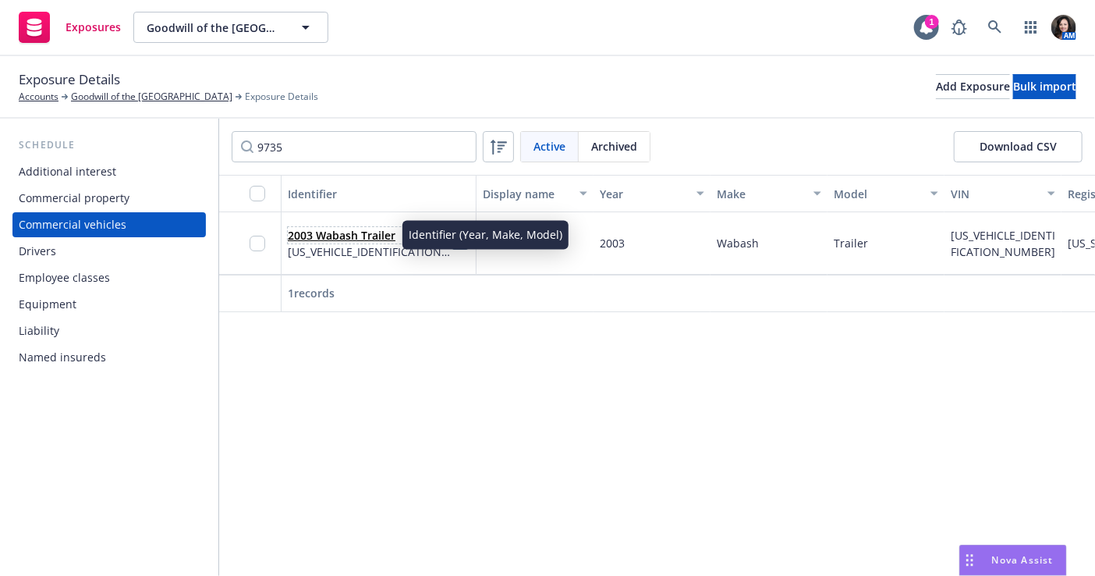
click at [303, 236] on link "2003 Wabash Trailer" at bounding box center [342, 235] width 108 height 15
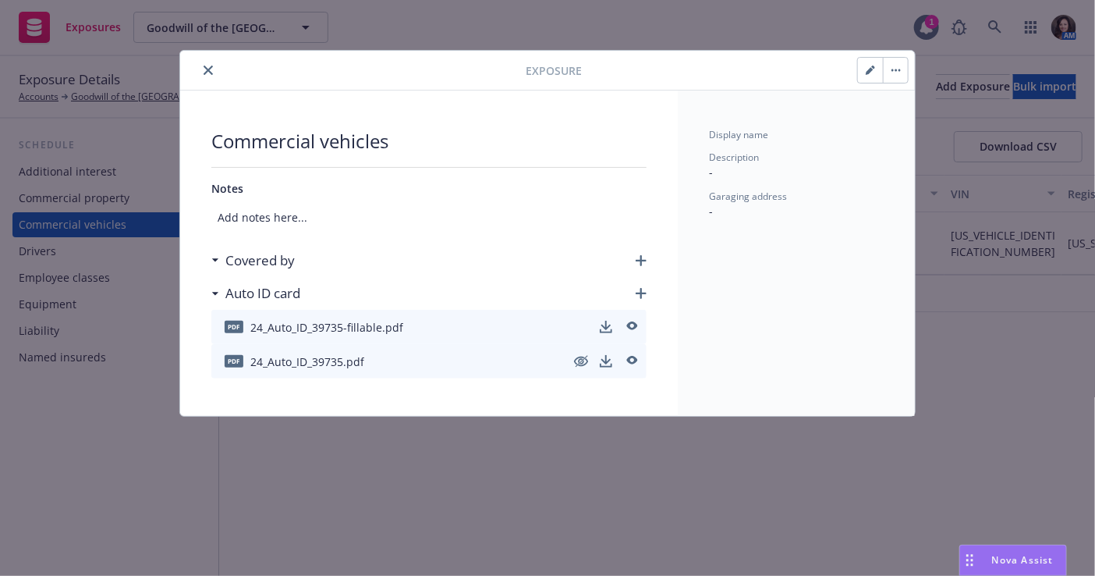
click at [893, 70] on button "button" at bounding box center [895, 70] width 25 height 25
click at [933, 115] on link "Archive" at bounding box center [928, 112] width 89 height 31
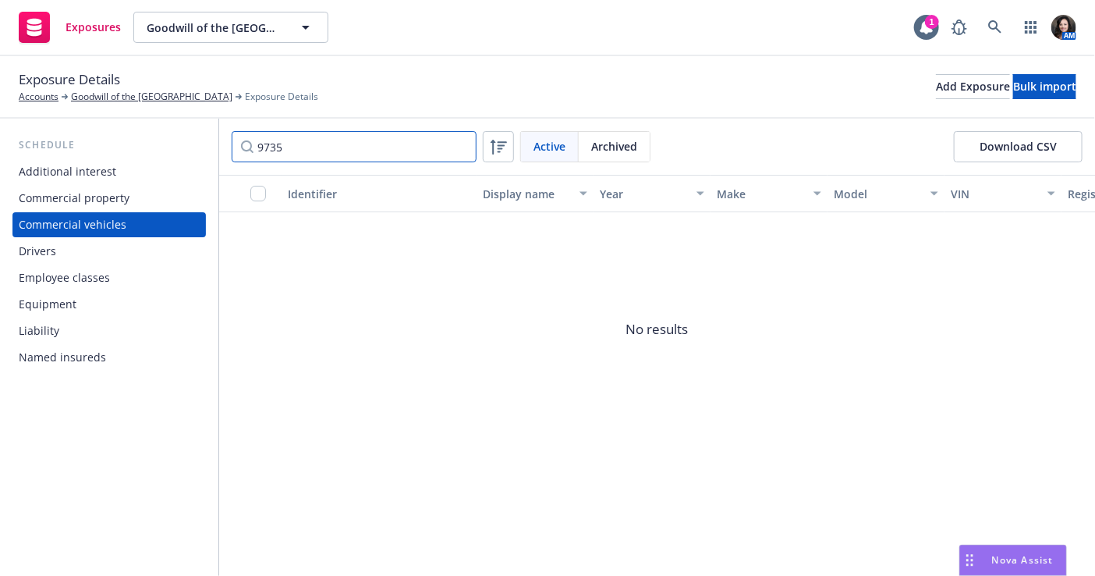
drag, startPoint x: 307, startPoint y: 151, endPoint x: 197, endPoint y: 144, distance: 110.2
click at [197, 144] on div "Schedule Additional interest Commercial property Commercial vehicles Drivers Em…" at bounding box center [547, 347] width 1095 height 457
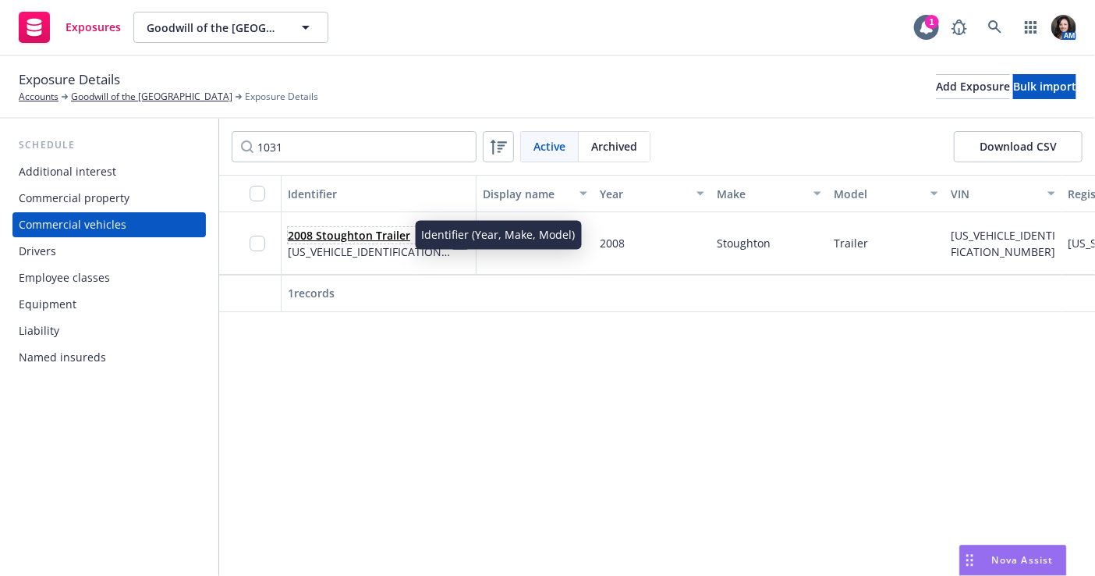
click at [355, 232] on link "2008 Stoughton Trailer" at bounding box center [349, 235] width 122 height 15
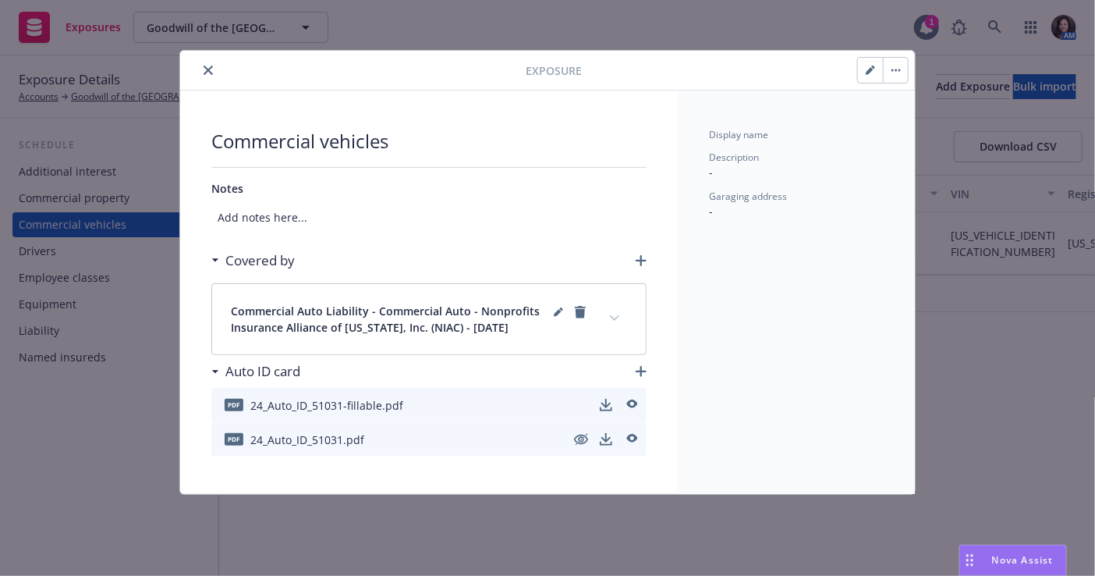
click at [901, 58] on button "button" at bounding box center [895, 70] width 25 height 25
click at [910, 101] on link "Archive" at bounding box center [928, 112] width 89 height 31
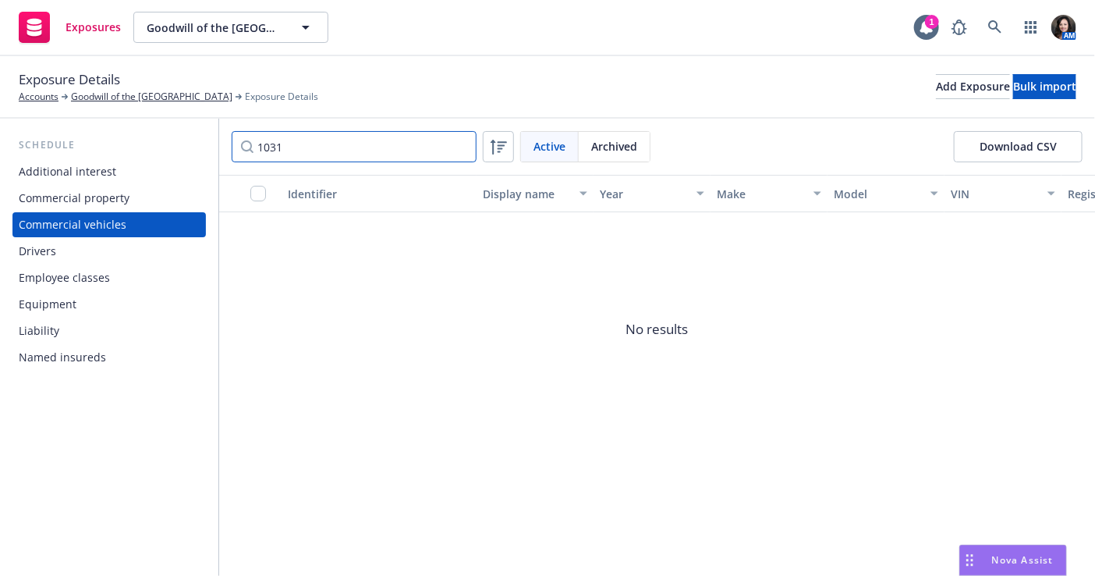
drag, startPoint x: 295, startPoint y: 147, endPoint x: 121, endPoint y: 141, distance: 174.0
click at [121, 141] on div "Schedule Additional interest Commercial property Commercial vehicles Drivers Em…" at bounding box center [547, 347] width 1095 height 457
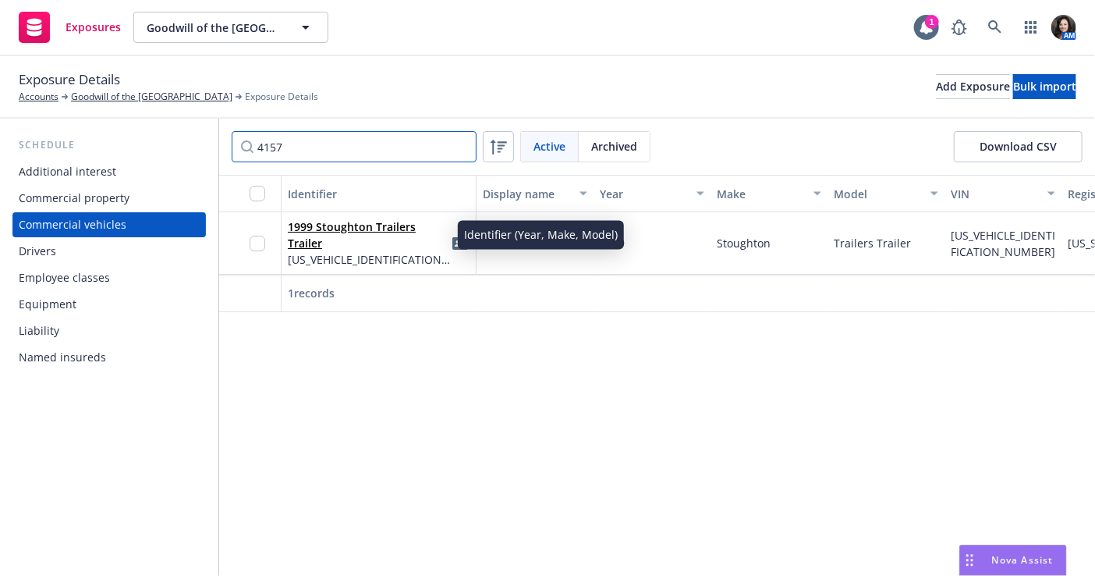
type input "4157"
click at [416, 227] on link "1999 Stoughton Trailers Trailer" at bounding box center [352, 234] width 128 height 31
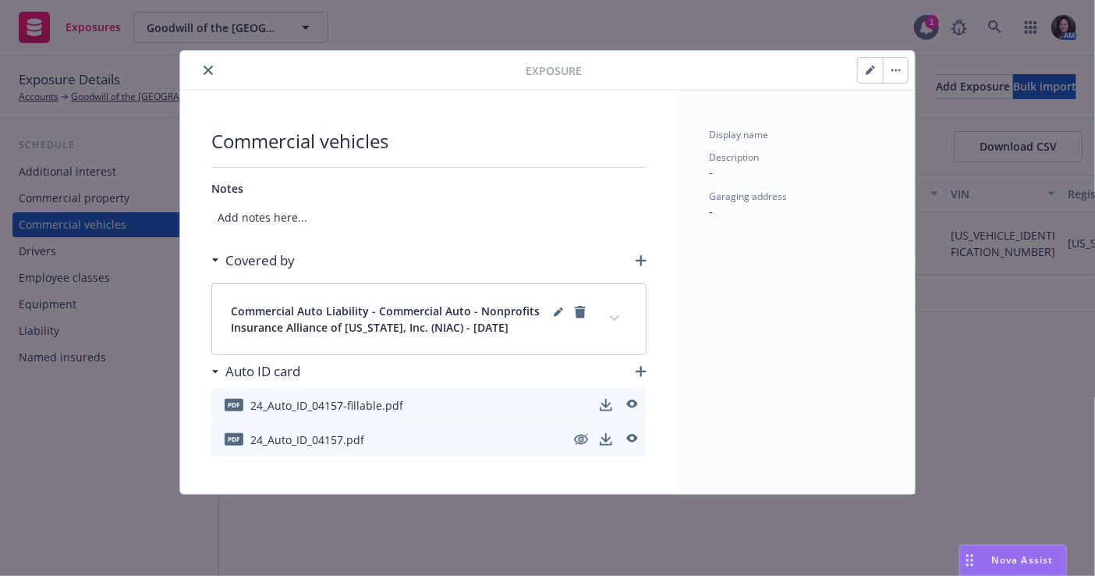
click at [895, 70] on icon "button" at bounding box center [896, 70] width 2 height 2
click at [895, 108] on link "Archive" at bounding box center [928, 112] width 89 height 31
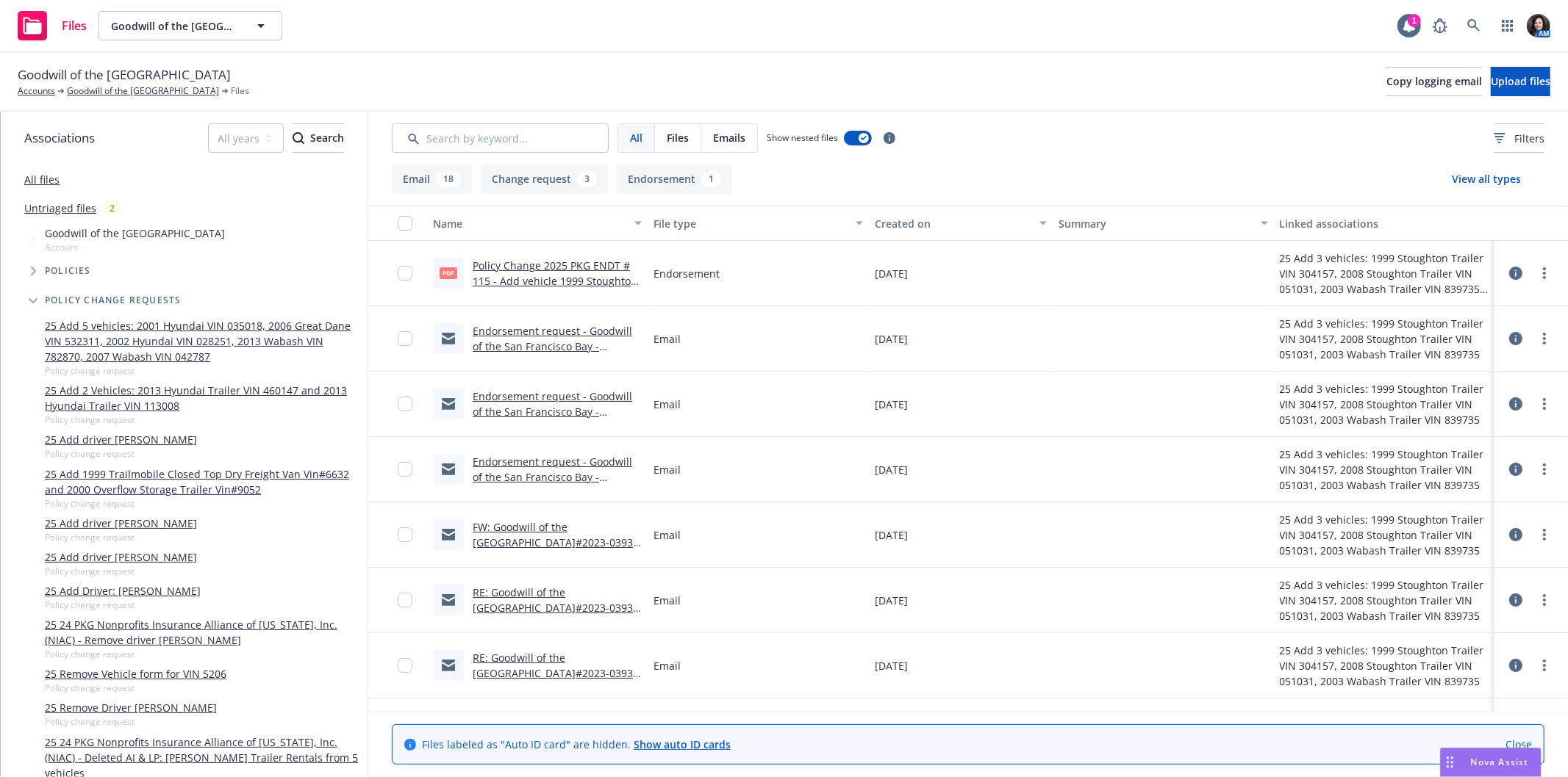
click at [590, 273] on link "Policy Change 2025 PKG ENDT # 115 - Add vehicle 1999 Stoughton Trailers Trailer…" at bounding box center [555, 282] width 165 height 45
click at [563, 336] on div "Endorsement request - Goodwill of the San Francisco Bay - Policy#2024-03933" at bounding box center [557, 338] width 169 height 31
click at [573, 321] on div "Endorsement request - Goodwill of the San Francisco Bay - Policy#2024-03933" at bounding box center [537, 338] width 220 height 65
click at [576, 329] on link "Endorsement request - Goodwill of the San Francisco Bay - Policy#2024-03933" at bounding box center [552, 347] width 159 height 45
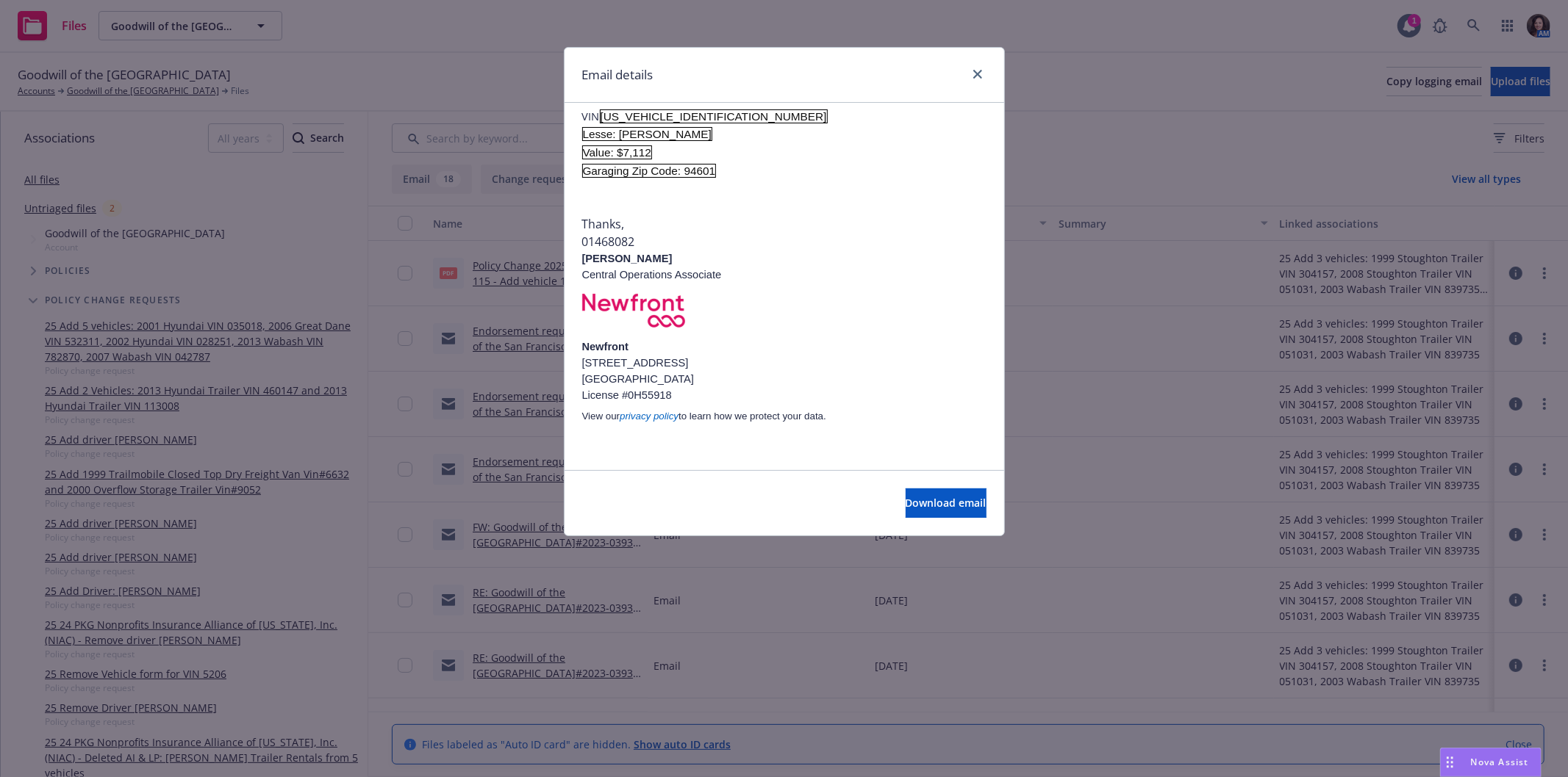
scroll to position [6203, 0]
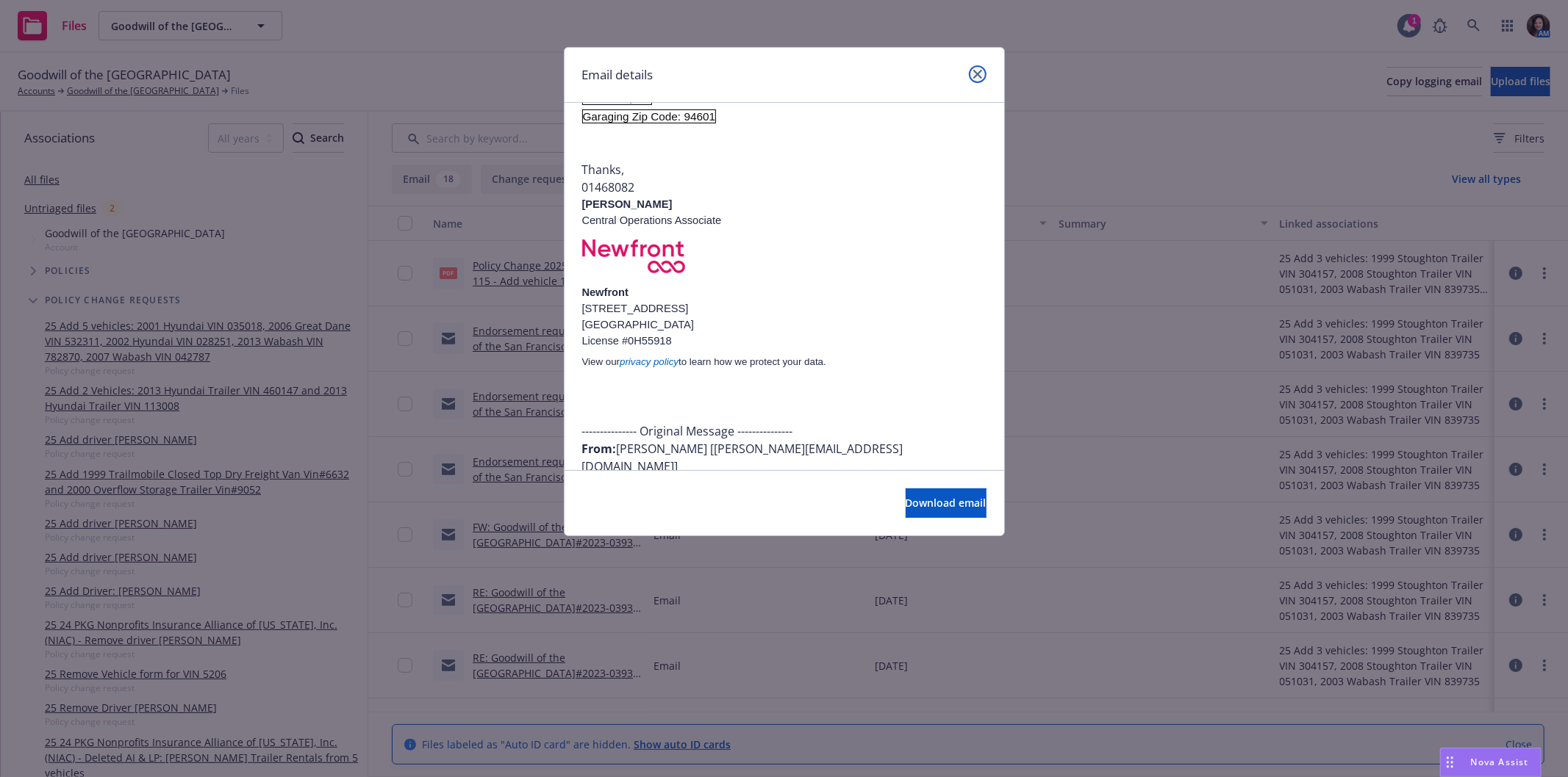
click at [977, 70] on icon "close" at bounding box center [977, 73] width 8 height 8
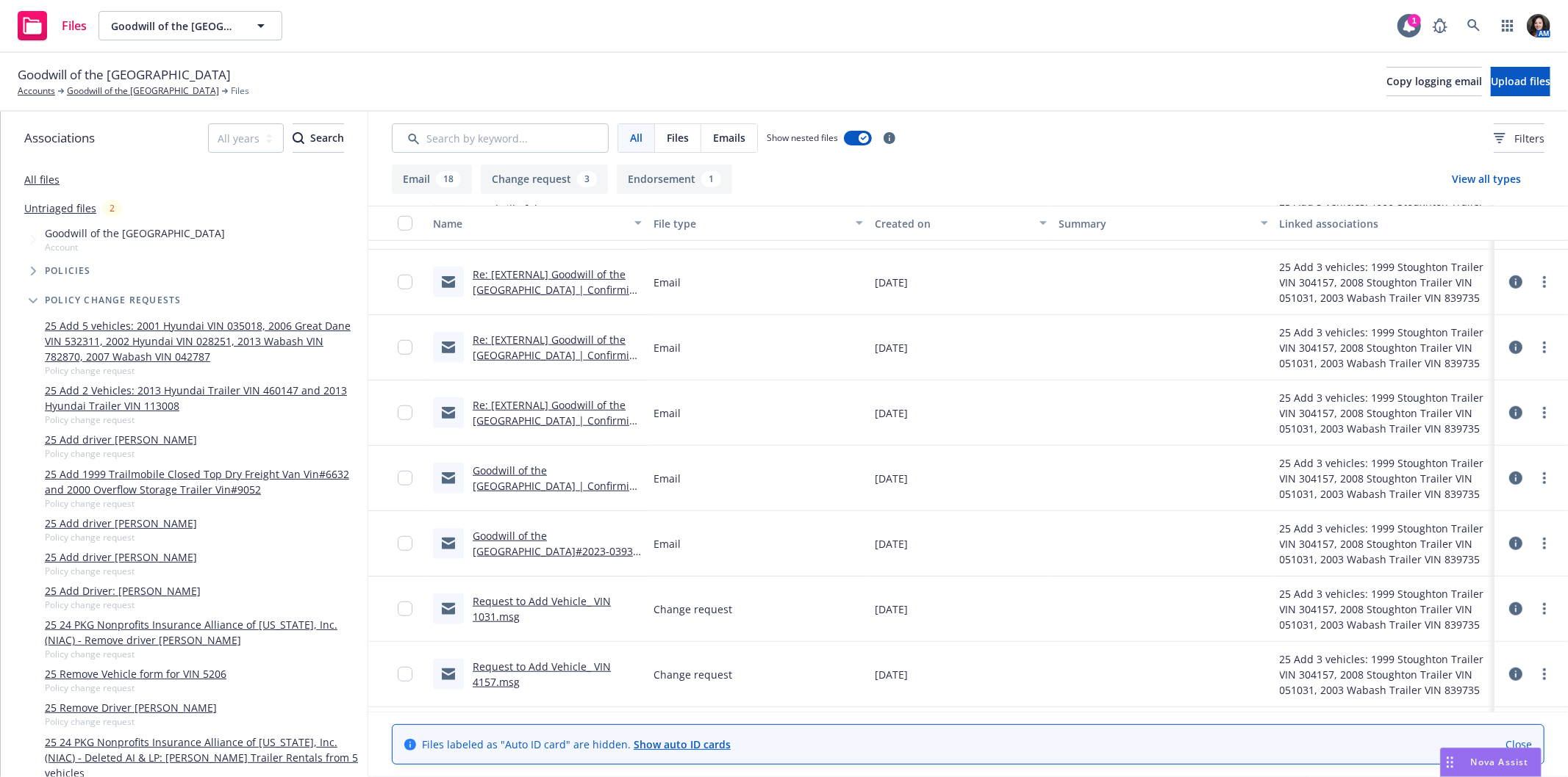
scroll to position [958, 0]
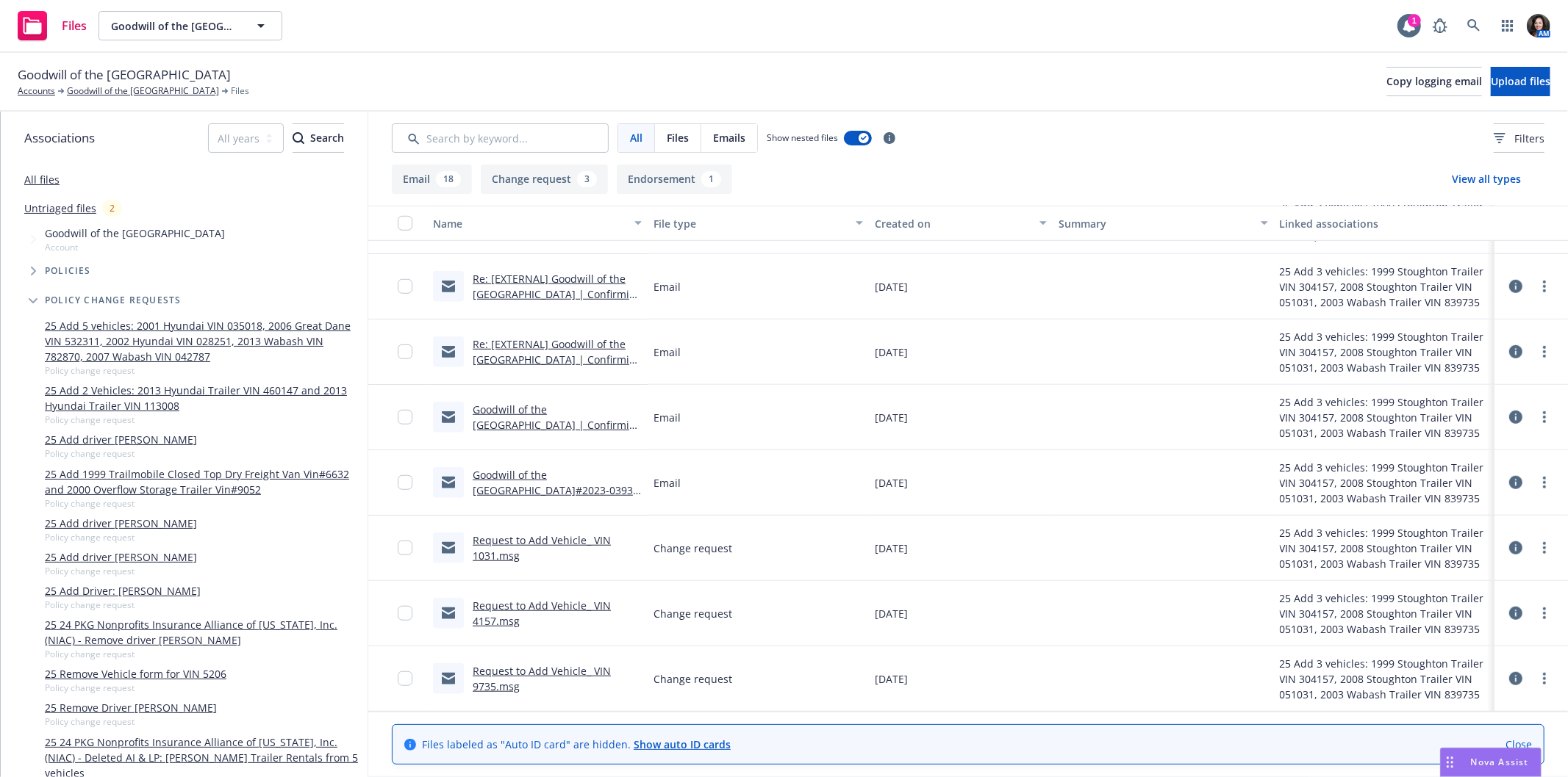
click at [559, 672] on link "Request to Add Vehicle_ VIN 9735.msg" at bounding box center [542, 678] width 139 height 29
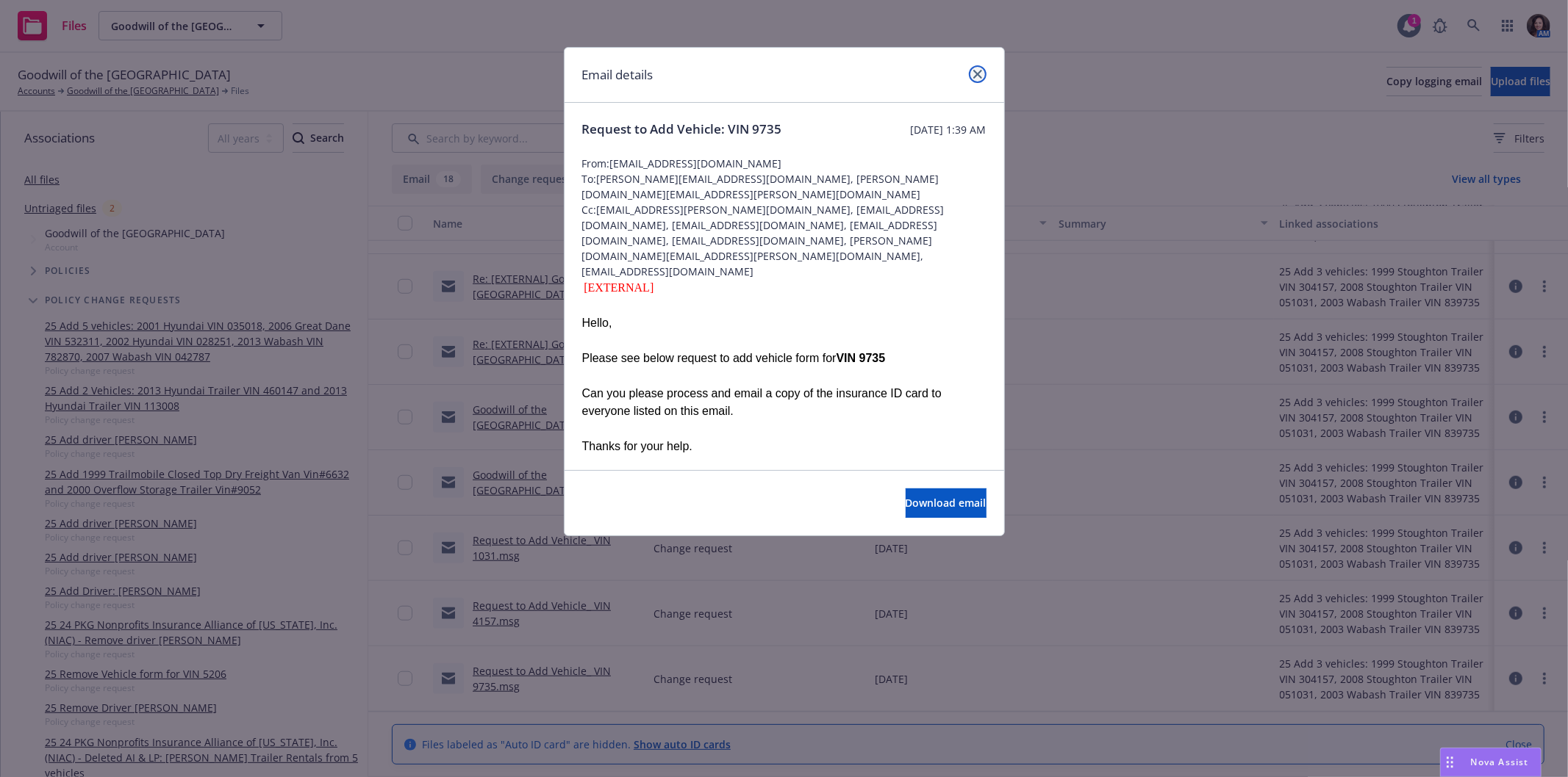
click at [974, 81] on link "close" at bounding box center [977, 73] width 18 height 18
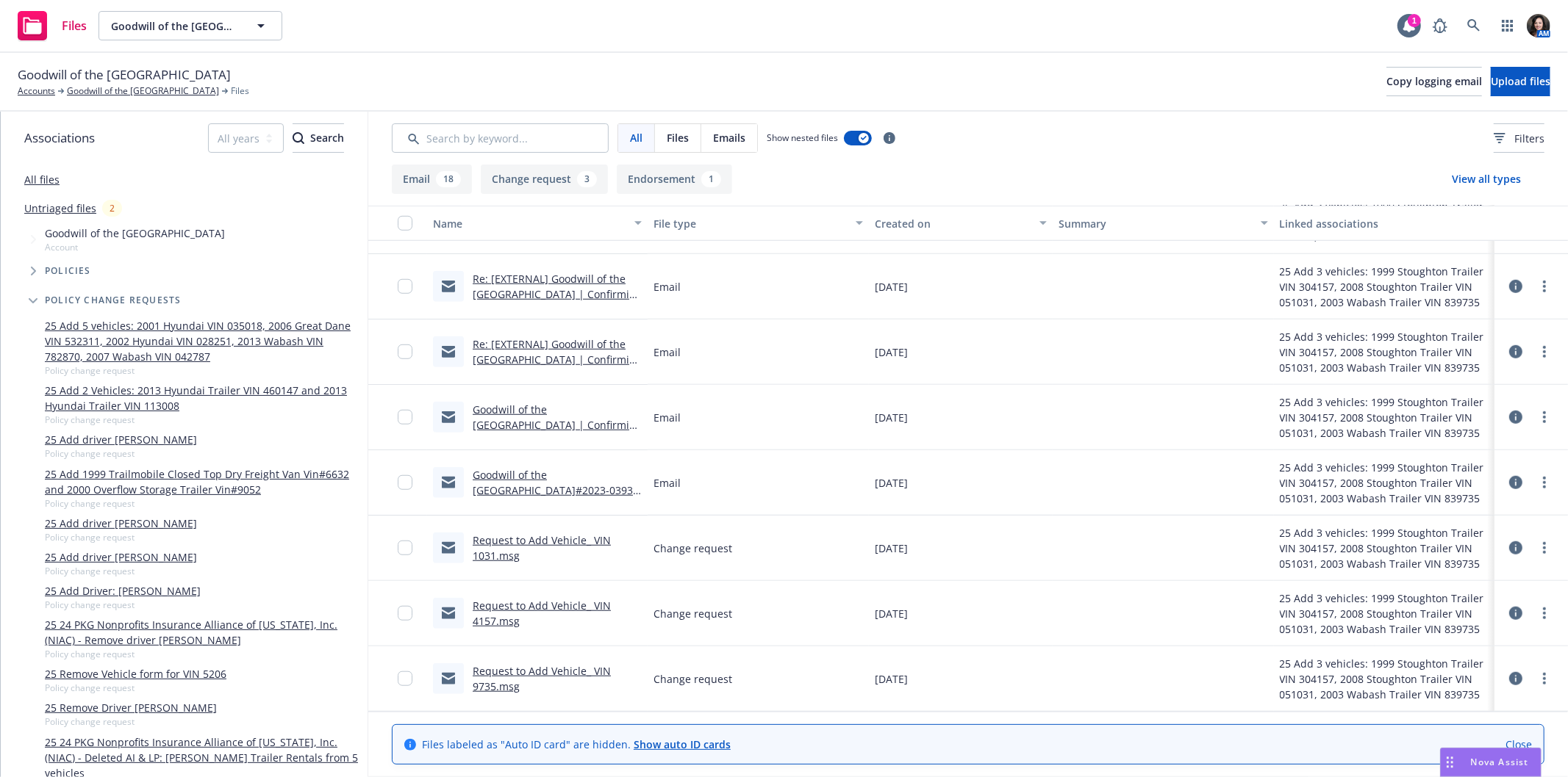
click at [537, 613] on div "Request to Add Vehicle_ VIN 4157.msg" at bounding box center [557, 613] width 169 height 31
click at [539, 606] on link "Request to Add Vehicle_ VIN 4157.msg" at bounding box center [542, 613] width 139 height 29
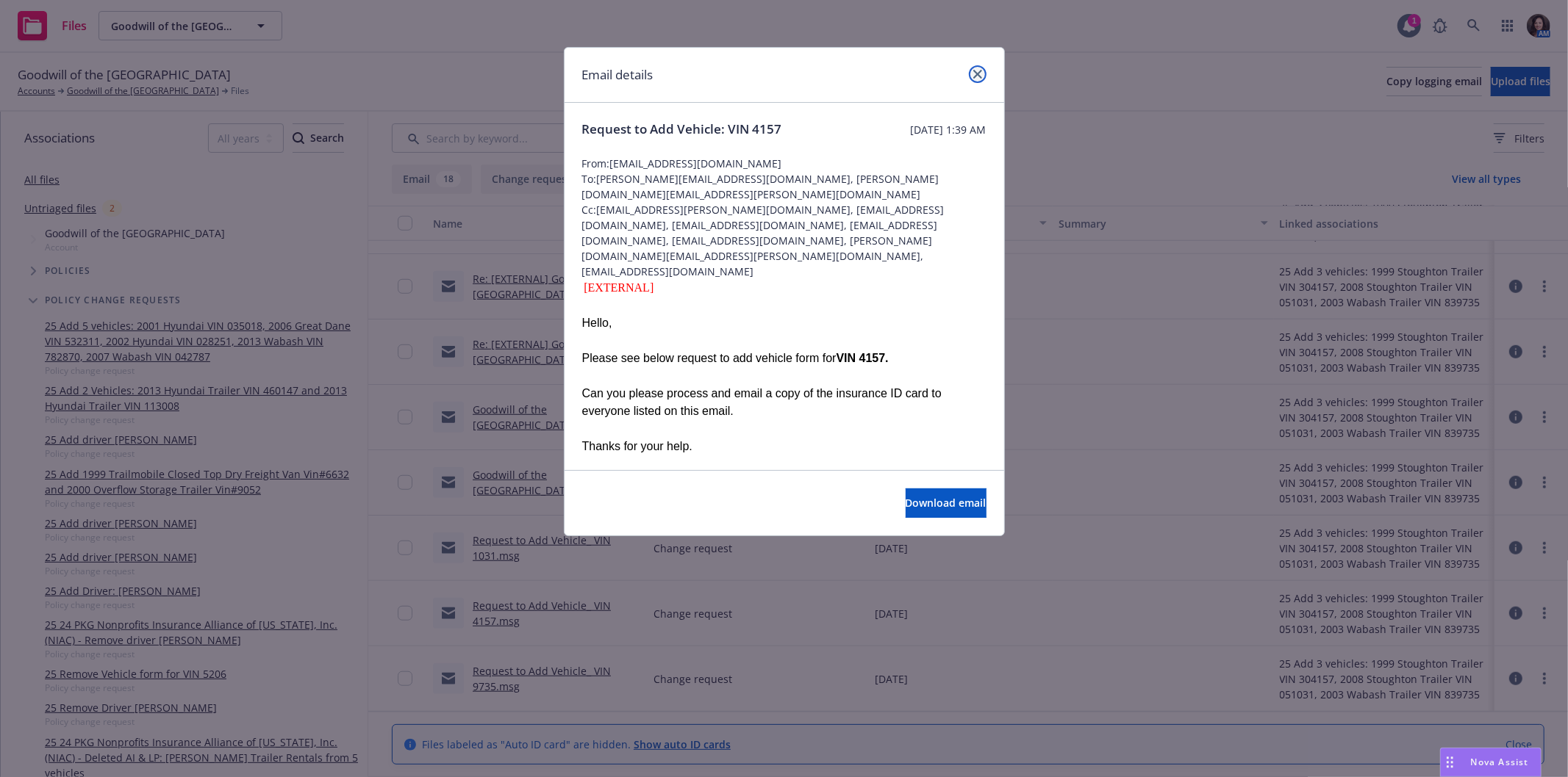
click at [981, 78] on link "close" at bounding box center [977, 73] width 18 height 18
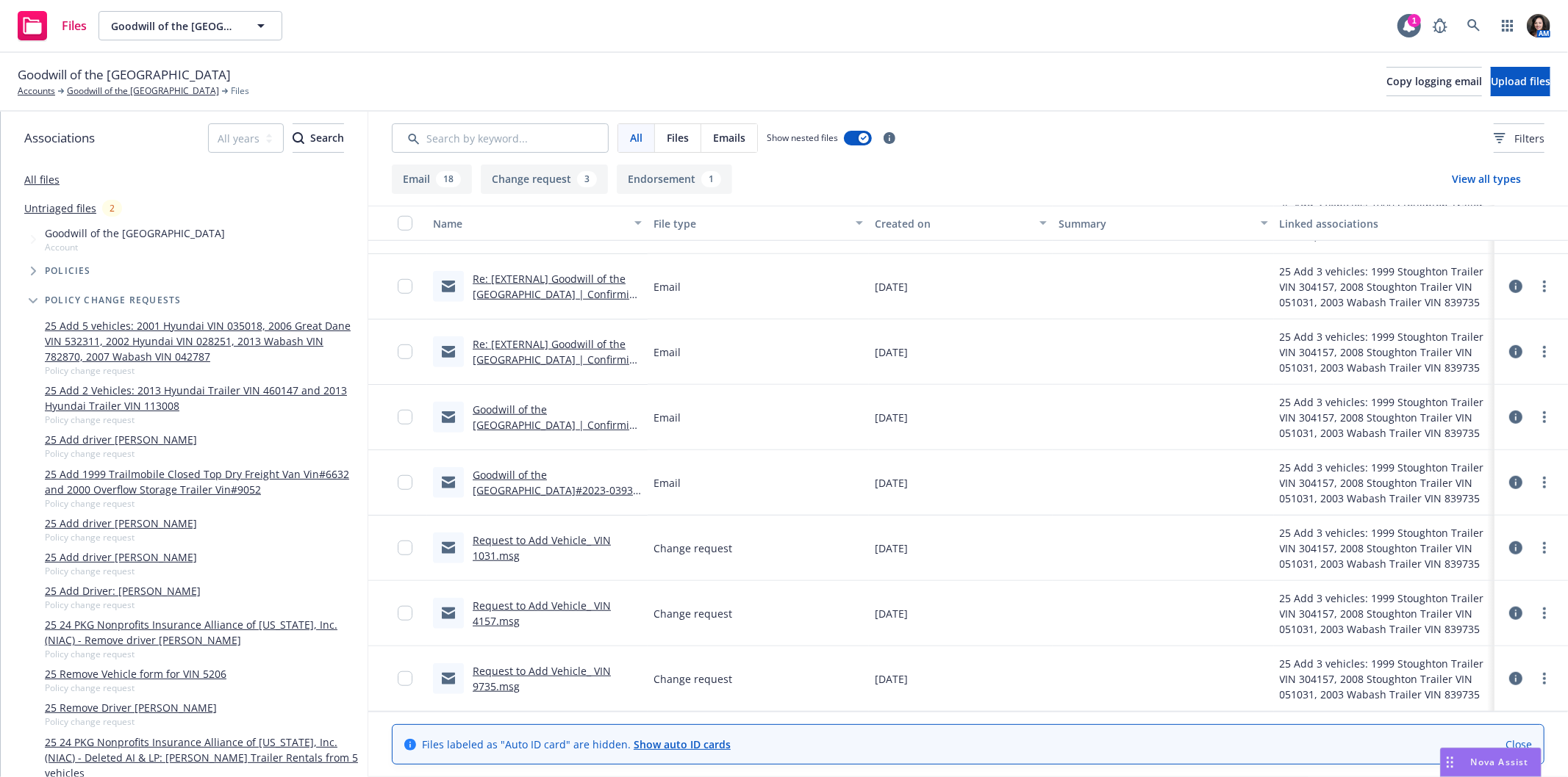
click at [534, 540] on link "Request to Add Vehicle_ VIN 1031.msg" at bounding box center [542, 547] width 139 height 29
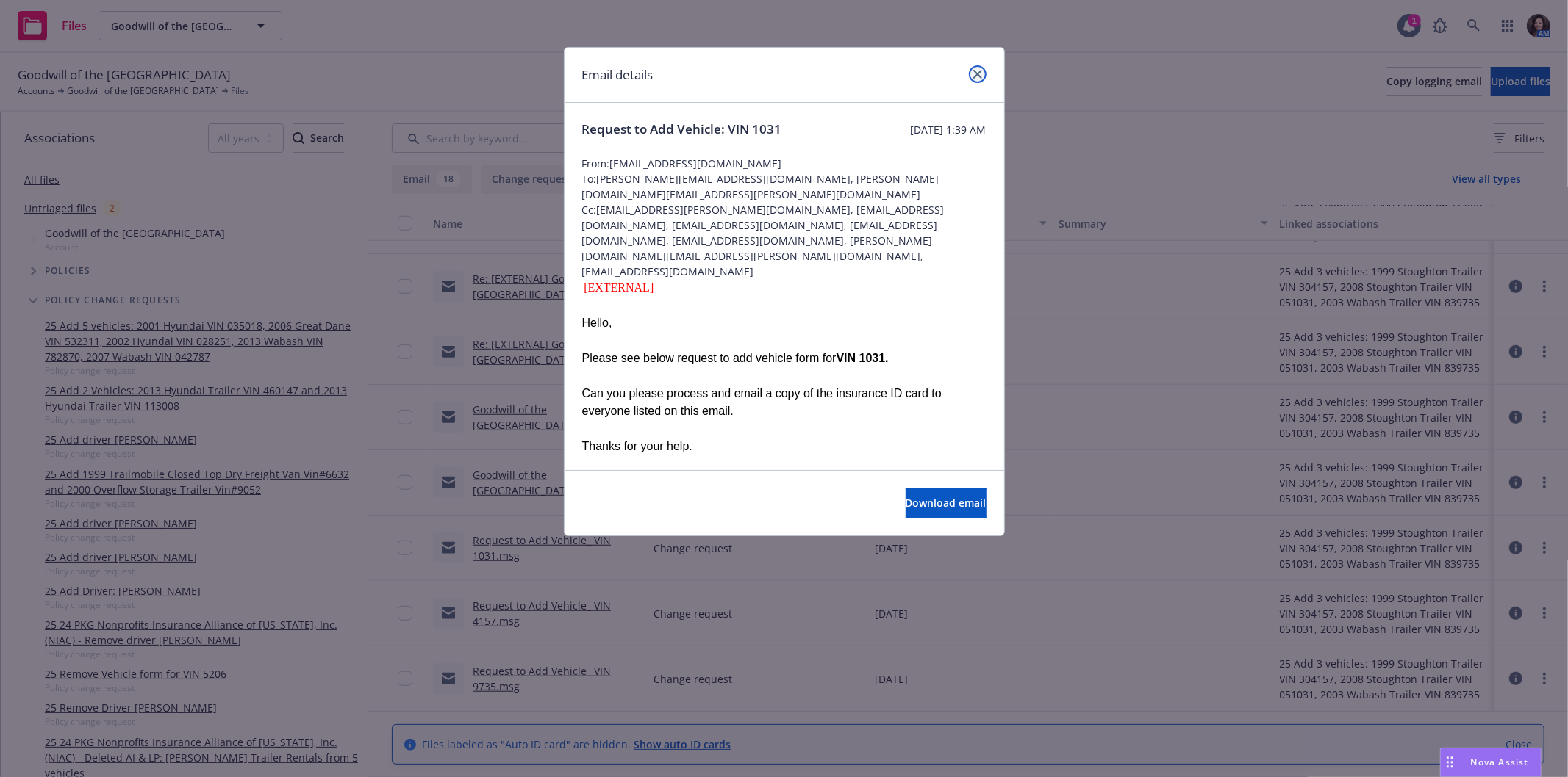
click at [976, 70] on icon "close" at bounding box center [977, 73] width 8 height 8
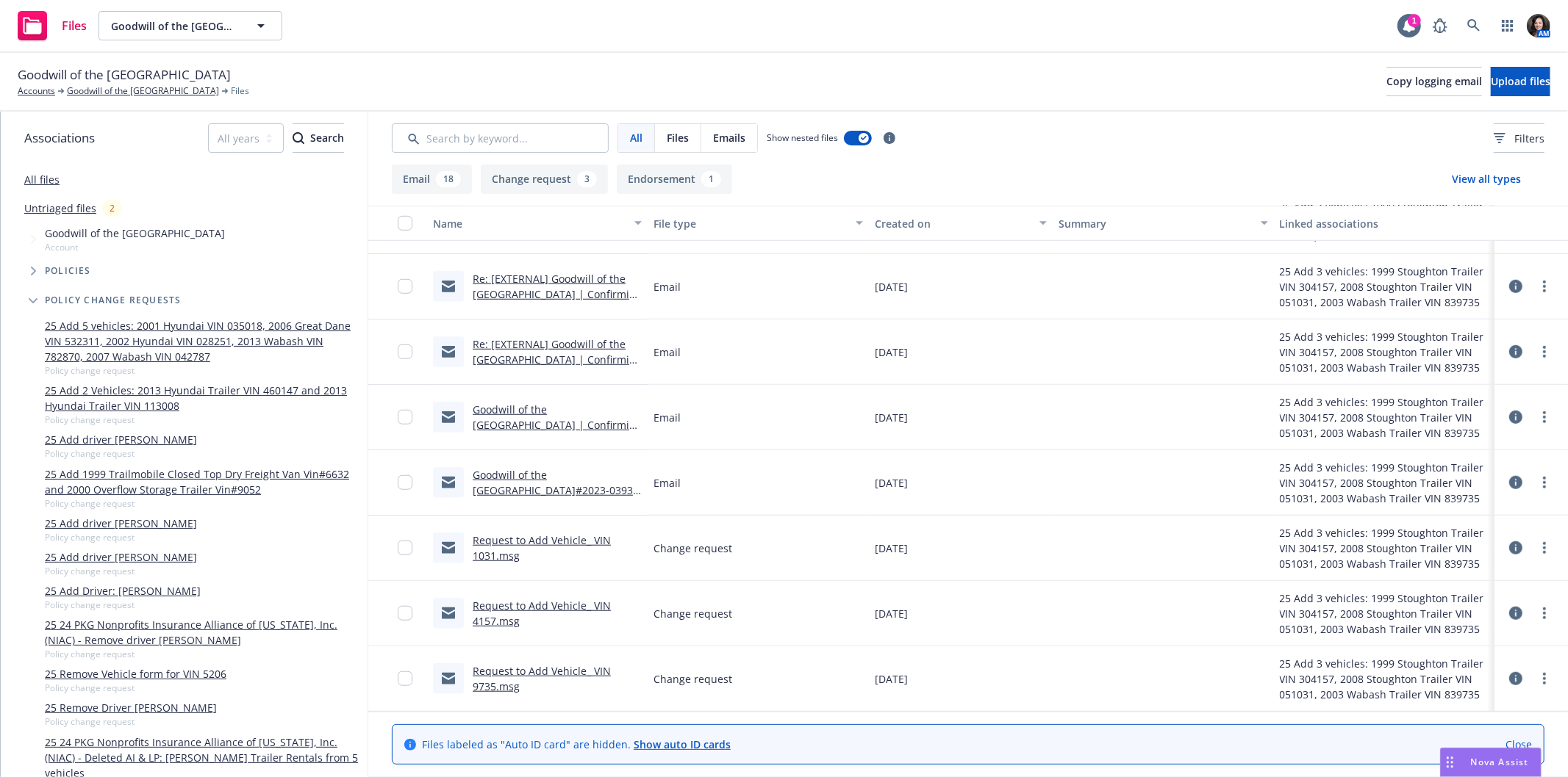
click at [519, 476] on link "Goodwill of the San Francisco Bay Pol#2023-03933 | Request to add 3 vehicles" at bounding box center [556, 491] width 166 height 45
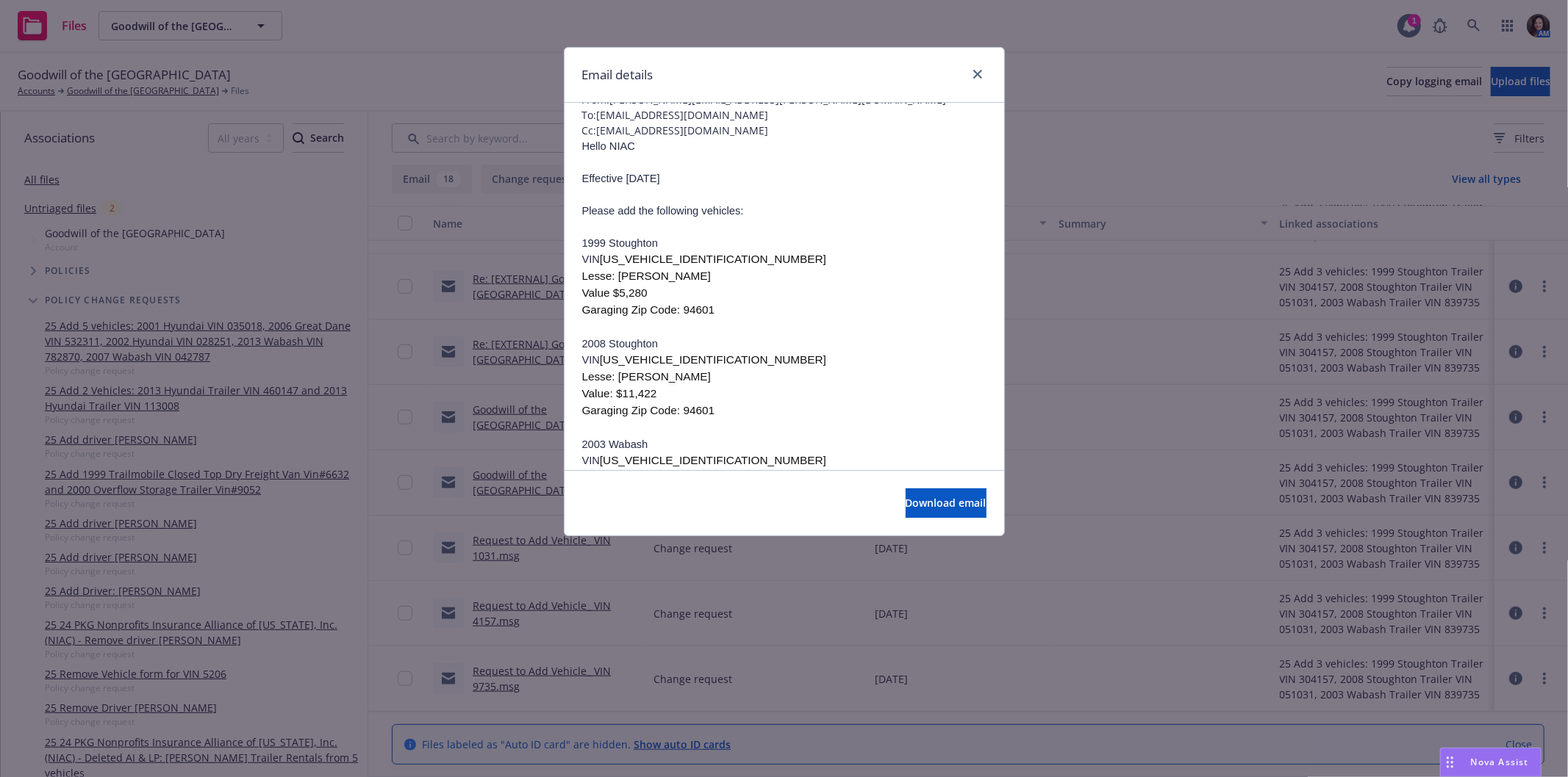
scroll to position [163, 0]
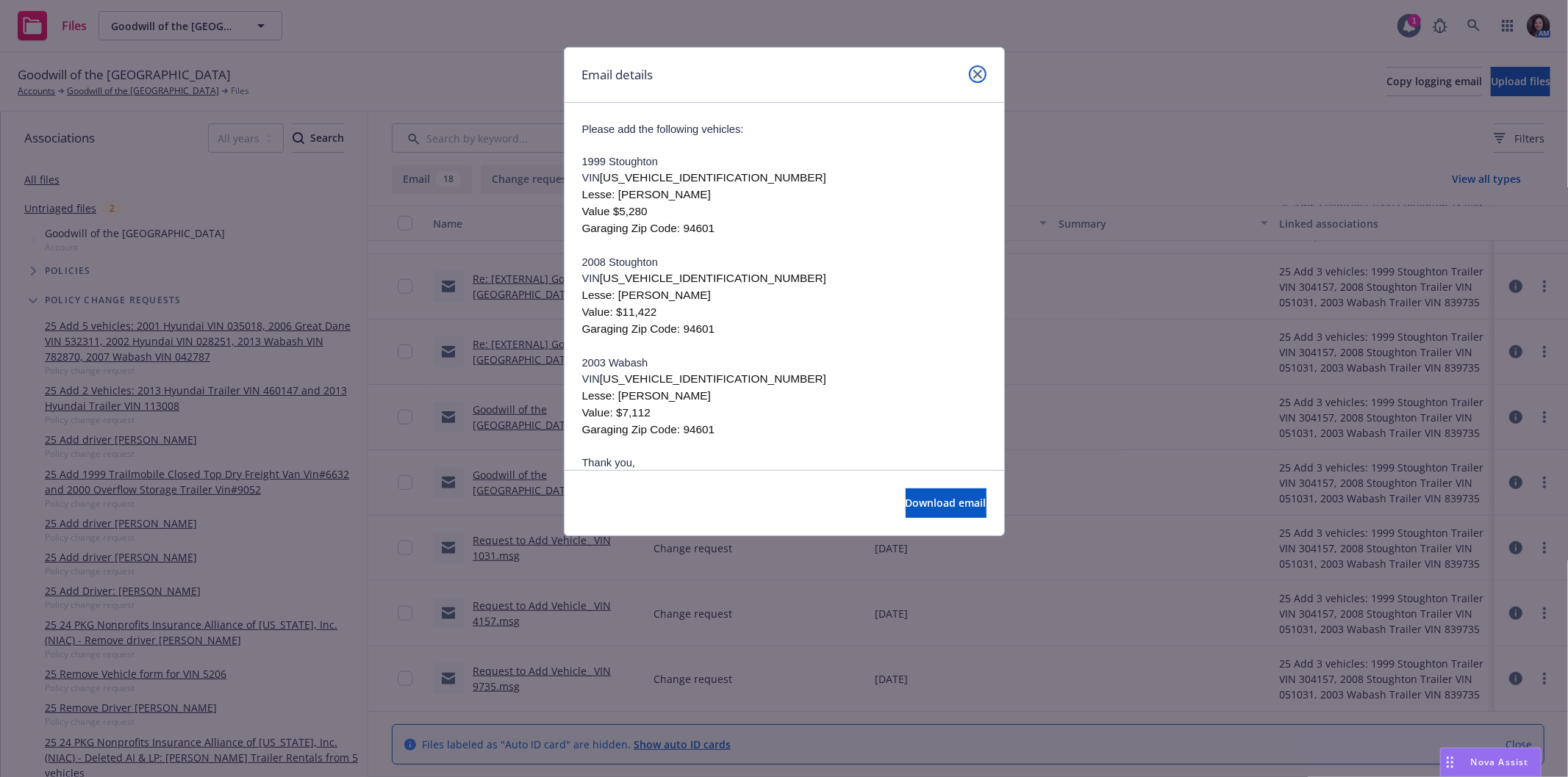
click at [973, 73] on icon "close" at bounding box center [977, 73] width 8 height 8
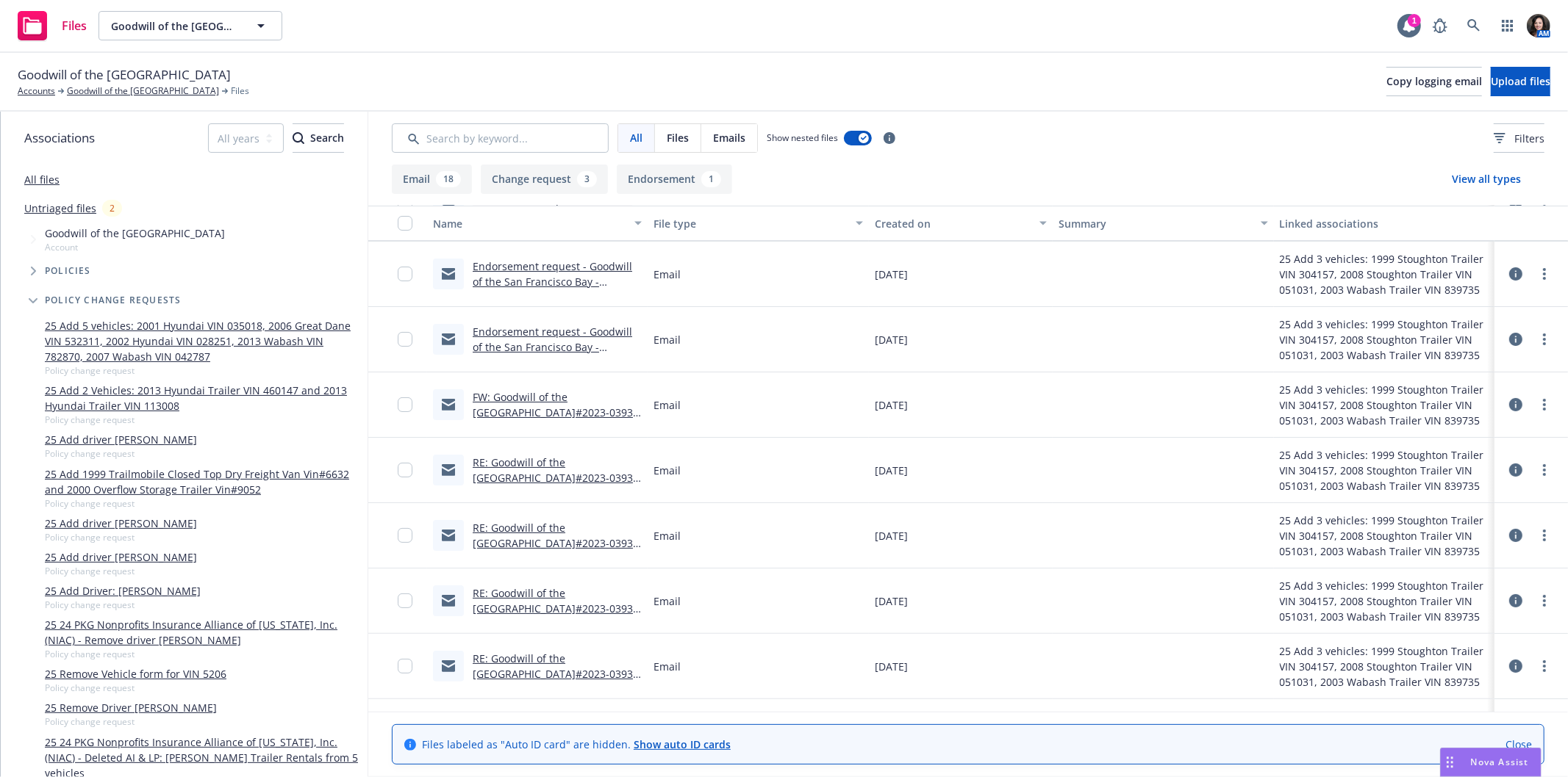
scroll to position [0, 0]
click at [540, 283] on link "Policy Change 2025 PKG ENDT # 115 - Add vehicle 1999 Stoughton Trailers Trailer…" at bounding box center [555, 282] width 165 height 45
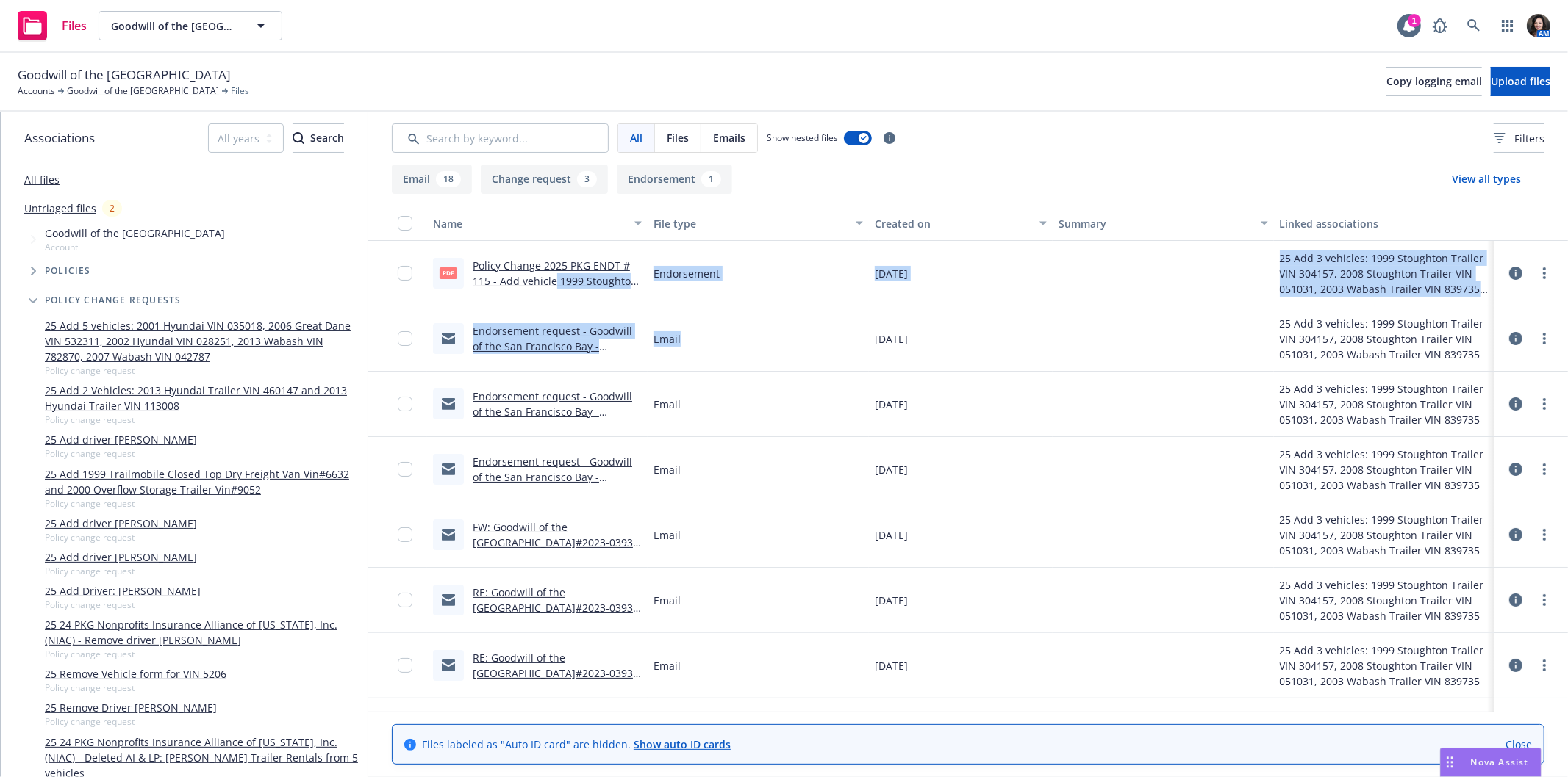
drag, startPoint x: 552, startPoint y: 275, endPoint x: 710, endPoint y: 363, distance: 180.9
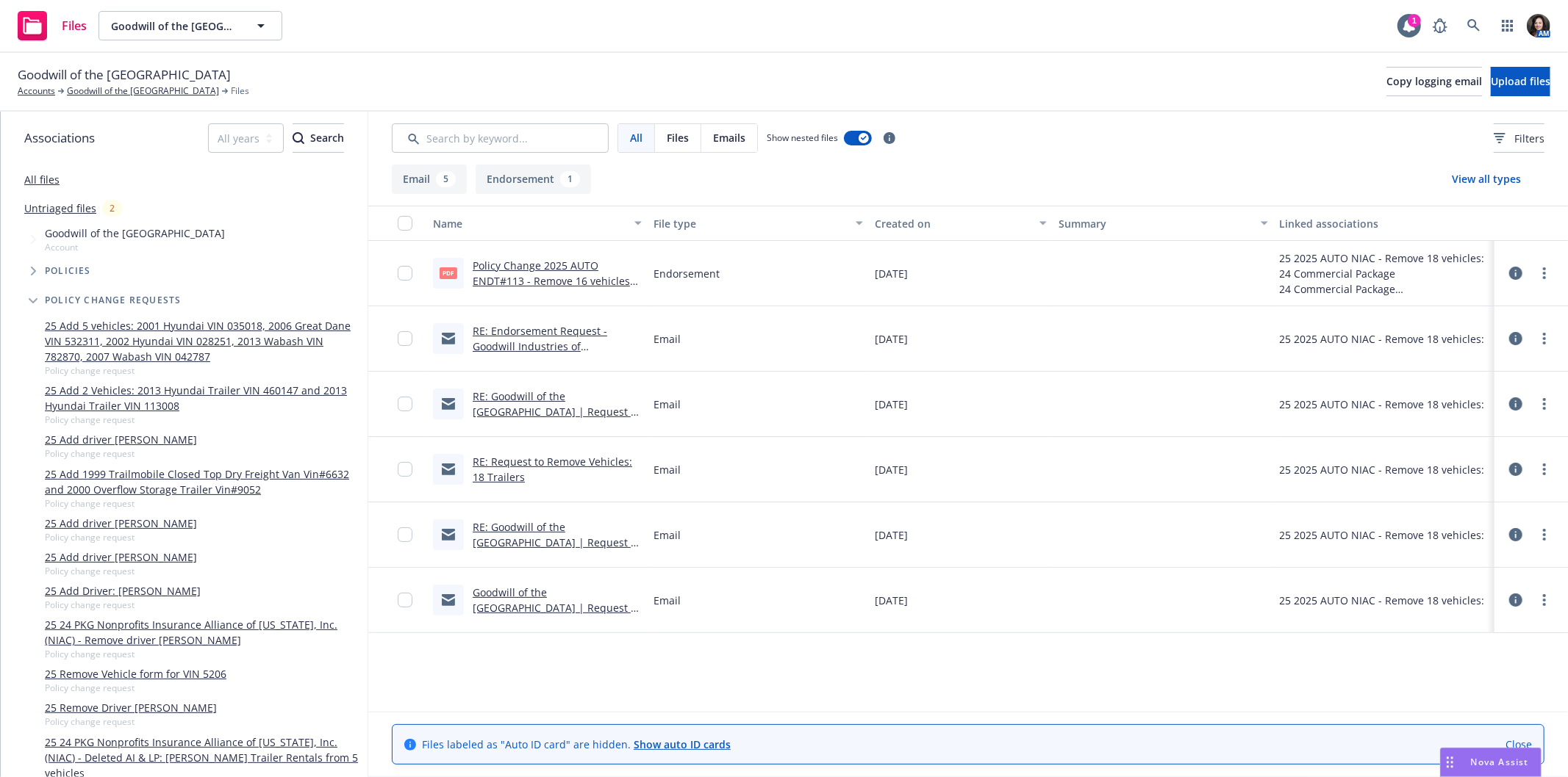
click at [543, 333] on link "RE: Endorsement Request - Goodwill Industries of [GEOGRAPHIC_DATA], [GEOGRAPHIC…" at bounding box center [549, 369] width 154 height 91
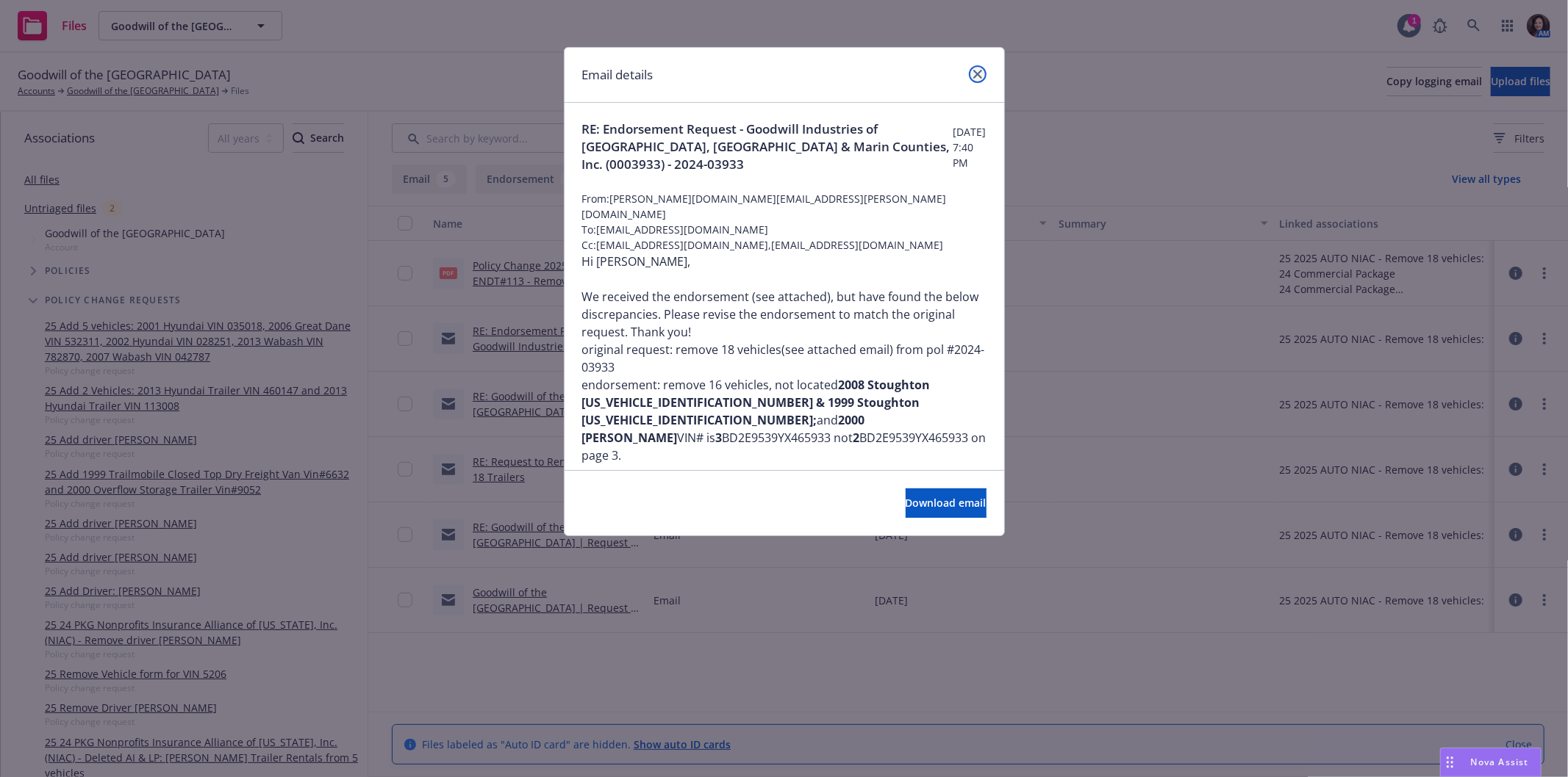
click at [971, 77] on link "close" at bounding box center [977, 73] width 18 height 18
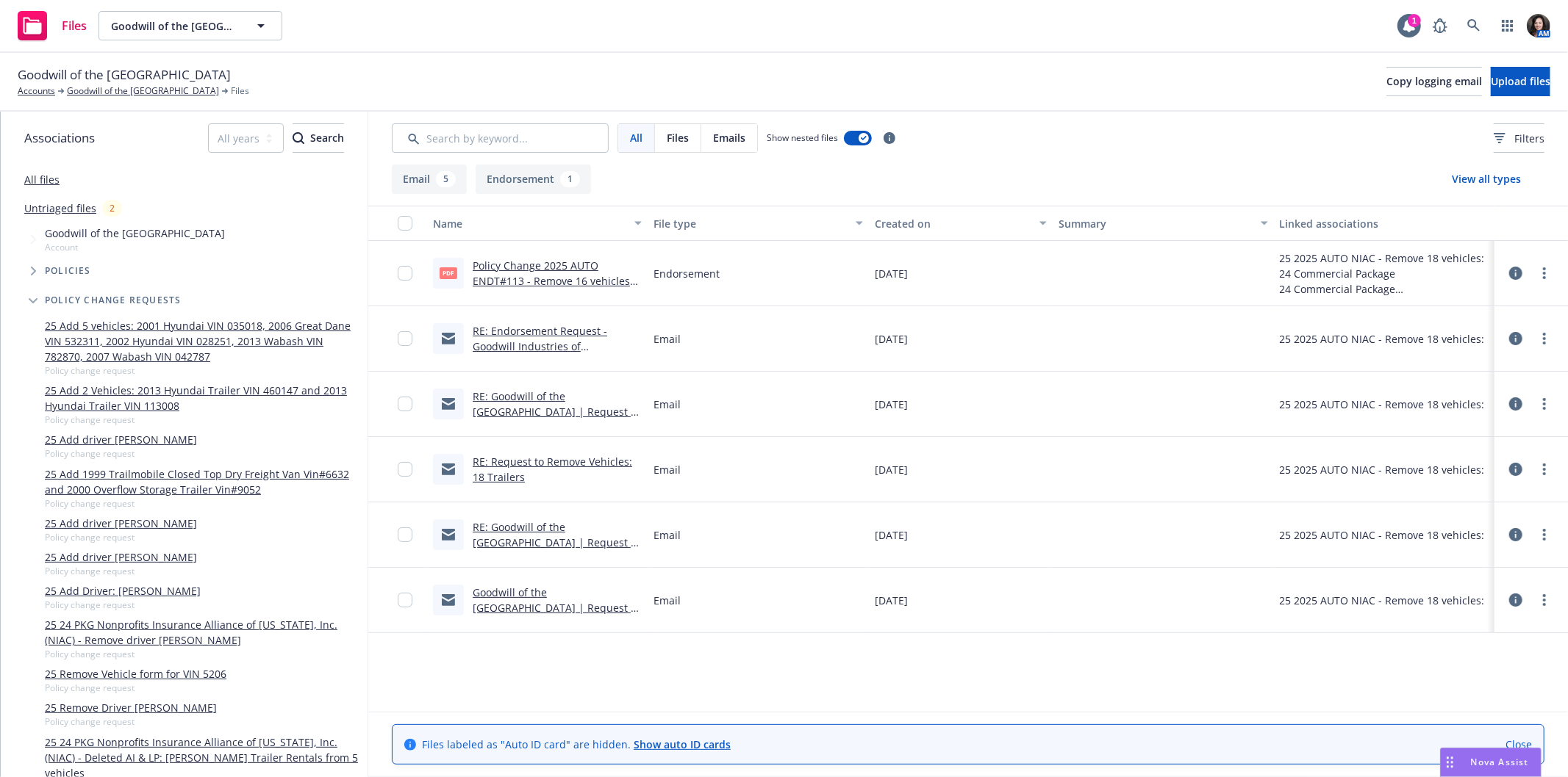
click at [538, 597] on link "Goodwill of the [GEOGRAPHIC_DATA] | Request to remove 18 vehicles" at bounding box center [557, 608] width 168 height 45
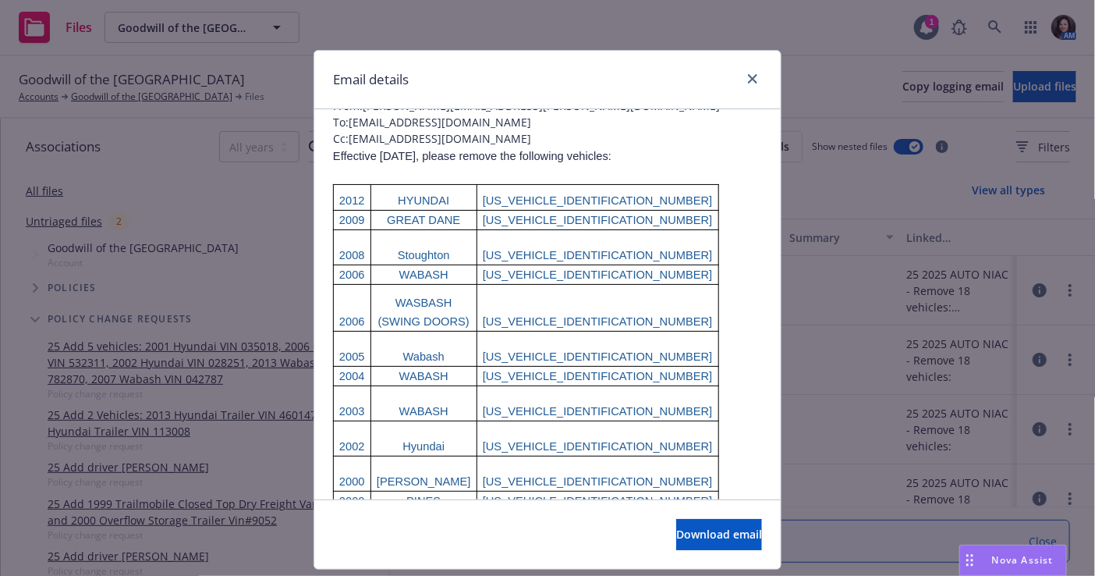
scroll to position [173, 0]
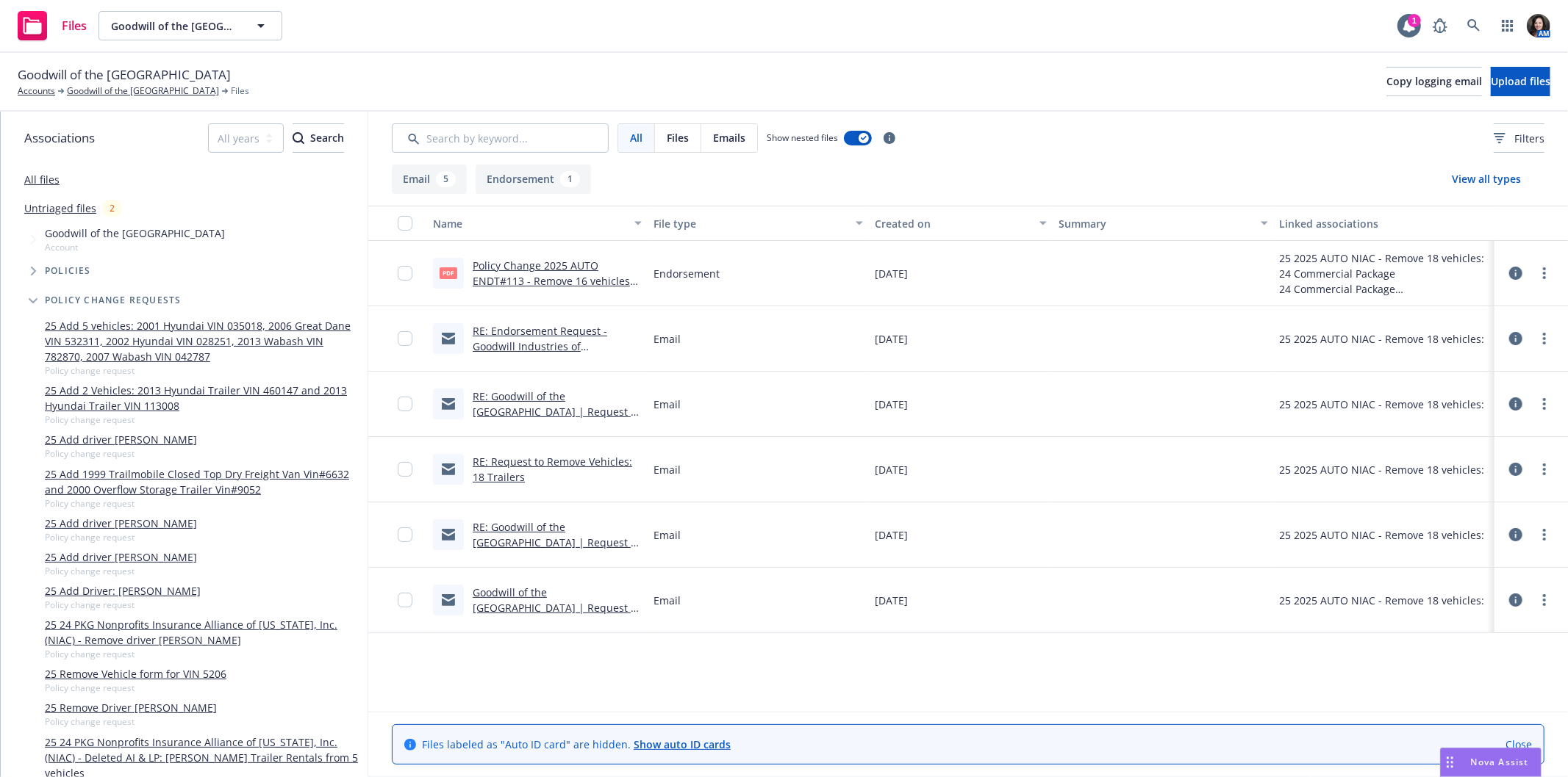
click at [556, 598] on link "Goodwill of the [GEOGRAPHIC_DATA] | Request to remove 18 vehicles" at bounding box center [557, 608] width 168 height 45
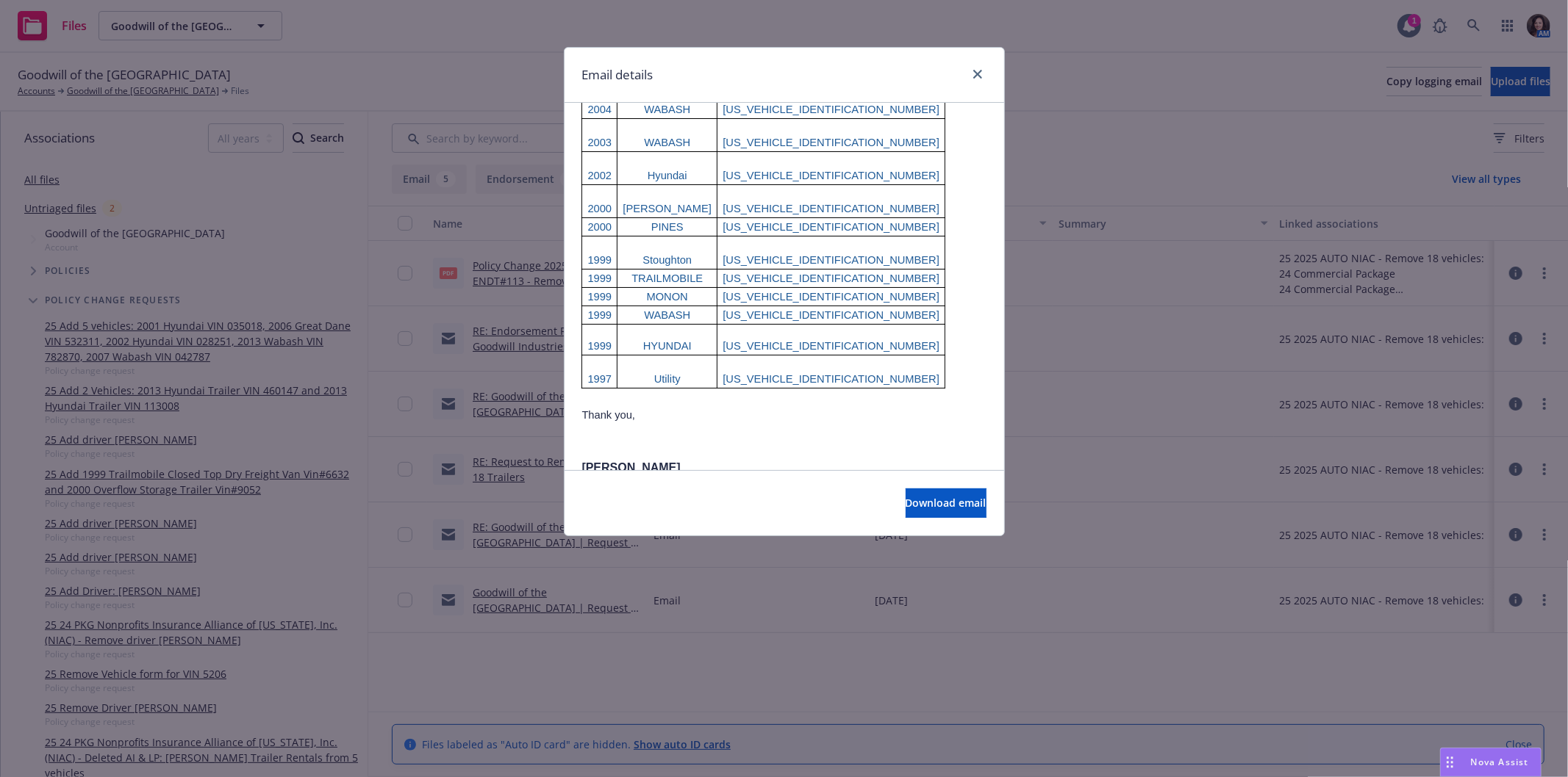
scroll to position [408, 0]
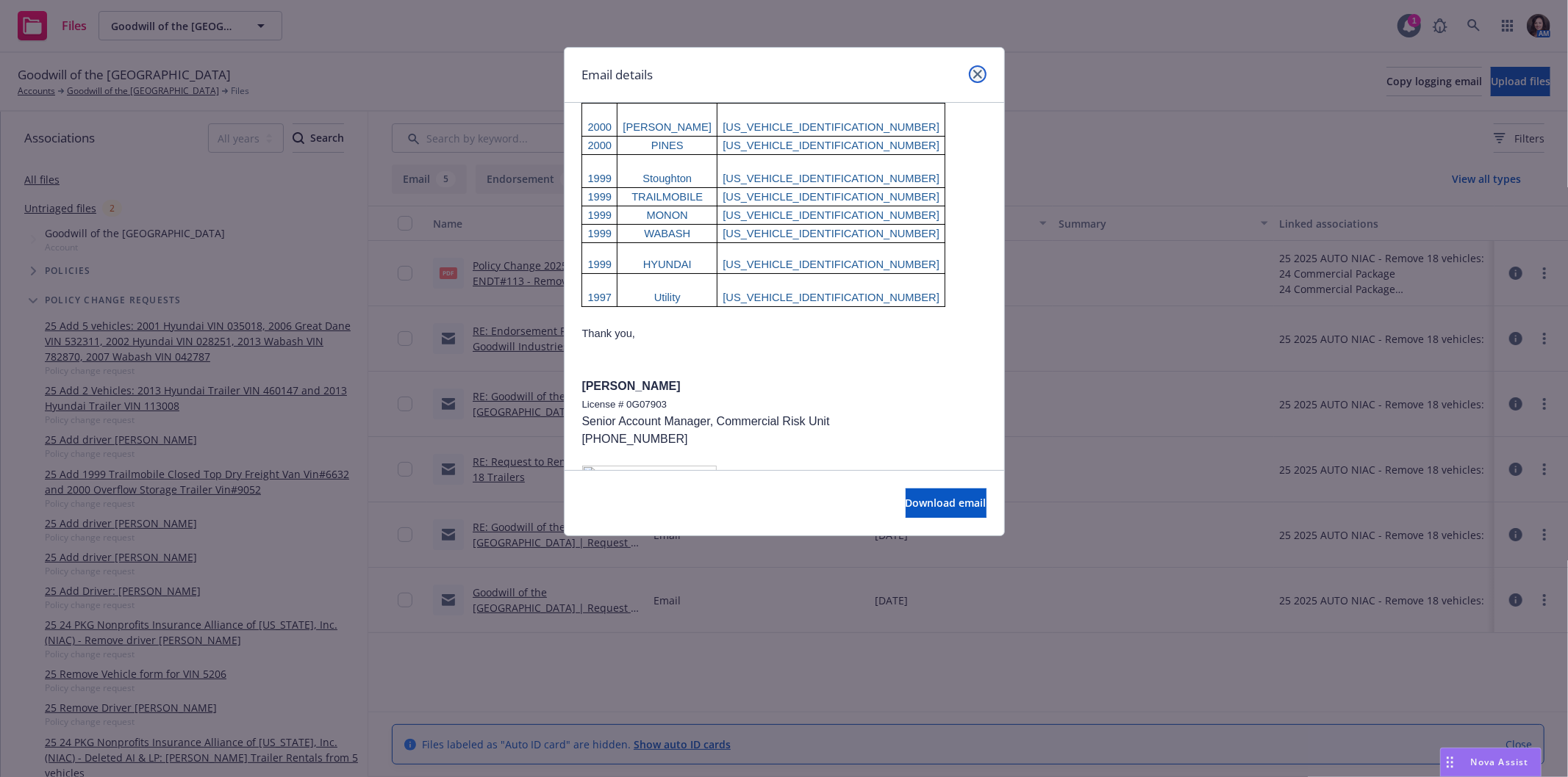
click at [986, 74] on link "close" at bounding box center [977, 73] width 18 height 18
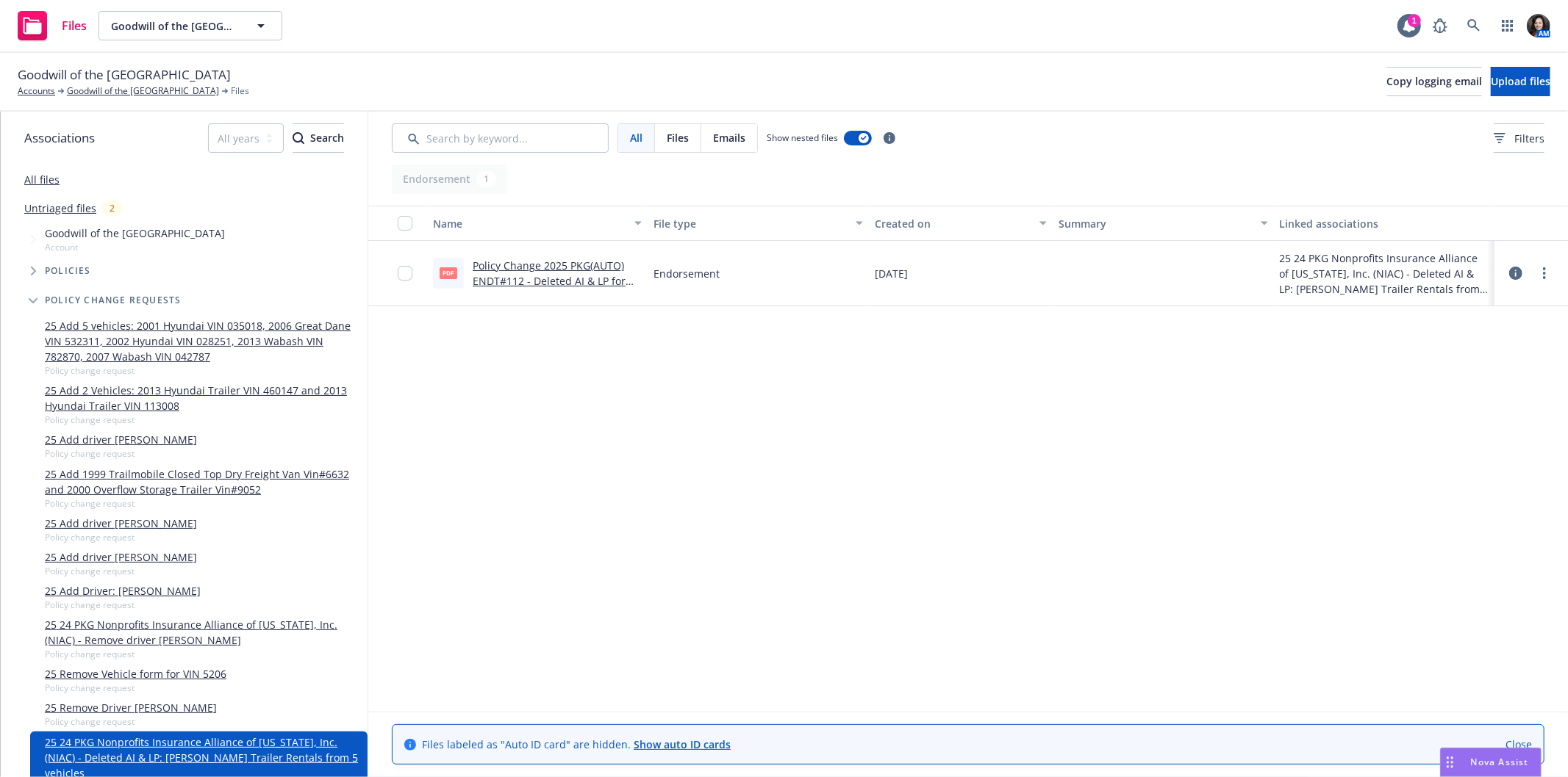
click at [555, 295] on div "pdf Policy Change 2025 PKG(AUTO) ENDT#112 - Deleted AI & LP for [PERSON_NAME] T…" at bounding box center [537, 273] width 220 height 65
click at [553, 286] on link "Policy Change 2025 PKG(AUTO) ENDT#112 - Deleted AI & LP for [PERSON_NAME] Trail…" at bounding box center [551, 289] width 157 height 60
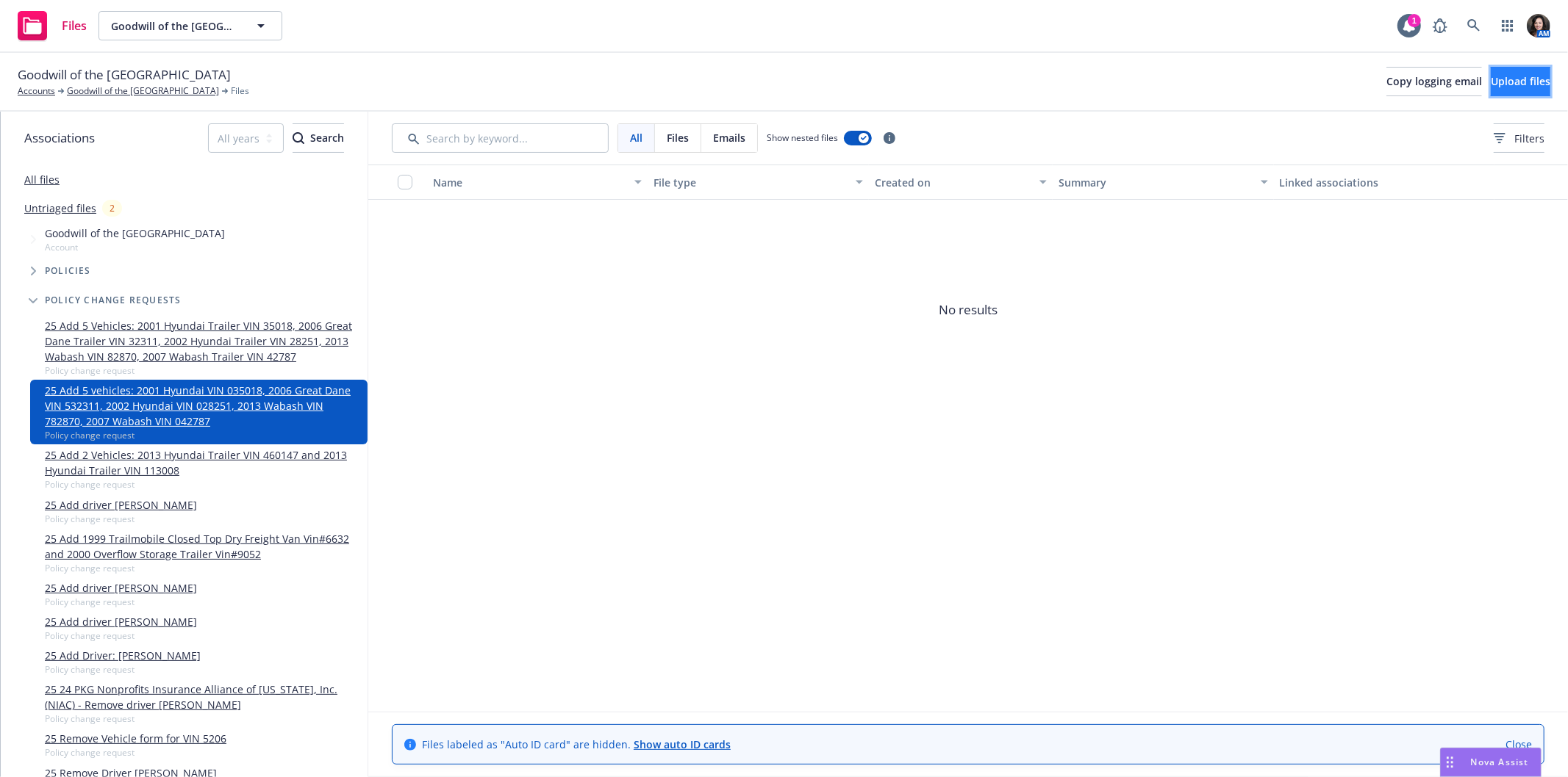
click at [1491, 75] on span "Upload files" at bounding box center [1520, 81] width 59 height 14
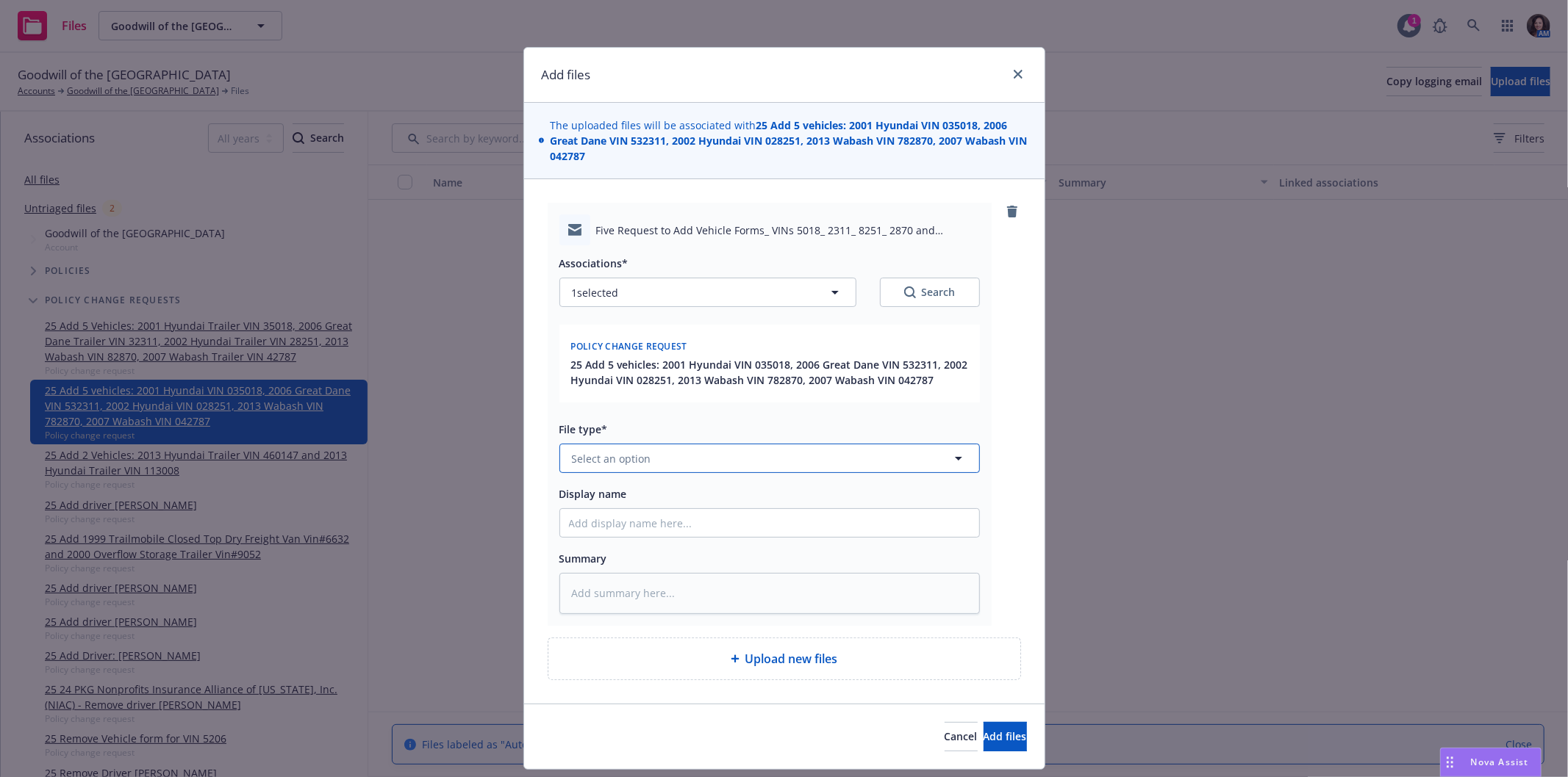
click at [694, 456] on button "Select an option" at bounding box center [770, 458] width 420 height 29
type input "change"
click at [627, 414] on span "Change request" at bounding box center [614, 418] width 79 height 15
click at [984, 733] on span "Add files" at bounding box center [1005, 737] width 43 height 14
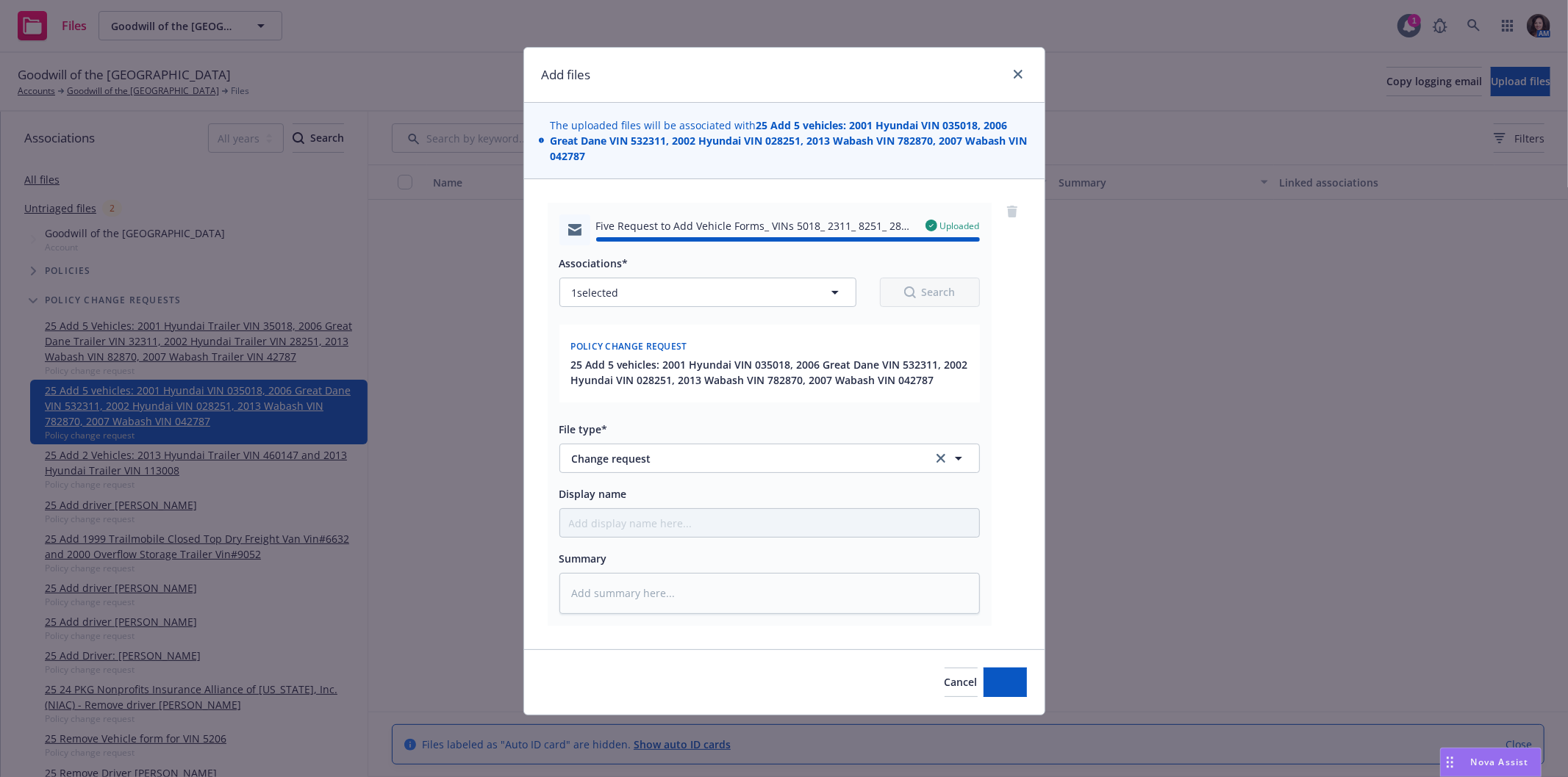
type textarea "x"
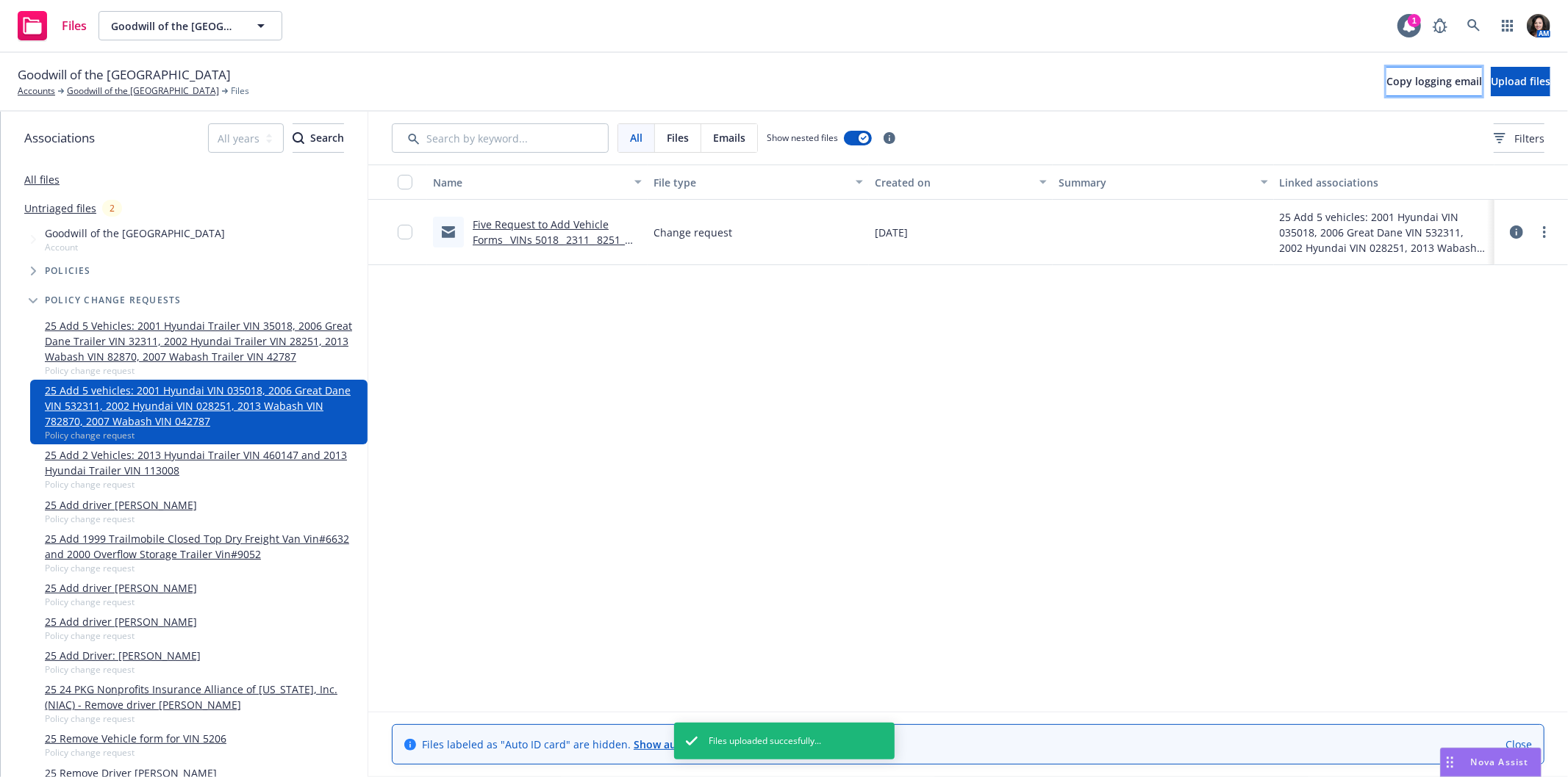
click at [1386, 78] on span "Copy logging email" at bounding box center [1433, 81] width 95 height 14
